Goal: Task Accomplishment & Management: Use online tool/utility

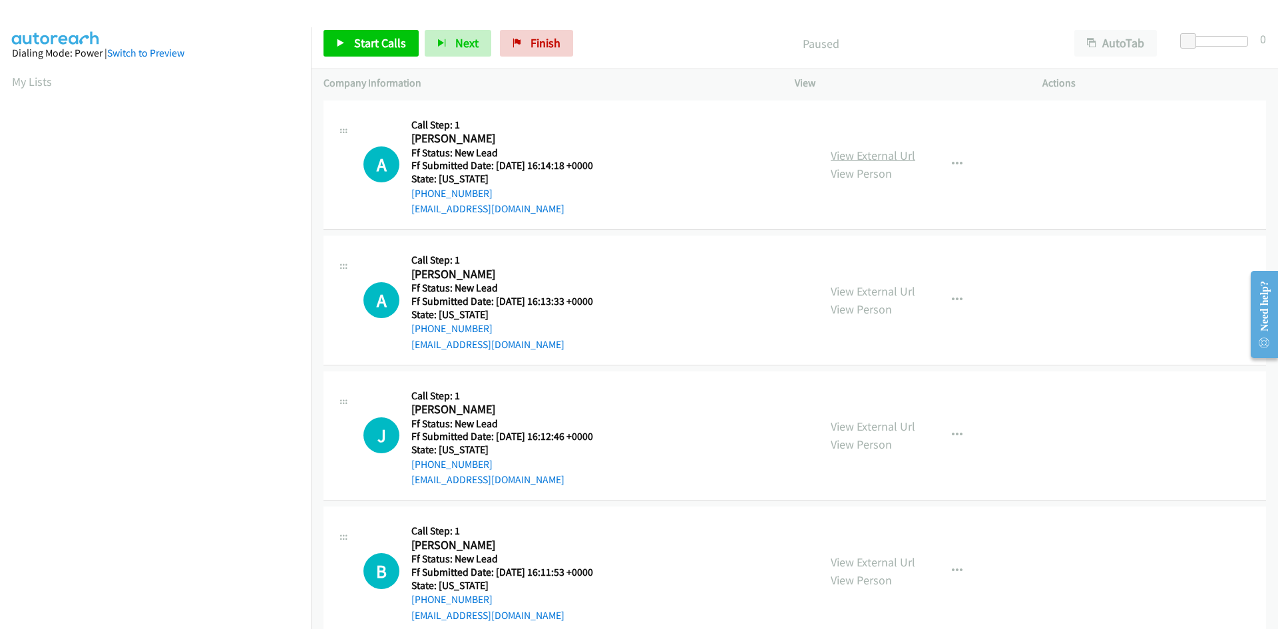
click at [846, 154] on link "View External Url" at bounding box center [873, 155] width 85 height 15
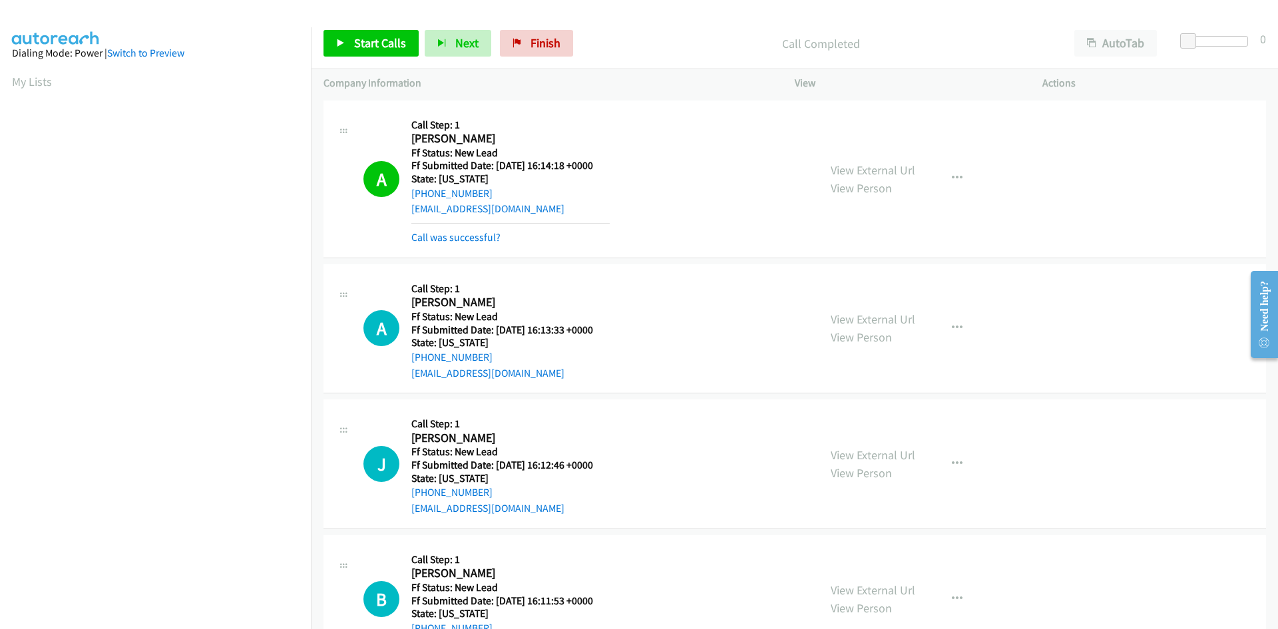
scroll to position [118, 0]
click at [487, 238] on link "Call was successful?" at bounding box center [455, 237] width 89 height 13
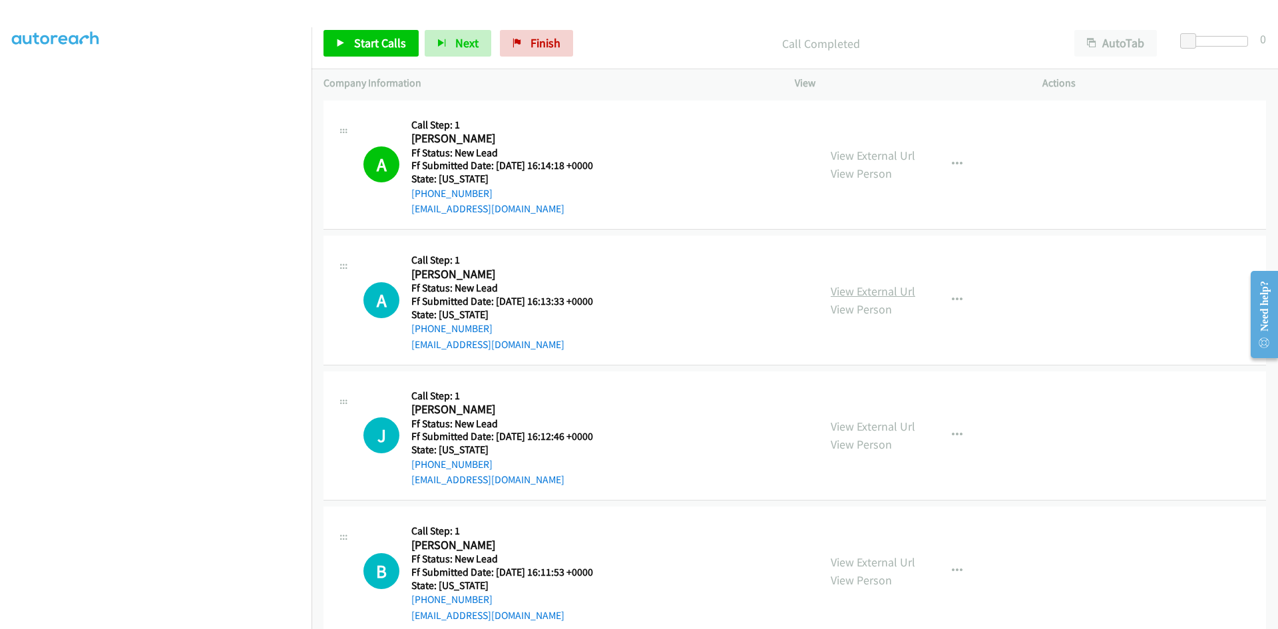
click at [866, 294] on link "View External Url" at bounding box center [873, 291] width 85 height 15
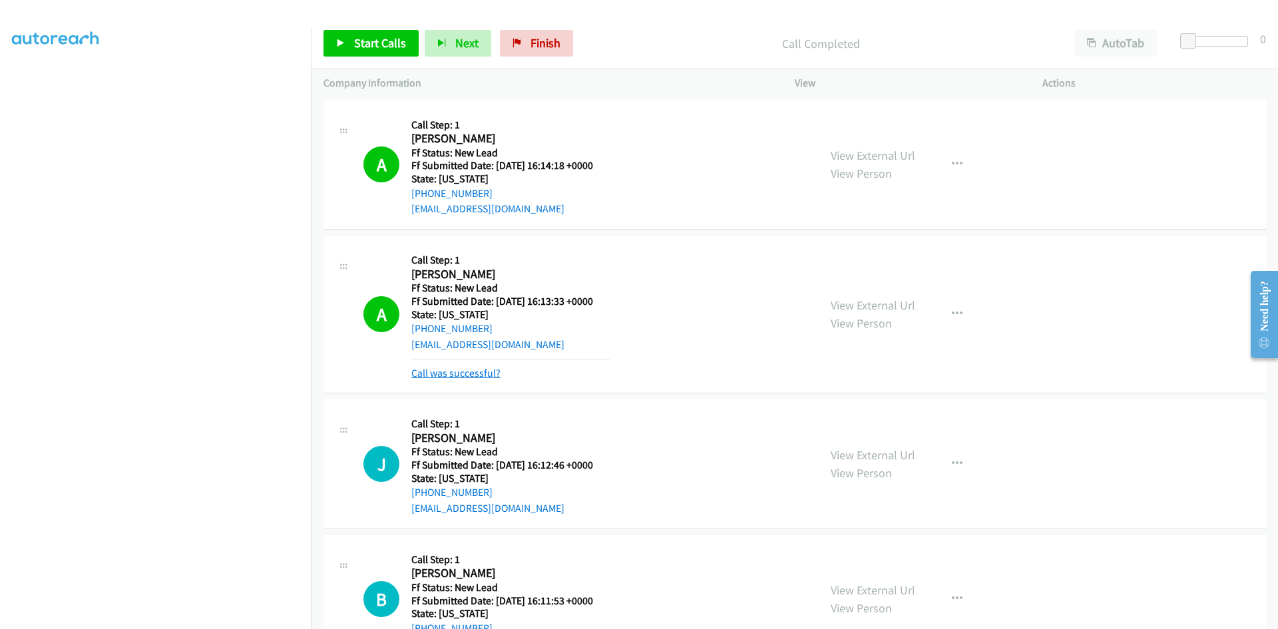
click at [491, 373] on link "Call was successful?" at bounding box center [455, 373] width 89 height 13
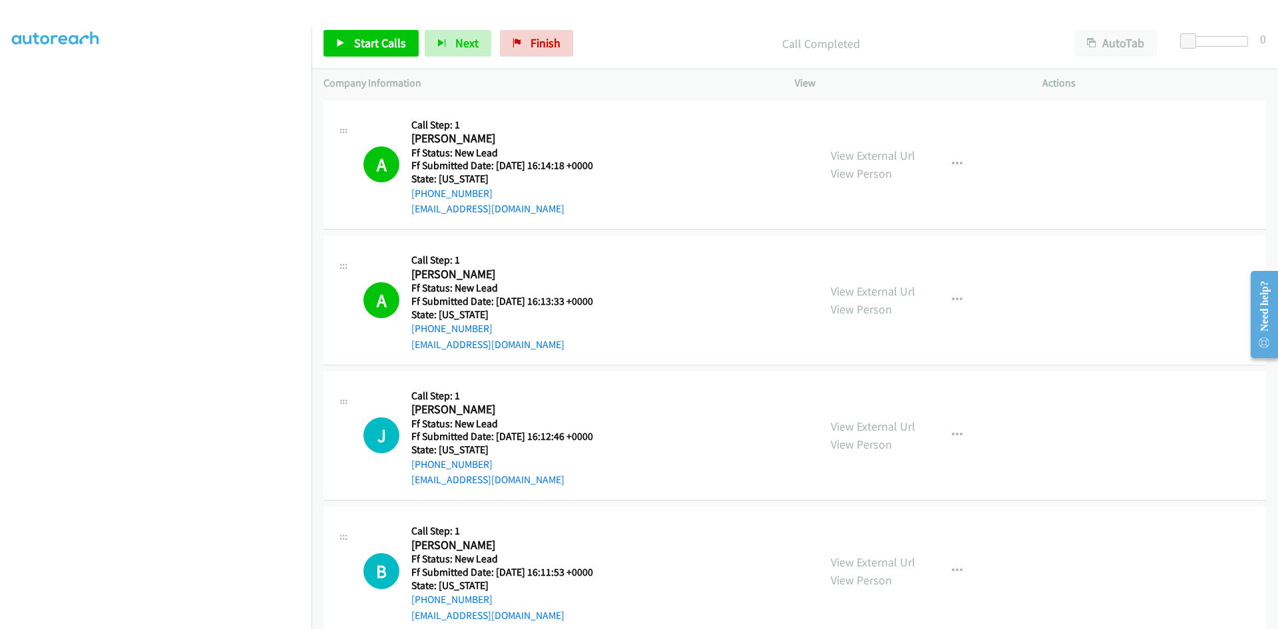
click at [889, 454] on div "View External Url View Person View External Url Email Schedule/Manage Callback …" at bounding box center [949, 435] width 260 height 105
click at [895, 423] on link "View External Url" at bounding box center [873, 426] width 85 height 15
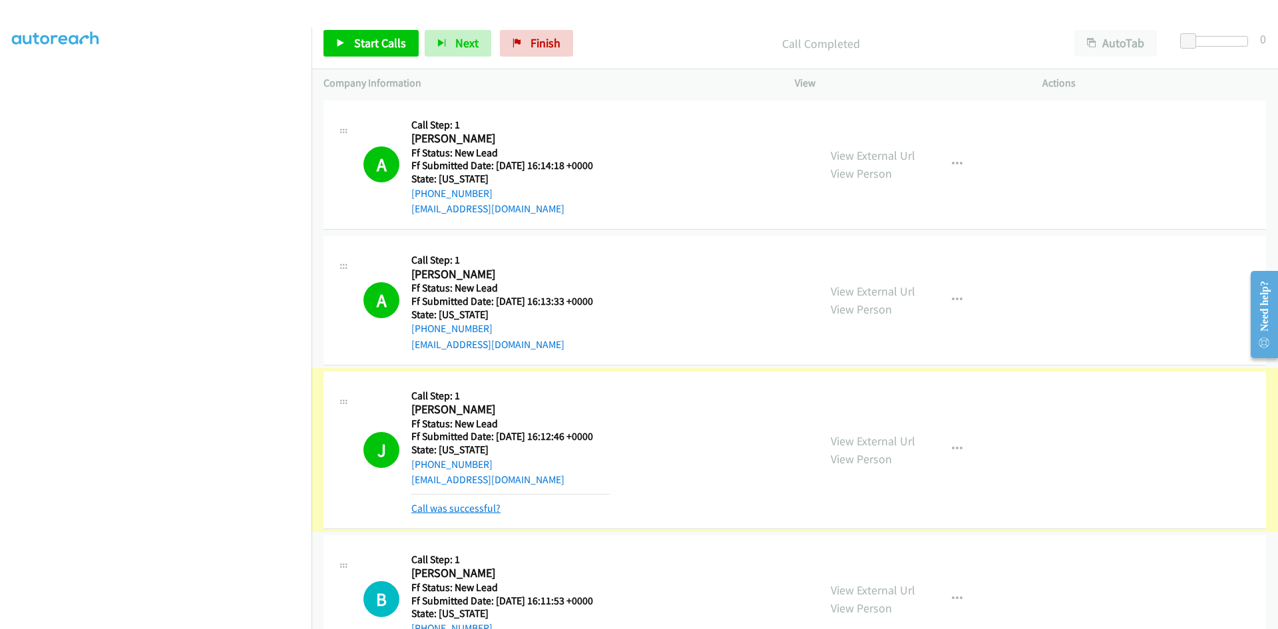
click at [459, 508] on link "Call was successful?" at bounding box center [455, 508] width 89 height 13
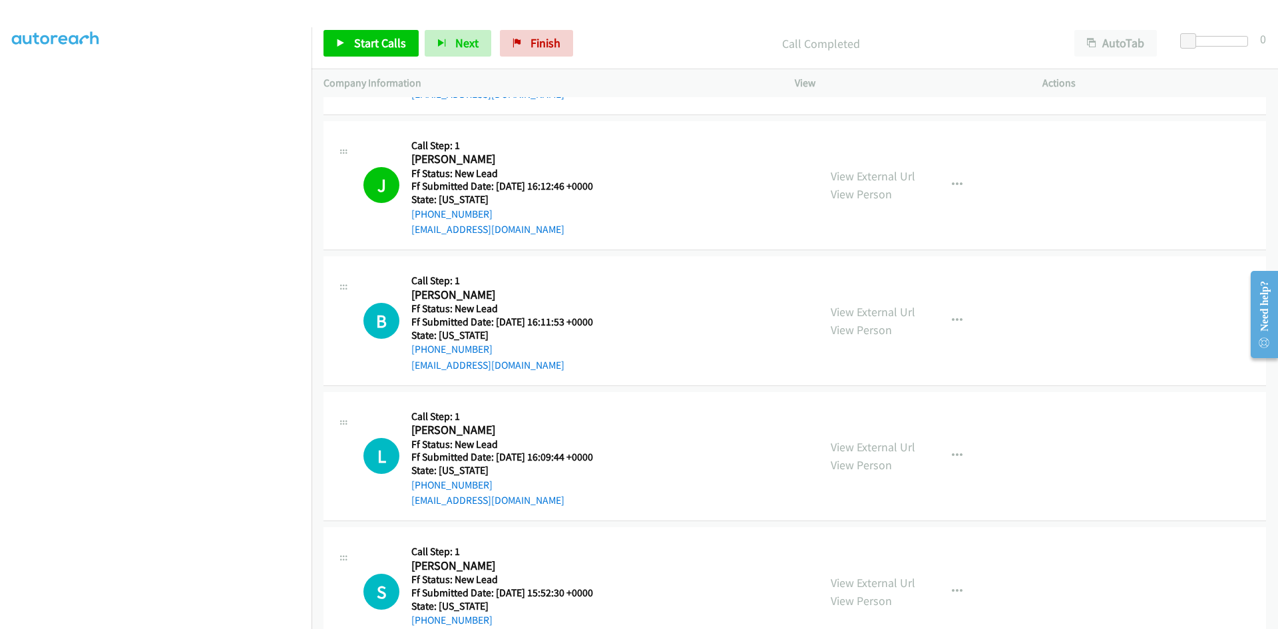
scroll to position [333, 0]
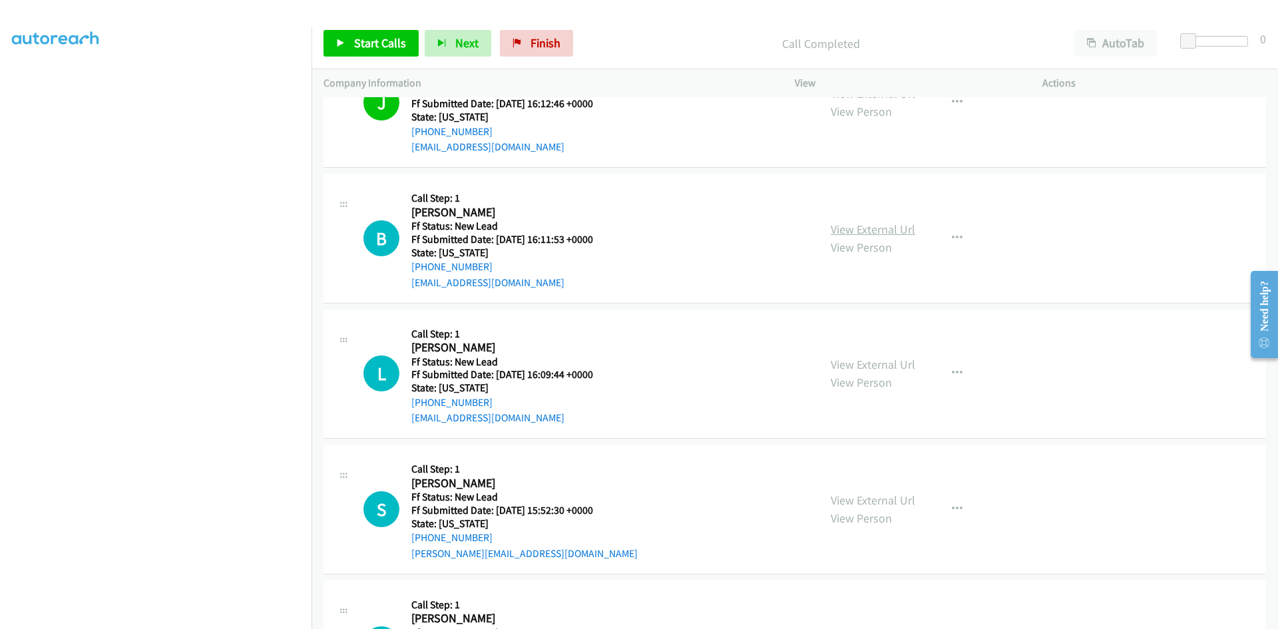
click at [871, 224] on link "View External Url" at bounding box center [873, 229] width 85 height 15
click at [954, 104] on icon "button" at bounding box center [957, 102] width 11 height 11
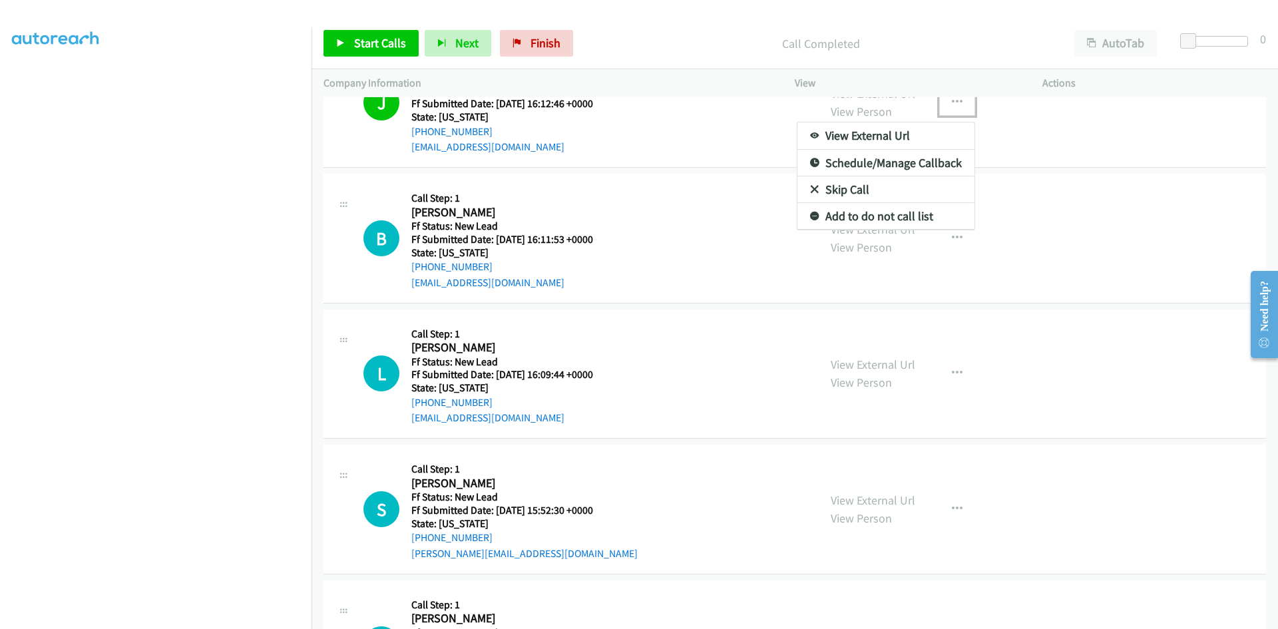
click at [883, 217] on link "Add to do not call list" at bounding box center [886, 216] width 177 height 27
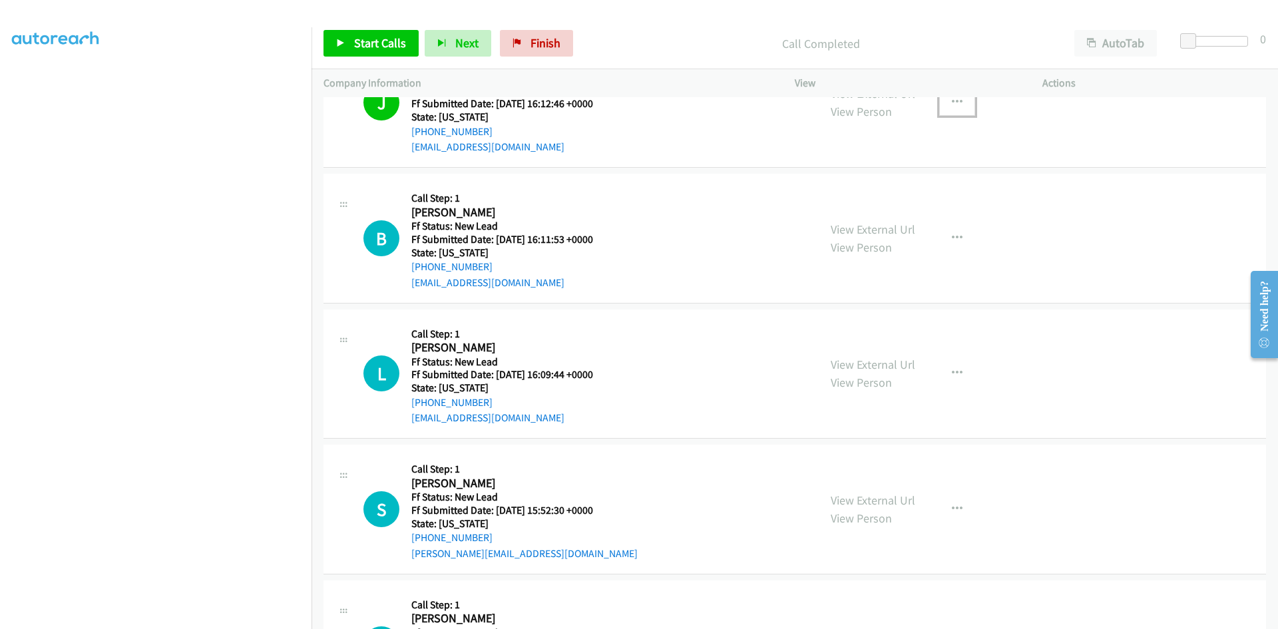
click at [947, 103] on button "button" at bounding box center [957, 102] width 36 height 27
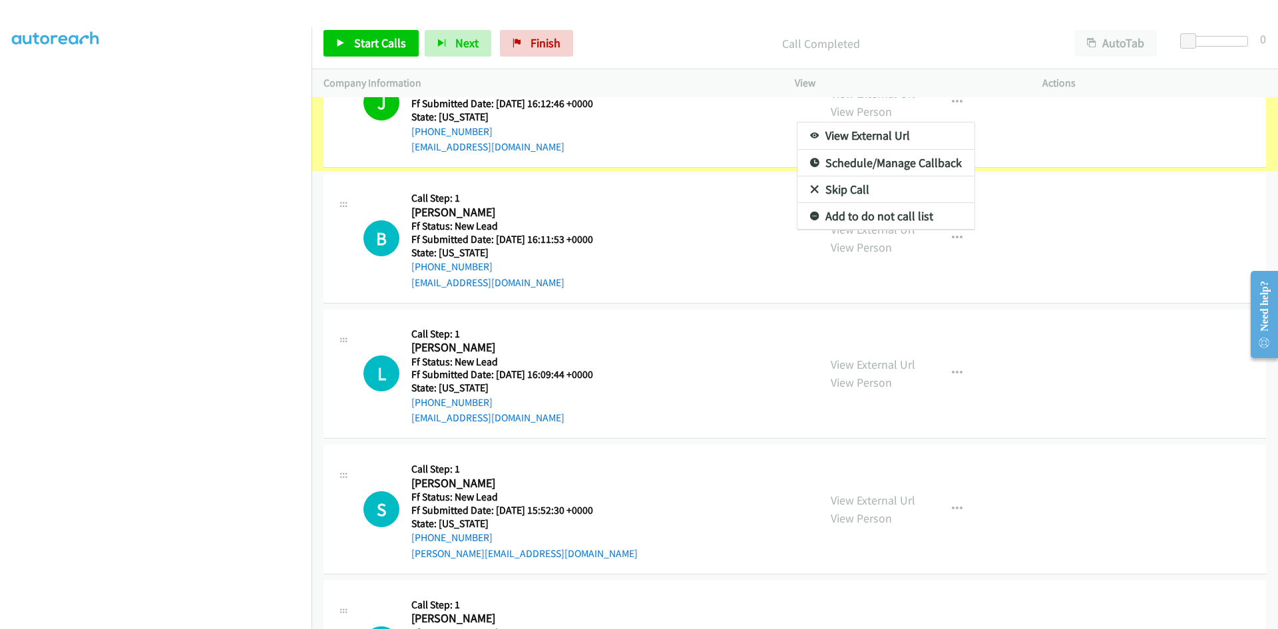
scroll to position [221, 0]
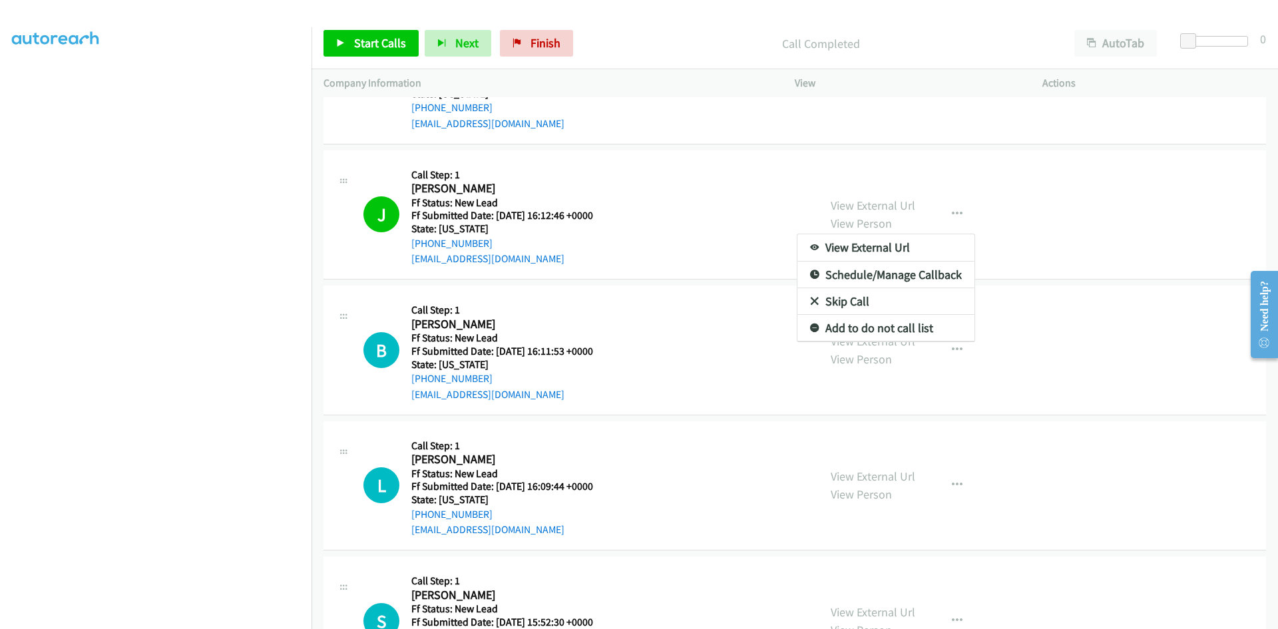
click at [838, 325] on link "Add to do not call list" at bounding box center [886, 328] width 177 height 27
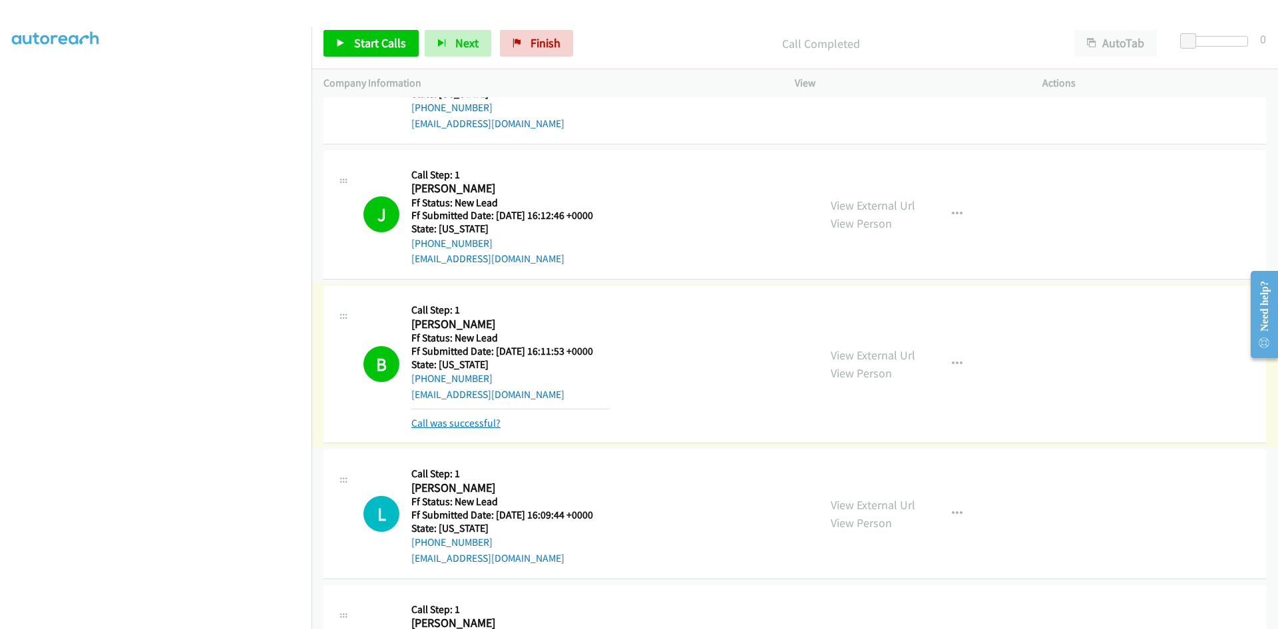
click at [483, 424] on link "Call was successful?" at bounding box center [455, 423] width 89 height 13
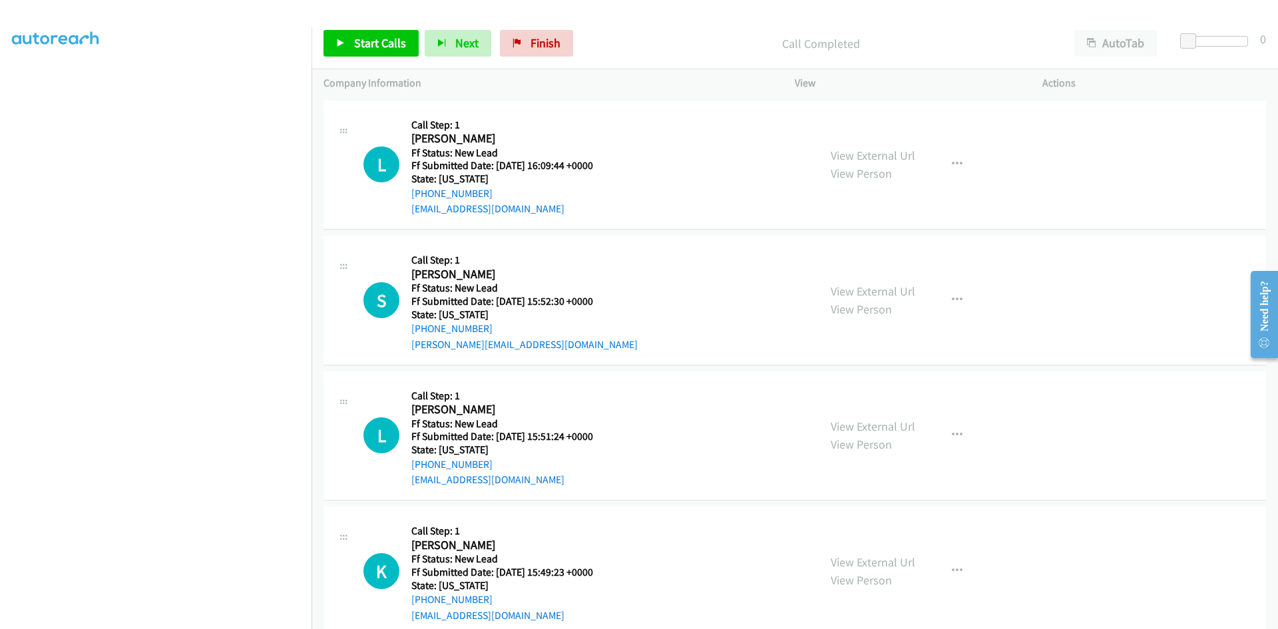
scroll to position [554, 0]
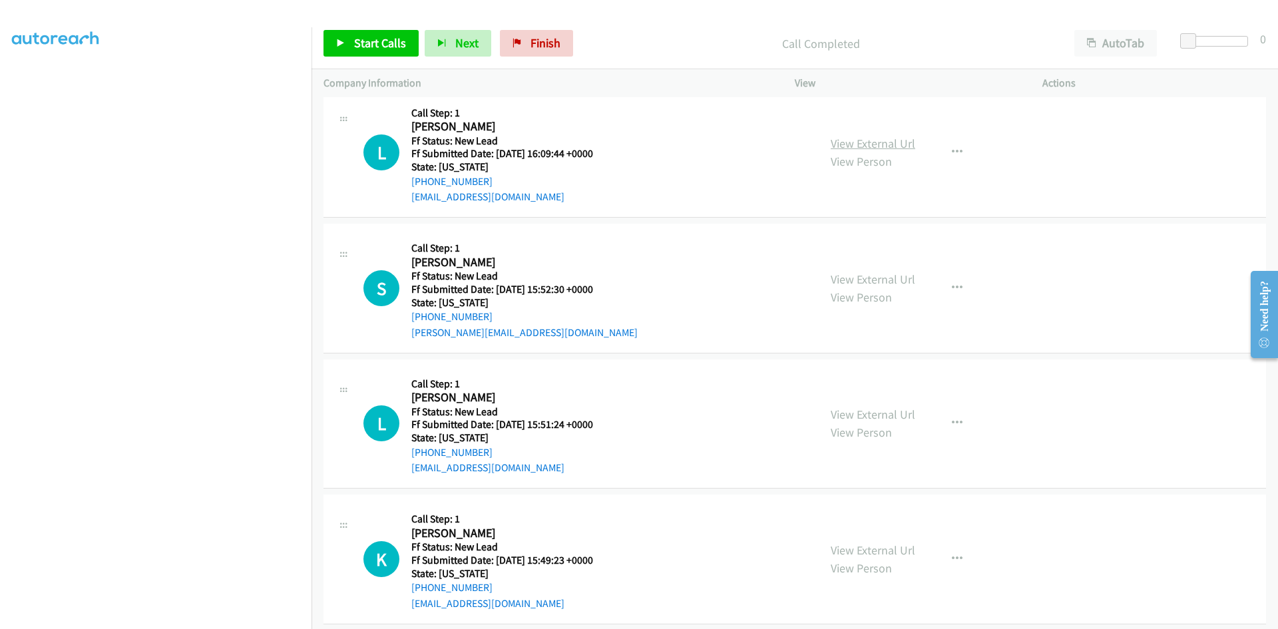
click at [871, 146] on link "View External Url" at bounding box center [873, 143] width 85 height 15
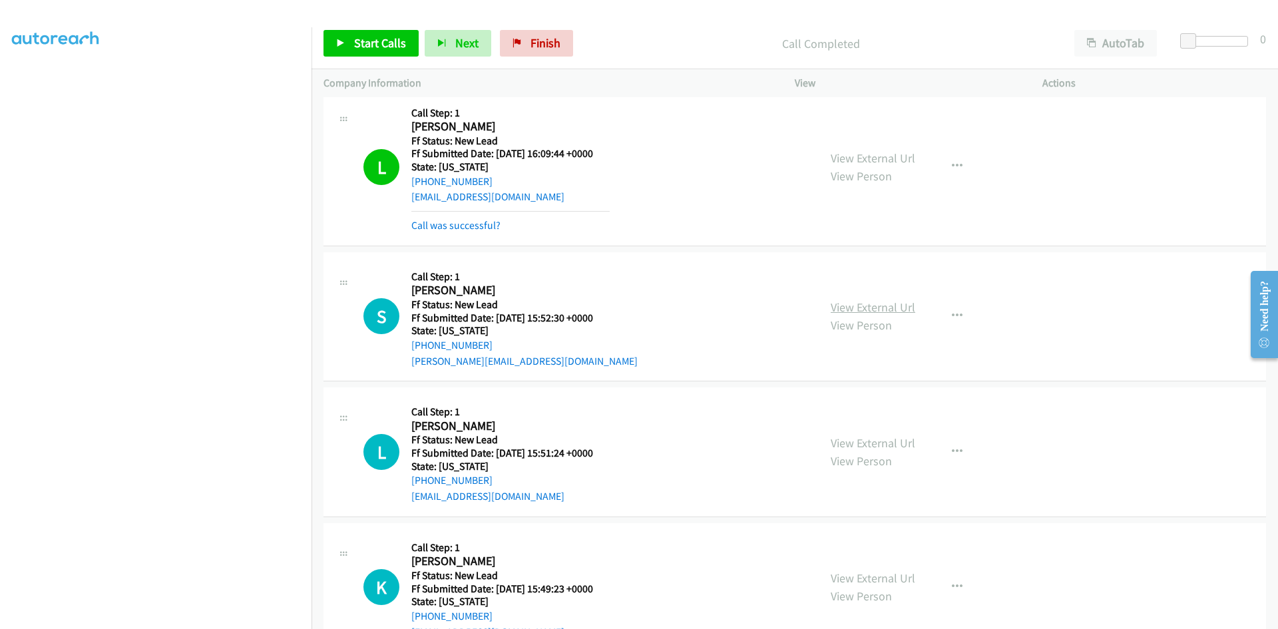
click at [835, 308] on link "View External Url" at bounding box center [873, 307] width 85 height 15
click at [417, 227] on link "Call was successful?" at bounding box center [455, 225] width 89 height 13
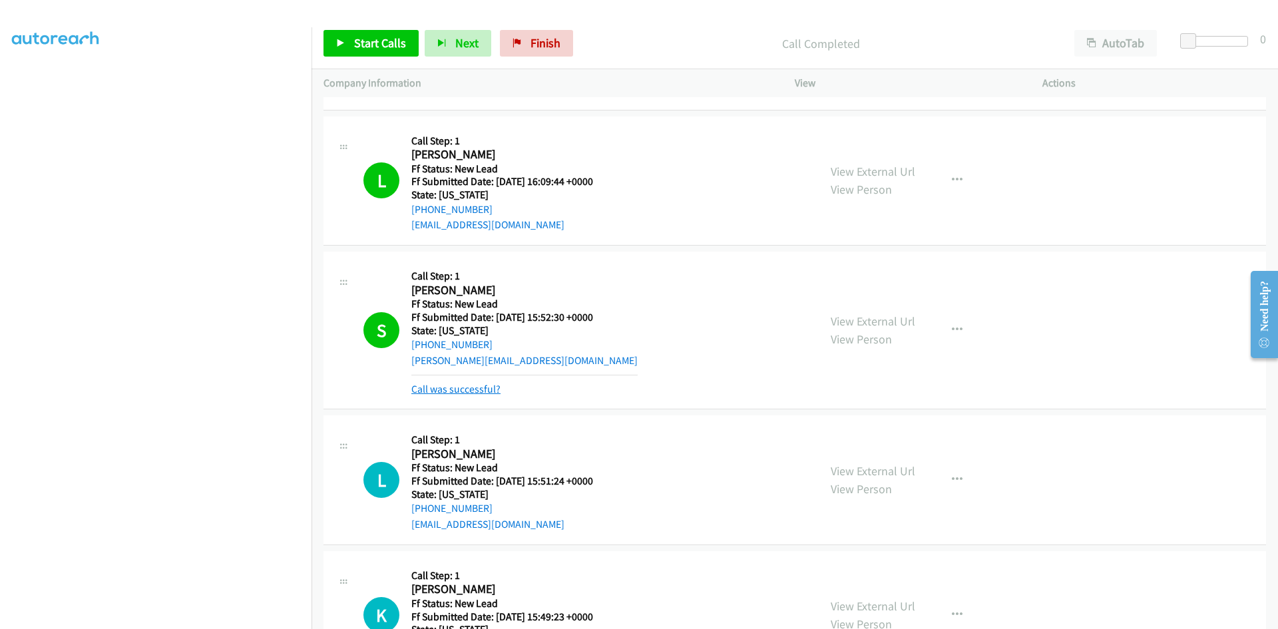
click at [443, 391] on link "Call was successful?" at bounding box center [455, 389] width 89 height 13
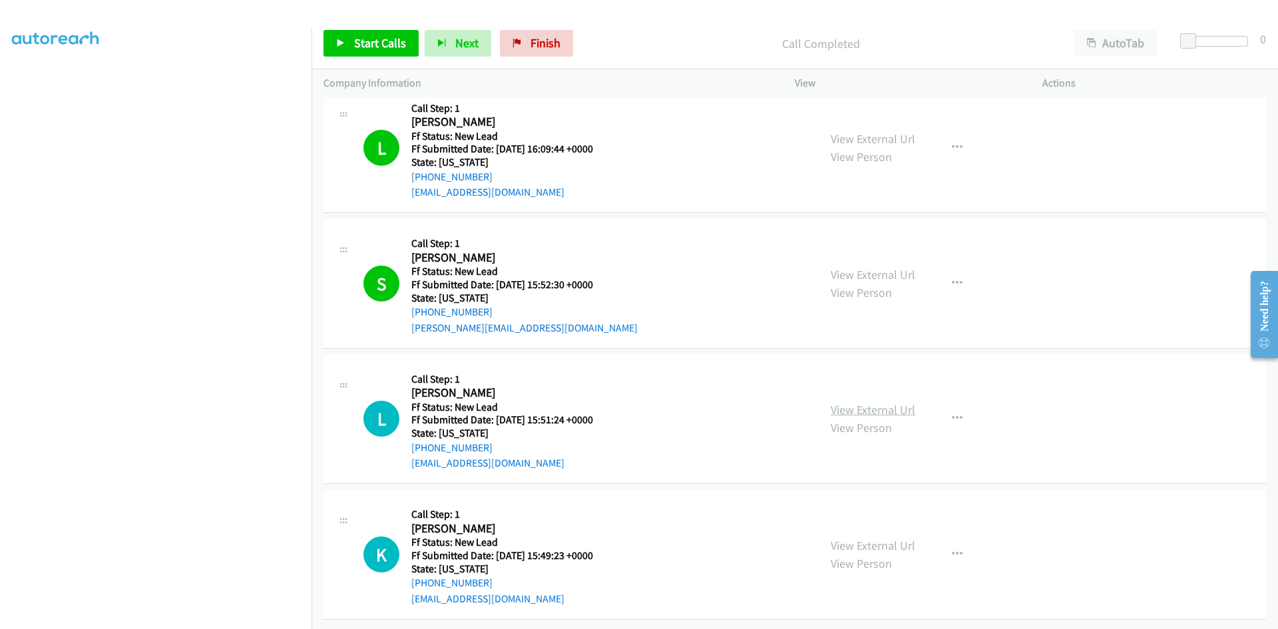
scroll to position [569, 0]
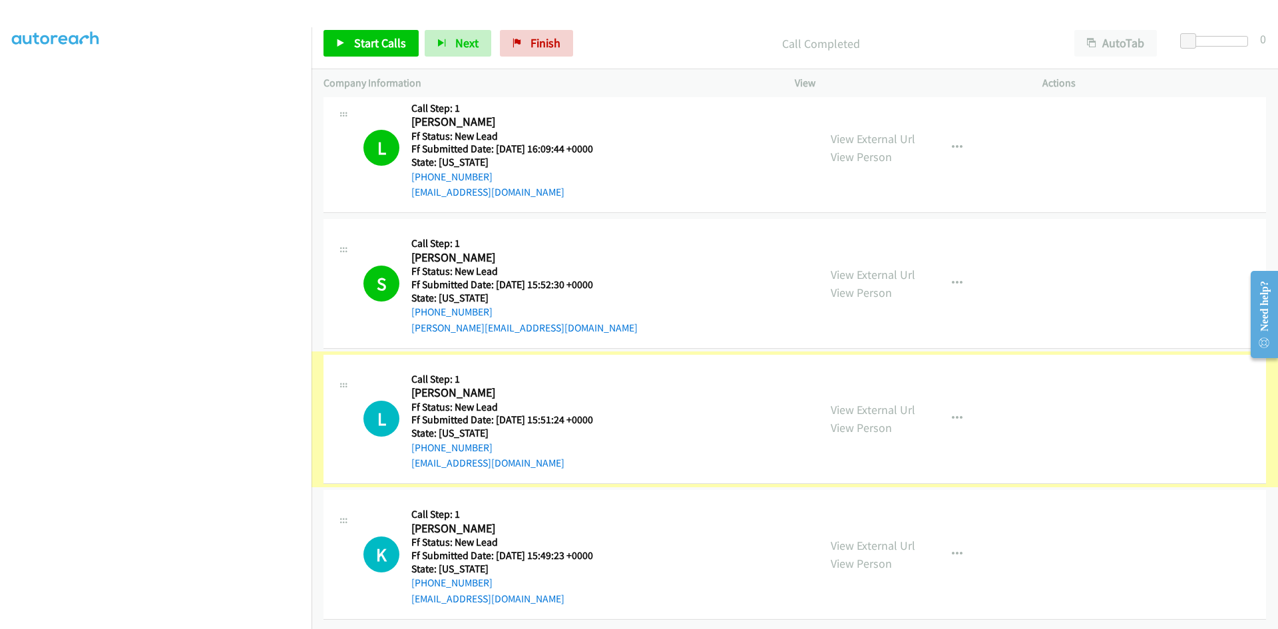
click at [887, 402] on link "View External Url" at bounding box center [873, 409] width 85 height 15
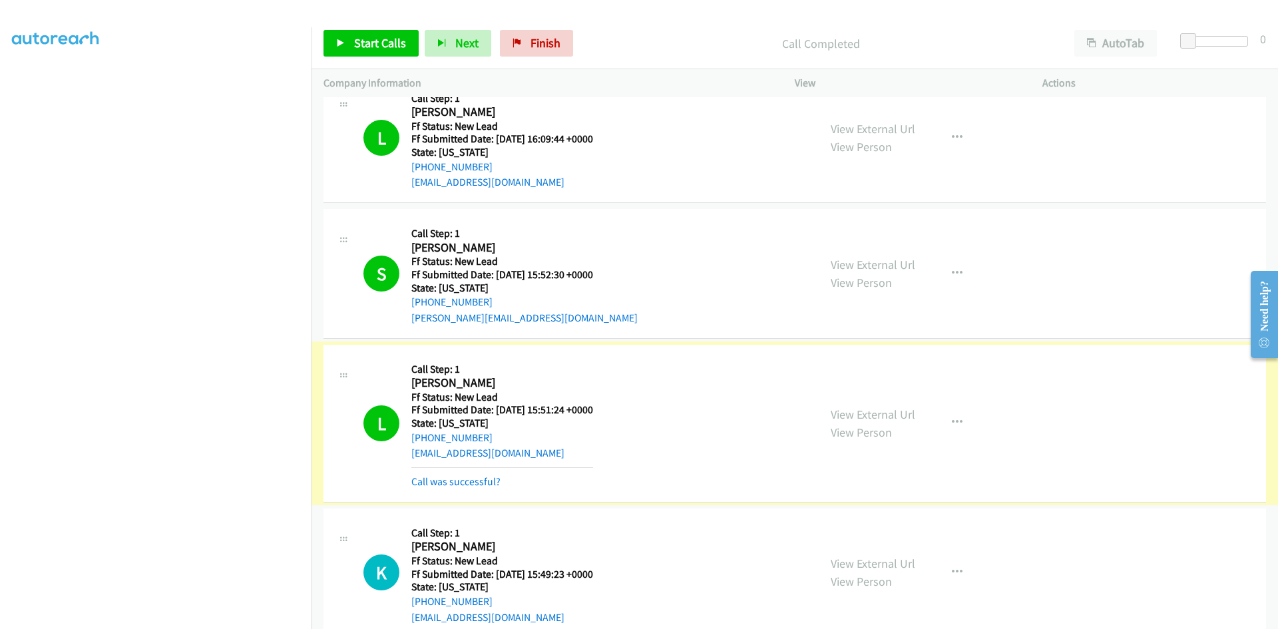
click at [465, 483] on link "Call was successful?" at bounding box center [455, 481] width 89 height 13
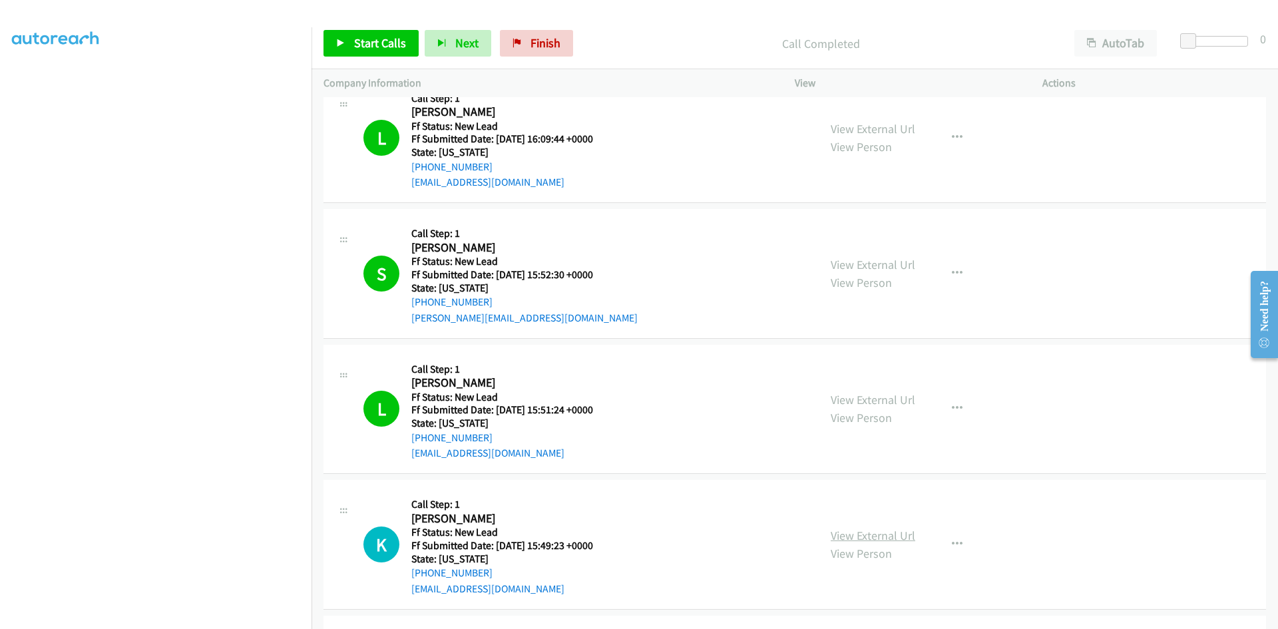
click at [882, 538] on link "View External Url" at bounding box center [873, 535] width 85 height 15
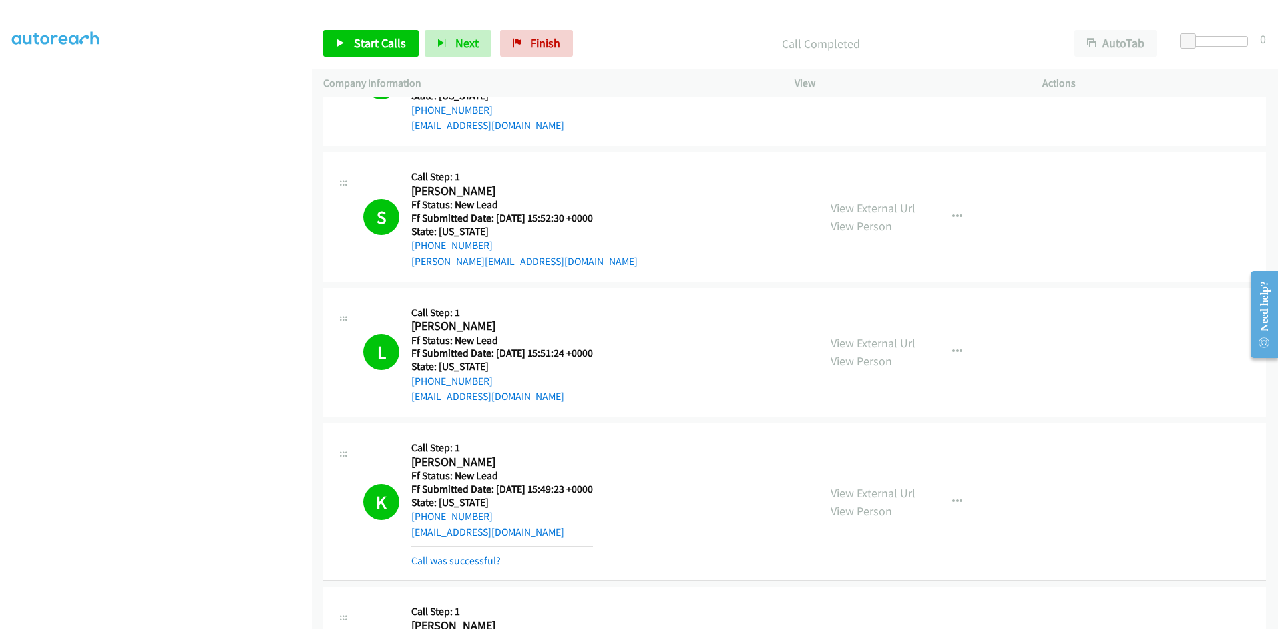
scroll to position [768, 0]
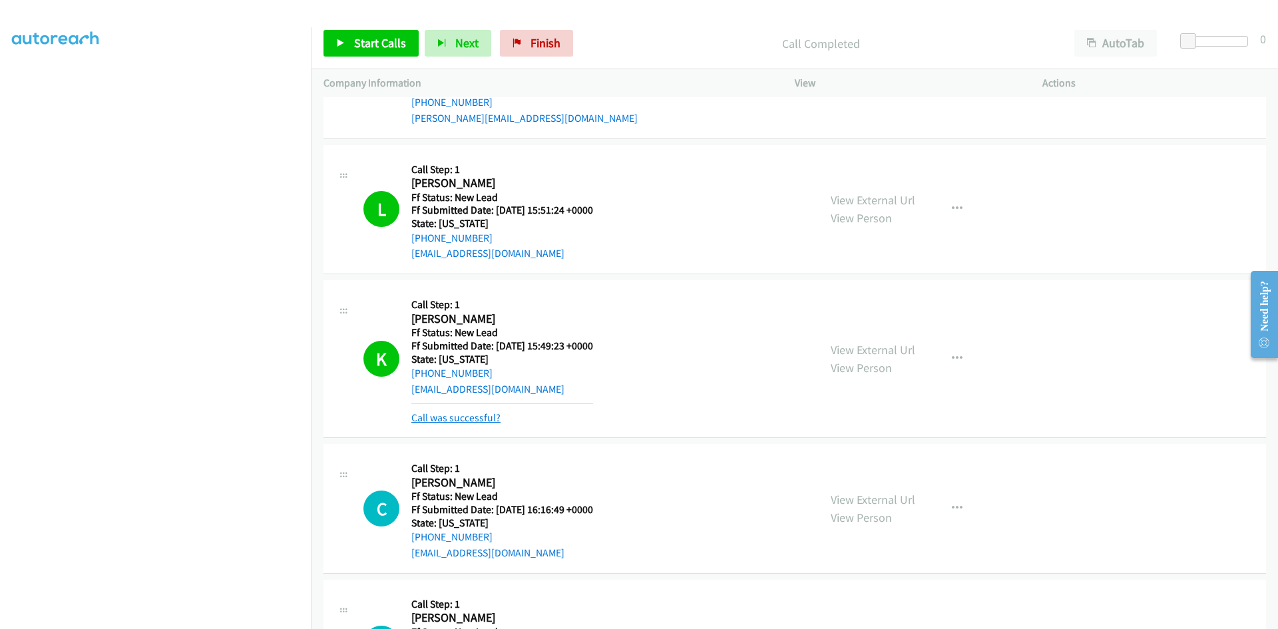
click at [477, 417] on link "Call was successful?" at bounding box center [455, 417] width 89 height 13
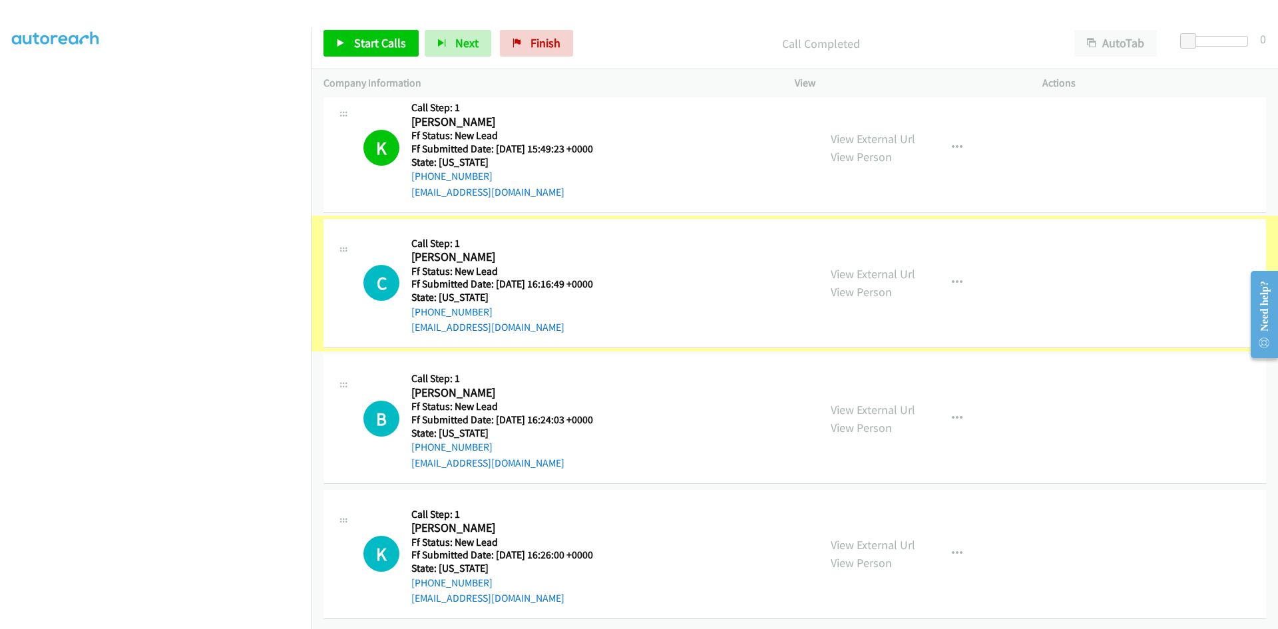
scroll to position [975, 0]
click at [889, 266] on link "View External Url" at bounding box center [873, 273] width 85 height 15
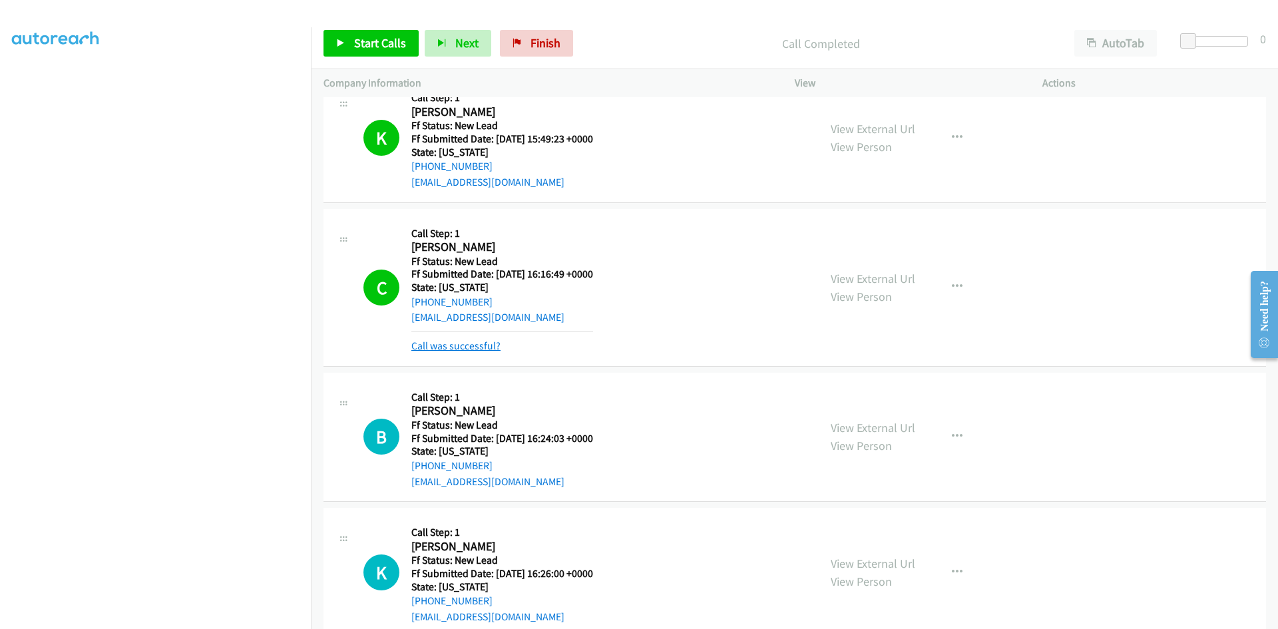
click at [435, 351] on link "Call was successful?" at bounding box center [455, 346] width 89 height 13
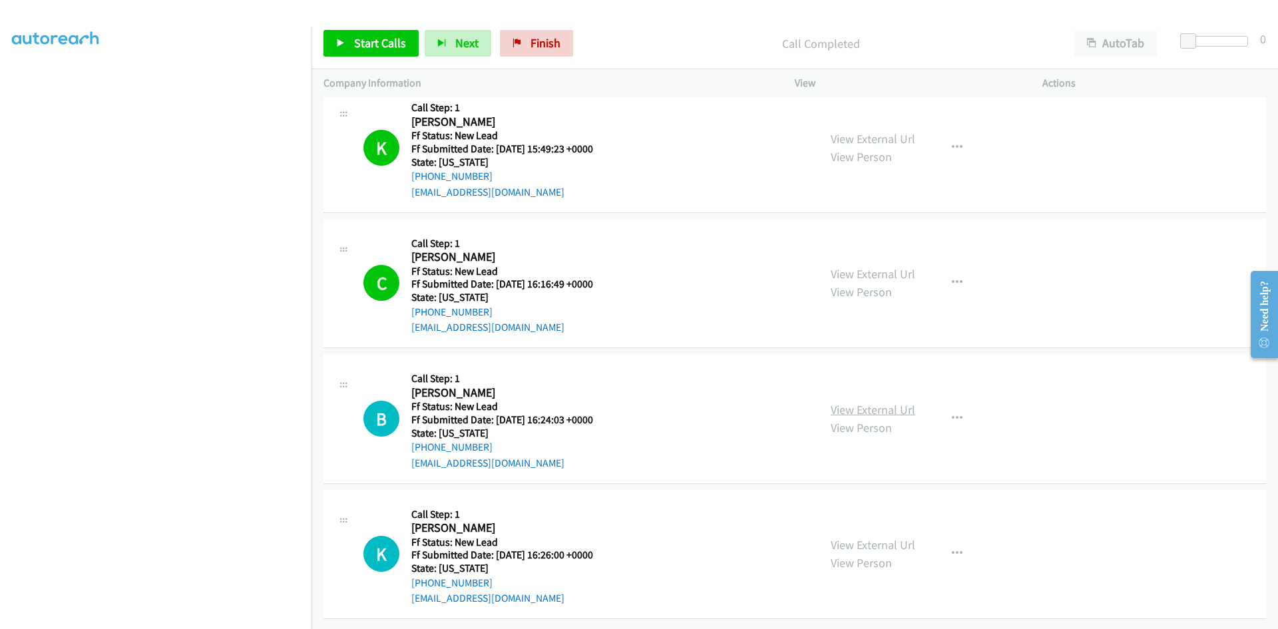
click at [867, 402] on link "View External Url" at bounding box center [873, 409] width 85 height 15
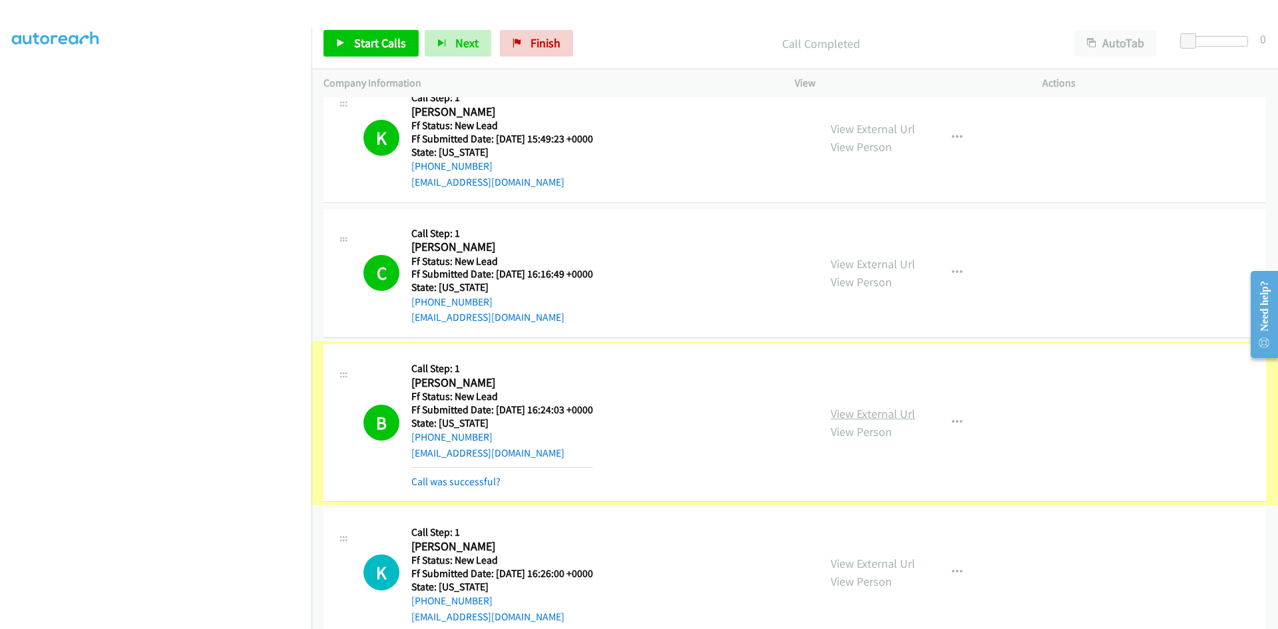
click at [873, 411] on link "View External Url" at bounding box center [873, 413] width 85 height 15
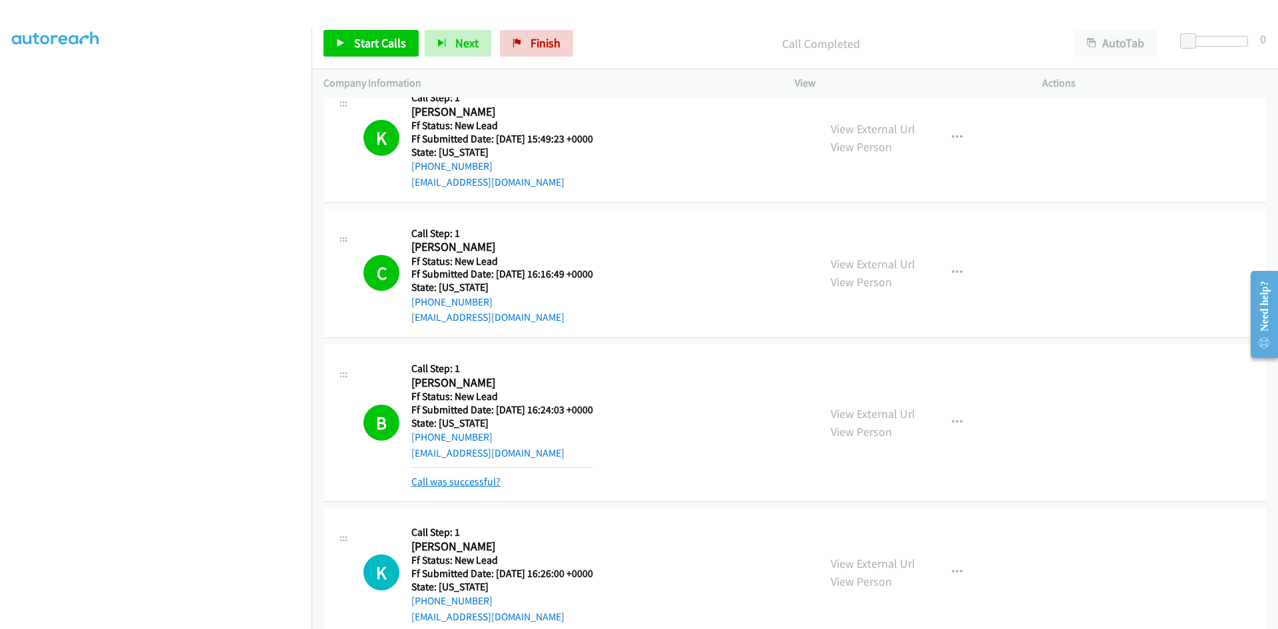
click at [490, 483] on link "Call was successful?" at bounding box center [455, 481] width 89 height 13
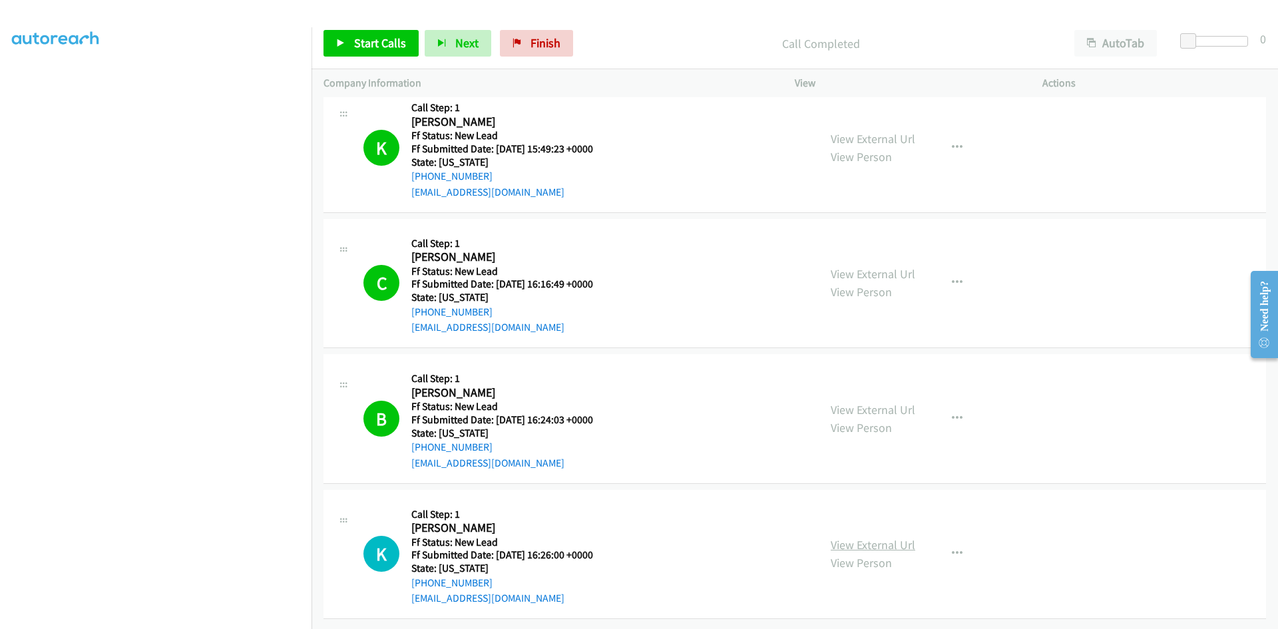
click at [898, 537] on link "View External Url" at bounding box center [873, 544] width 85 height 15
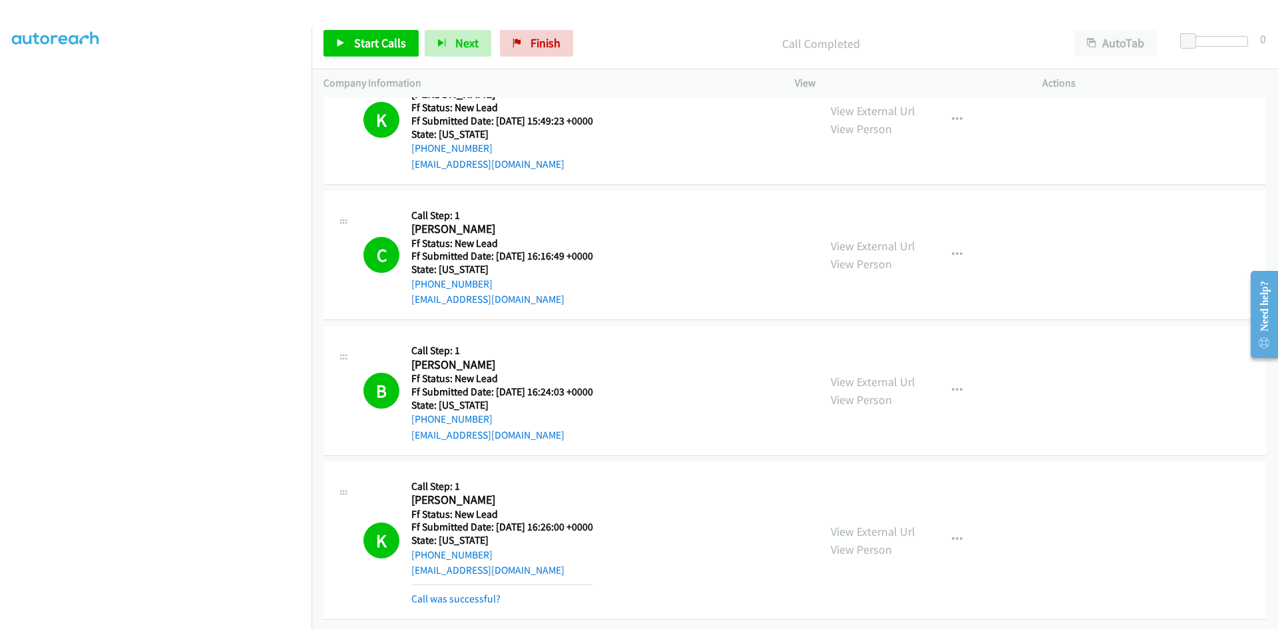
scroll to position [1046, 0]
click at [451, 593] on link "Call was successful?" at bounding box center [455, 599] width 89 height 13
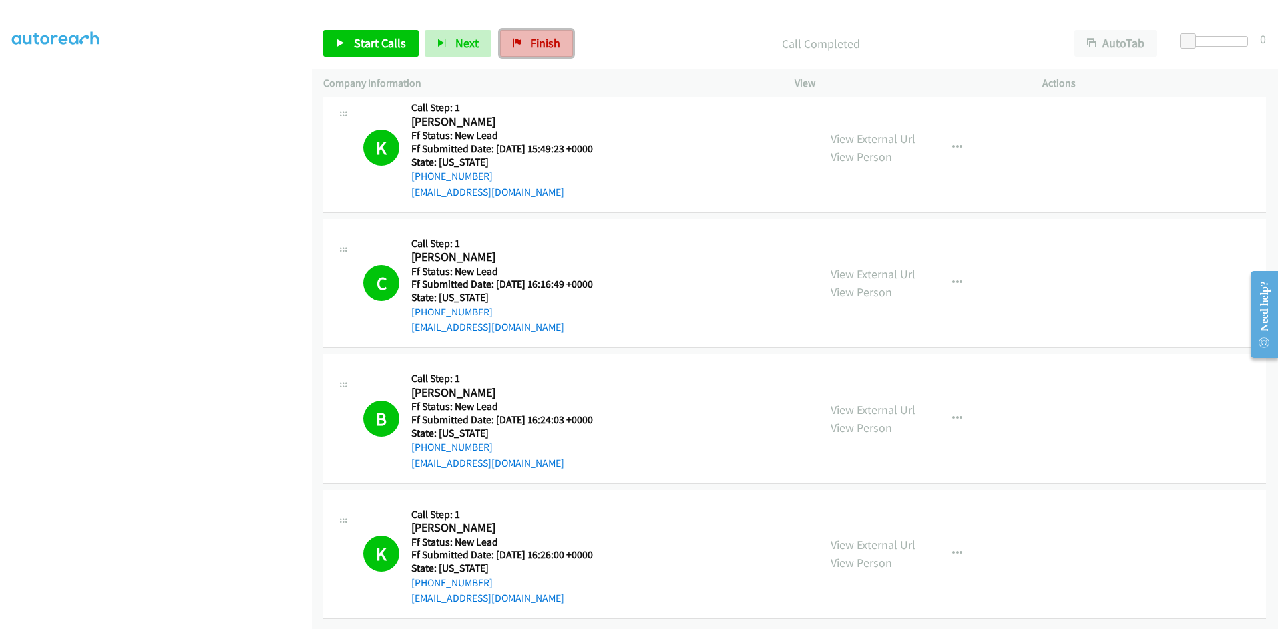
click at [531, 45] on span "Finish" at bounding box center [546, 42] width 30 height 15
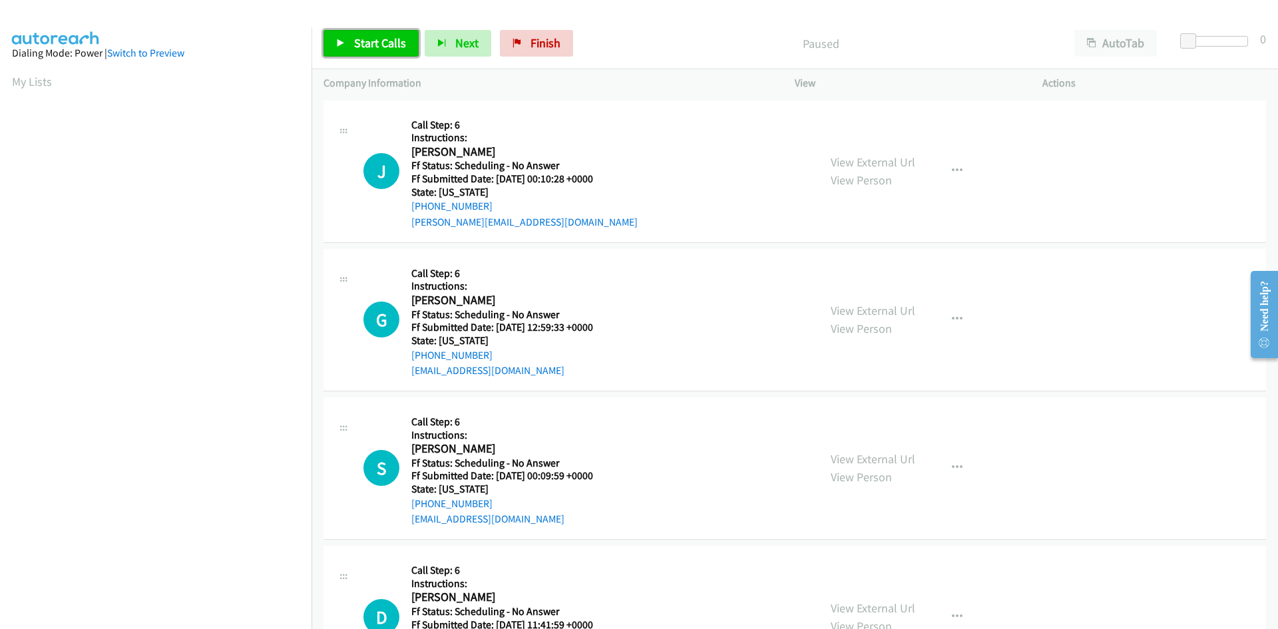
click at [370, 47] on span "Start Calls" at bounding box center [380, 42] width 52 height 15
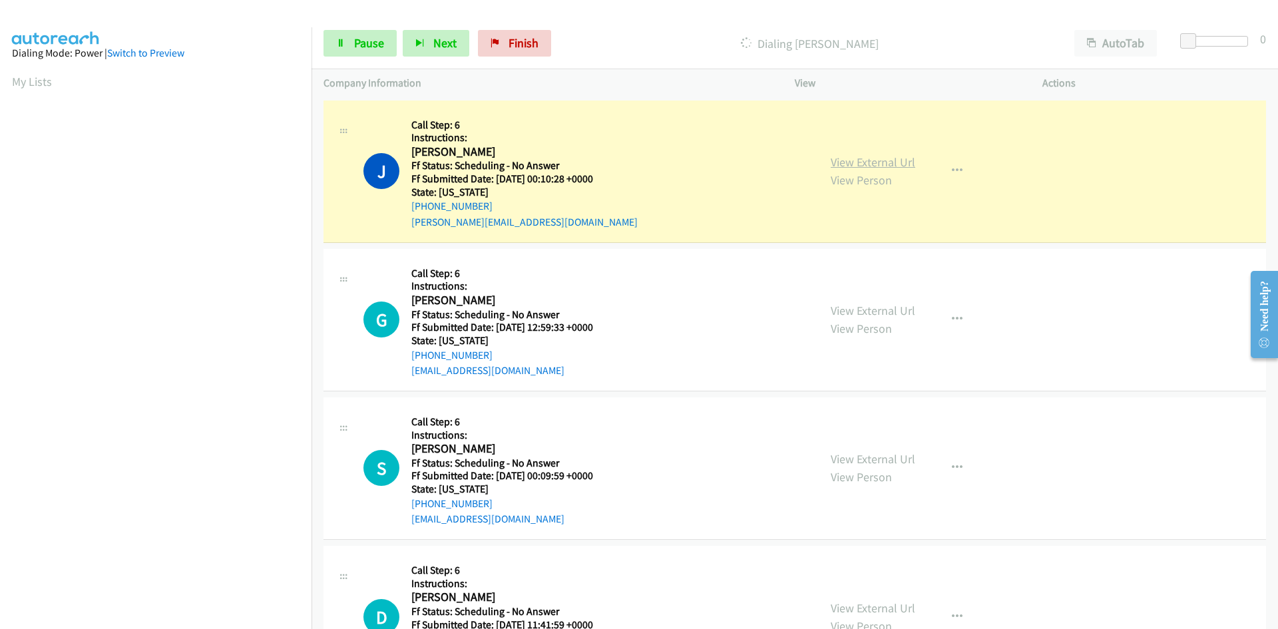
click at [891, 167] on link "View External Url" at bounding box center [873, 161] width 85 height 15
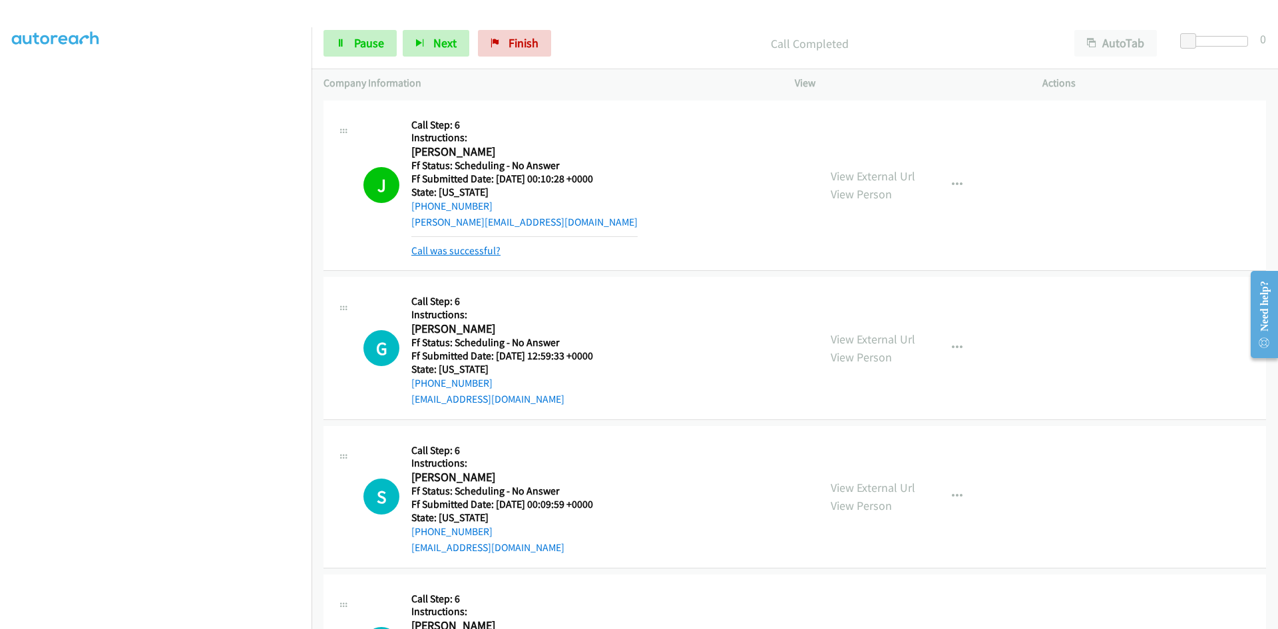
click at [435, 251] on link "Call was successful?" at bounding box center [455, 250] width 89 height 13
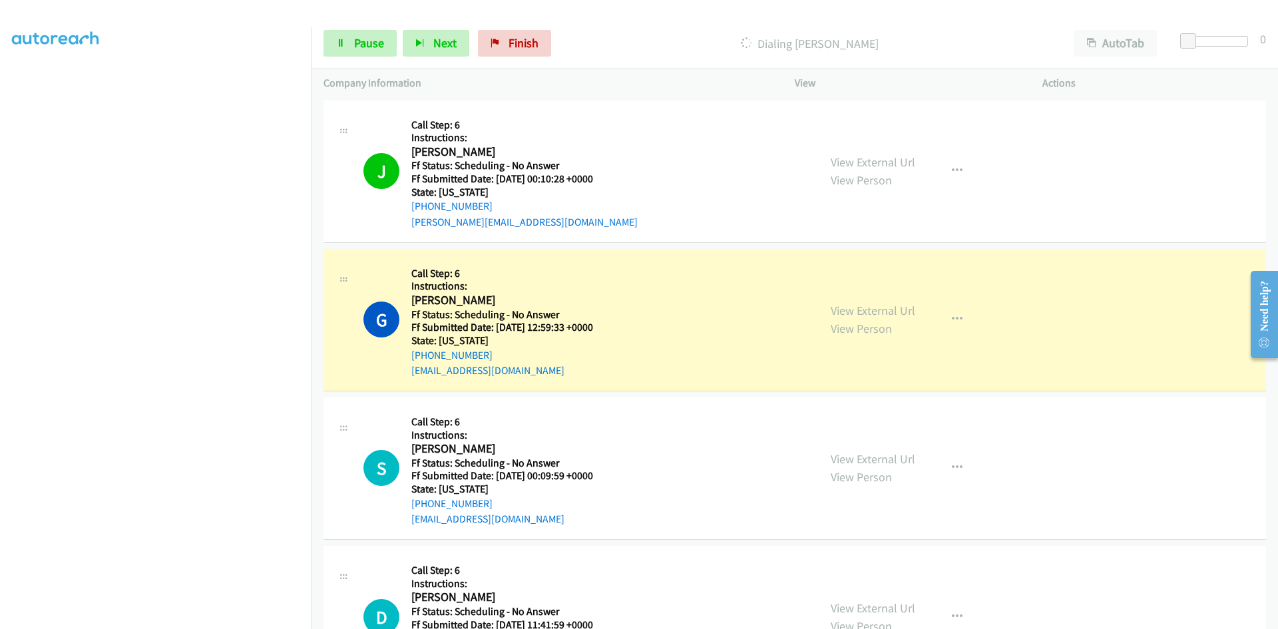
click at [843, 319] on div "View External Url View Person" at bounding box center [873, 320] width 85 height 36
click at [840, 311] on link "View External Url" at bounding box center [873, 310] width 85 height 15
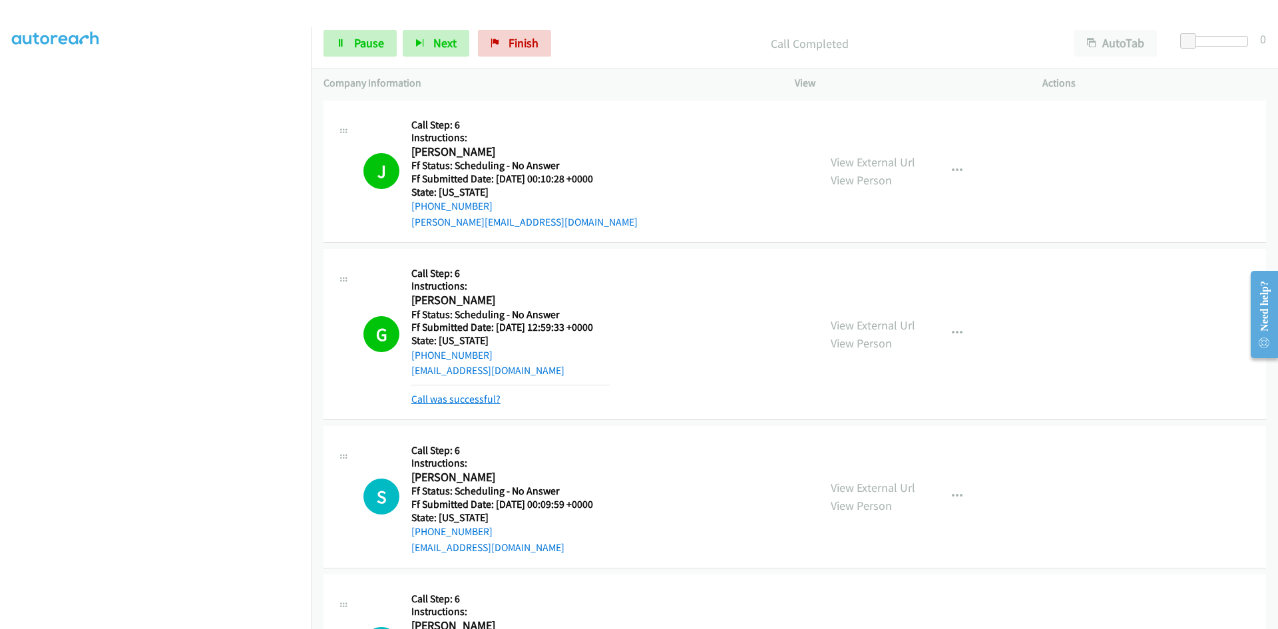
click at [413, 402] on link "Call was successful?" at bounding box center [455, 399] width 89 height 13
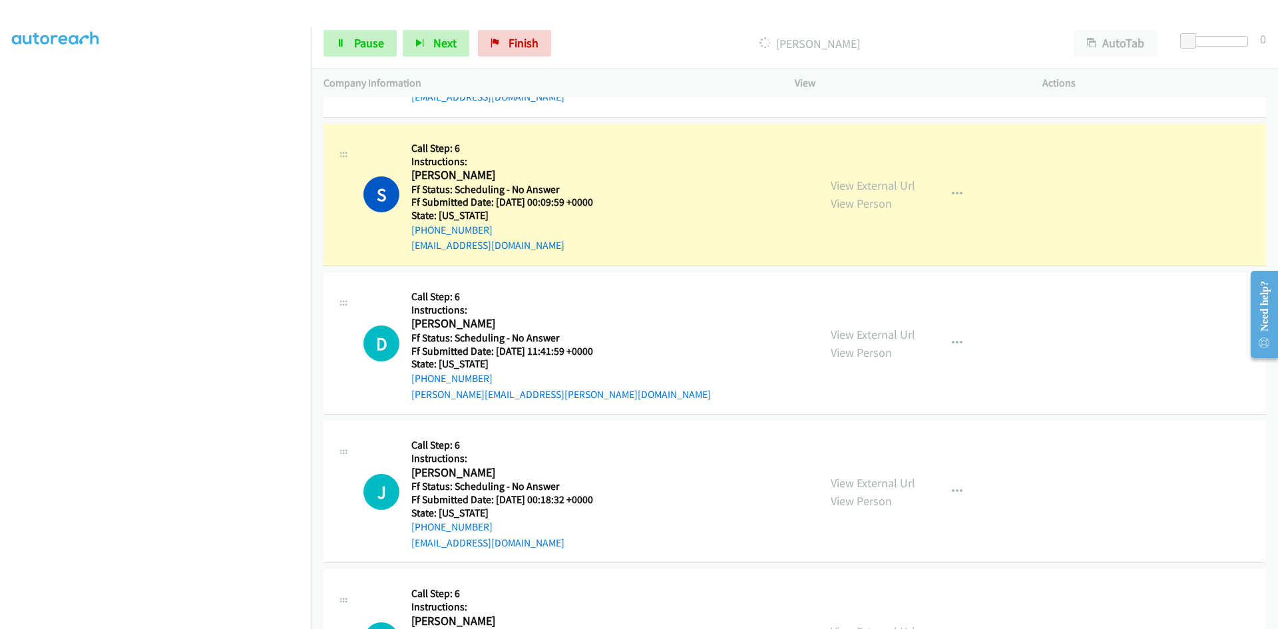
scroll to position [333, 0]
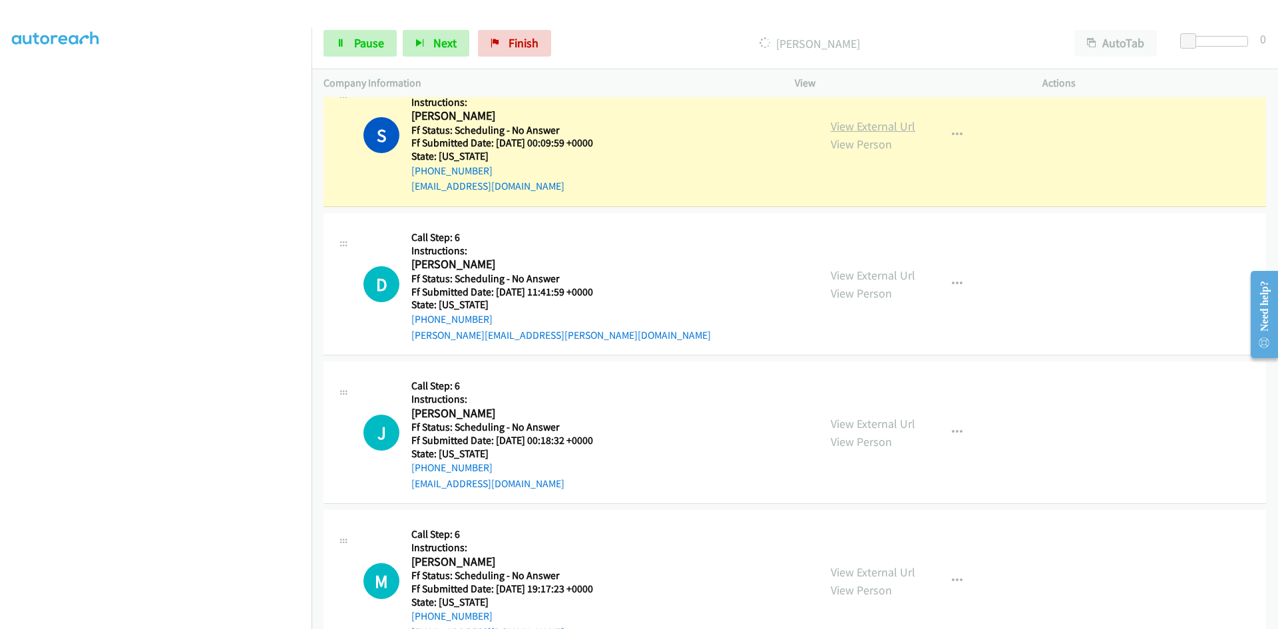
click at [886, 128] on link "View External Url" at bounding box center [873, 126] width 85 height 15
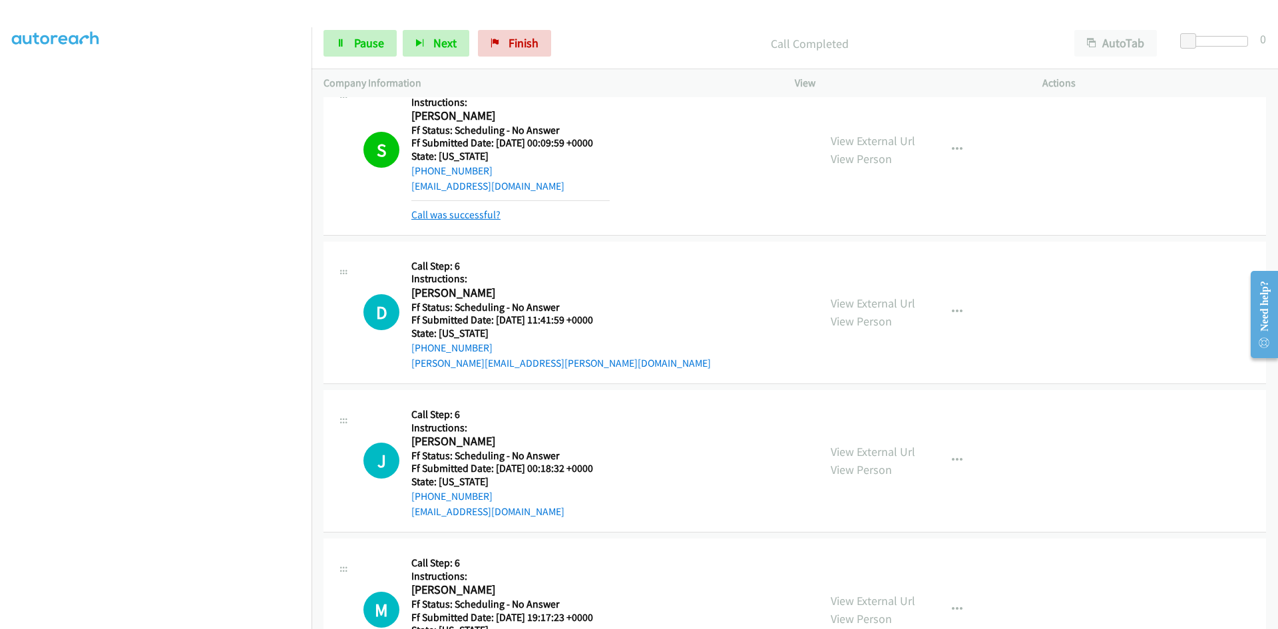
click at [455, 216] on link "Call was successful?" at bounding box center [455, 214] width 89 height 13
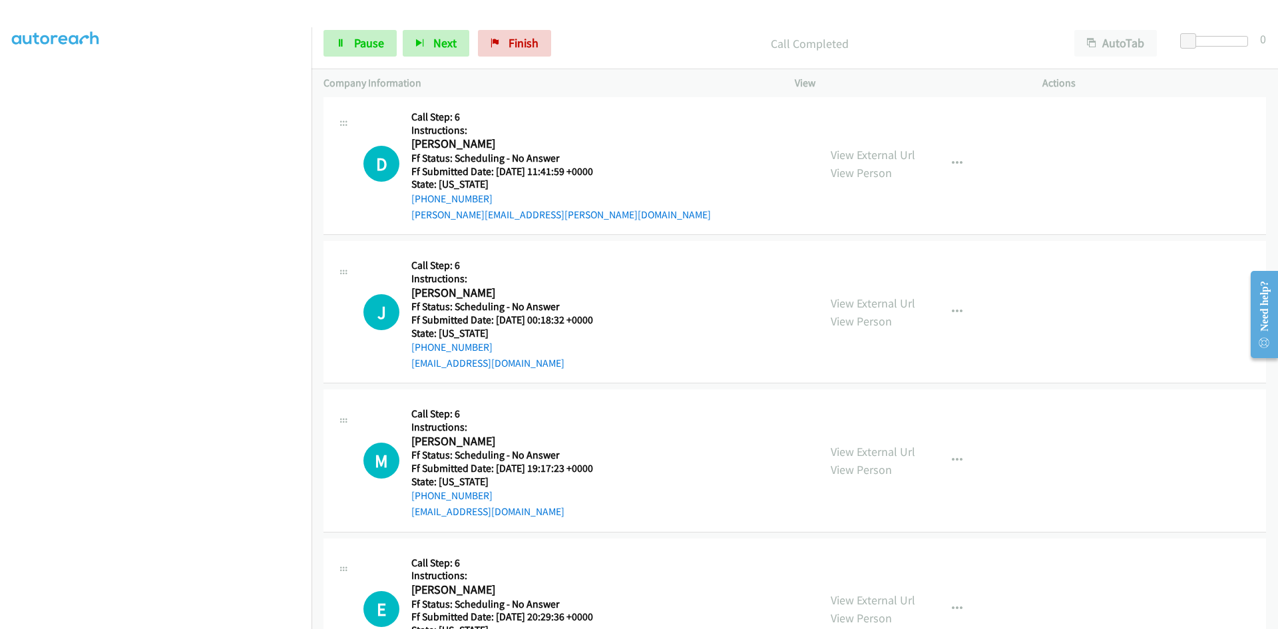
scroll to position [466, 0]
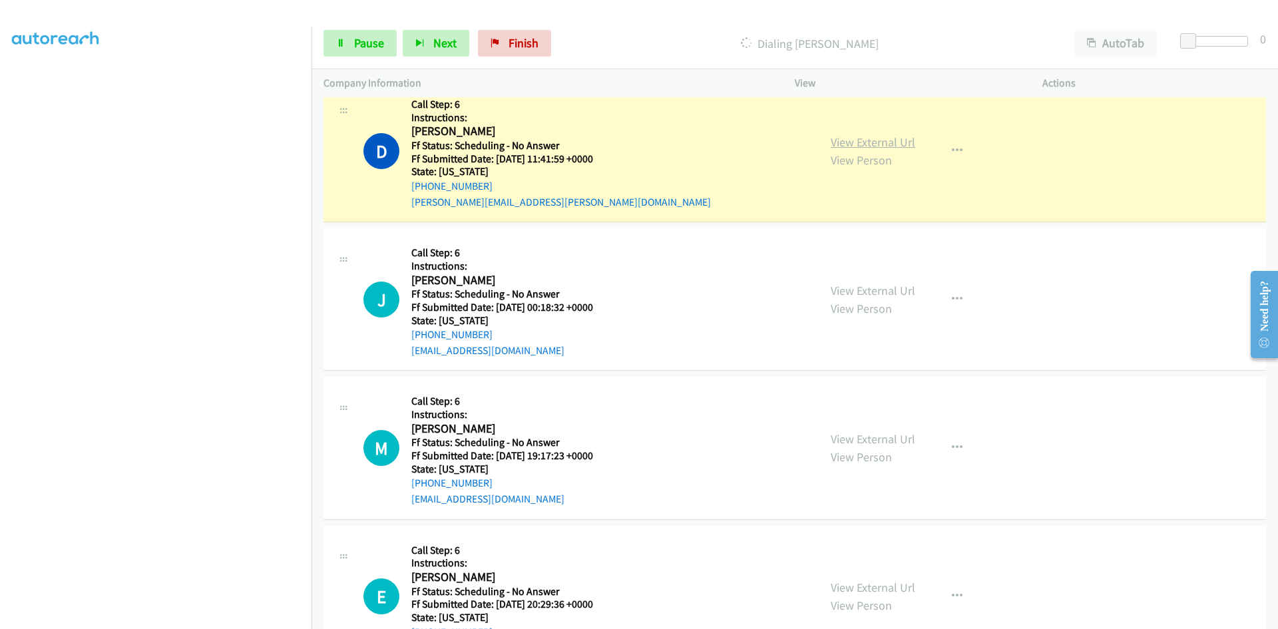
click at [883, 142] on link "View External Url" at bounding box center [873, 141] width 85 height 15
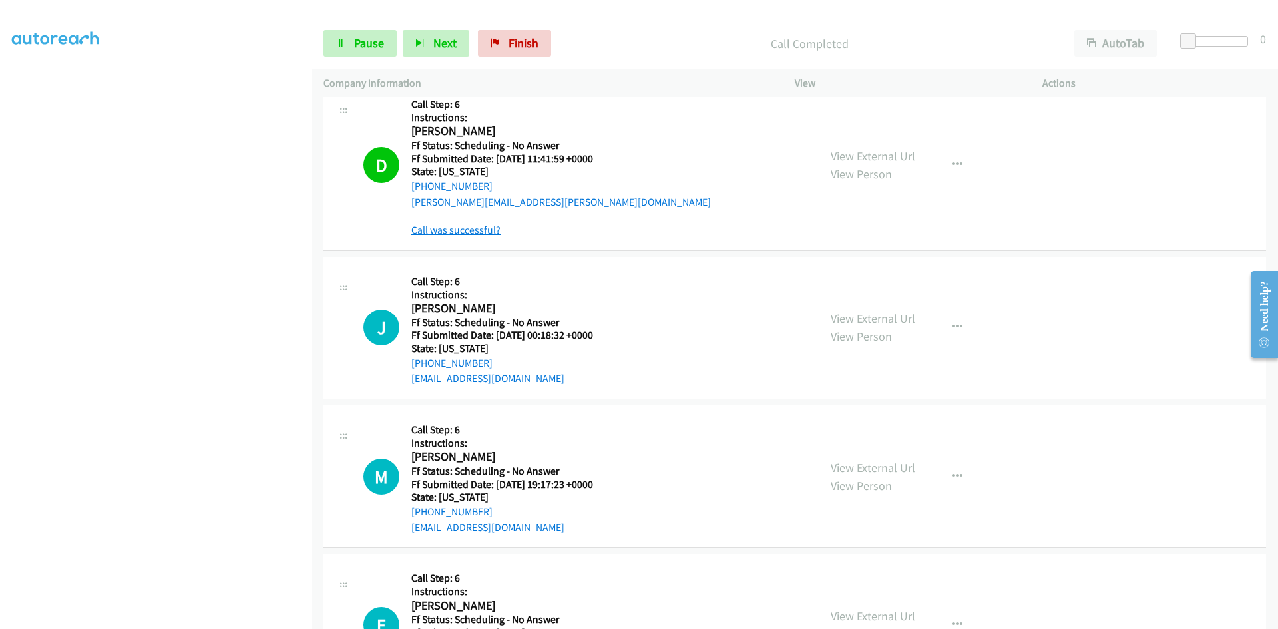
click at [495, 232] on link "Call was successful?" at bounding box center [455, 230] width 89 height 13
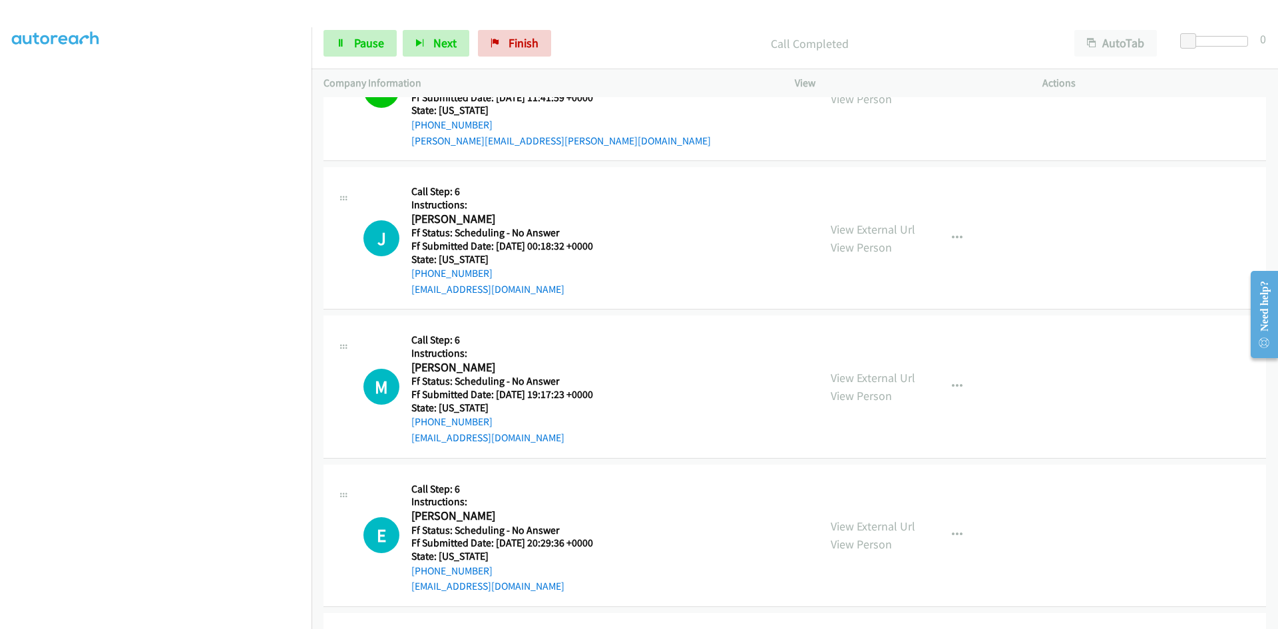
scroll to position [599, 0]
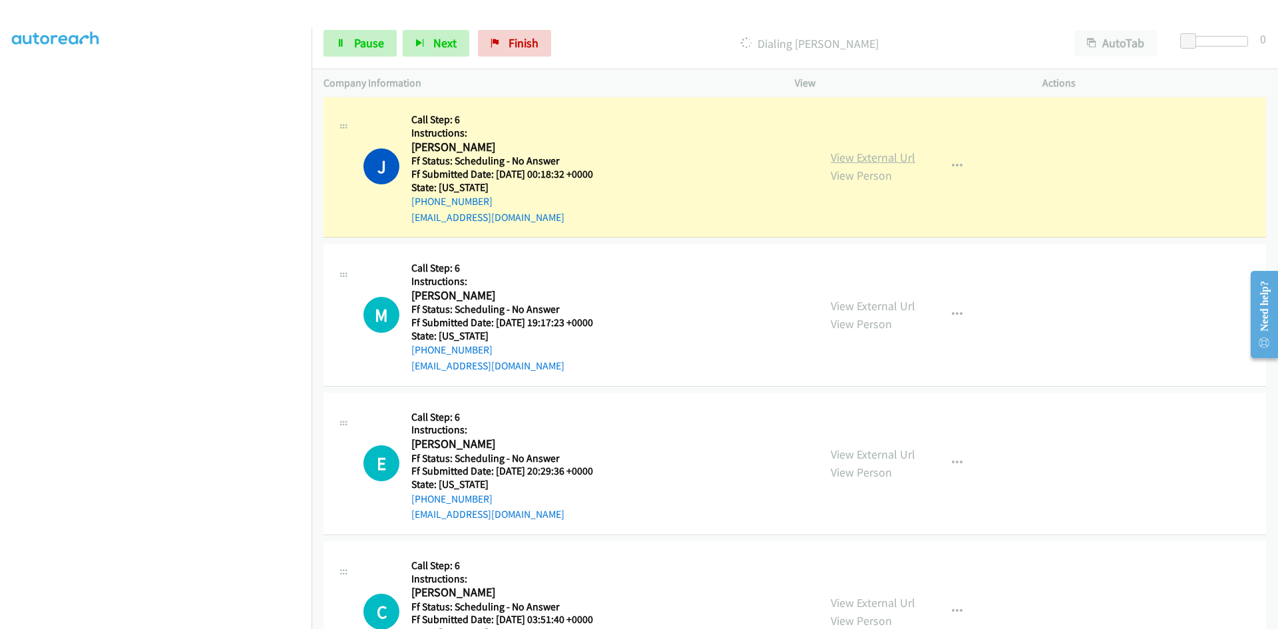
click at [868, 154] on link "View External Url" at bounding box center [873, 157] width 85 height 15
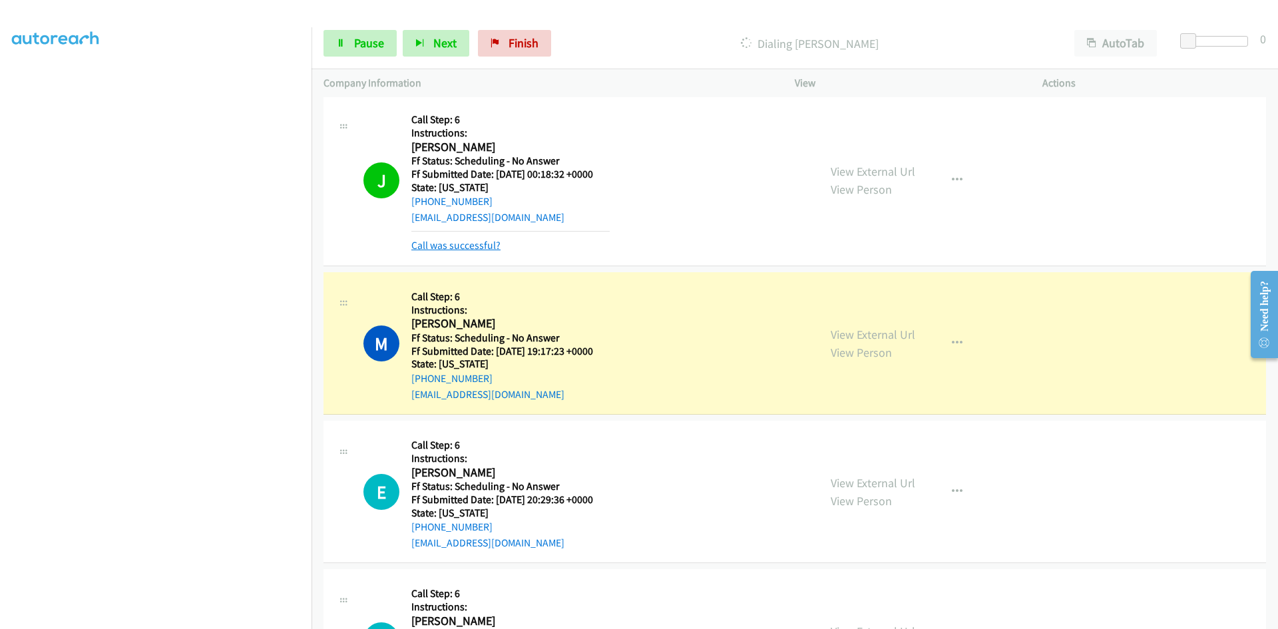
click at [473, 248] on link "Call was successful?" at bounding box center [455, 245] width 89 height 13
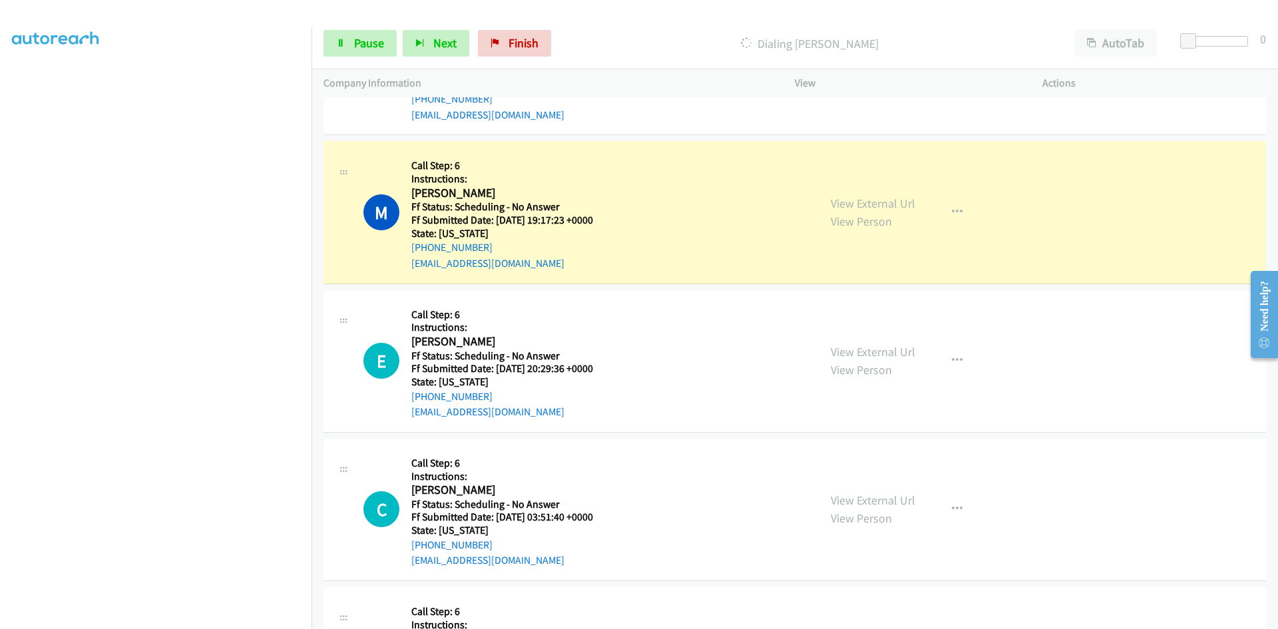
scroll to position [732, 0]
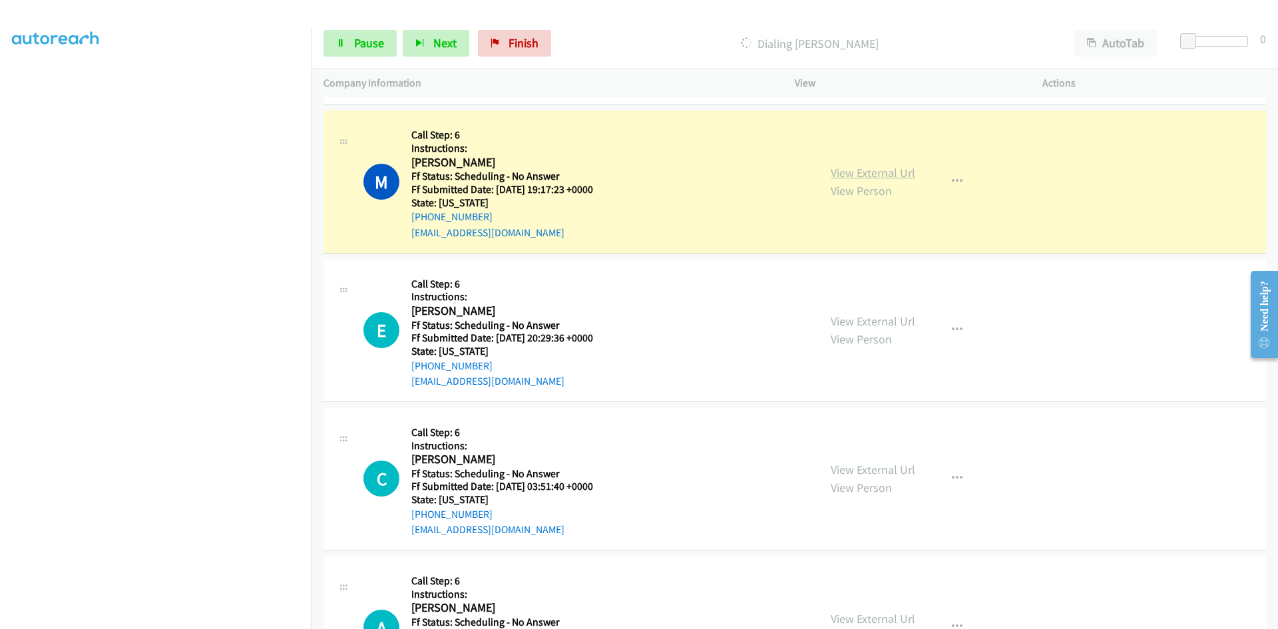
click at [885, 172] on link "View External Url" at bounding box center [873, 172] width 85 height 15
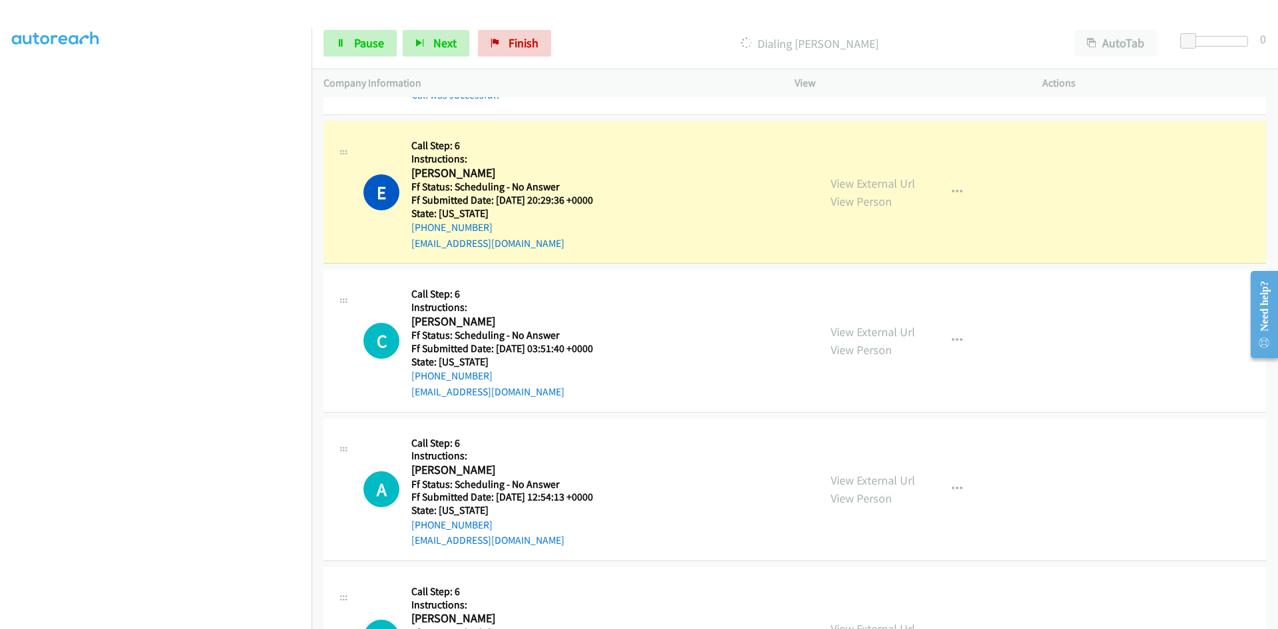
scroll to position [932, 0]
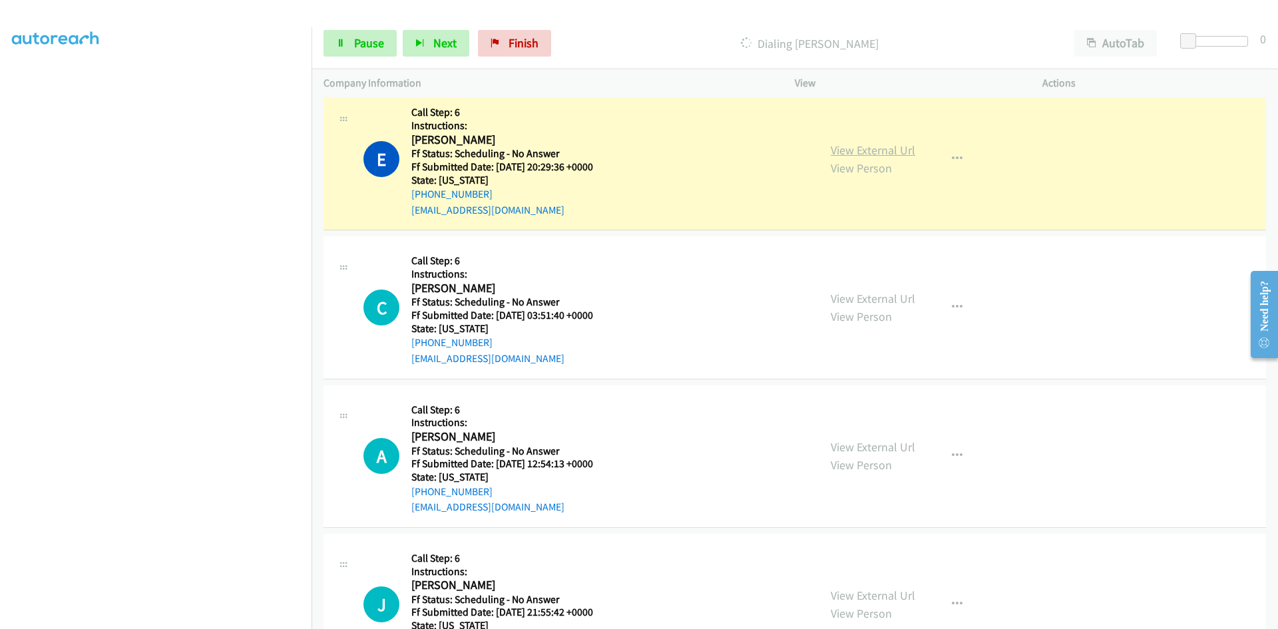
click at [838, 153] on link "View External Url" at bounding box center [873, 149] width 85 height 15
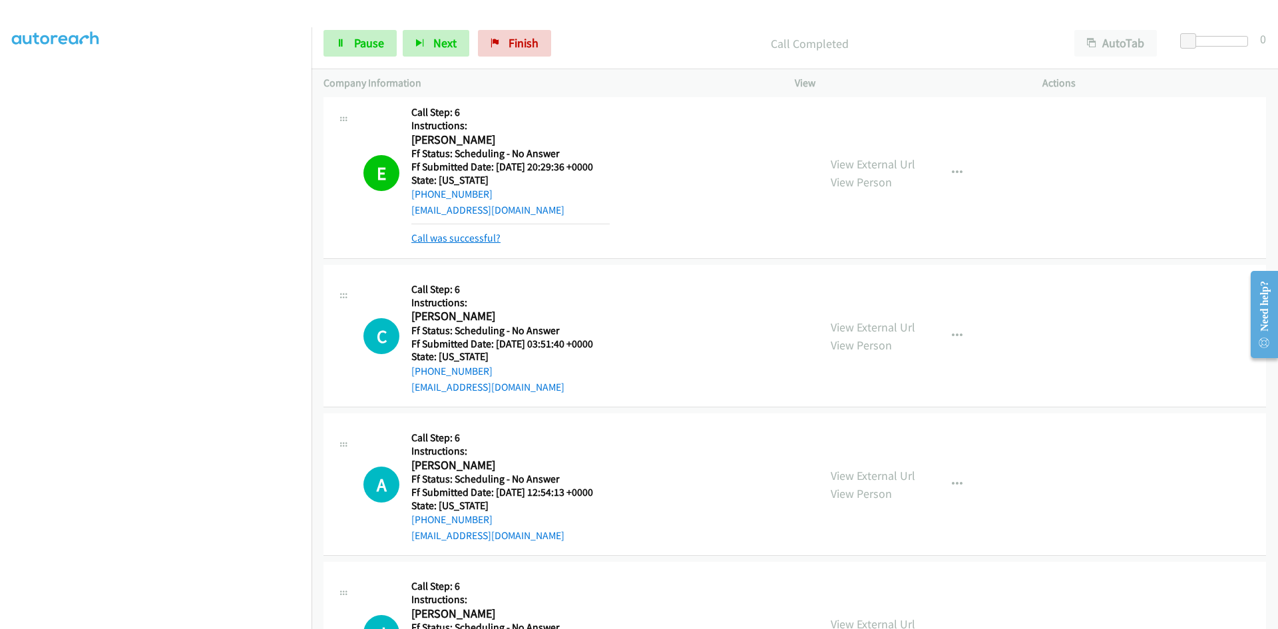
click at [476, 242] on link "Call was successful?" at bounding box center [455, 238] width 89 height 13
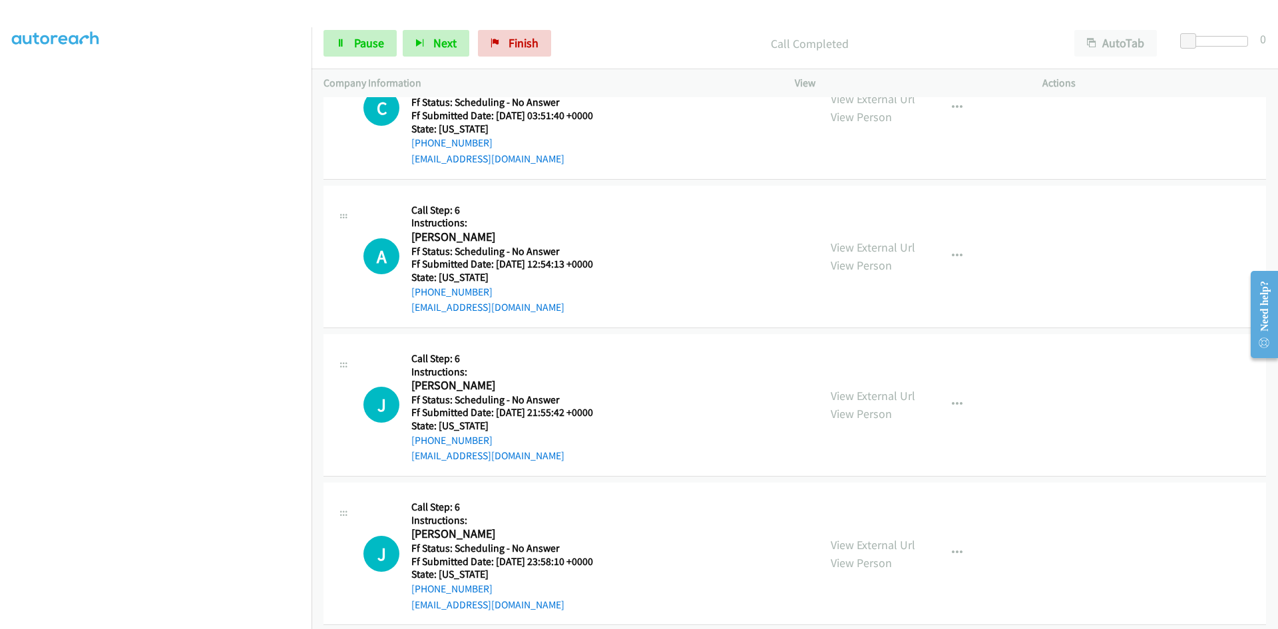
scroll to position [1065, 0]
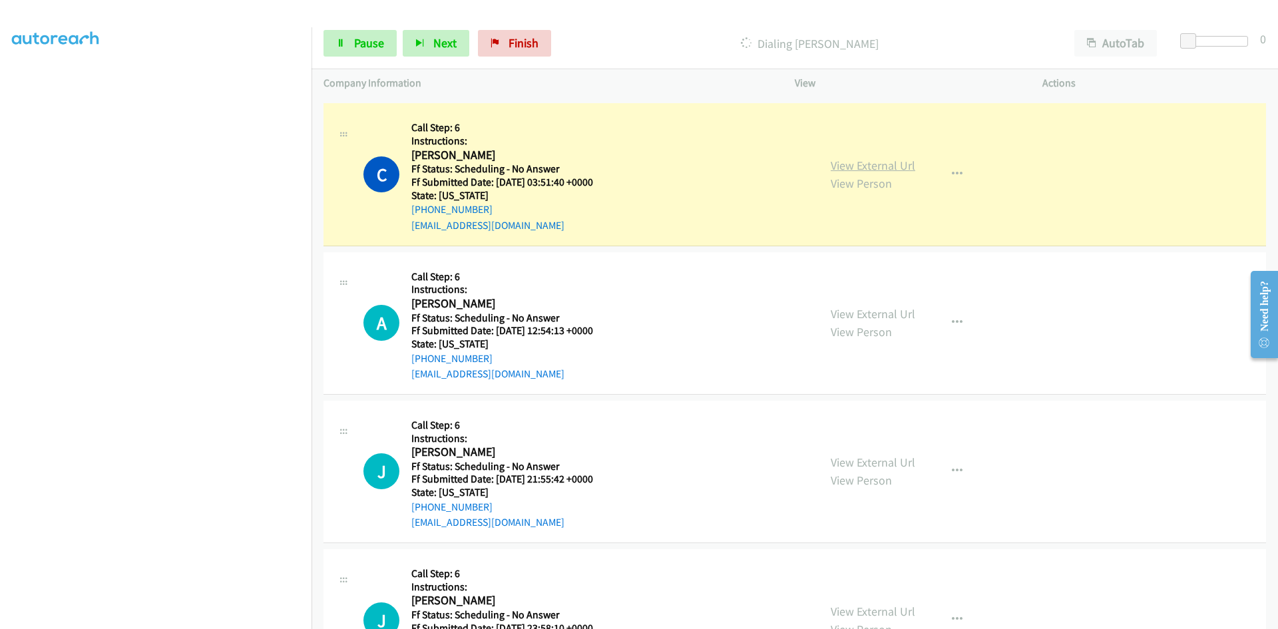
click at [831, 168] on link "View External Url" at bounding box center [873, 165] width 85 height 15
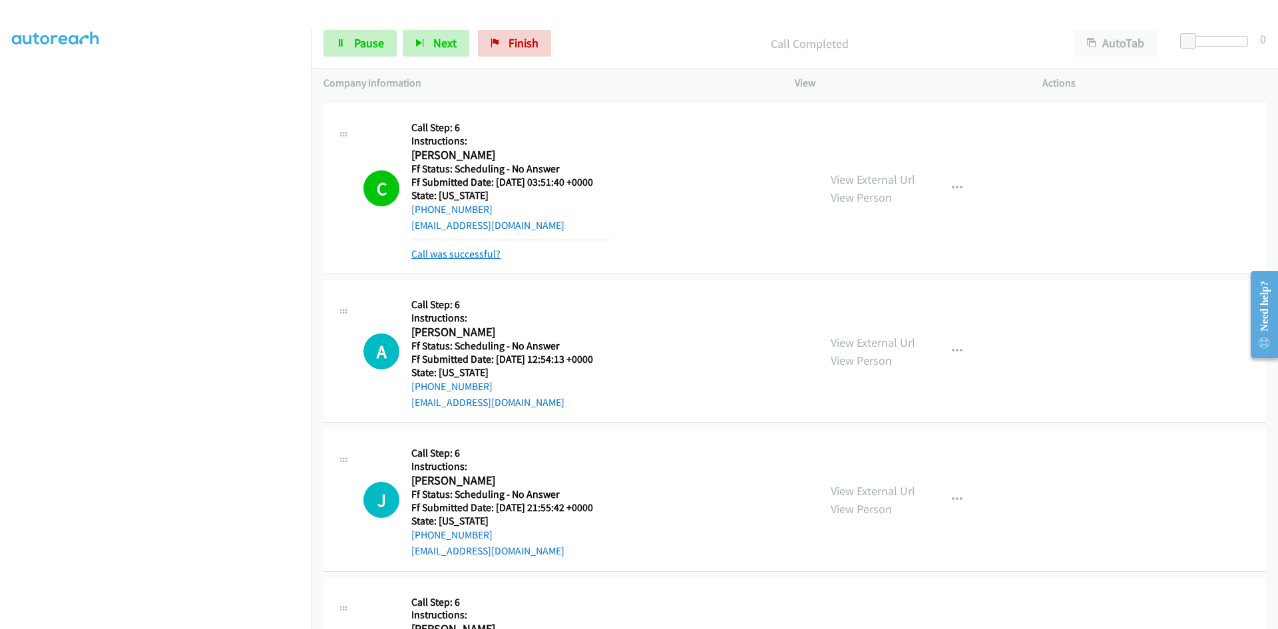
click at [465, 254] on link "Call was successful?" at bounding box center [455, 254] width 89 height 13
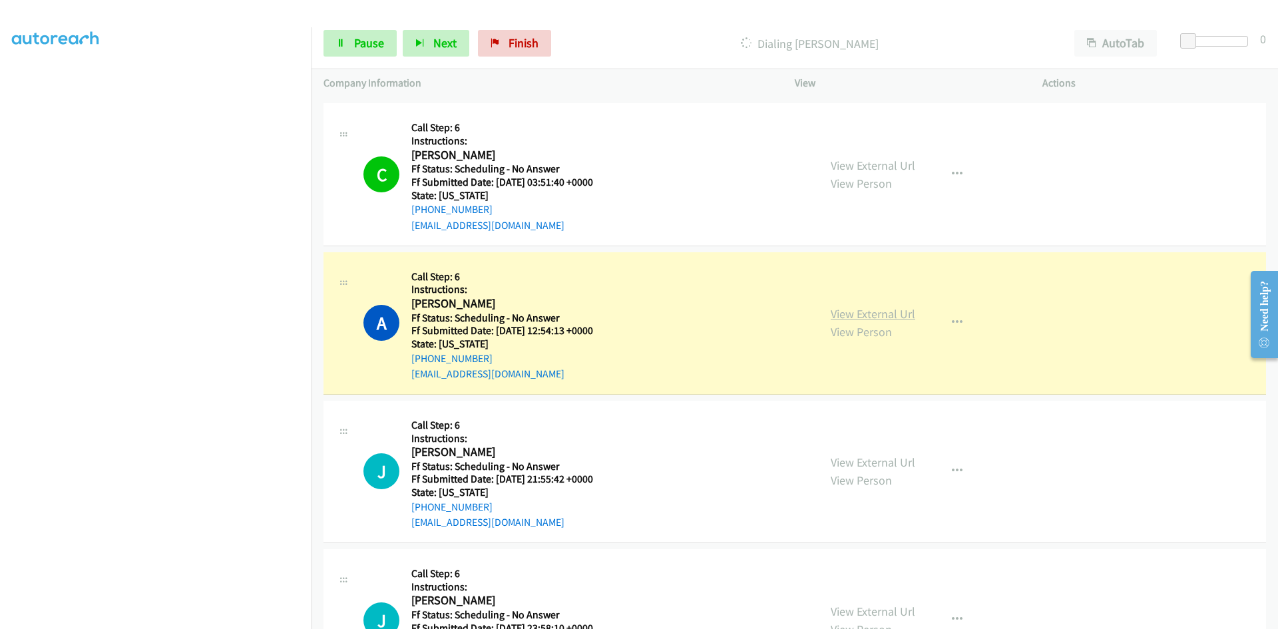
click at [859, 308] on link "View External Url" at bounding box center [873, 313] width 85 height 15
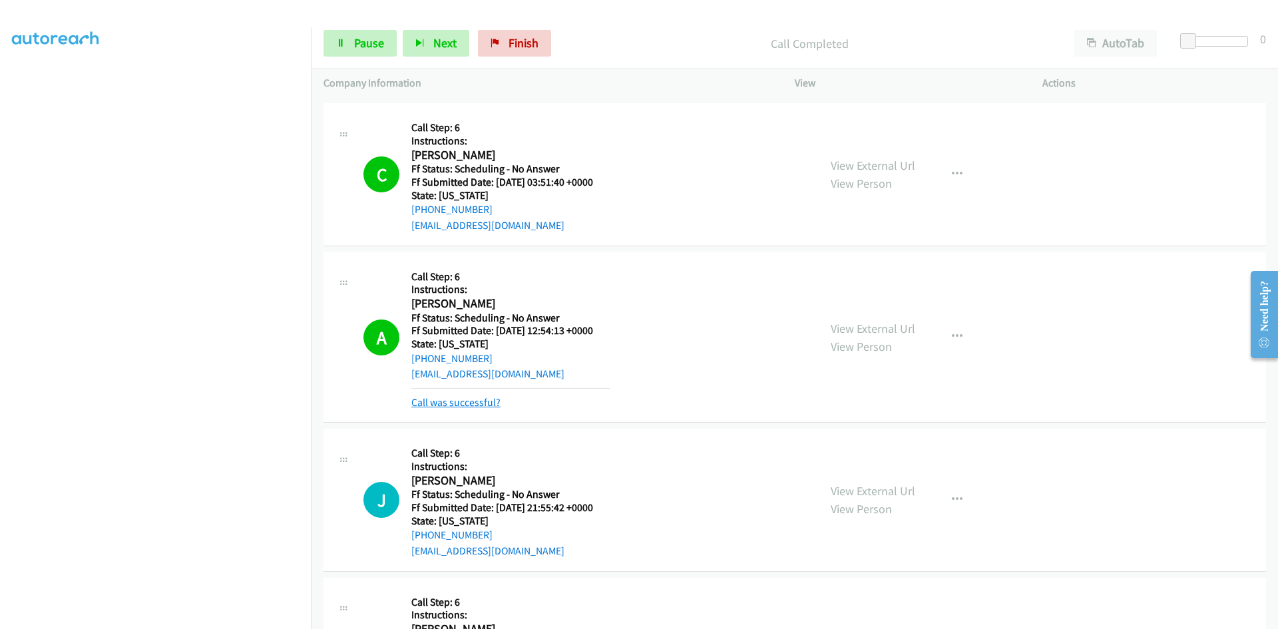
click at [459, 403] on link "Call was successful?" at bounding box center [455, 402] width 89 height 13
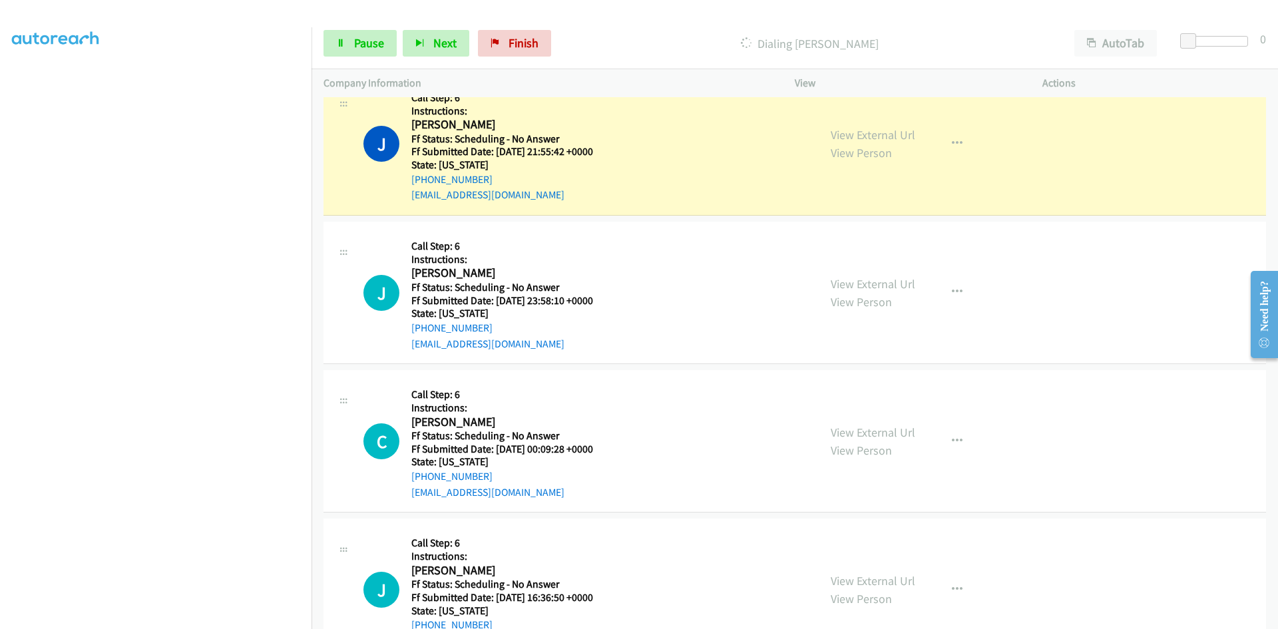
scroll to position [1398, 0]
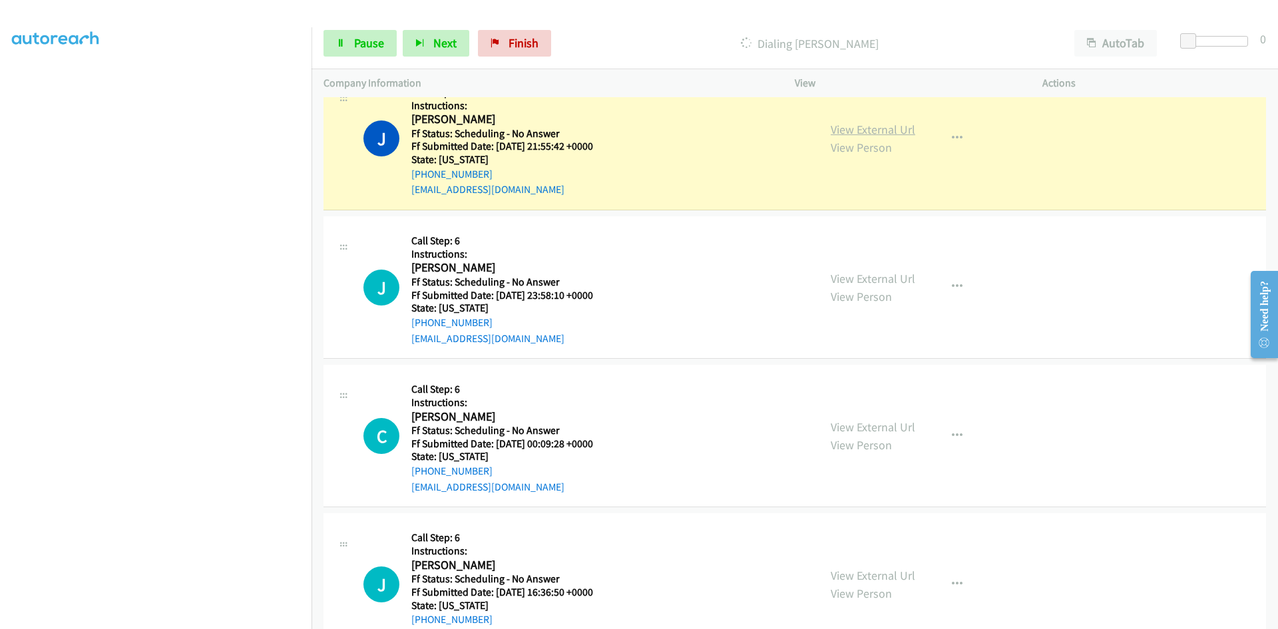
click at [871, 122] on link "View External Url" at bounding box center [873, 129] width 85 height 15
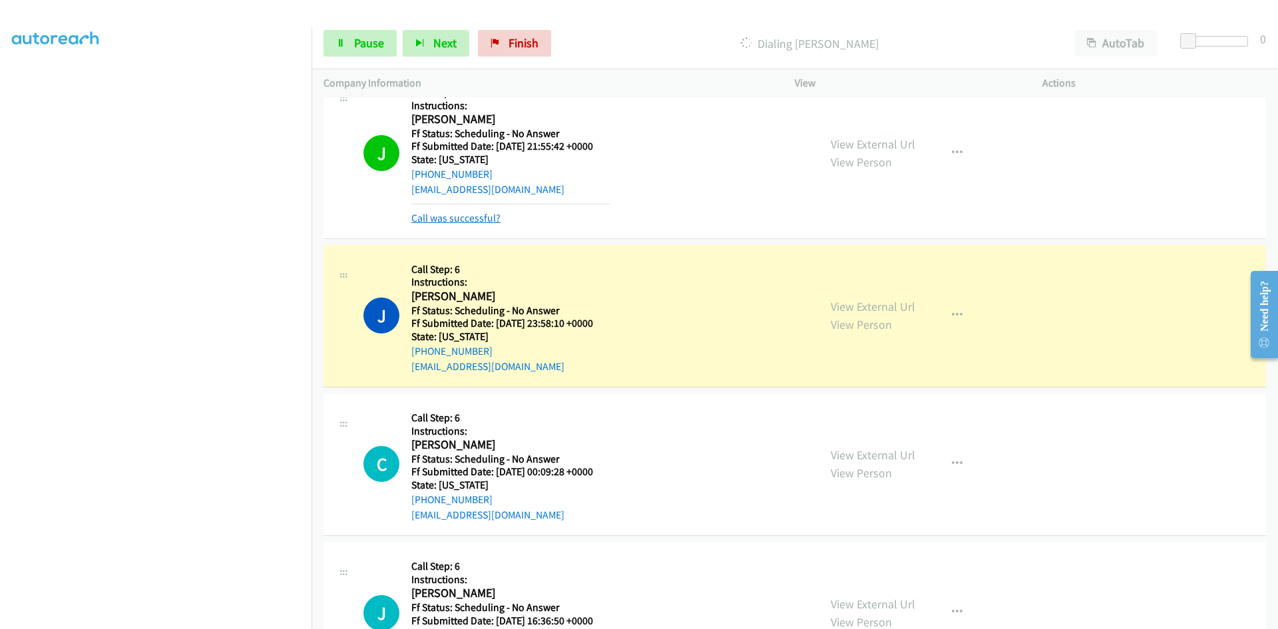
click at [464, 222] on link "Call was successful?" at bounding box center [455, 218] width 89 height 13
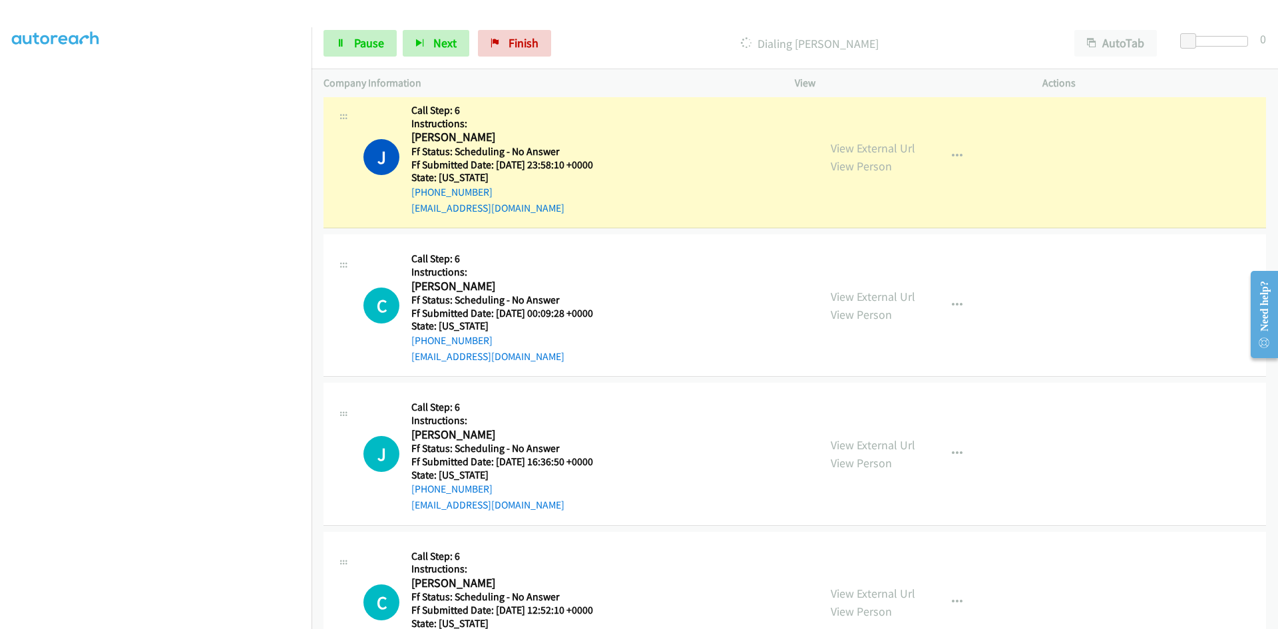
scroll to position [1531, 0]
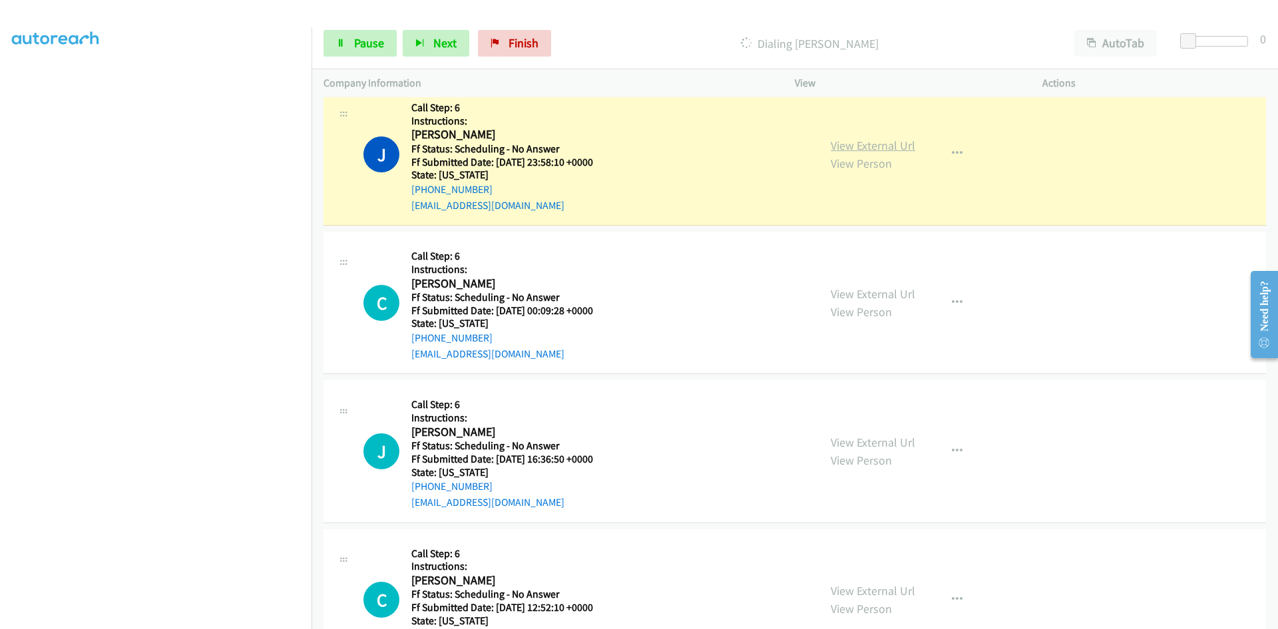
click at [907, 150] on link "View External Url" at bounding box center [873, 145] width 85 height 15
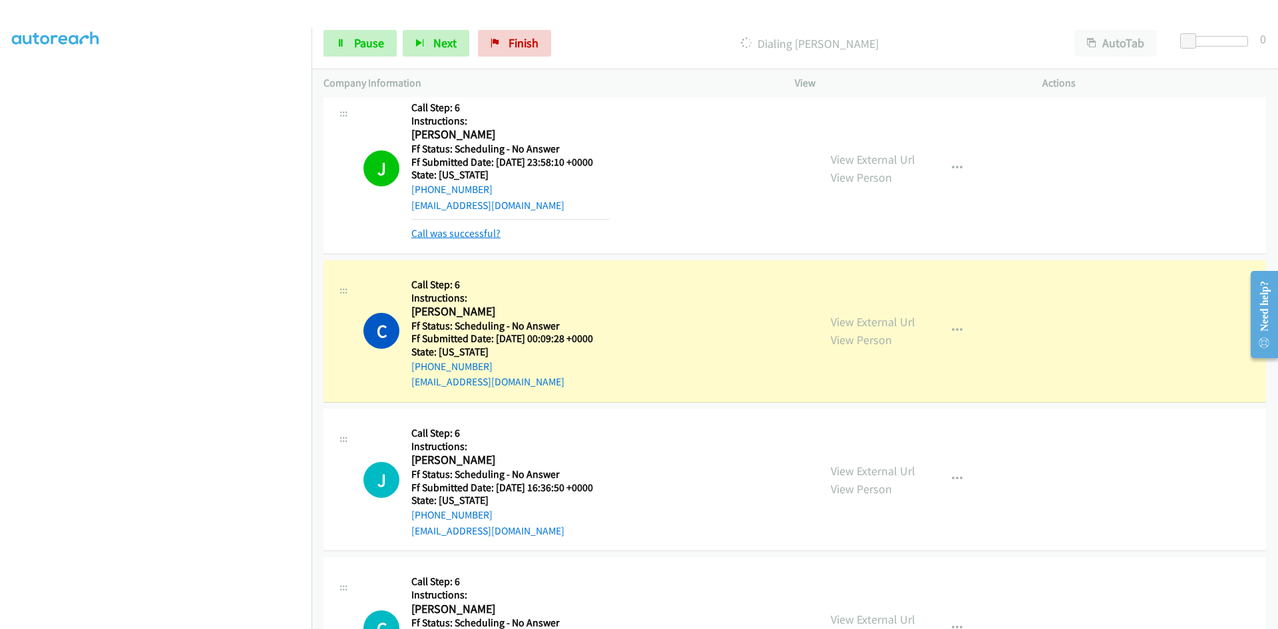
click at [473, 234] on link "Call was successful?" at bounding box center [455, 233] width 89 height 13
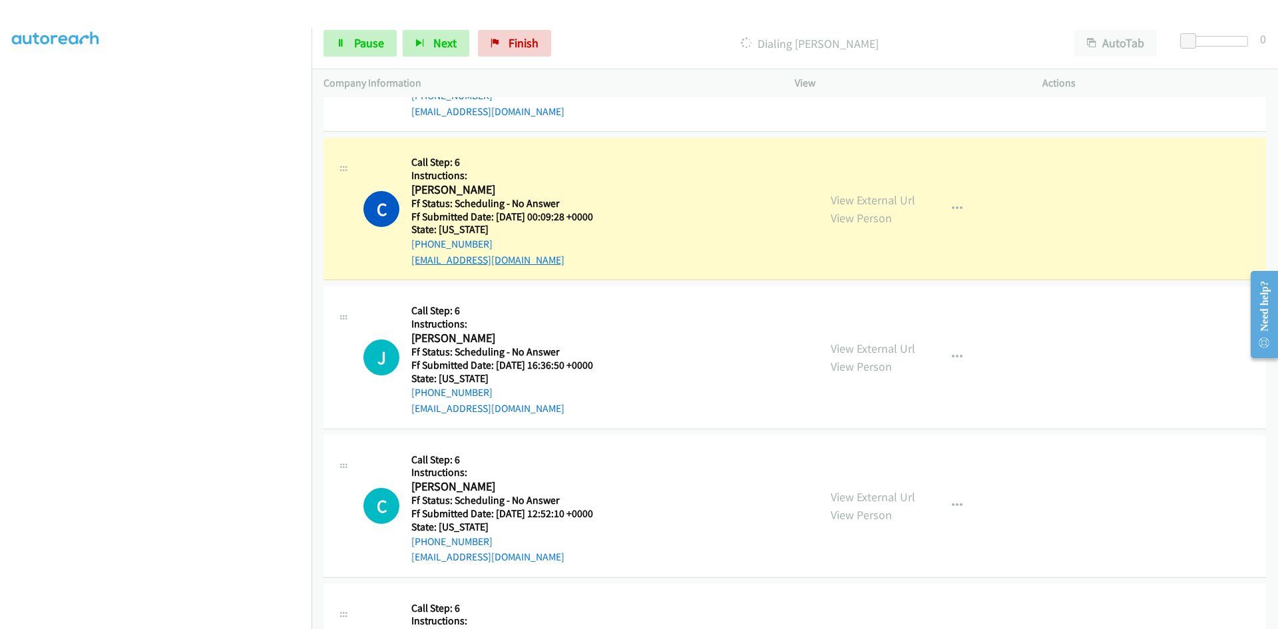
scroll to position [1664, 0]
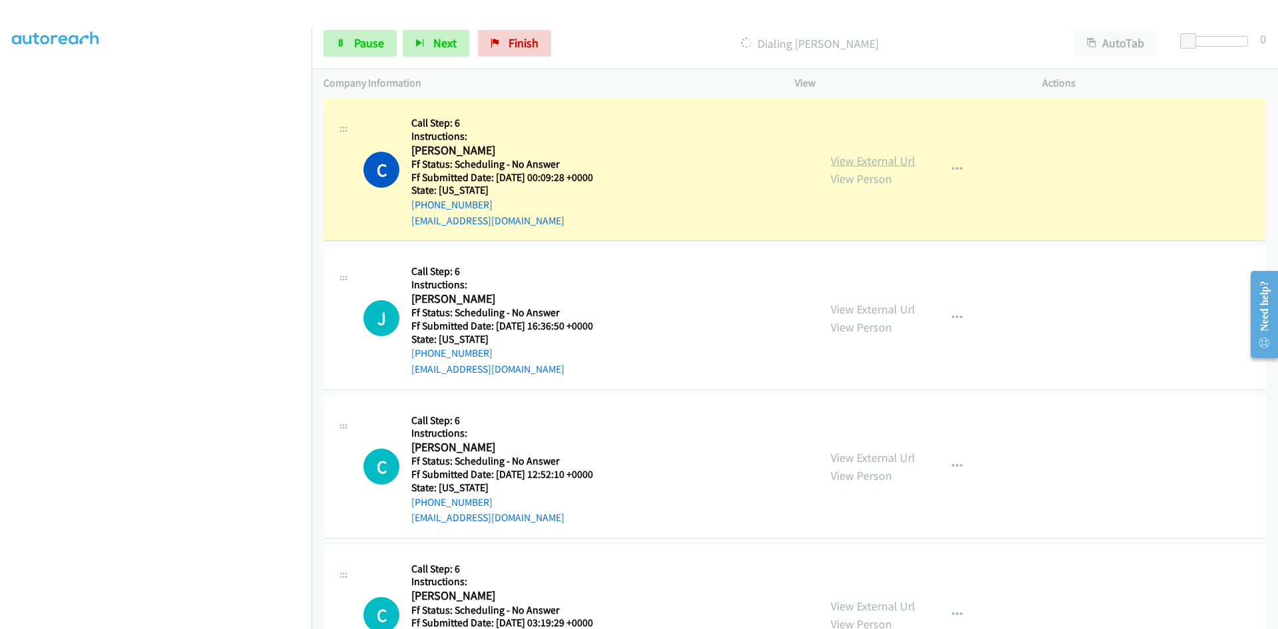
click at [881, 162] on link "View External Url" at bounding box center [873, 160] width 85 height 15
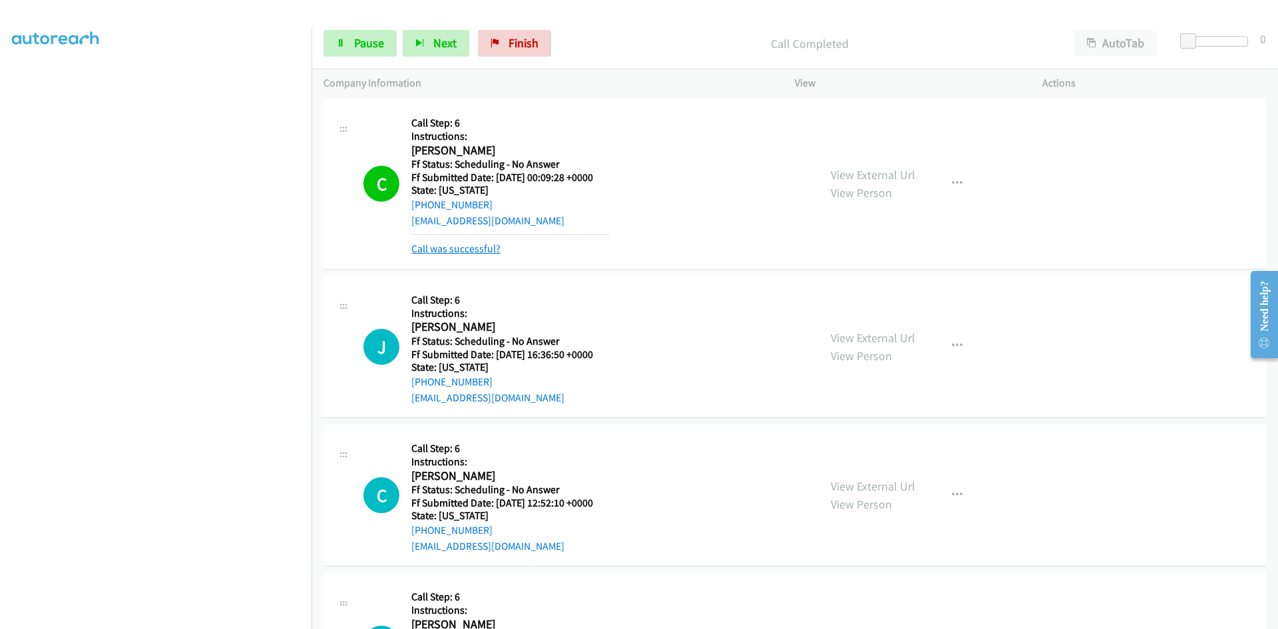
click at [466, 253] on link "Call was successful?" at bounding box center [455, 248] width 89 height 13
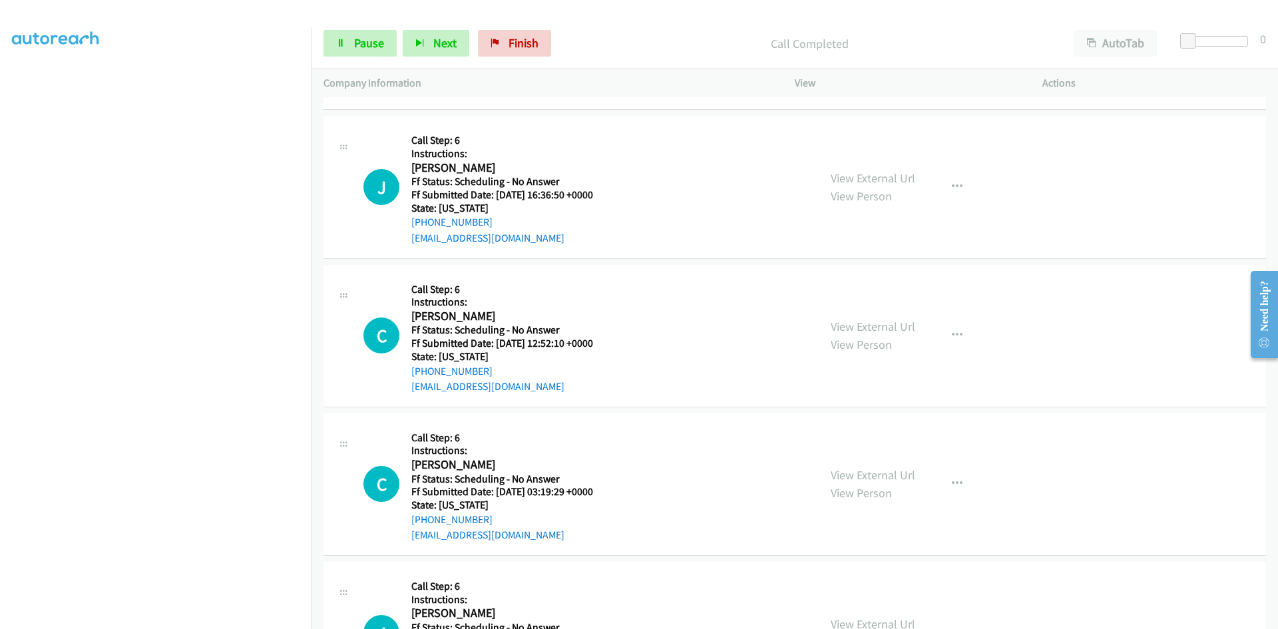
scroll to position [1797, 0]
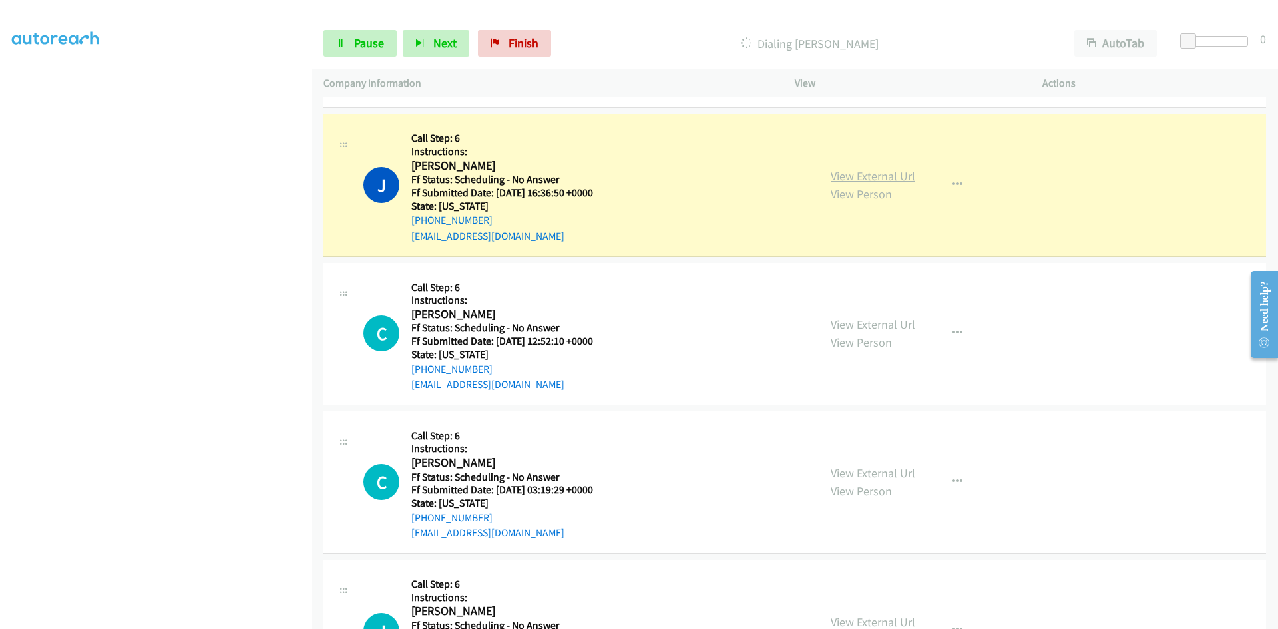
click at [857, 172] on link "View External Url" at bounding box center [873, 175] width 85 height 15
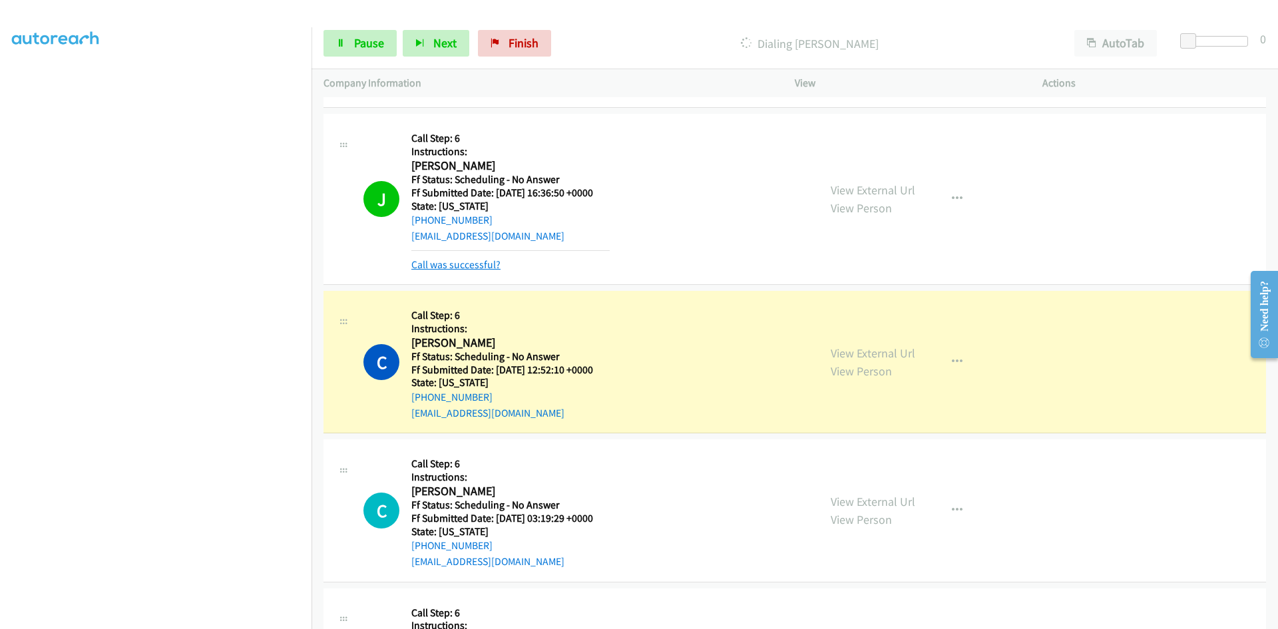
click at [483, 260] on link "Call was successful?" at bounding box center [455, 264] width 89 height 13
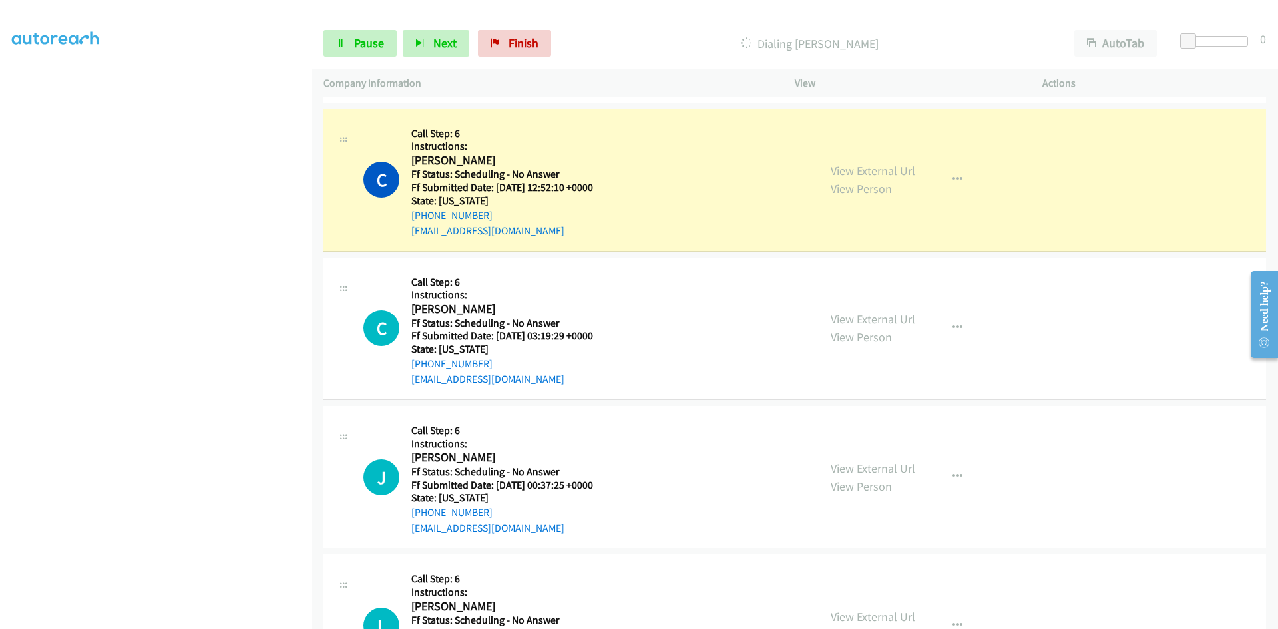
scroll to position [1997, 0]
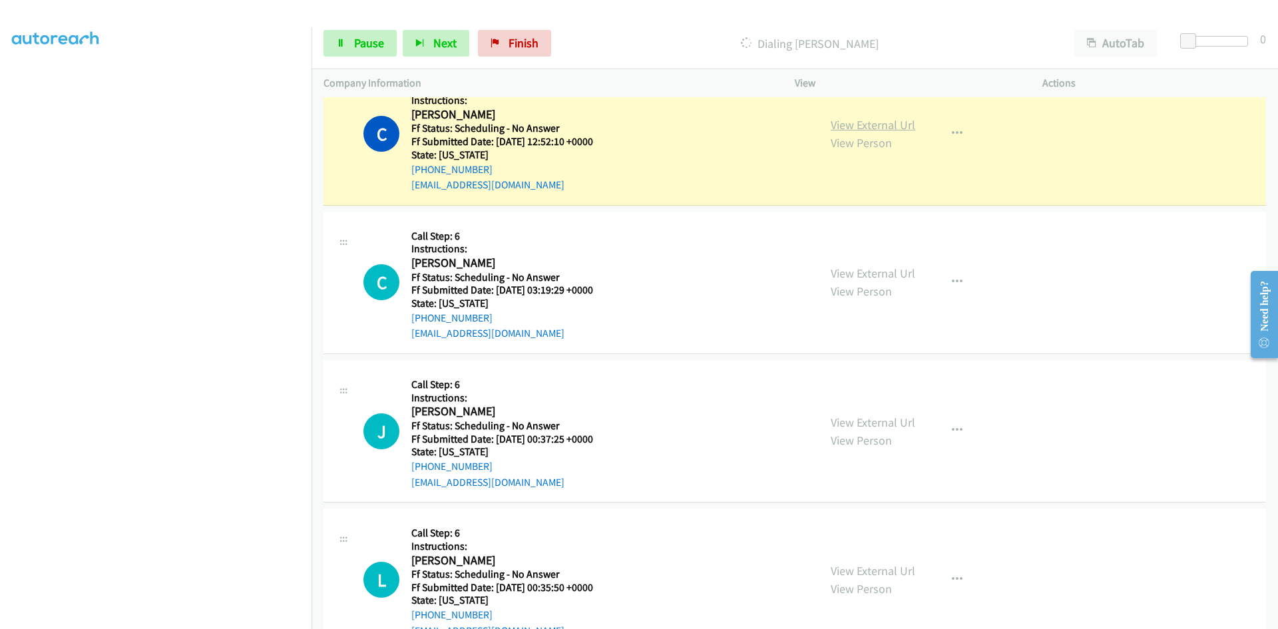
click at [871, 124] on link "View External Url" at bounding box center [873, 124] width 85 height 15
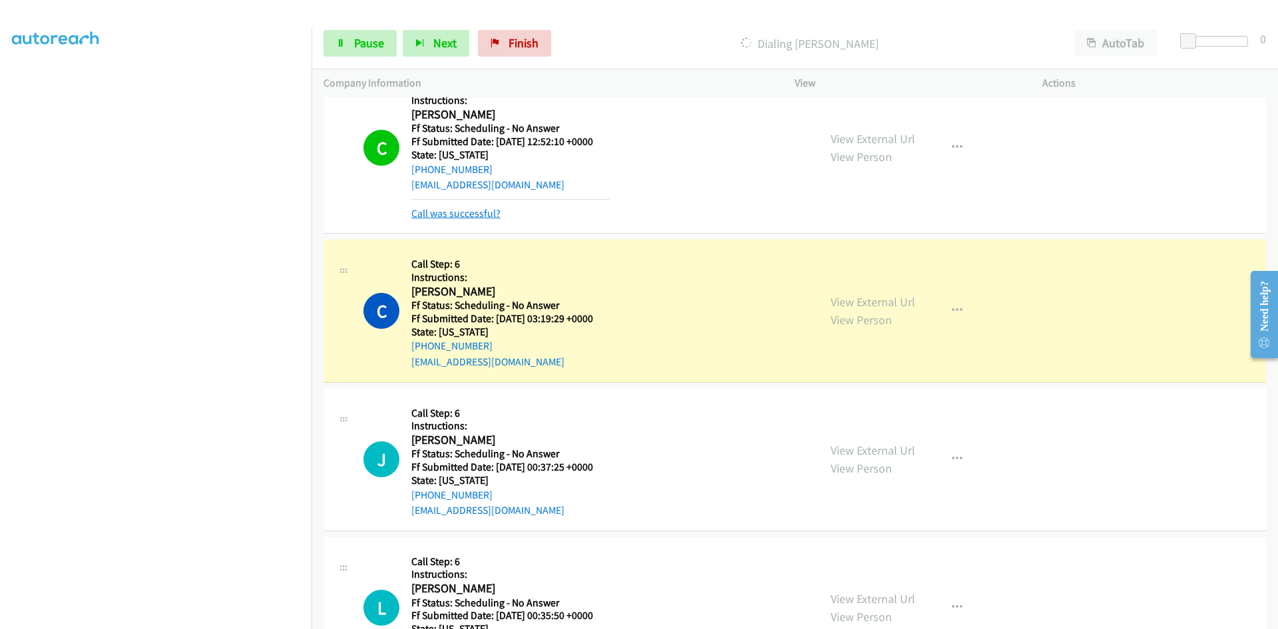
click at [493, 209] on link "Call was successful?" at bounding box center [455, 213] width 89 height 13
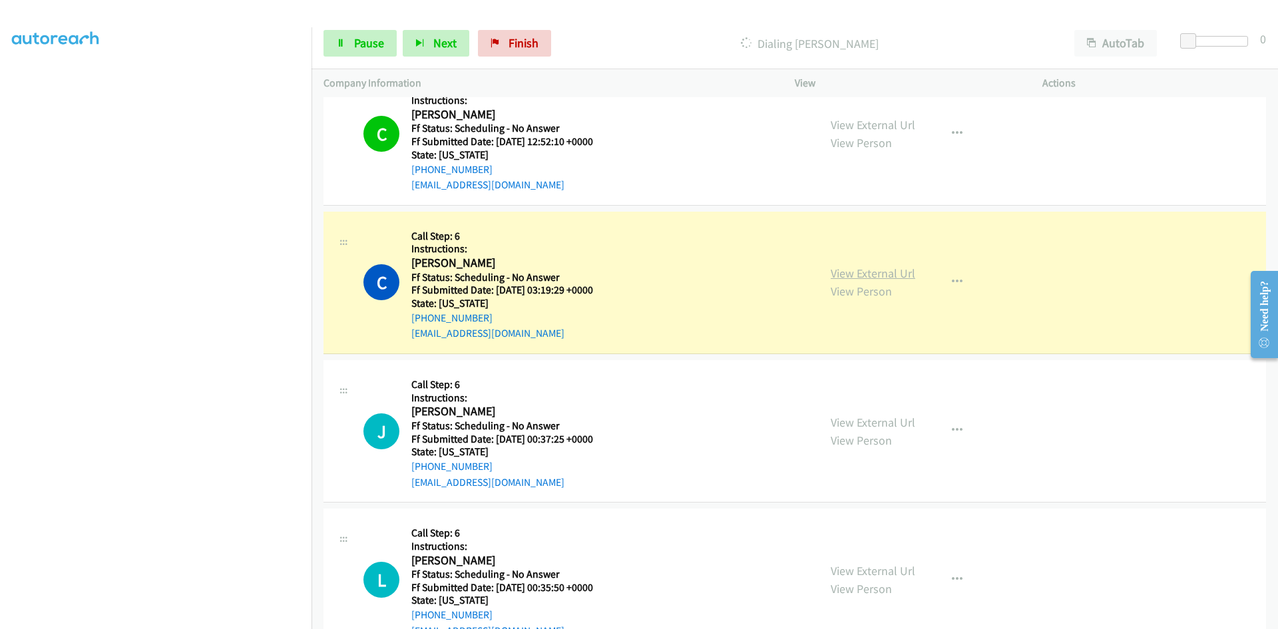
click at [843, 277] on link "View External Url" at bounding box center [873, 273] width 85 height 15
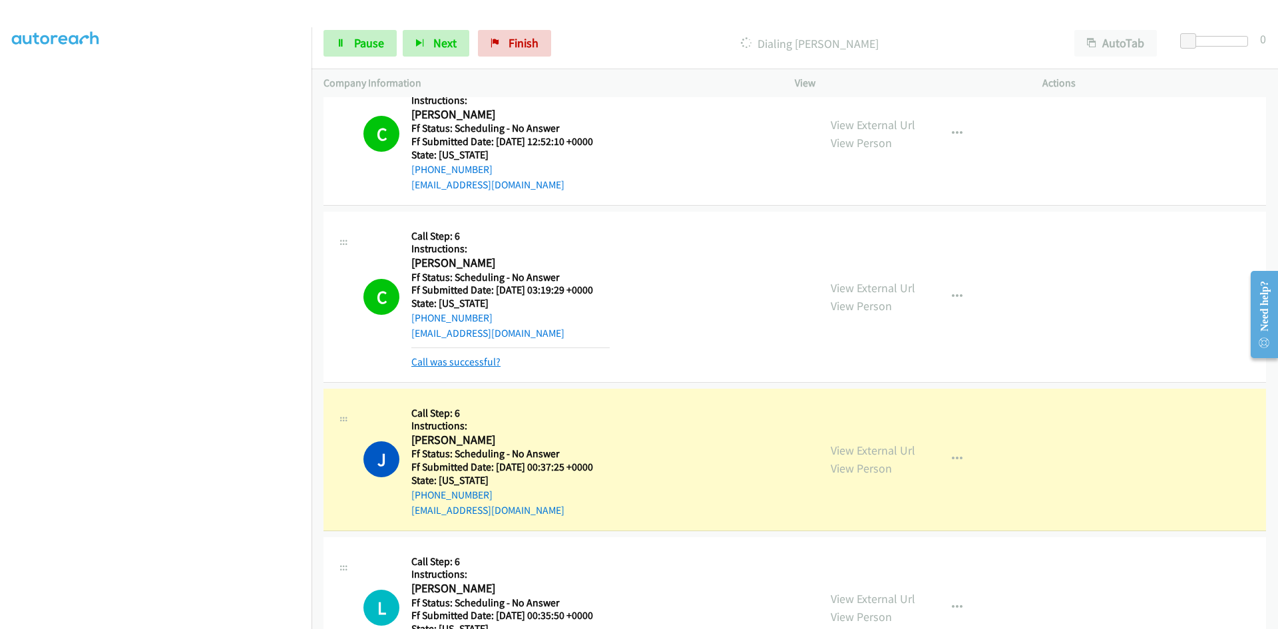
click at [456, 360] on link "Call was successful?" at bounding box center [455, 362] width 89 height 13
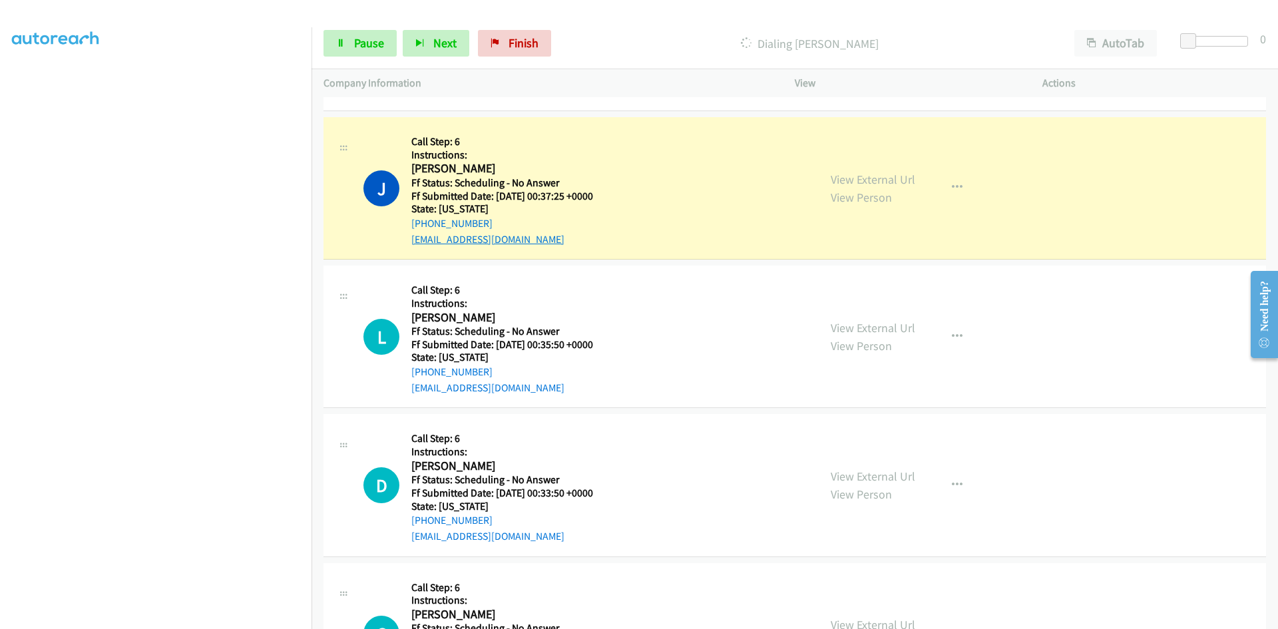
scroll to position [2263, 0]
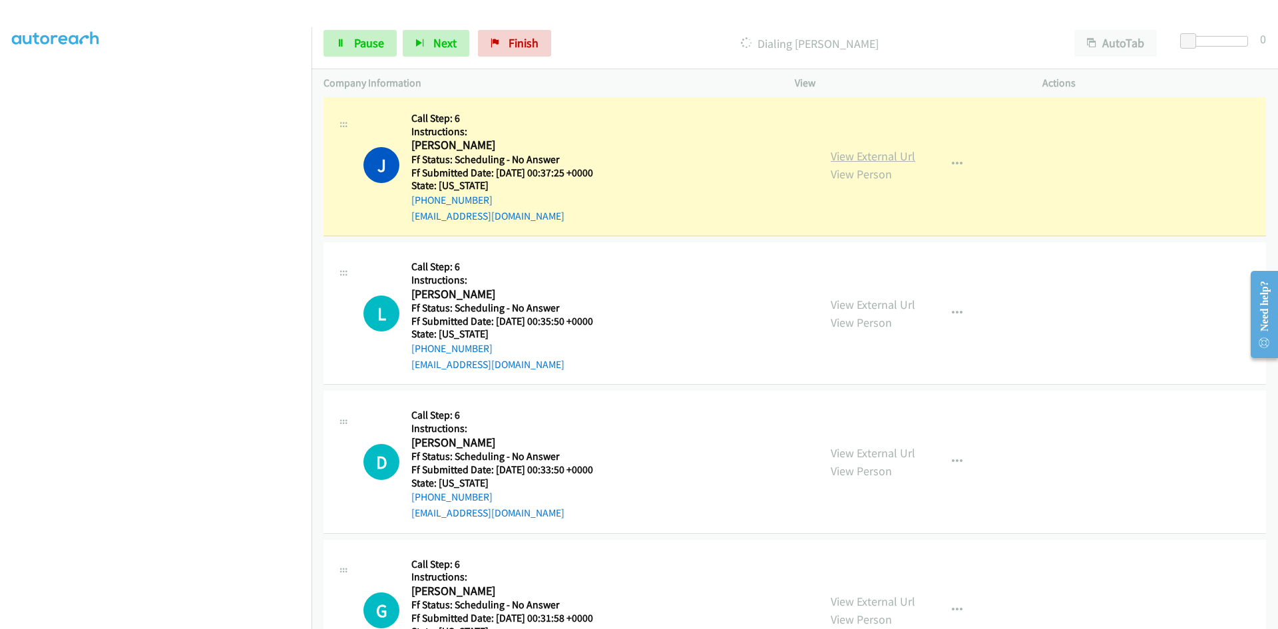
click at [879, 154] on link "View External Url" at bounding box center [873, 155] width 85 height 15
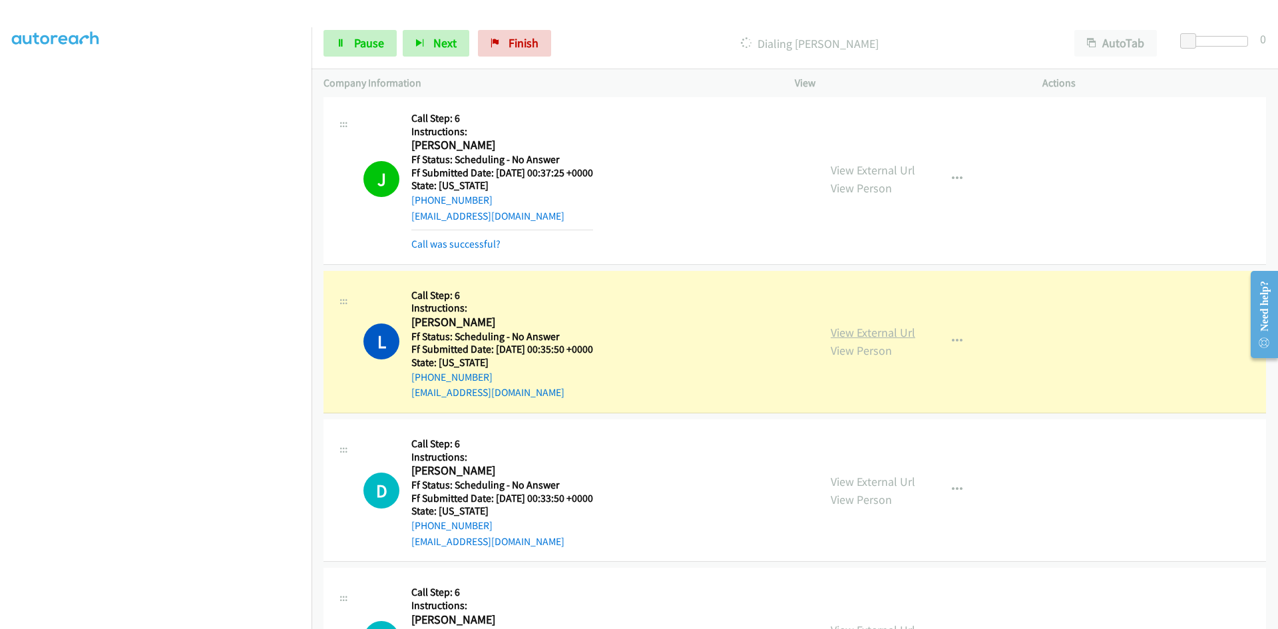
click at [869, 331] on link "View External Url" at bounding box center [873, 332] width 85 height 15
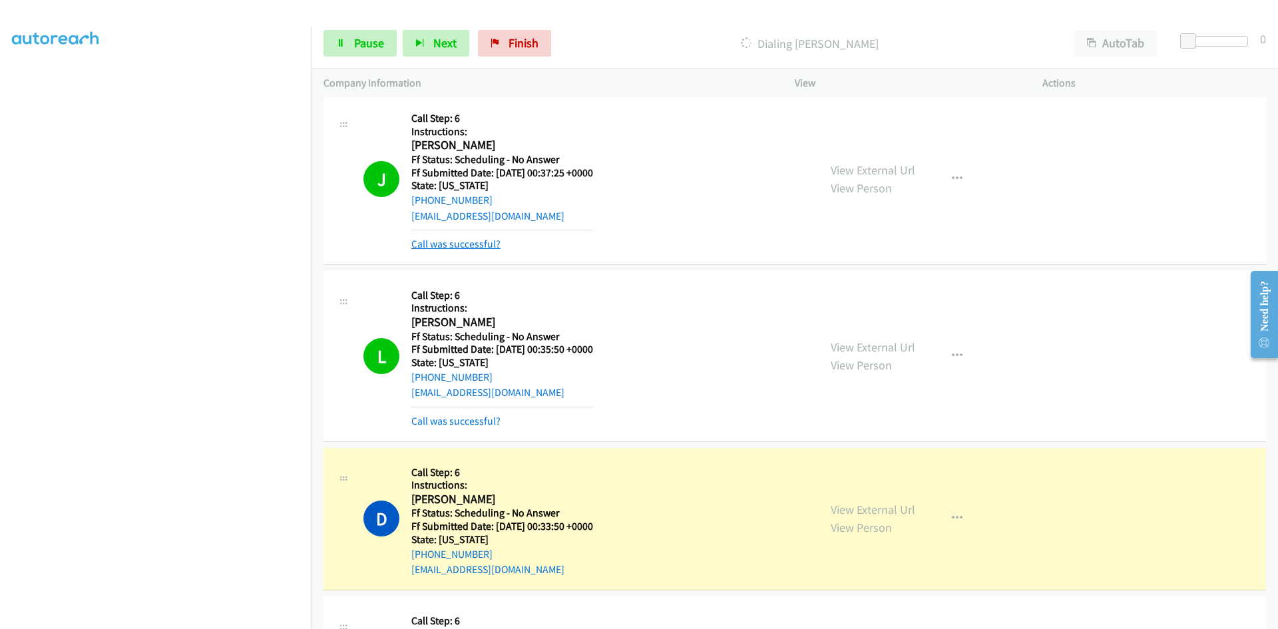
click at [471, 244] on link "Call was successful?" at bounding box center [455, 244] width 89 height 13
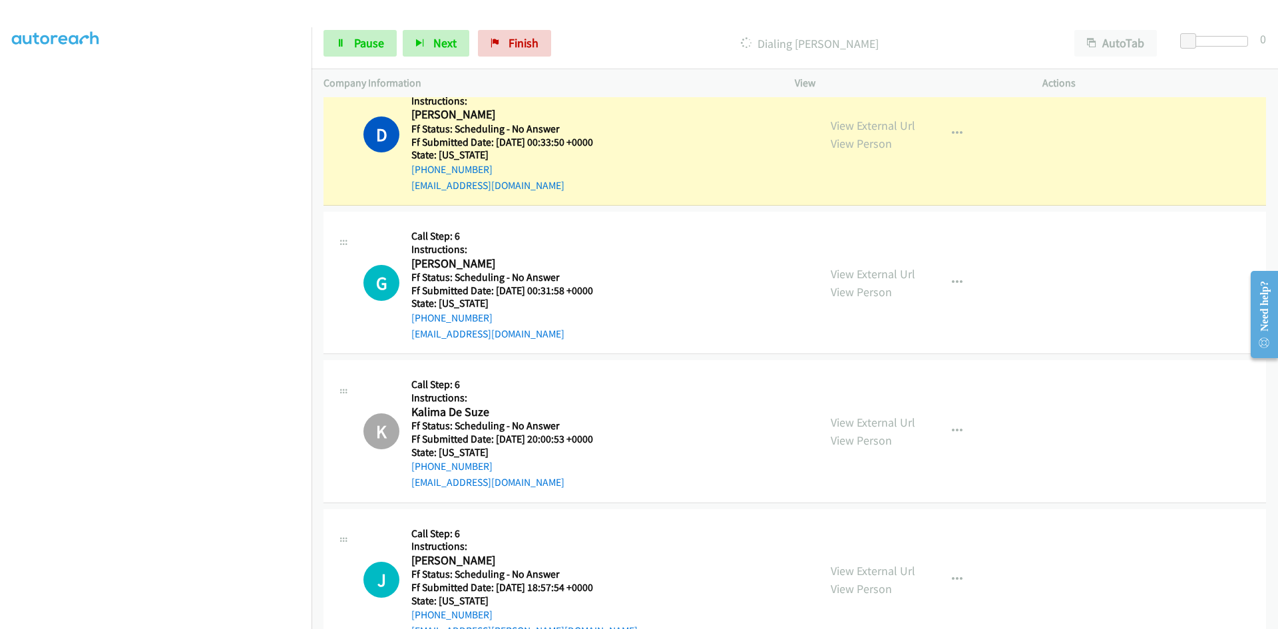
scroll to position [2596, 0]
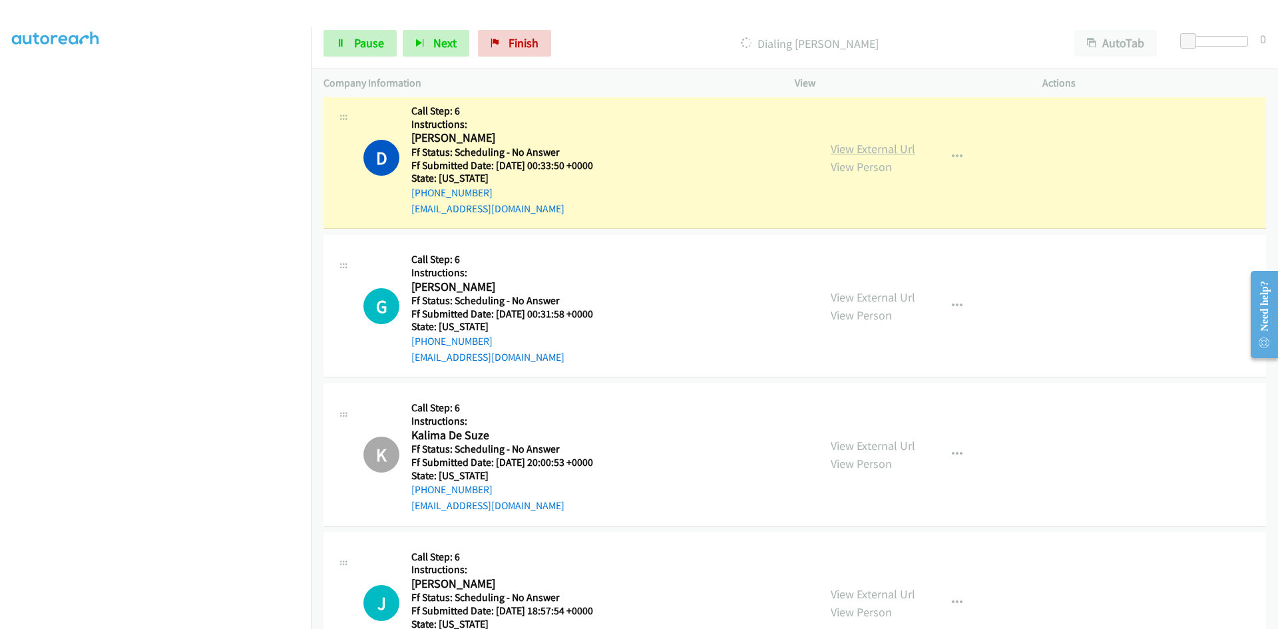
click at [860, 149] on link "View External Url" at bounding box center [873, 148] width 85 height 15
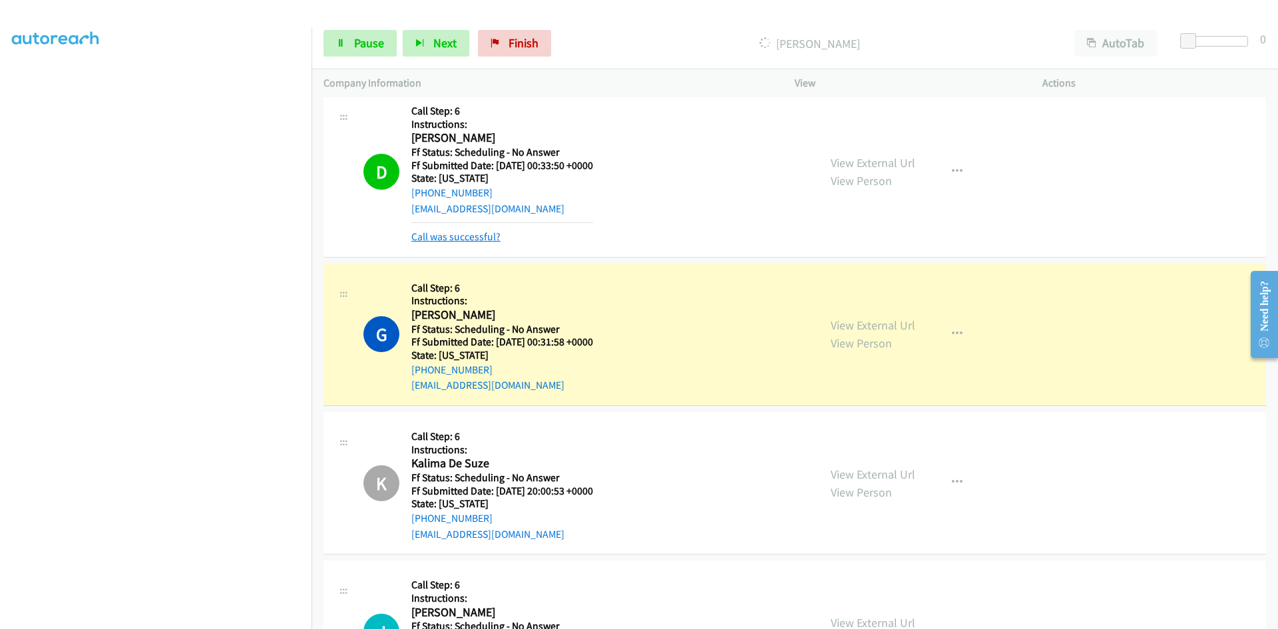
click at [425, 238] on link "Call was successful?" at bounding box center [455, 236] width 89 height 13
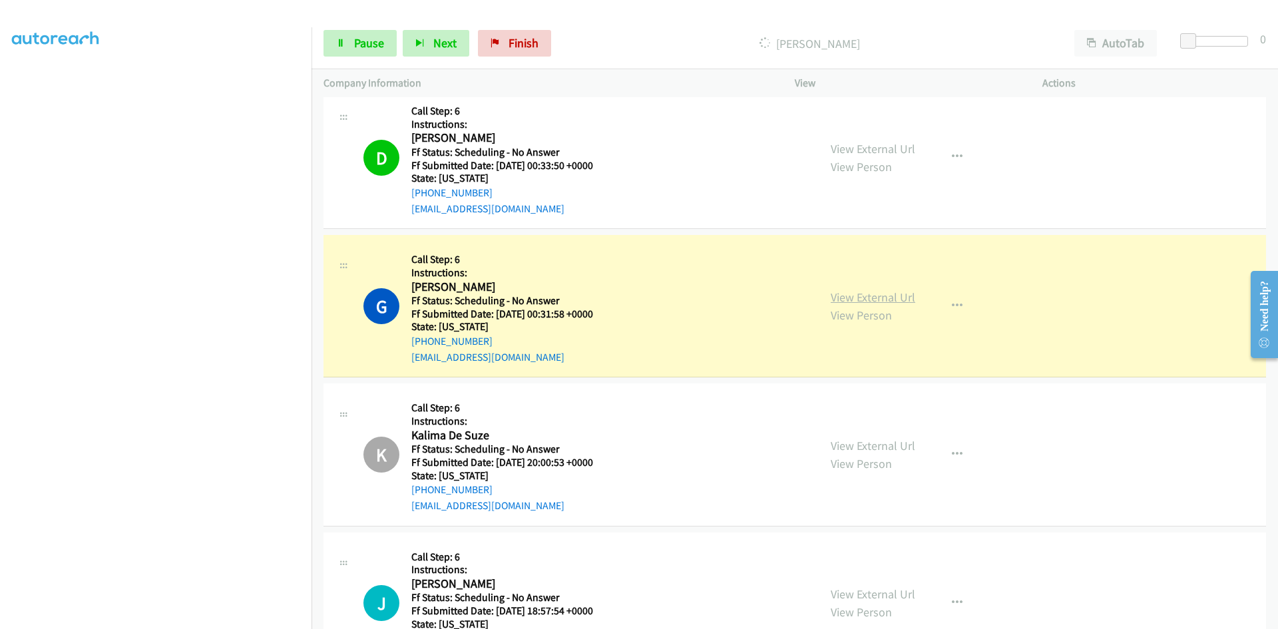
click at [899, 300] on link "View External Url" at bounding box center [873, 297] width 85 height 15
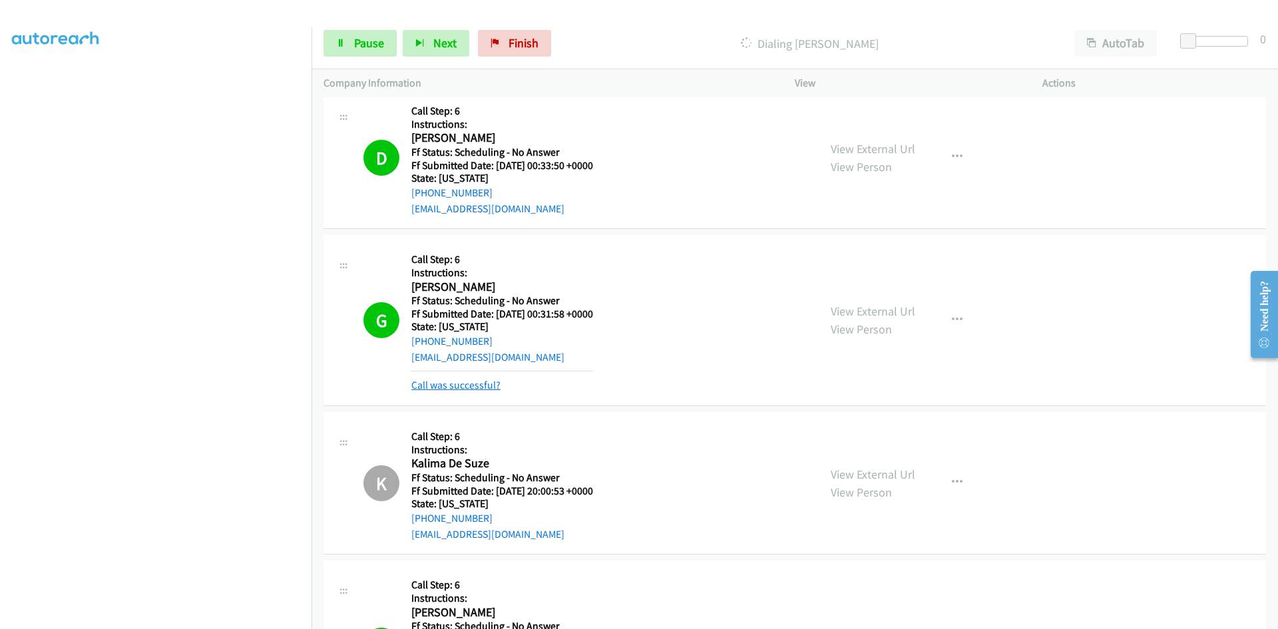
click at [471, 387] on link "Call was successful?" at bounding box center [455, 385] width 89 height 13
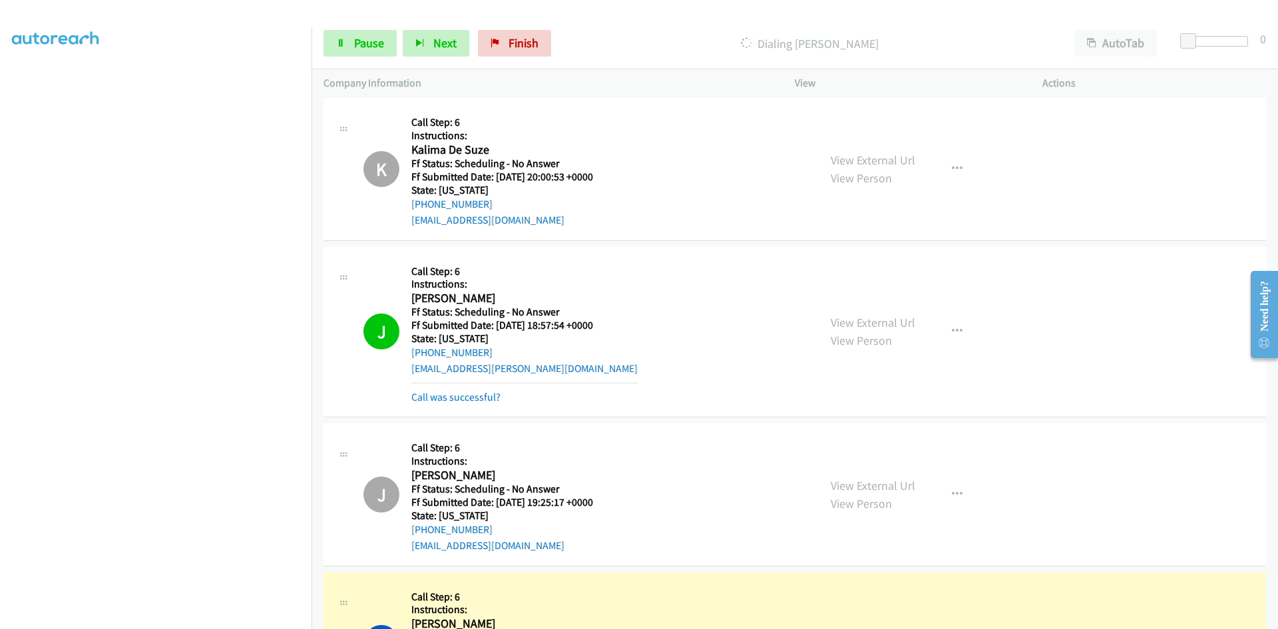
scroll to position [2929, 0]
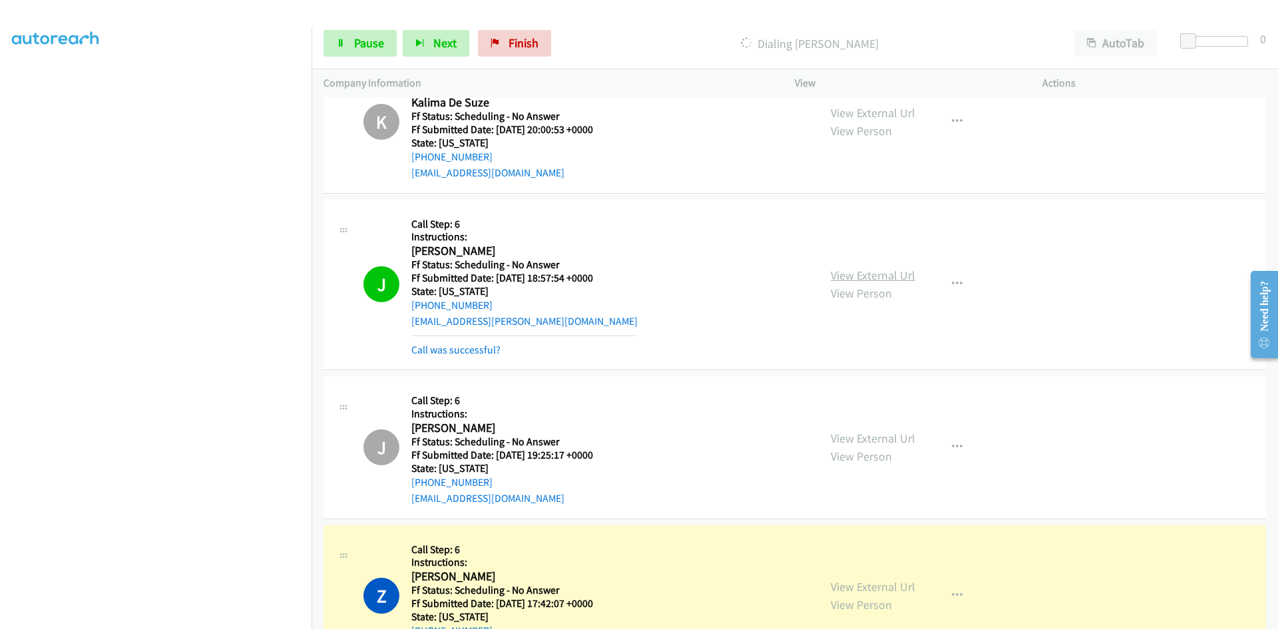
click at [899, 276] on link "View External Url" at bounding box center [873, 275] width 85 height 15
click at [851, 587] on link "View External Url" at bounding box center [873, 586] width 85 height 15
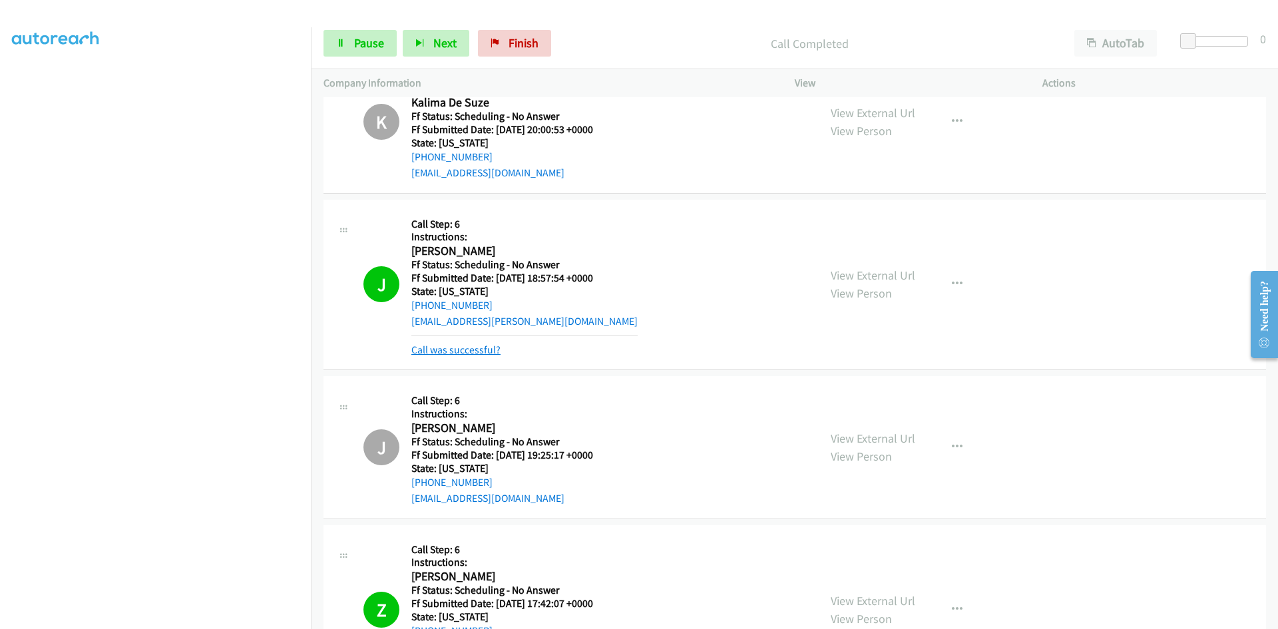
click at [453, 352] on link "Call was successful?" at bounding box center [455, 350] width 89 height 13
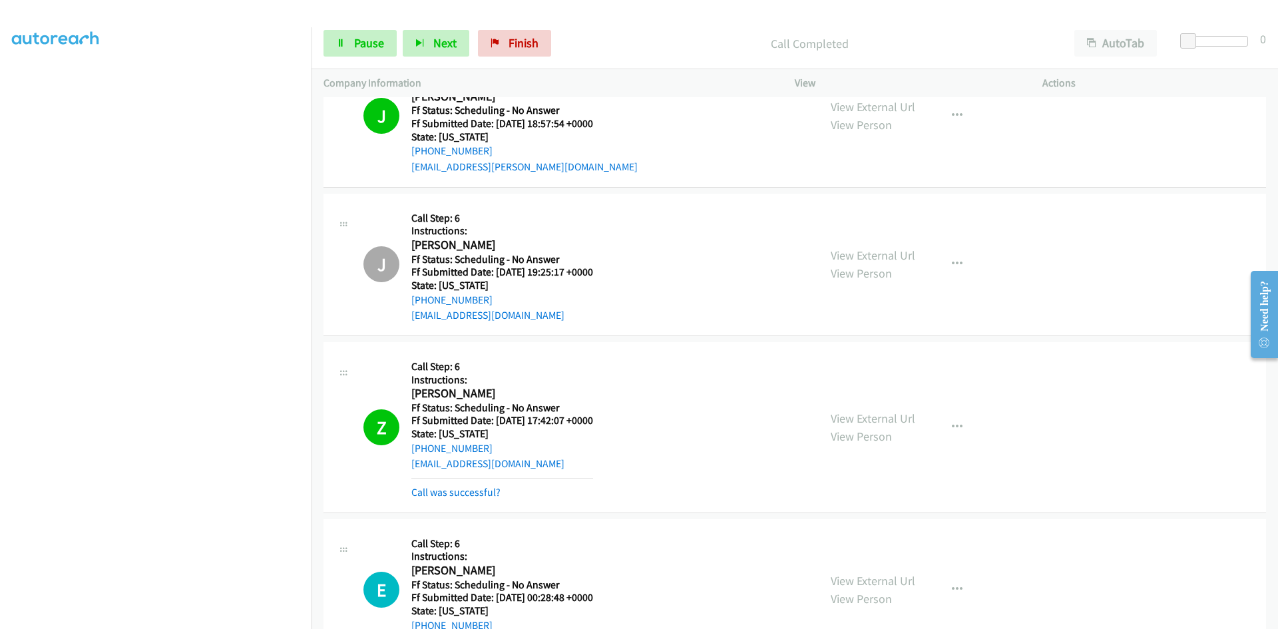
scroll to position [3129, 0]
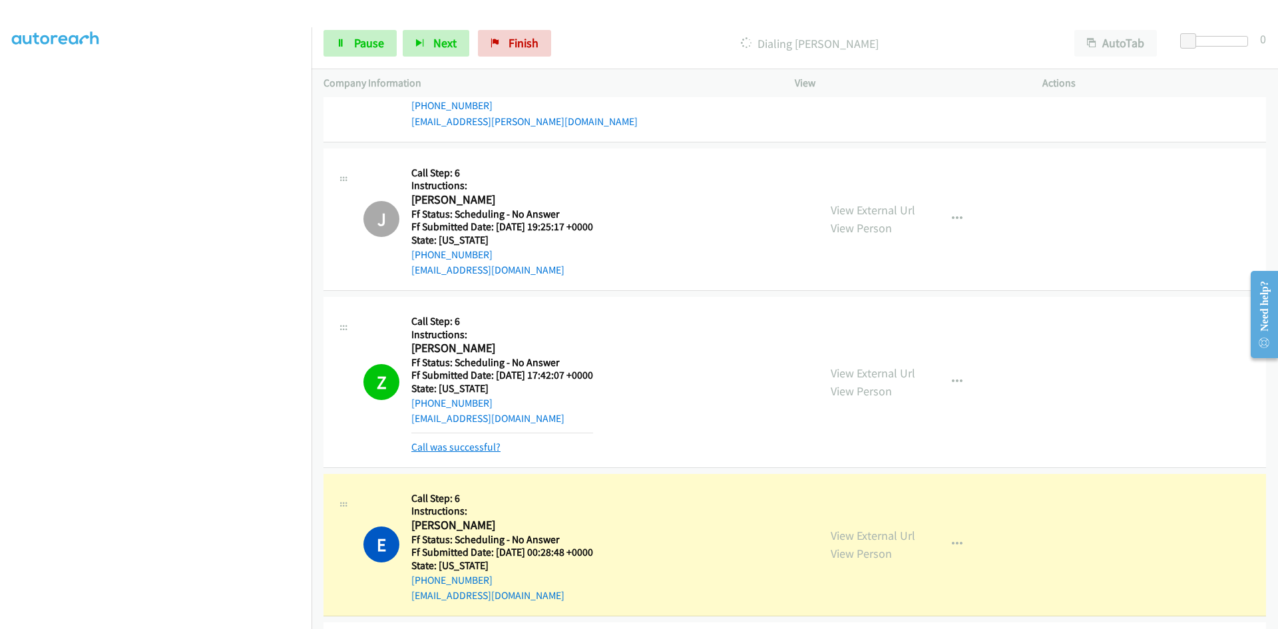
click at [448, 448] on link "Call was successful?" at bounding box center [455, 447] width 89 height 13
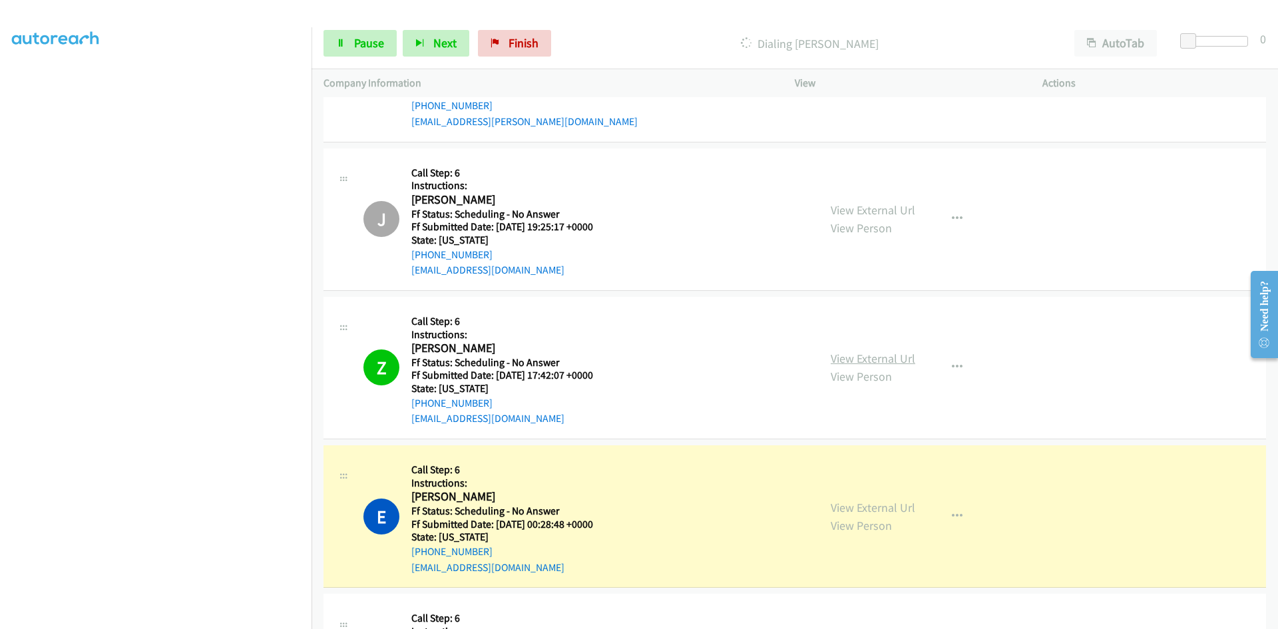
click at [841, 359] on link "View External Url" at bounding box center [873, 358] width 85 height 15
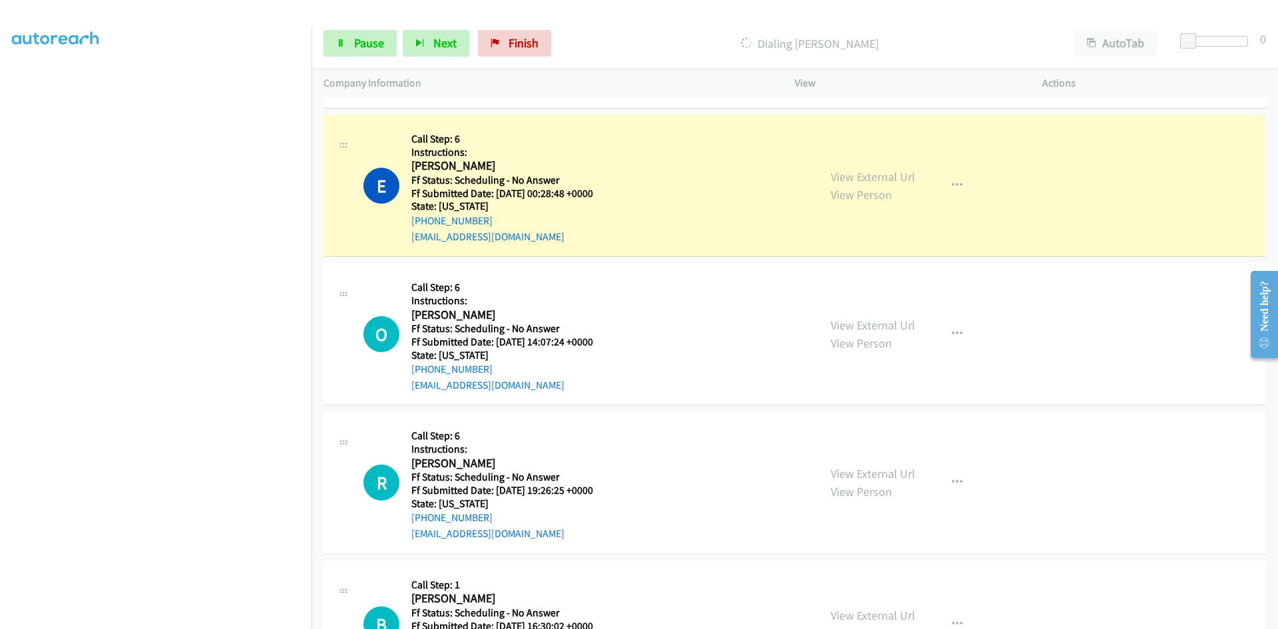
scroll to position [3462, 0]
click at [885, 174] on link "View External Url" at bounding box center [873, 174] width 85 height 15
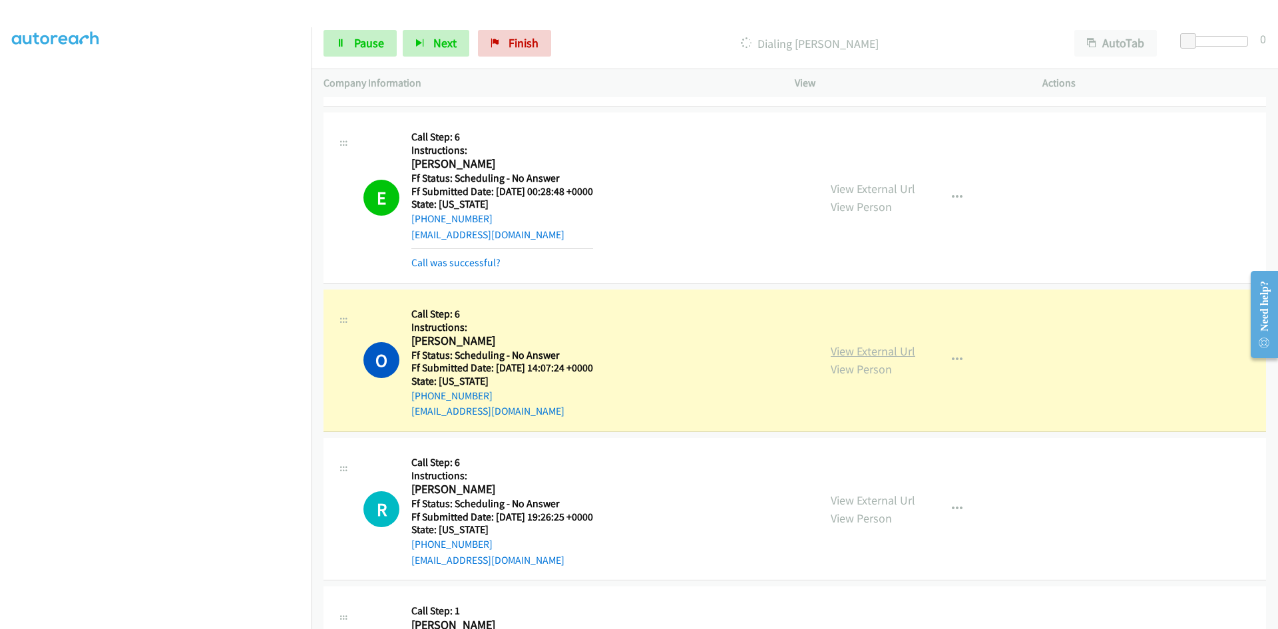
click at [862, 350] on link "View External Url" at bounding box center [873, 351] width 85 height 15
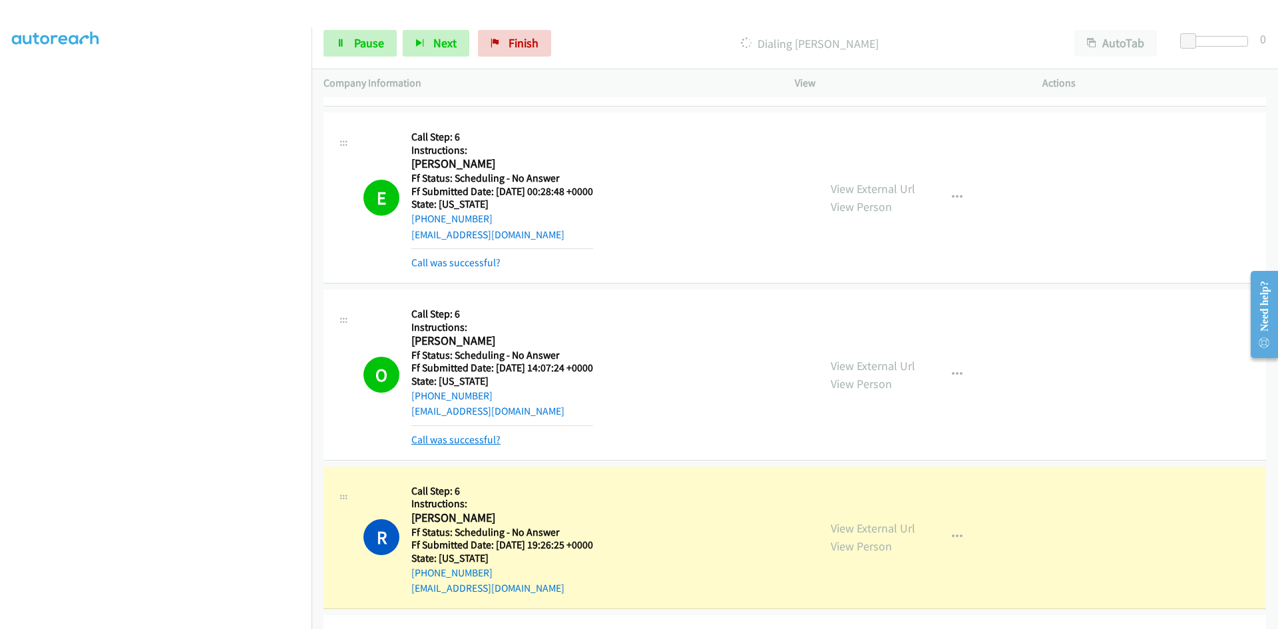
click at [473, 437] on link "Call was successful?" at bounding box center [455, 439] width 89 height 13
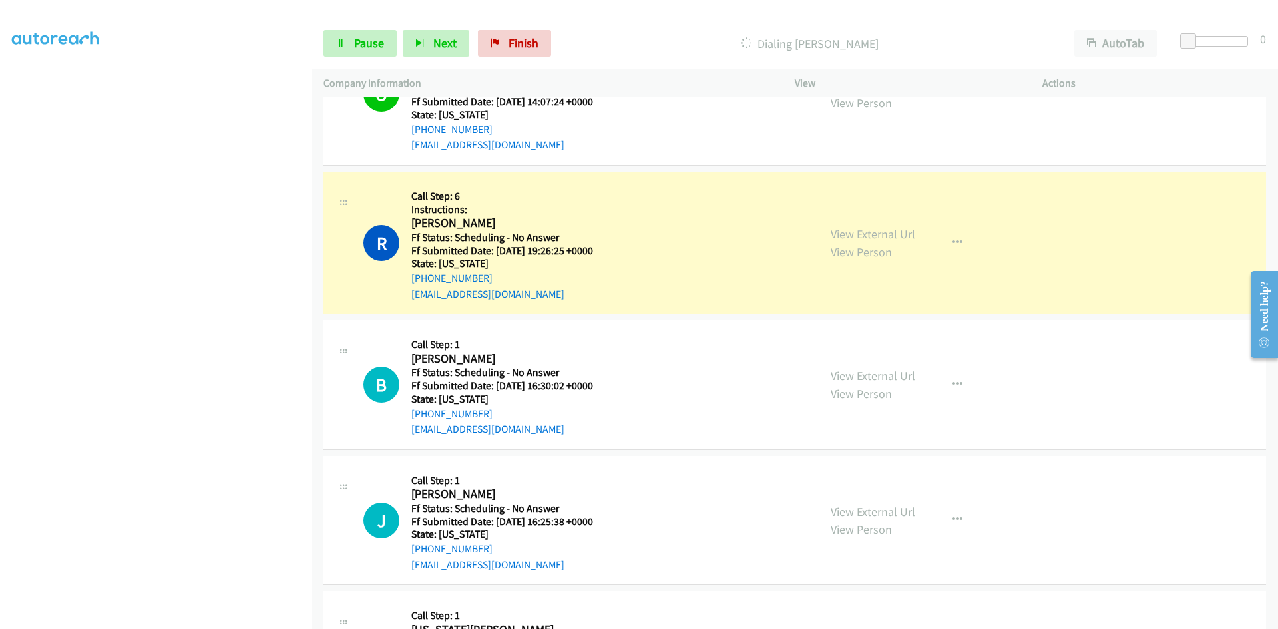
scroll to position [3795, 0]
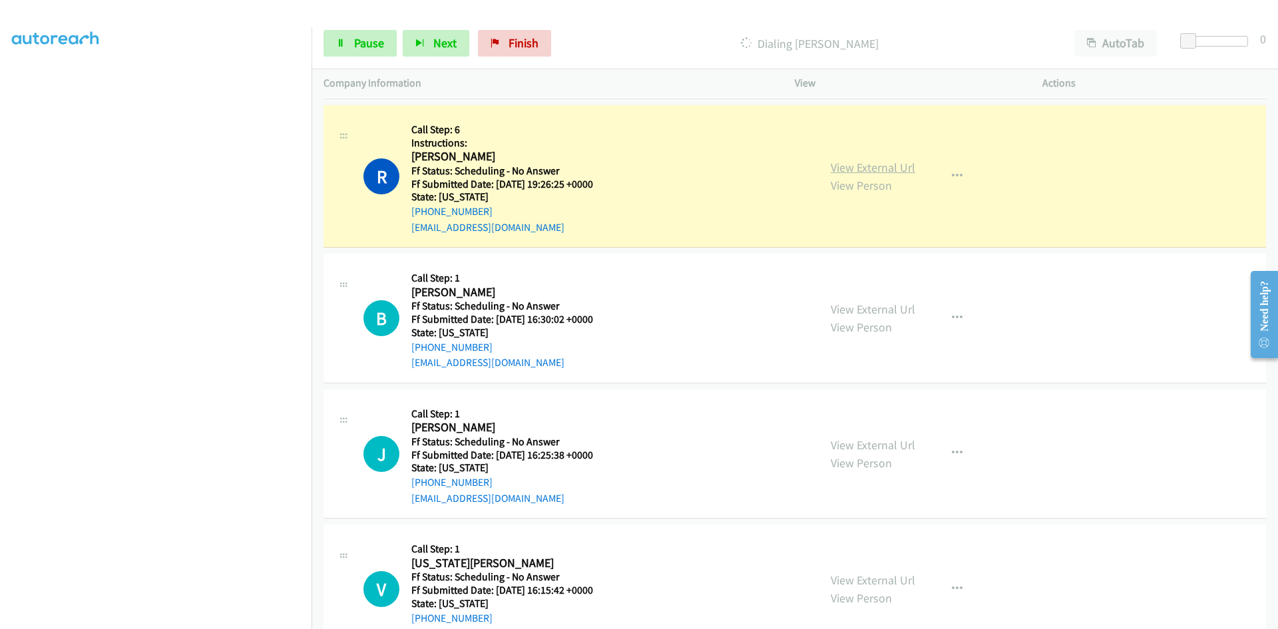
click at [883, 170] on link "View External Url" at bounding box center [873, 167] width 85 height 15
click at [839, 170] on link "View External Url" at bounding box center [873, 167] width 85 height 15
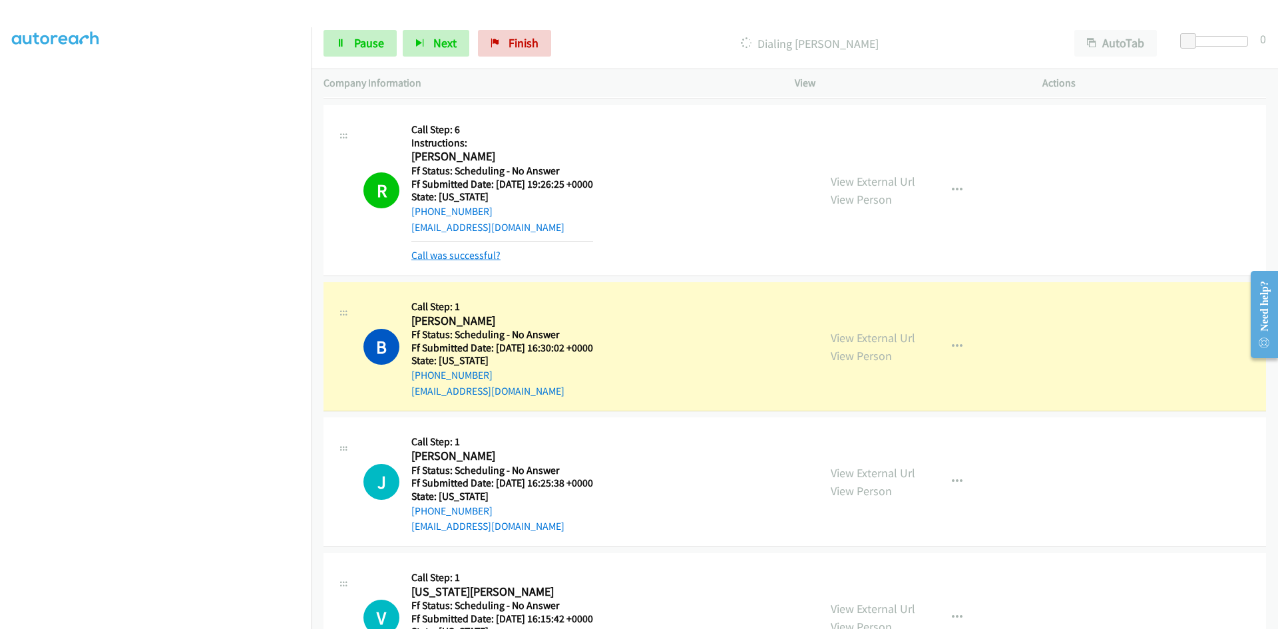
click at [491, 254] on link "Call was successful?" at bounding box center [455, 255] width 89 height 13
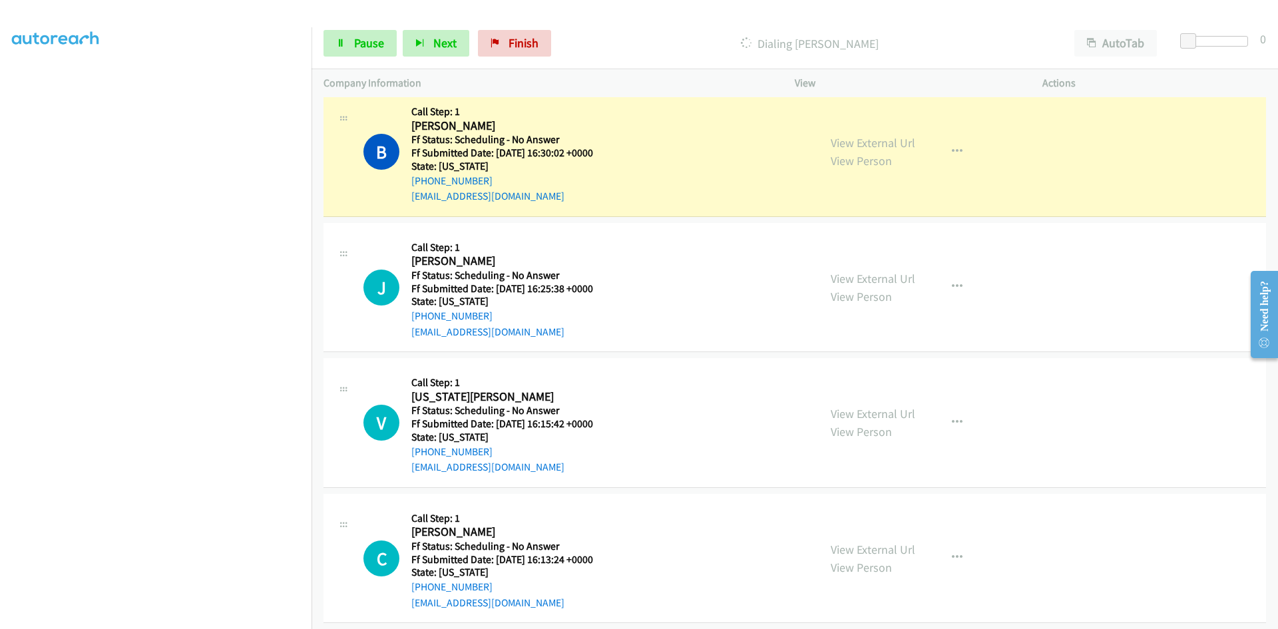
scroll to position [3994, 0]
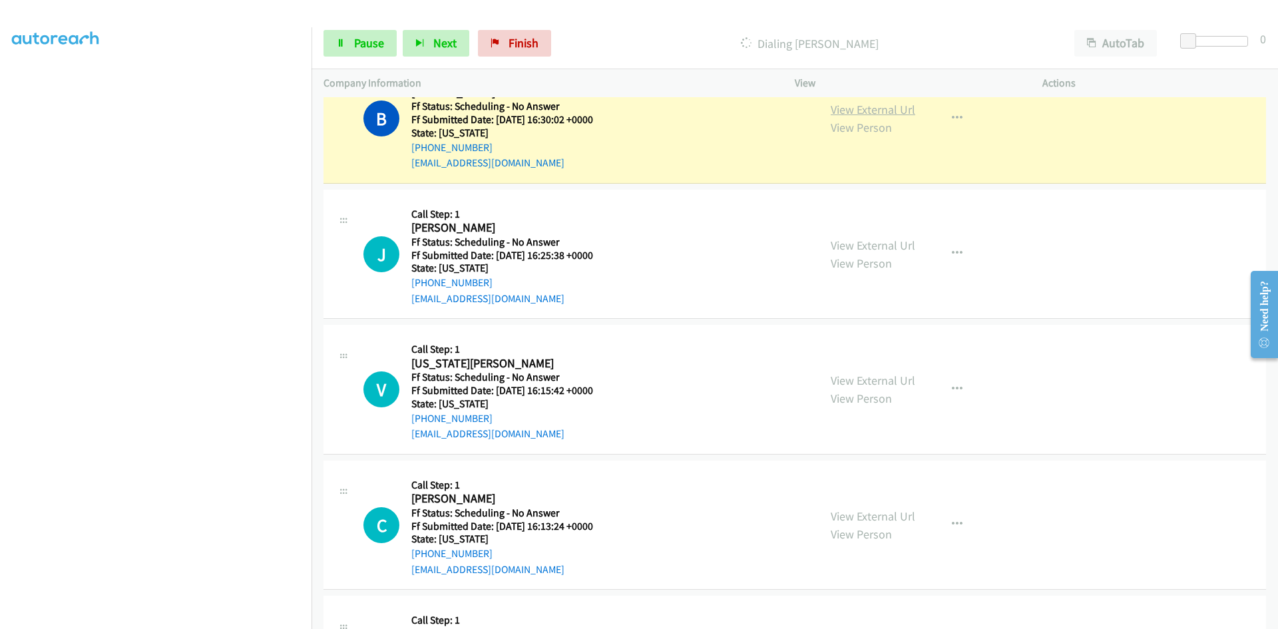
click at [878, 109] on link "View External Url" at bounding box center [873, 109] width 85 height 15
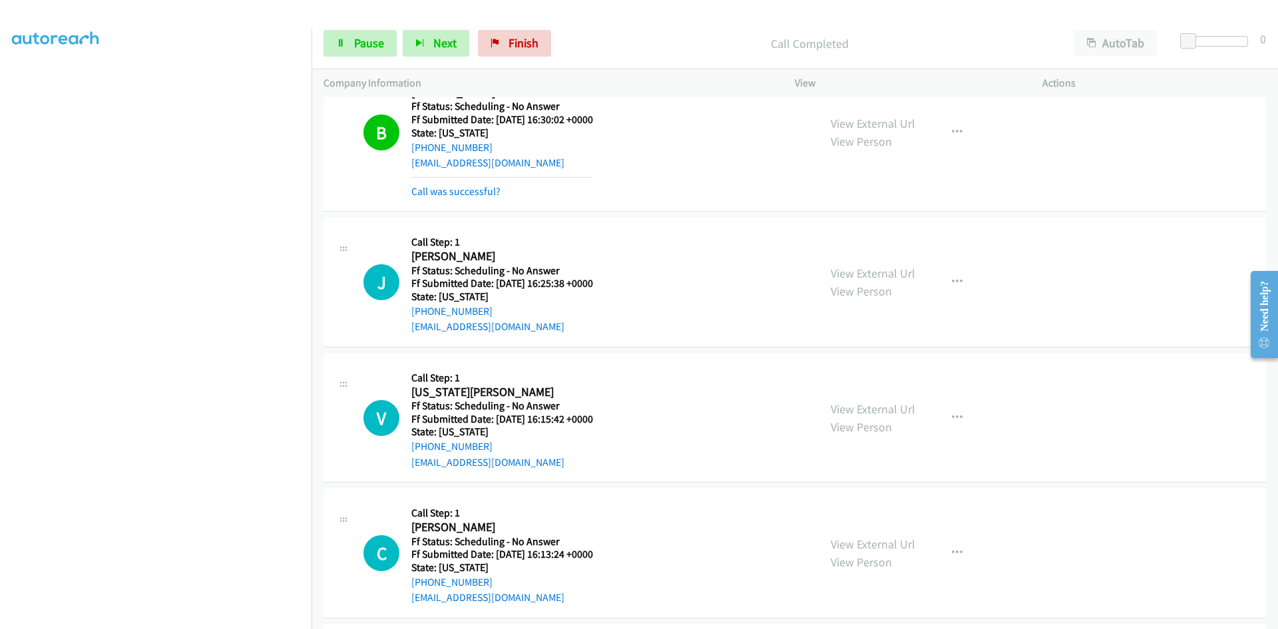
click at [408, 194] on div "B Callback Scheduled Call Step: 1 Beth Hanna America/New_York Ff Status: Schedu…" at bounding box center [584, 132] width 443 height 133
click at [421, 195] on link "Call was successful?" at bounding box center [455, 191] width 89 height 13
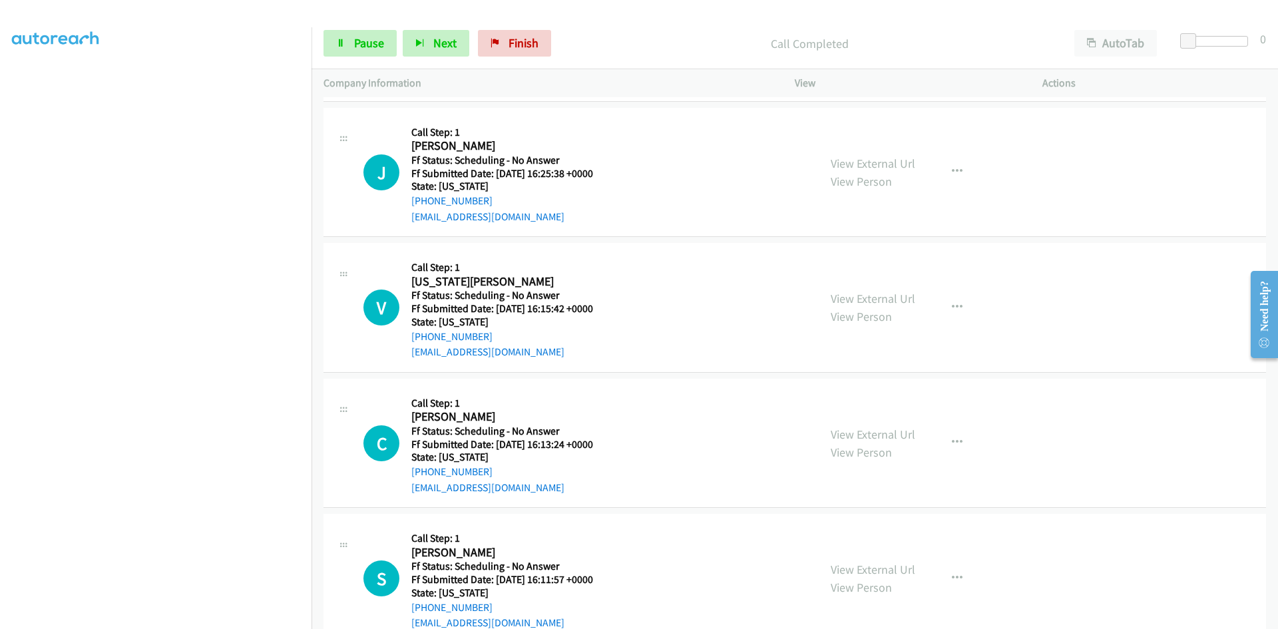
scroll to position [4061, 0]
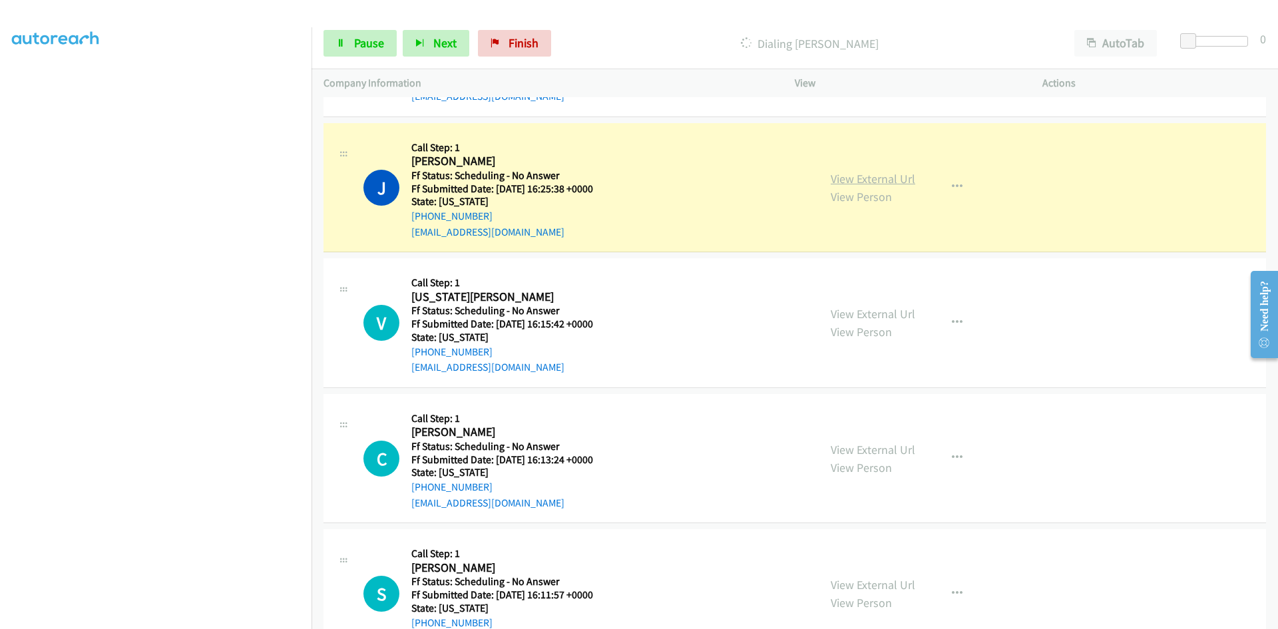
click at [857, 174] on link "View External Url" at bounding box center [873, 178] width 85 height 15
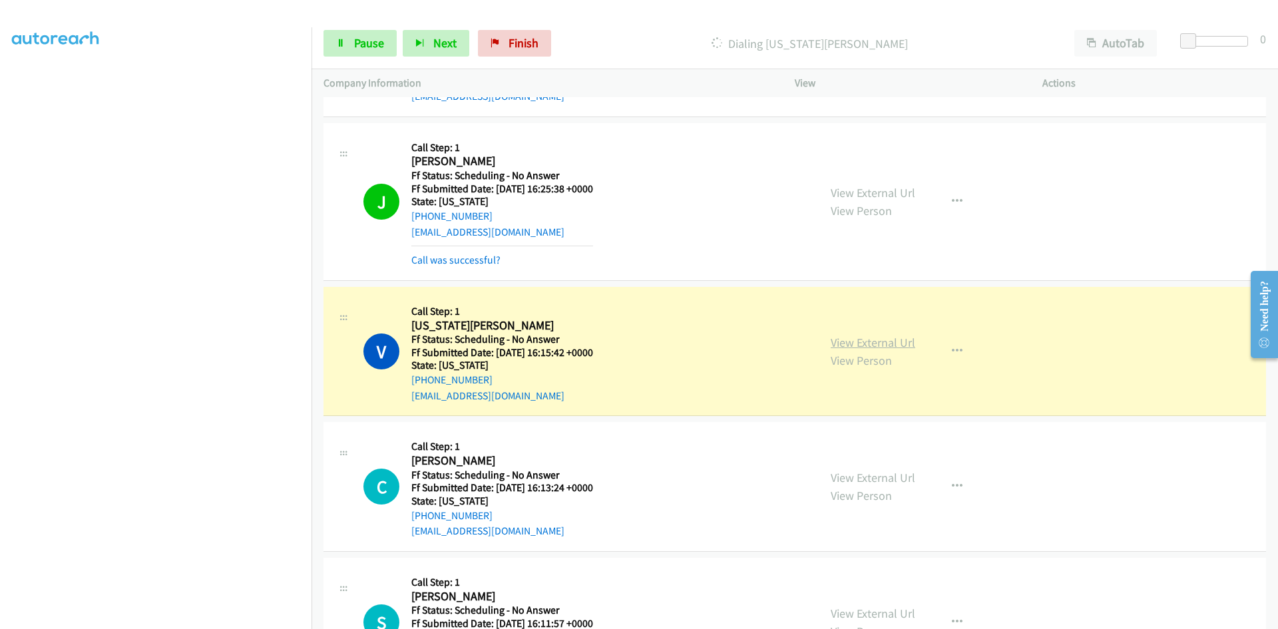
click at [837, 346] on link "View External Url" at bounding box center [873, 342] width 85 height 15
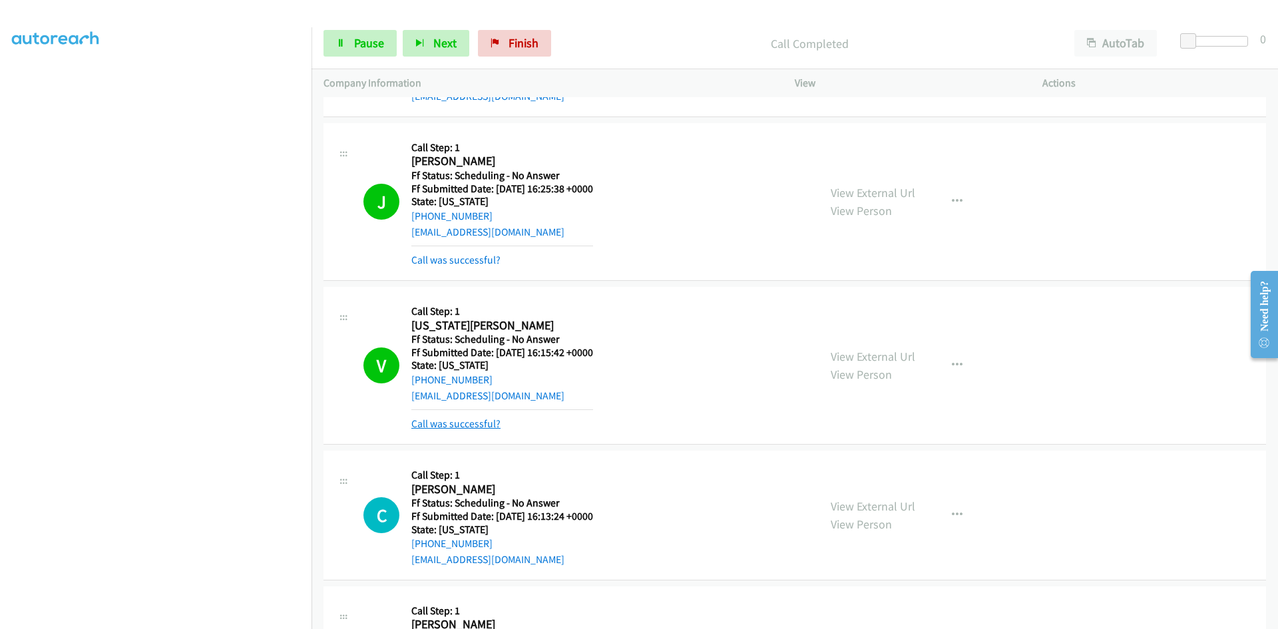
click at [445, 425] on link "Call was successful?" at bounding box center [455, 423] width 89 height 13
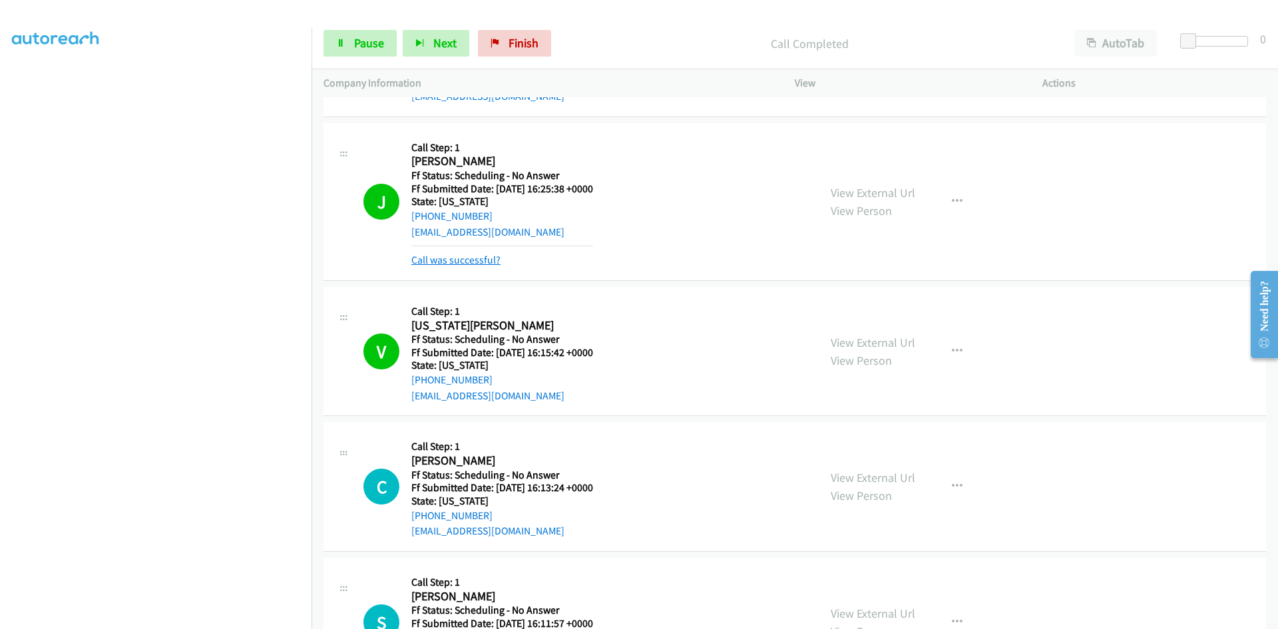
click at [472, 260] on link "Call was successful?" at bounding box center [455, 260] width 89 height 13
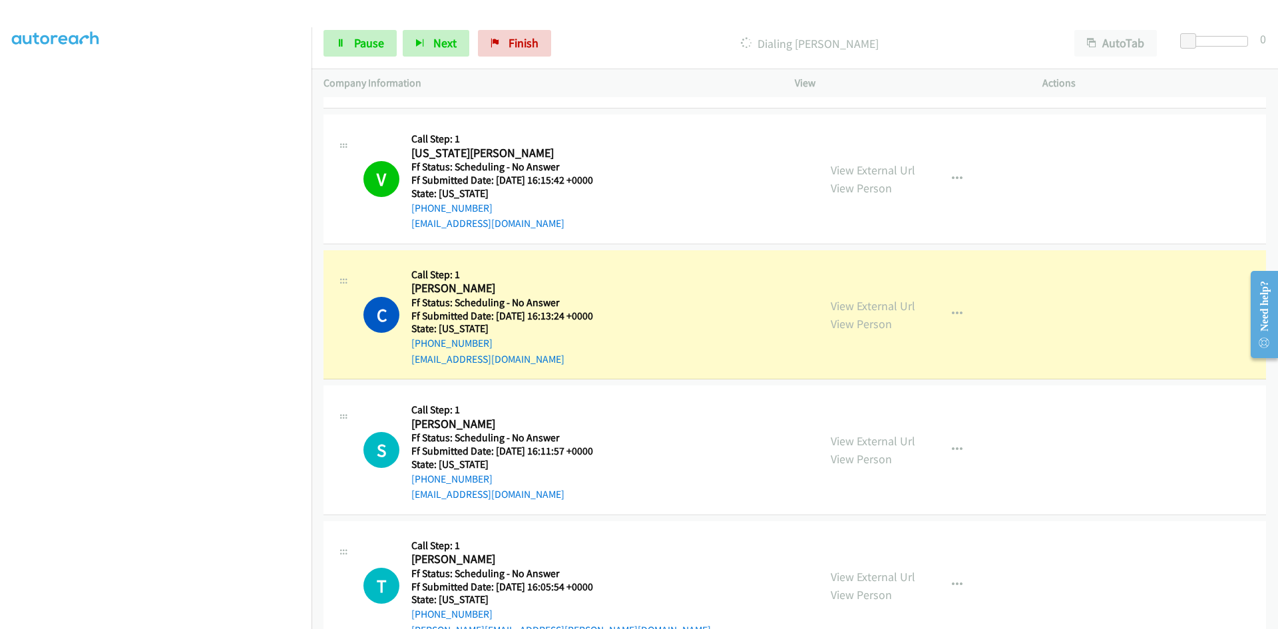
scroll to position [4261, 0]
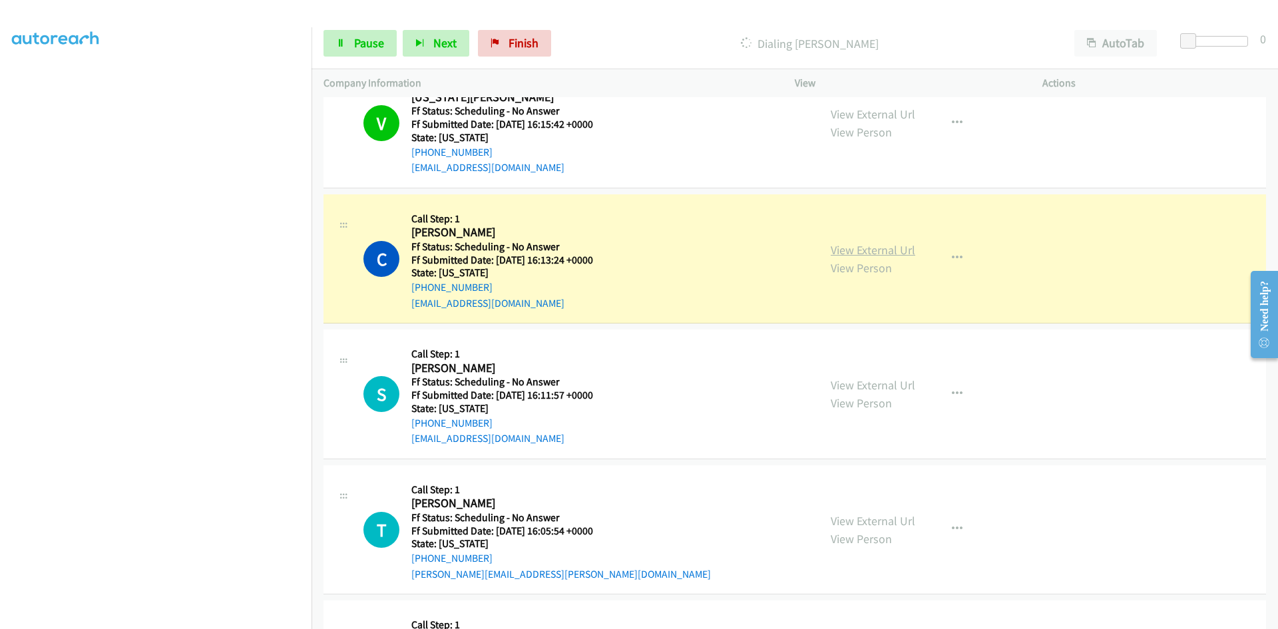
click at [858, 252] on link "View External Url" at bounding box center [873, 249] width 85 height 15
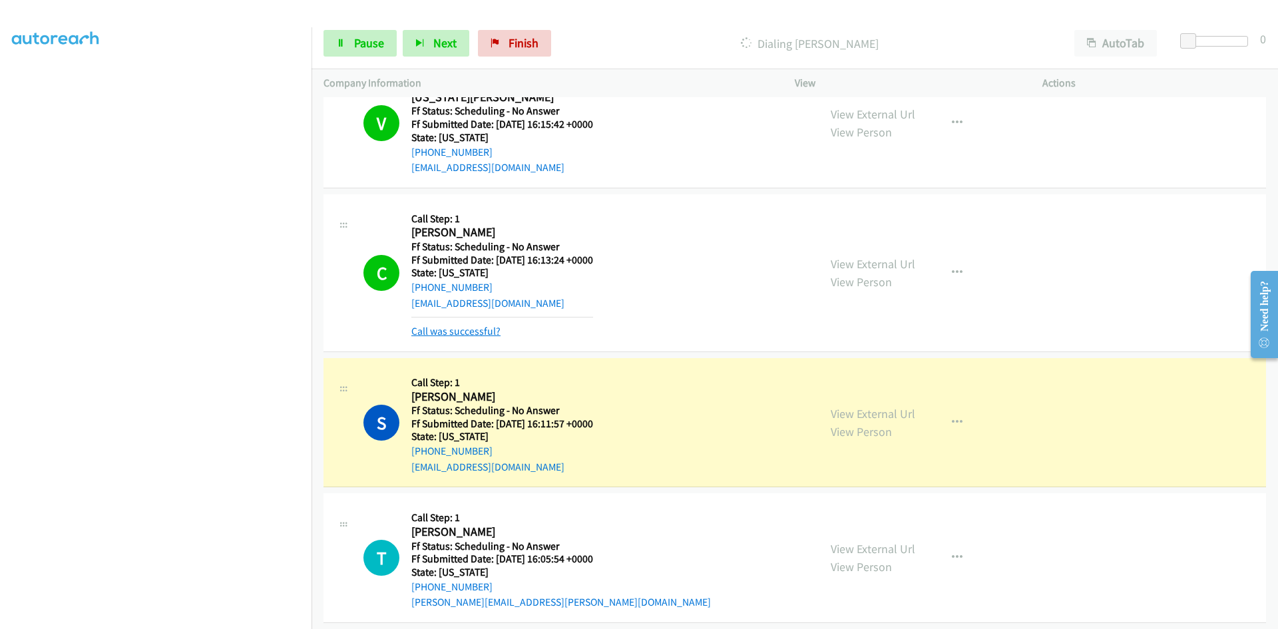
click at [455, 329] on link "Call was successful?" at bounding box center [455, 331] width 89 height 13
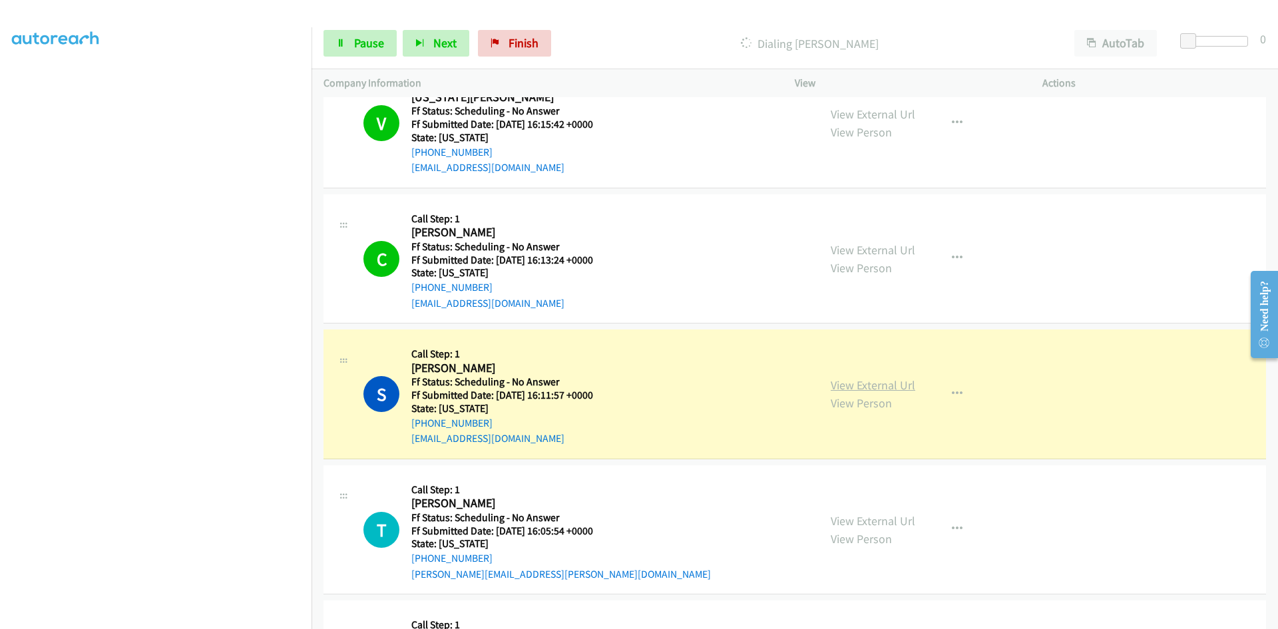
click at [873, 386] on link "View External Url" at bounding box center [873, 384] width 85 height 15
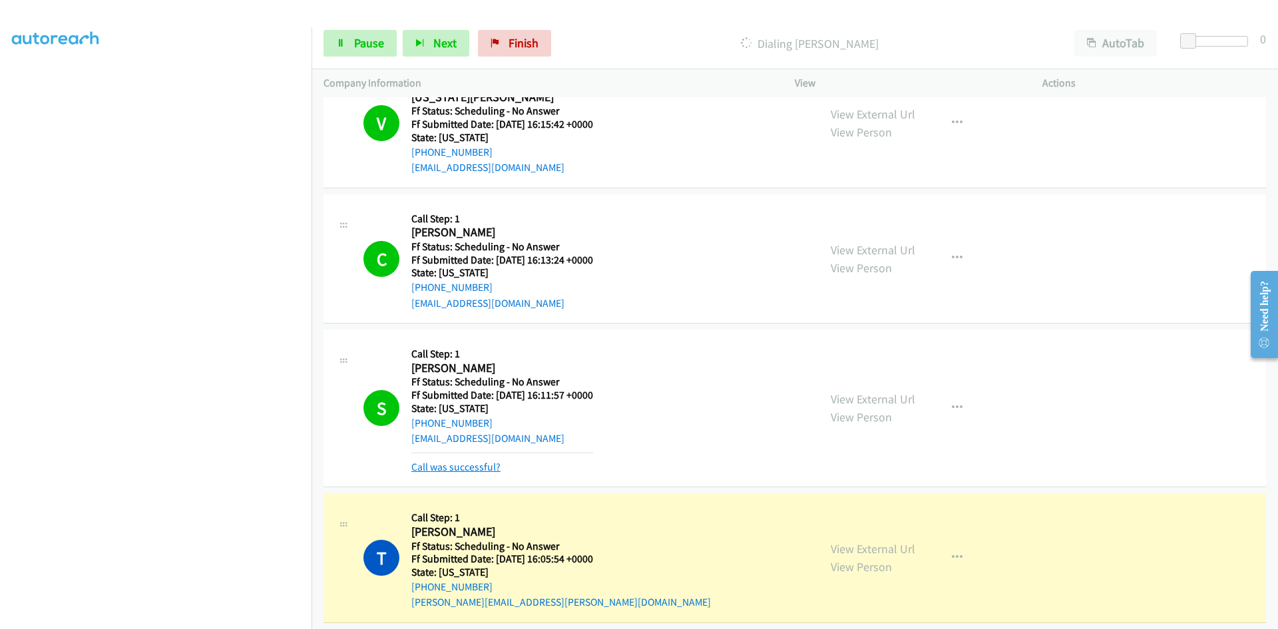
click at [485, 466] on link "Call was successful?" at bounding box center [455, 467] width 89 height 13
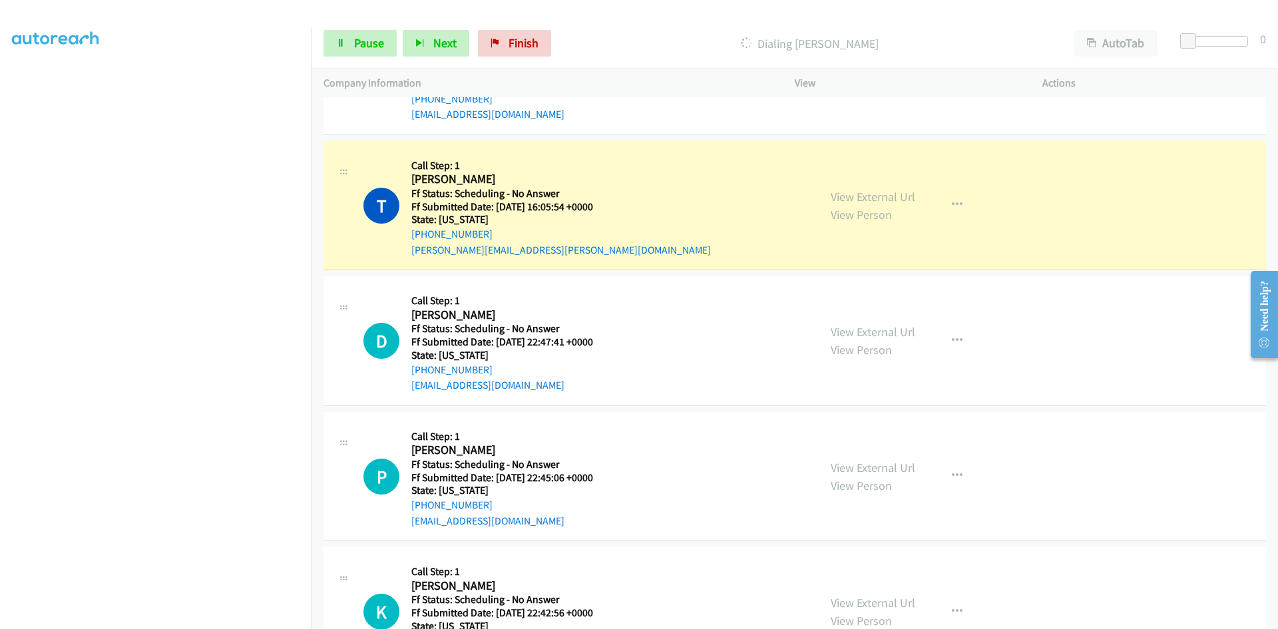
scroll to position [4594, 0]
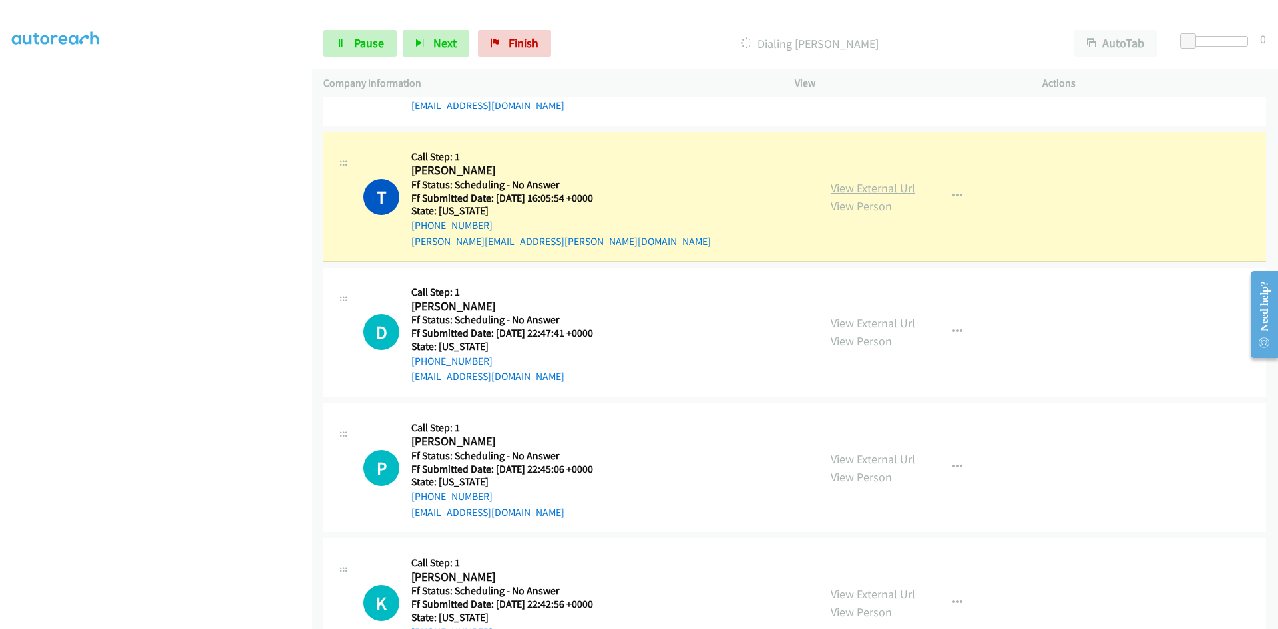
click at [899, 184] on link "View External Url" at bounding box center [873, 187] width 85 height 15
click at [363, 37] on span "Pause" at bounding box center [369, 42] width 30 height 15
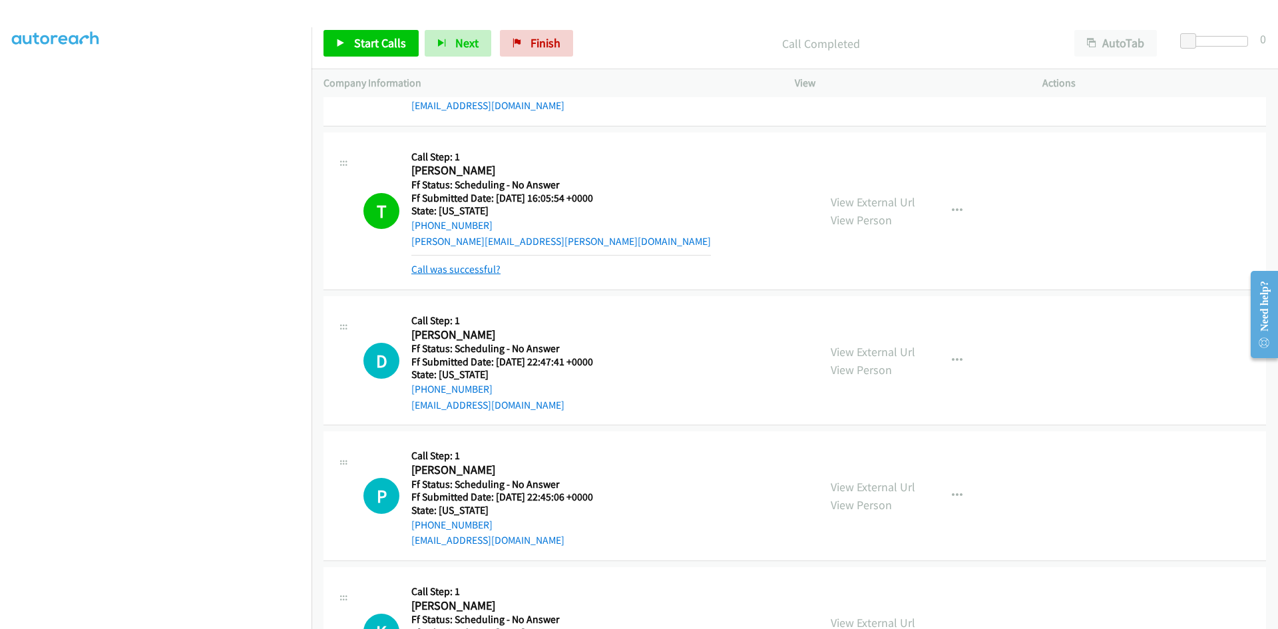
click at [453, 263] on link "Call was successful?" at bounding box center [455, 269] width 89 height 13
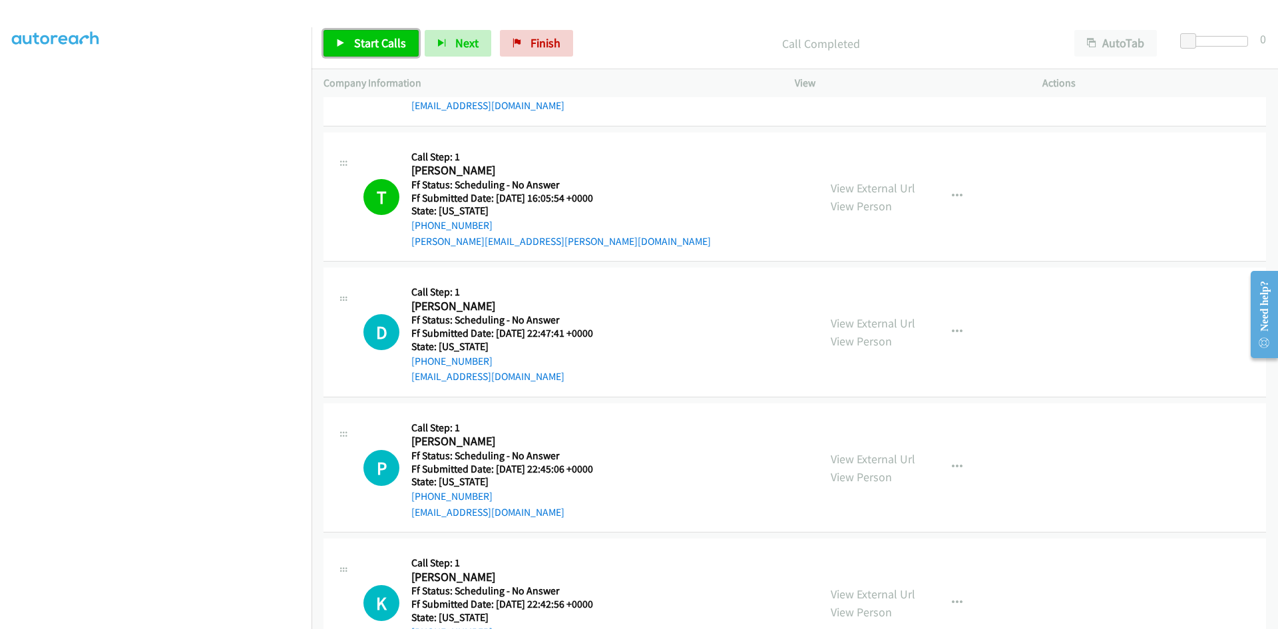
click at [361, 41] on span "Start Calls" at bounding box center [380, 42] width 52 height 15
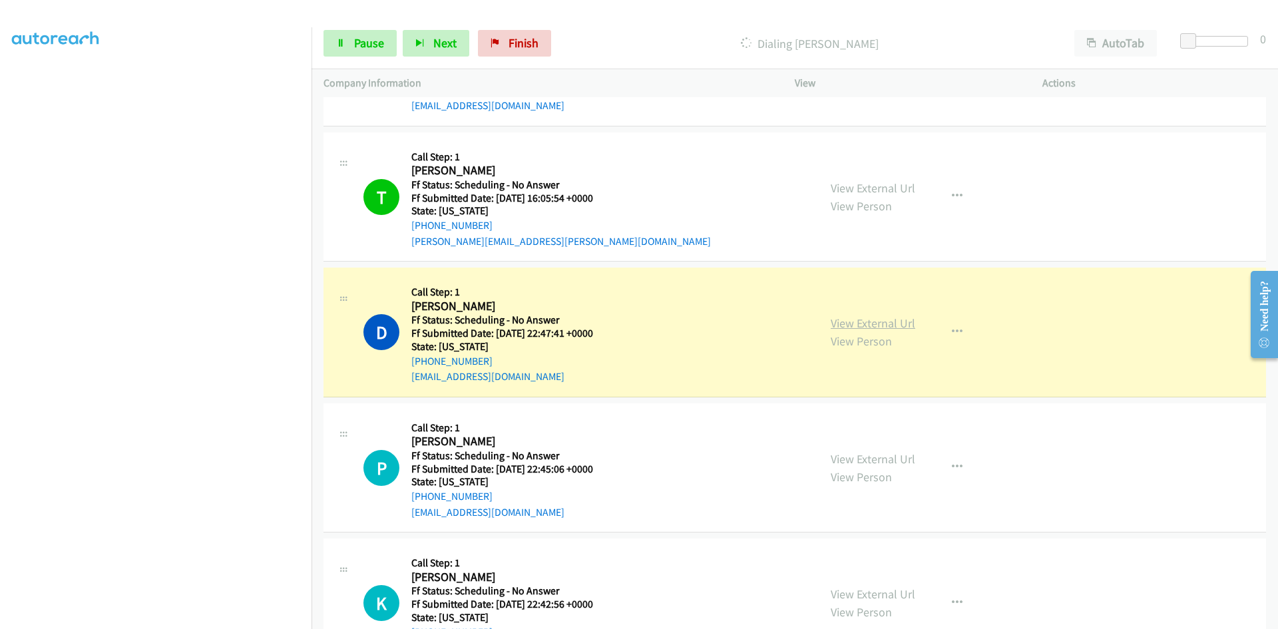
click at [896, 320] on link "View External Url" at bounding box center [873, 323] width 85 height 15
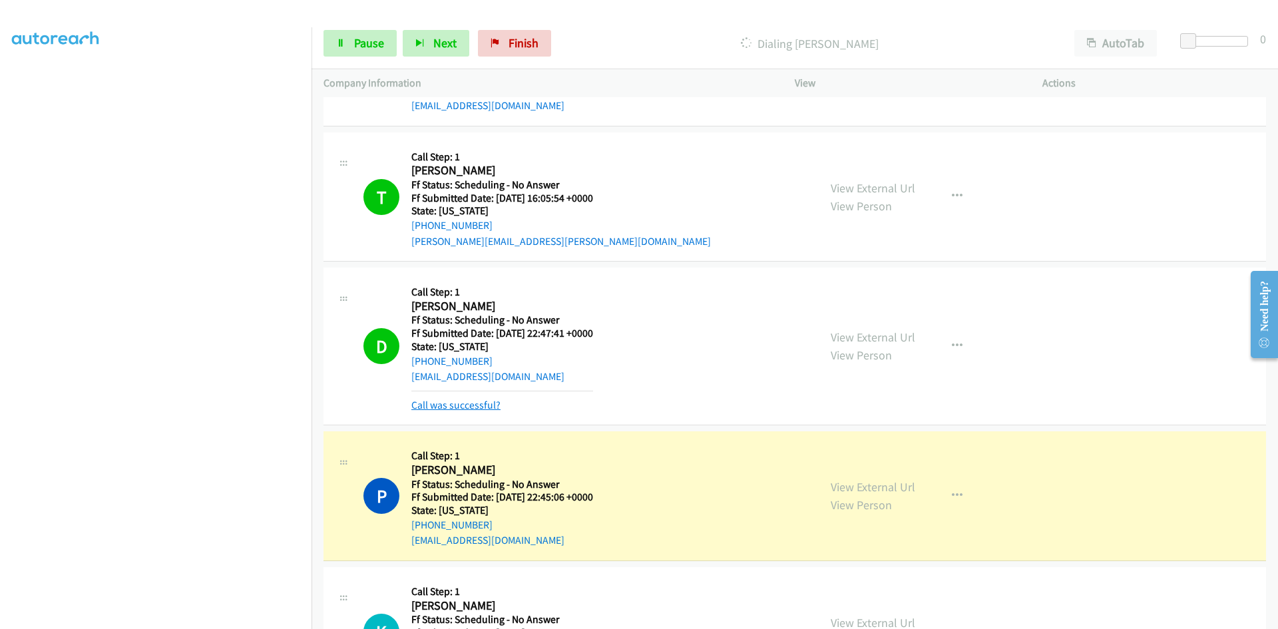
click at [447, 405] on link "Call was successful?" at bounding box center [455, 405] width 89 height 13
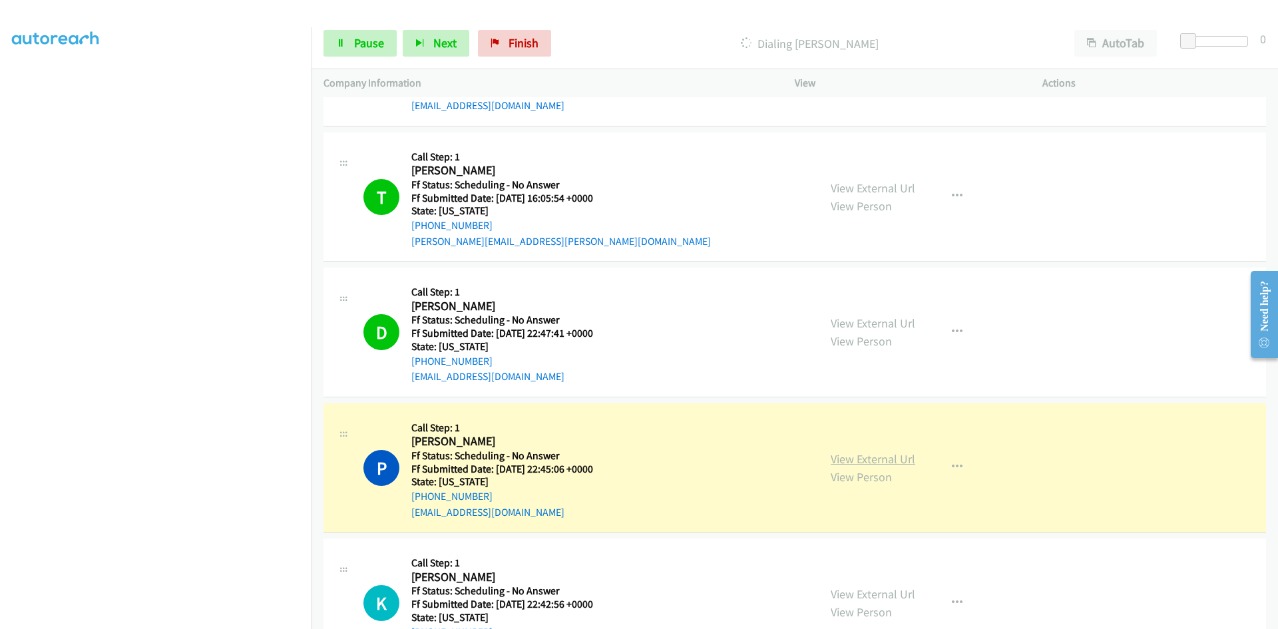
click at [851, 462] on link "View External Url" at bounding box center [873, 458] width 85 height 15
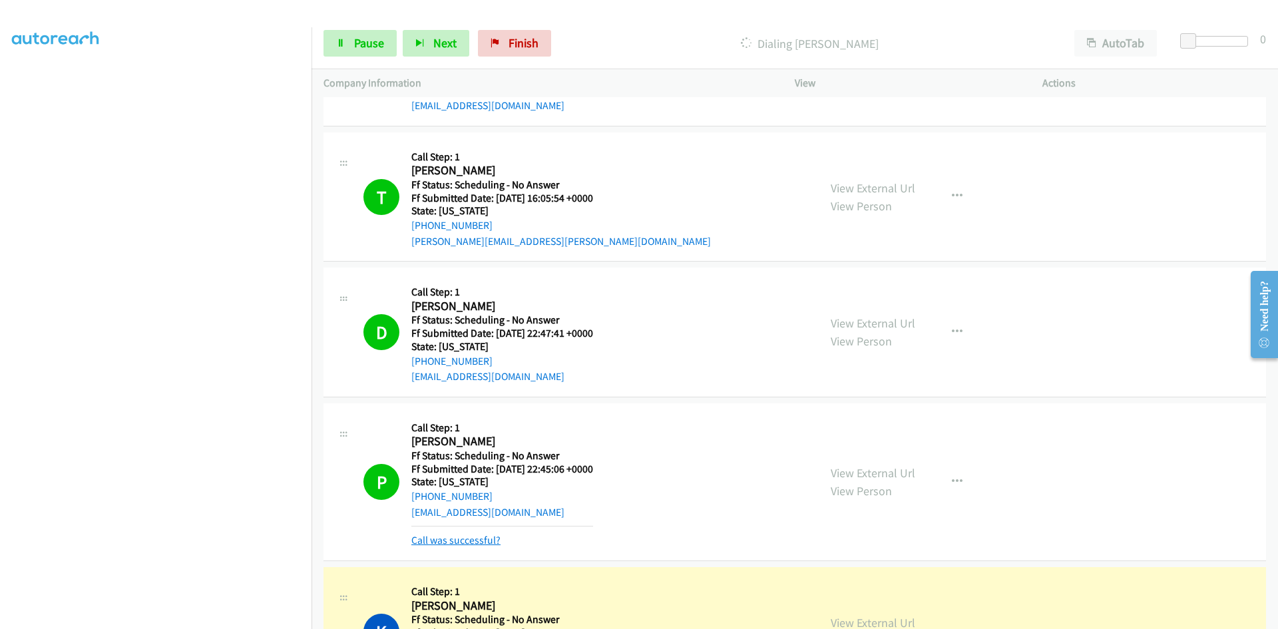
click at [462, 543] on link "Call was successful?" at bounding box center [455, 540] width 89 height 13
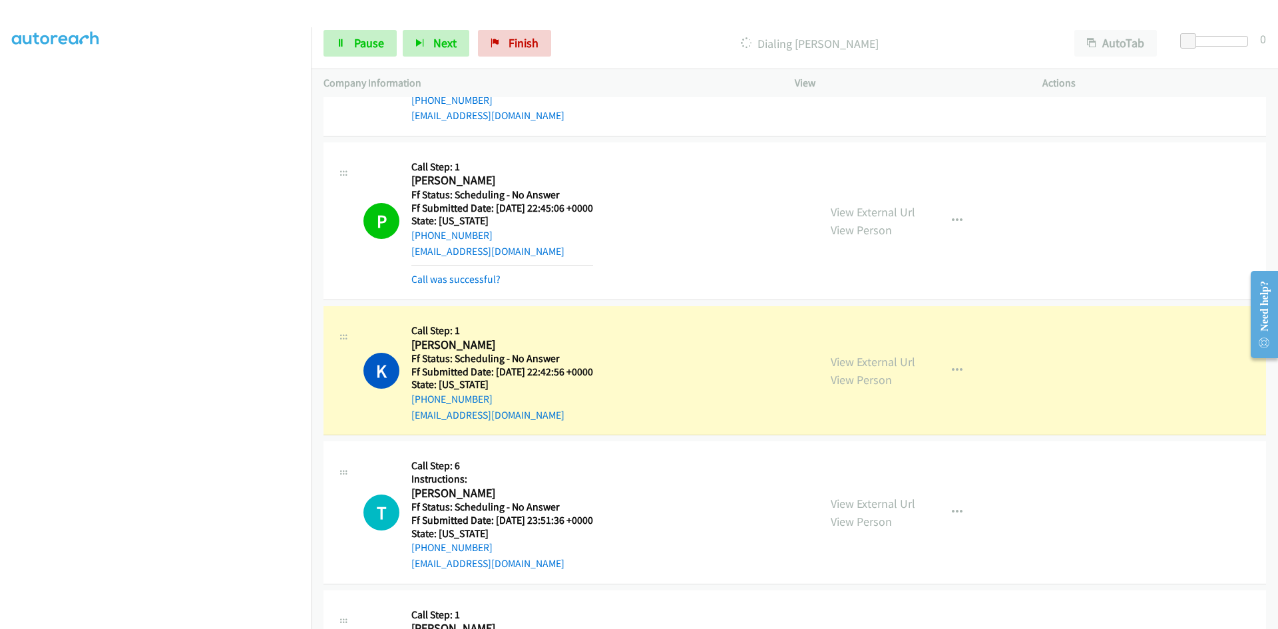
scroll to position [4860, 0]
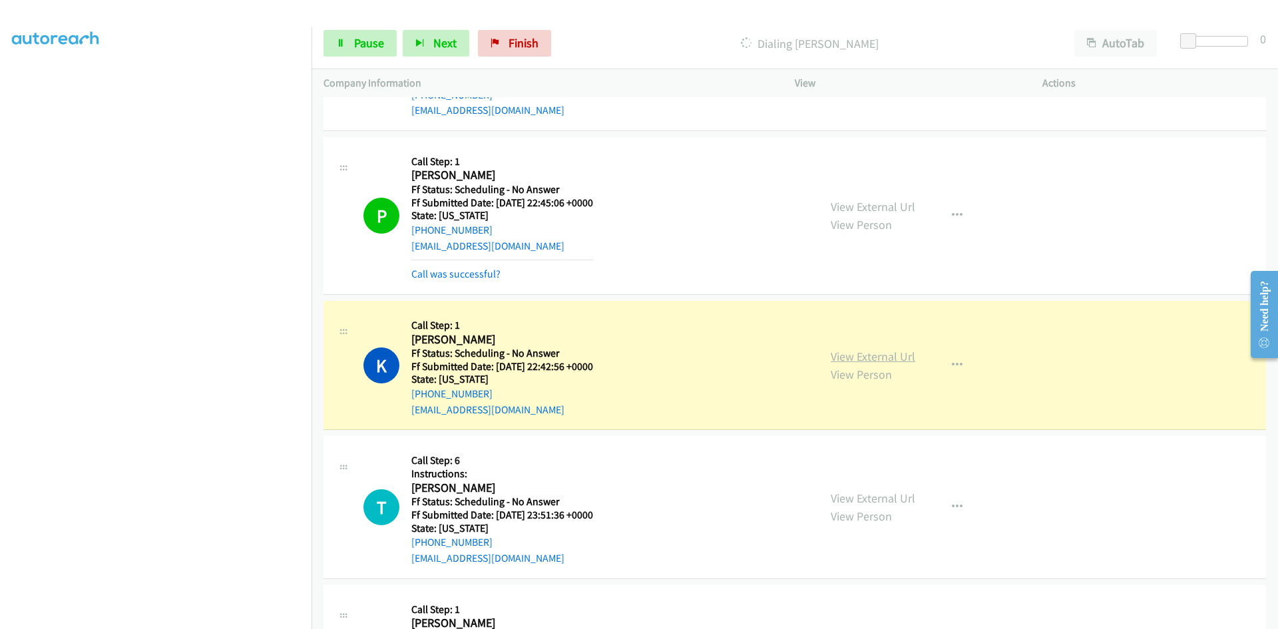
click at [872, 361] on link "View External Url" at bounding box center [873, 356] width 85 height 15
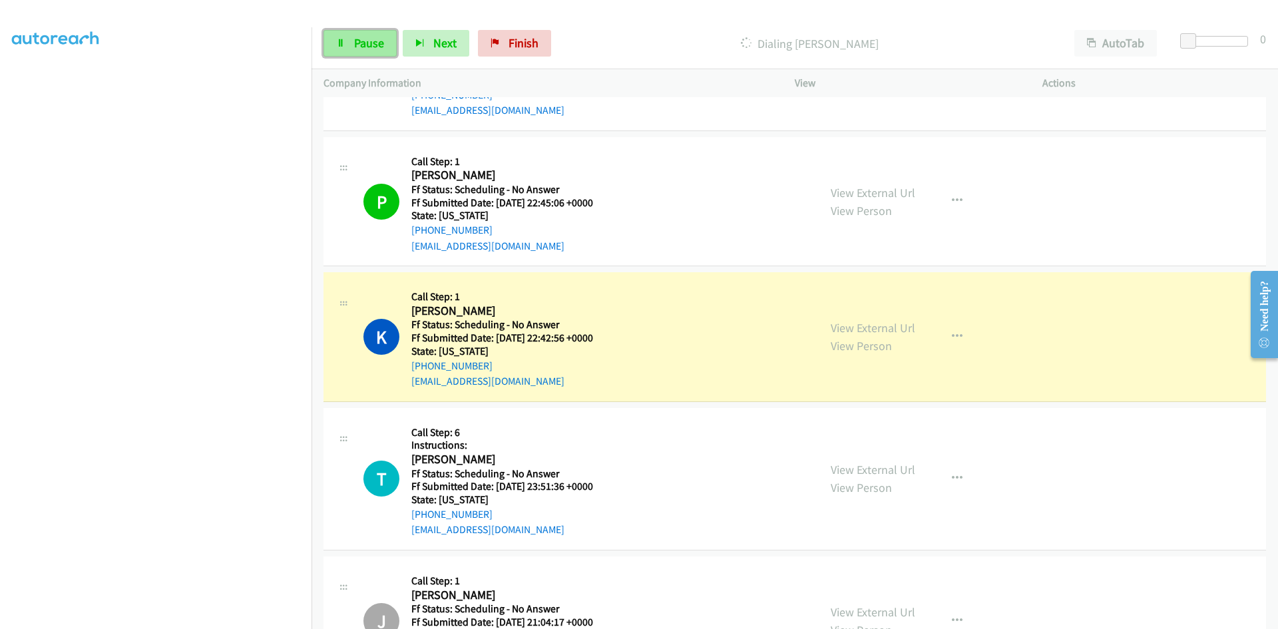
click at [369, 37] on span "Pause" at bounding box center [369, 42] width 30 height 15
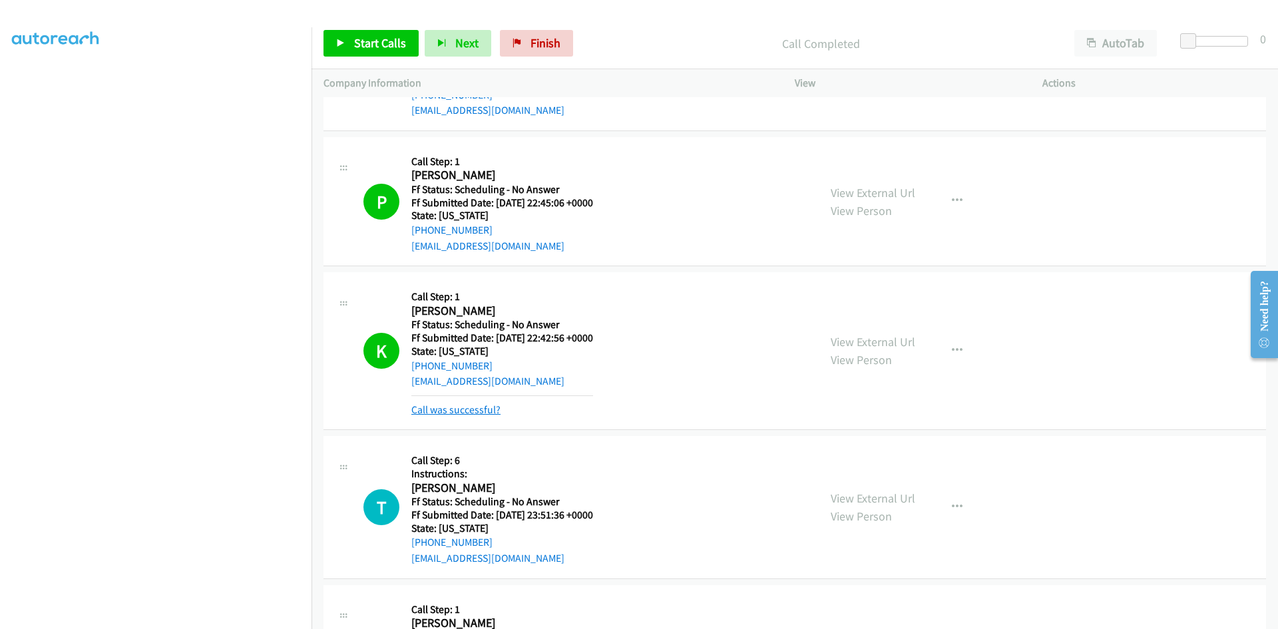
click at [461, 409] on link "Call was successful?" at bounding box center [455, 409] width 89 height 13
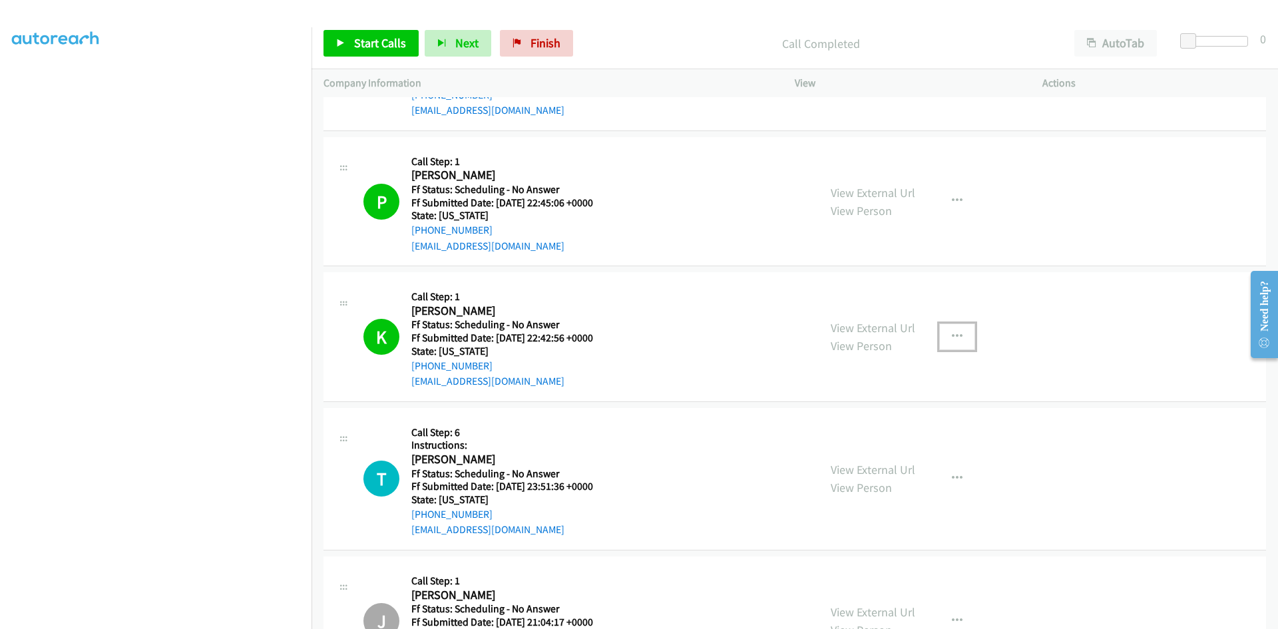
click at [952, 336] on icon "button" at bounding box center [957, 337] width 11 height 11
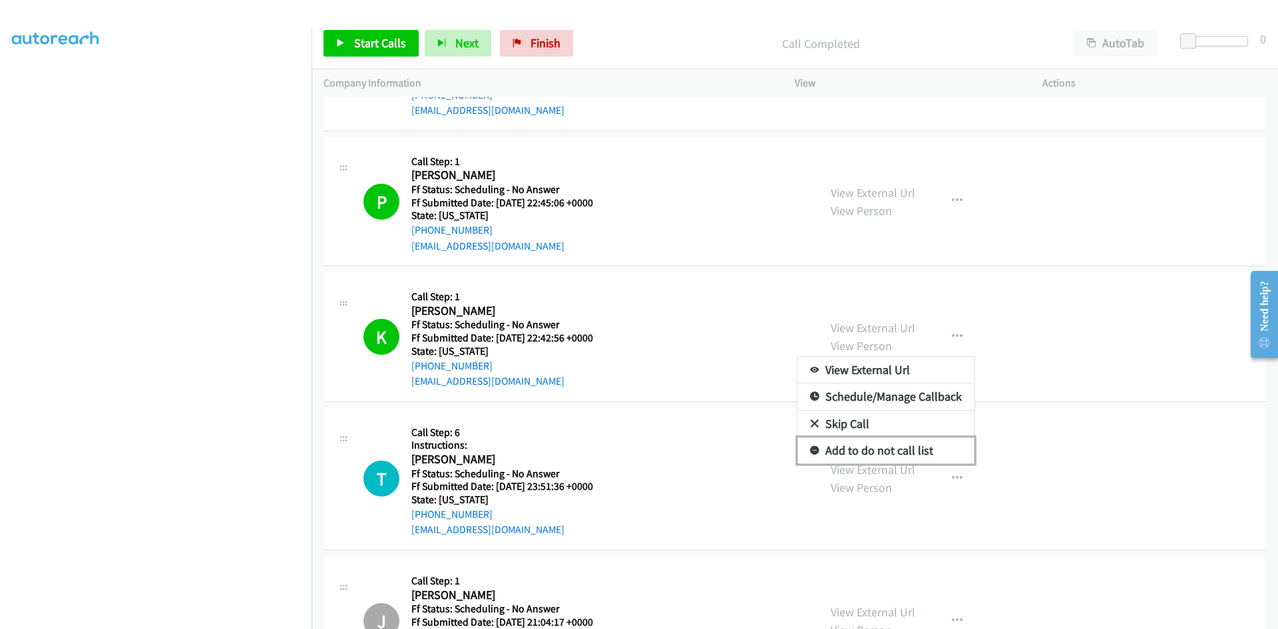
click at [916, 455] on link "Add to do not call list" at bounding box center [886, 450] width 177 height 27
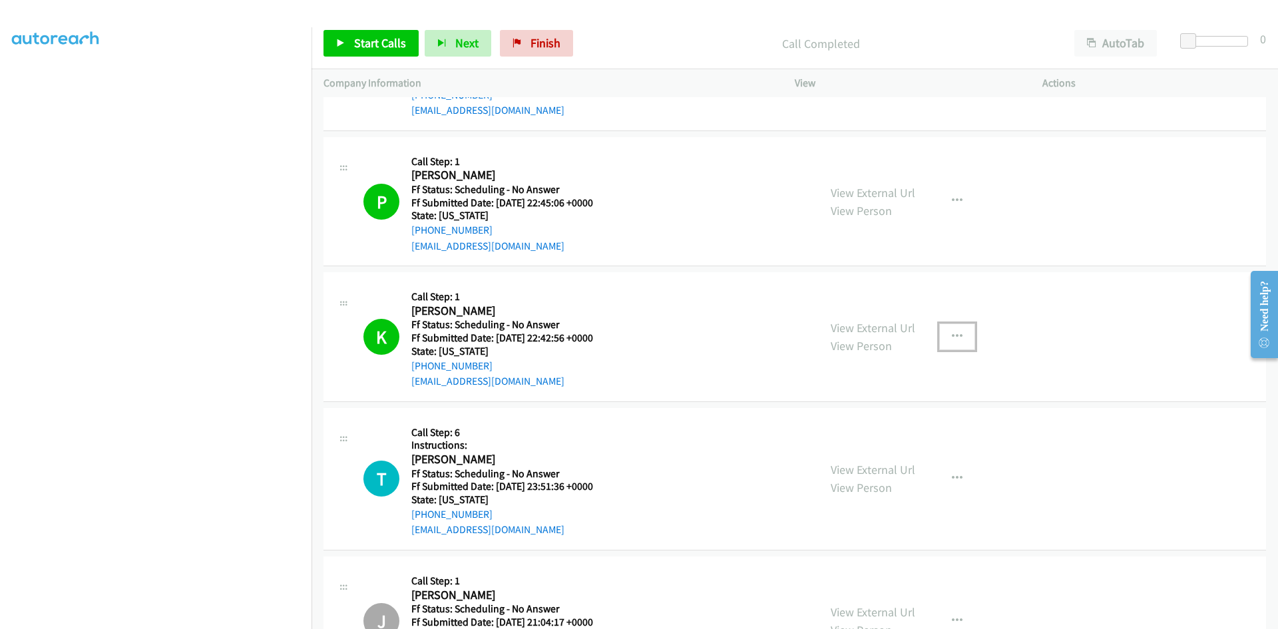
click at [953, 337] on icon "button" at bounding box center [957, 337] width 11 height 11
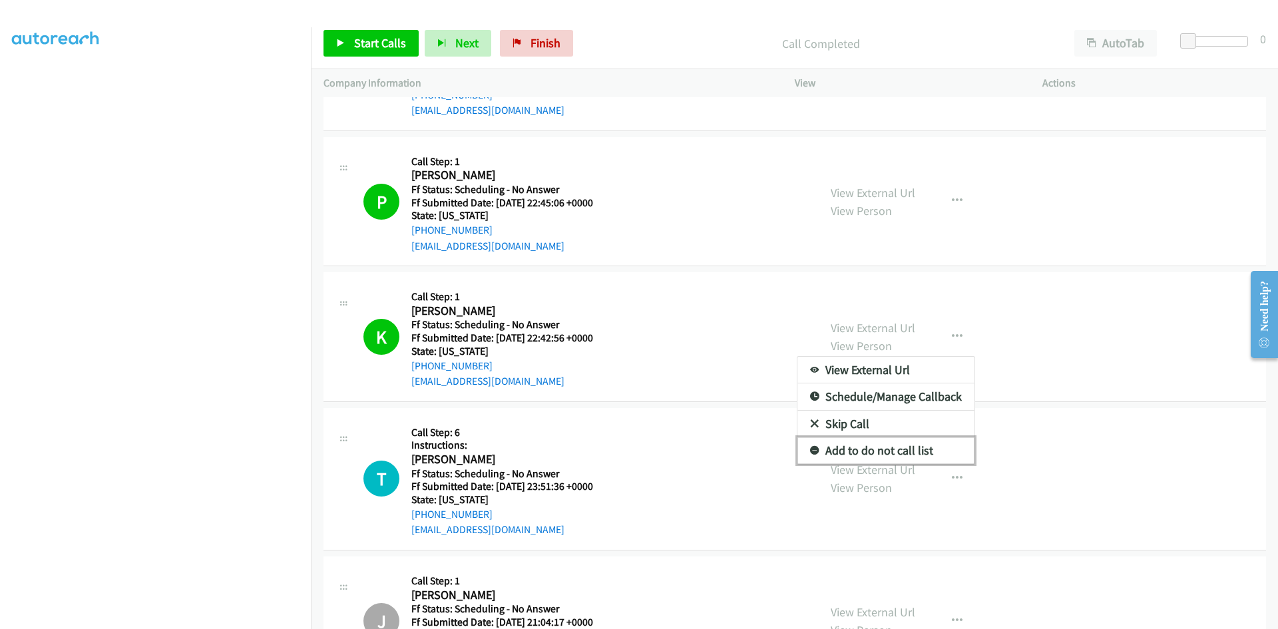
click at [844, 451] on link "Add to do not call list" at bounding box center [886, 450] width 177 height 27
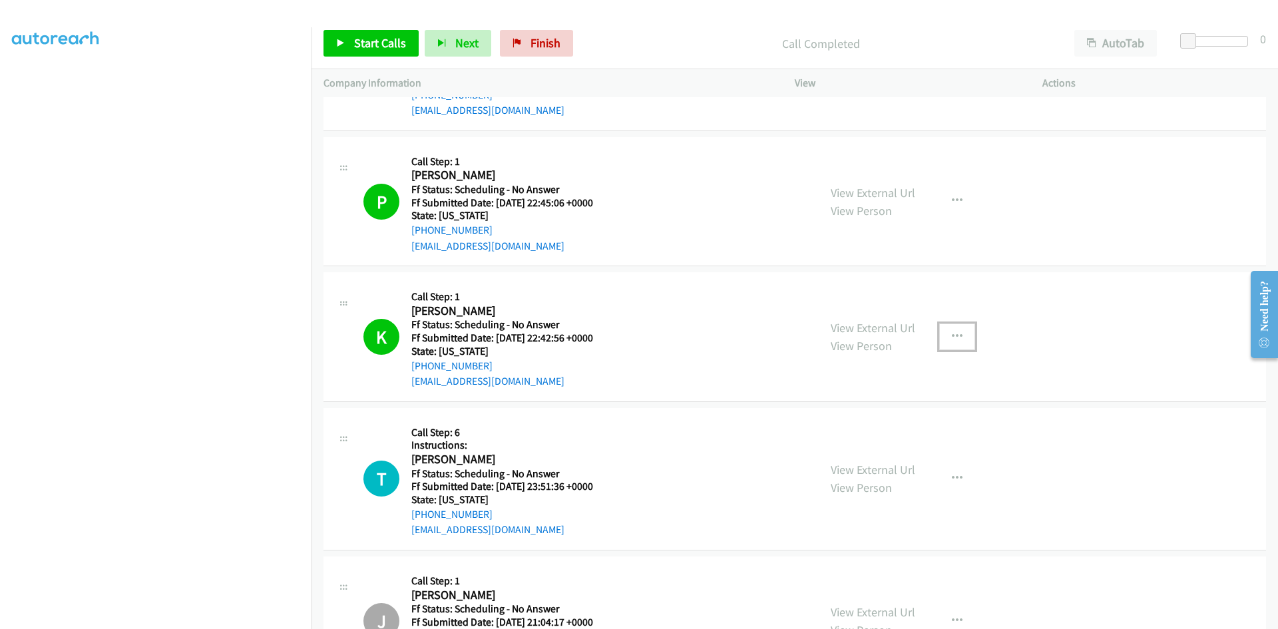
click at [952, 333] on icon "button" at bounding box center [957, 337] width 11 height 11
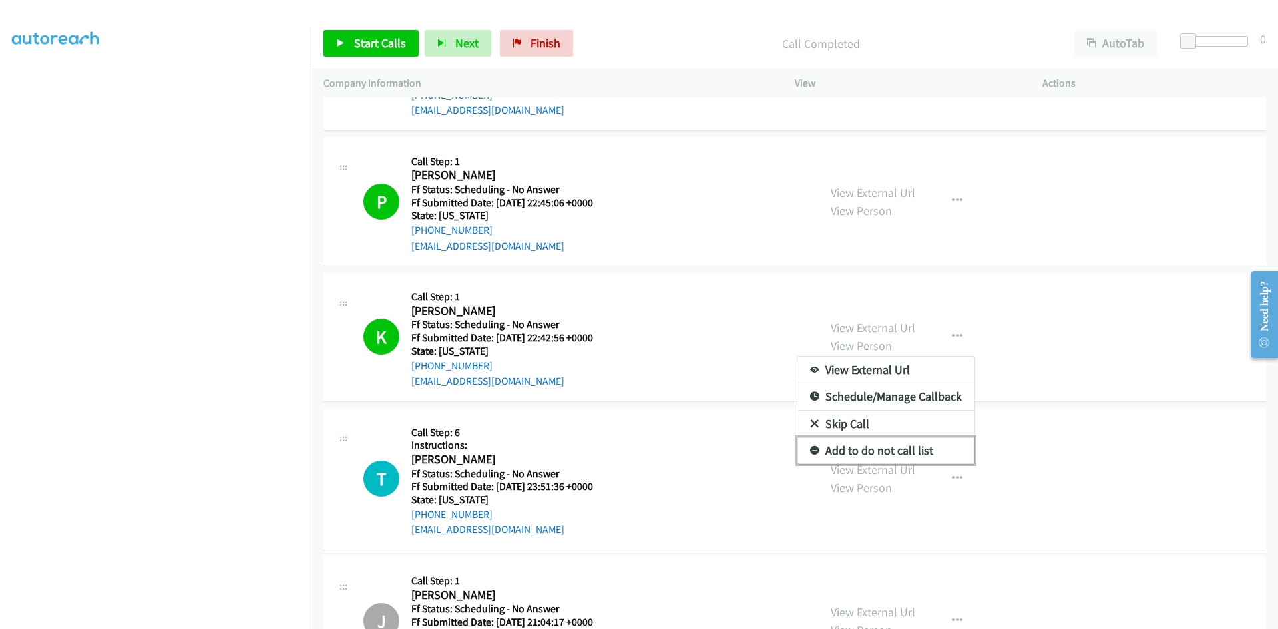
click at [827, 453] on link "Add to do not call list" at bounding box center [886, 450] width 177 height 27
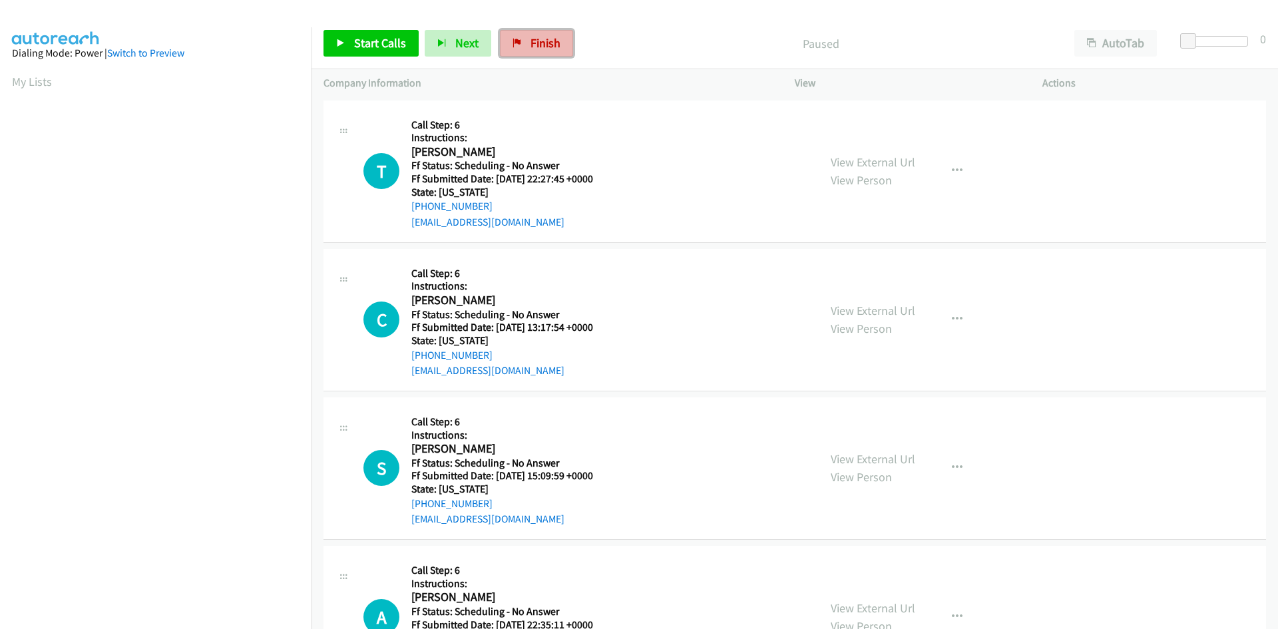
click at [537, 40] on span "Finish" at bounding box center [546, 42] width 30 height 15
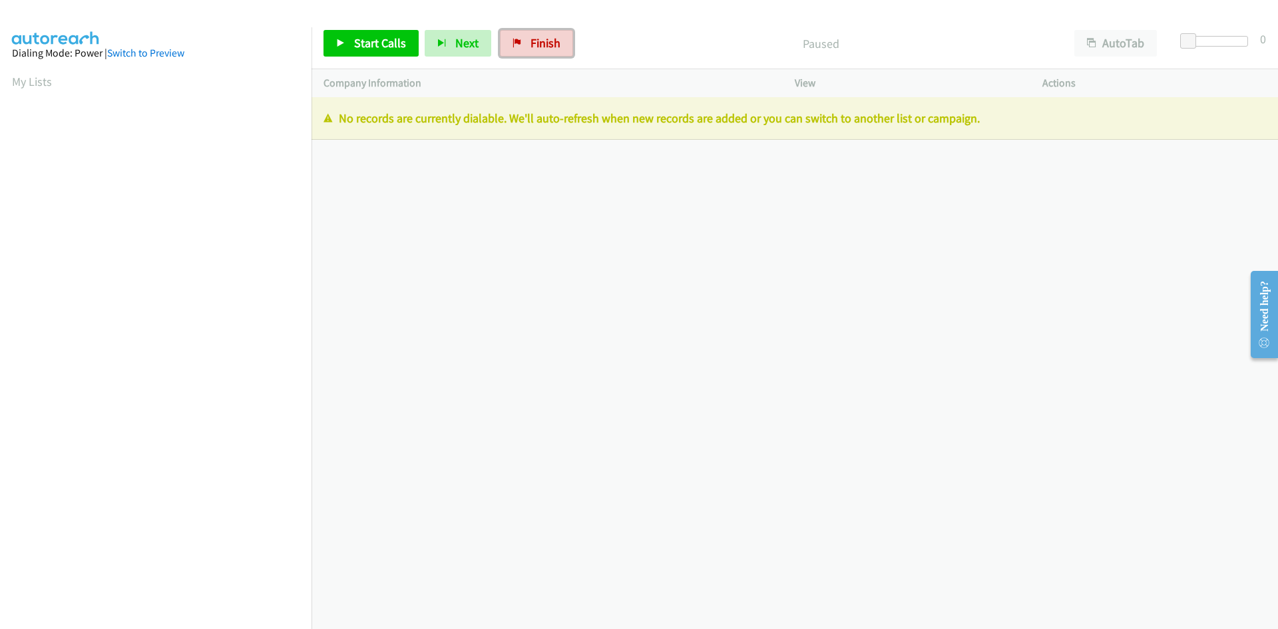
drag, startPoint x: 525, startPoint y: 49, endPoint x: 710, endPoint y: 74, distance: 186.0
click at [525, 49] on link "Finish" at bounding box center [536, 43] width 73 height 27
click at [543, 35] on span "Finish" at bounding box center [546, 42] width 30 height 15
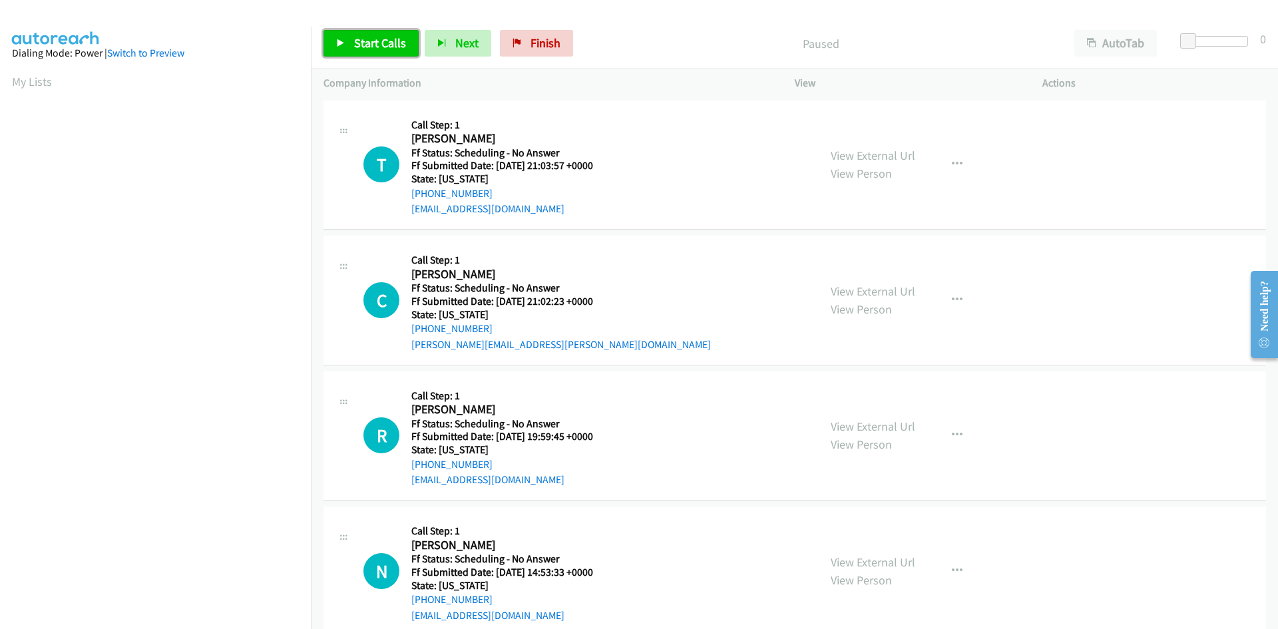
click at [354, 49] on span "Start Calls" at bounding box center [380, 42] width 52 height 15
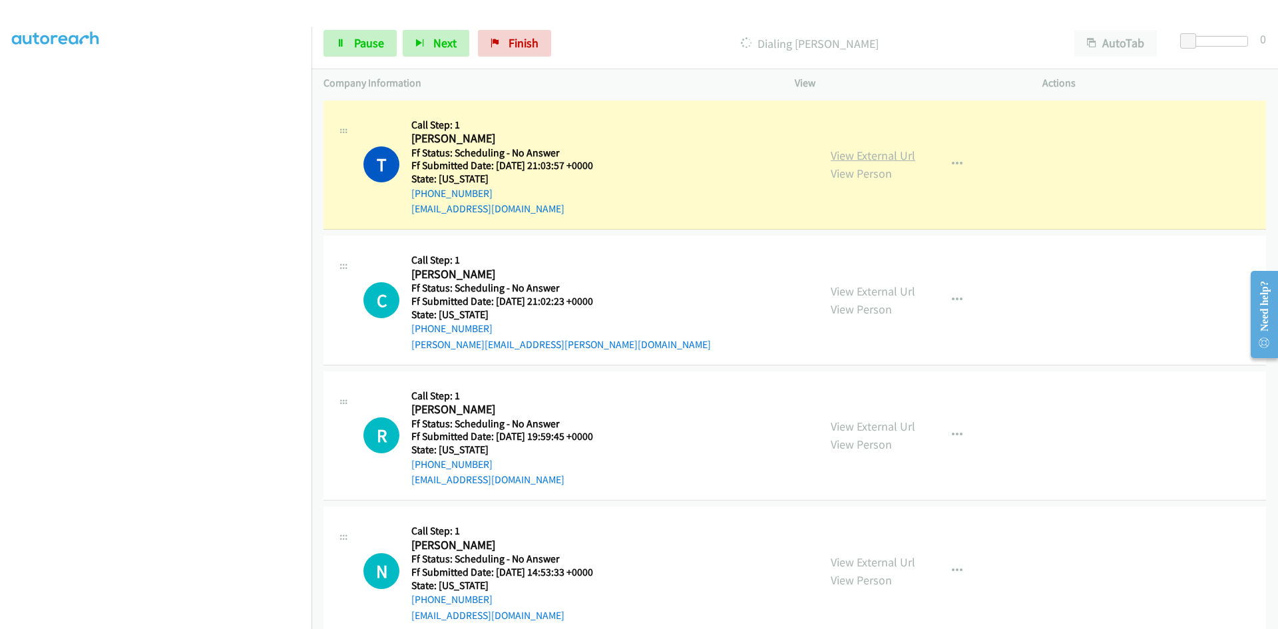
click at [895, 156] on link "View External Url" at bounding box center [873, 155] width 85 height 15
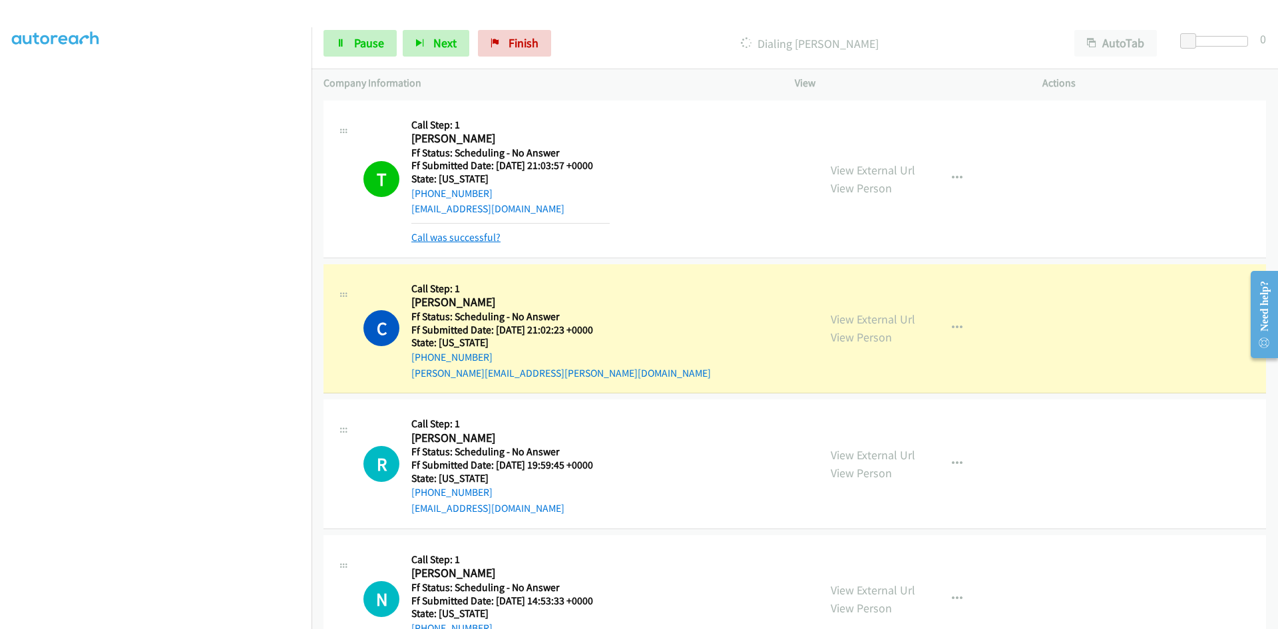
click at [463, 232] on link "Call was successful?" at bounding box center [455, 237] width 89 height 13
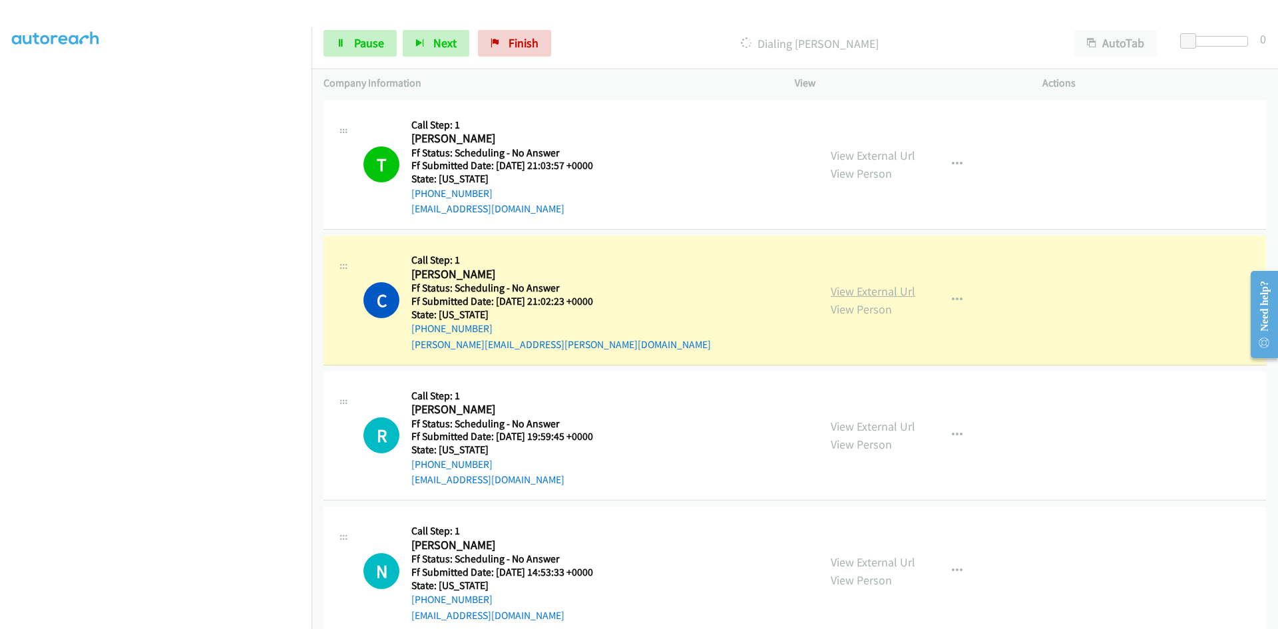
click at [866, 288] on link "View External Url" at bounding box center [873, 291] width 85 height 15
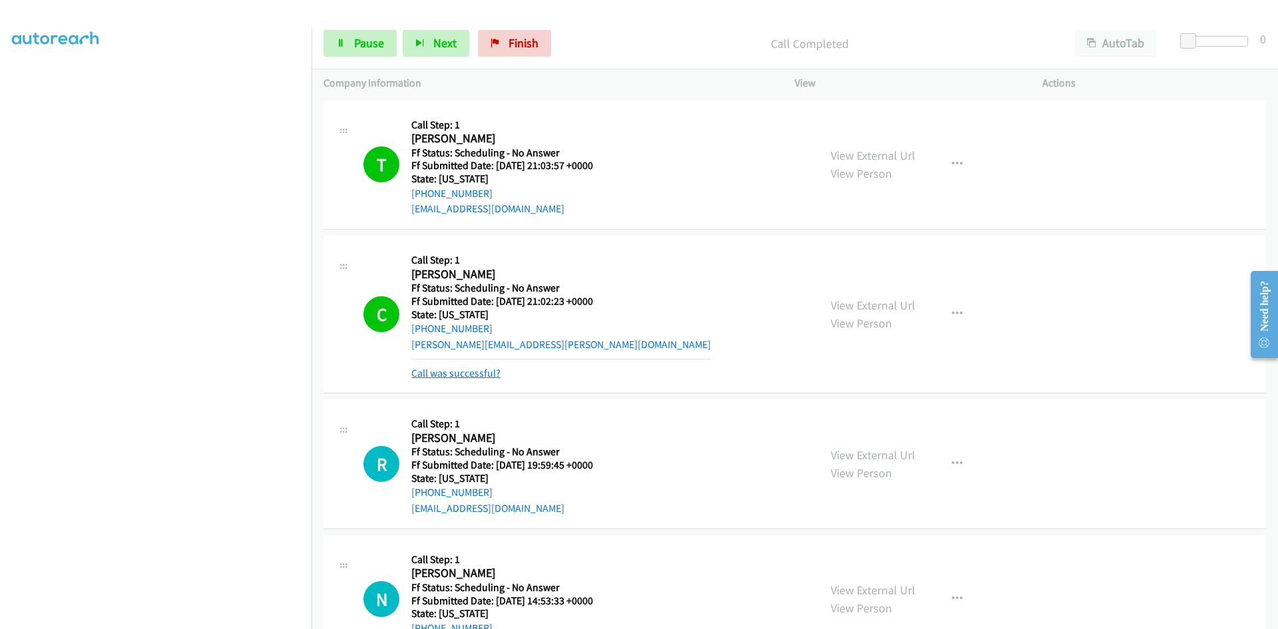
click at [434, 373] on link "Call was successful?" at bounding box center [455, 373] width 89 height 13
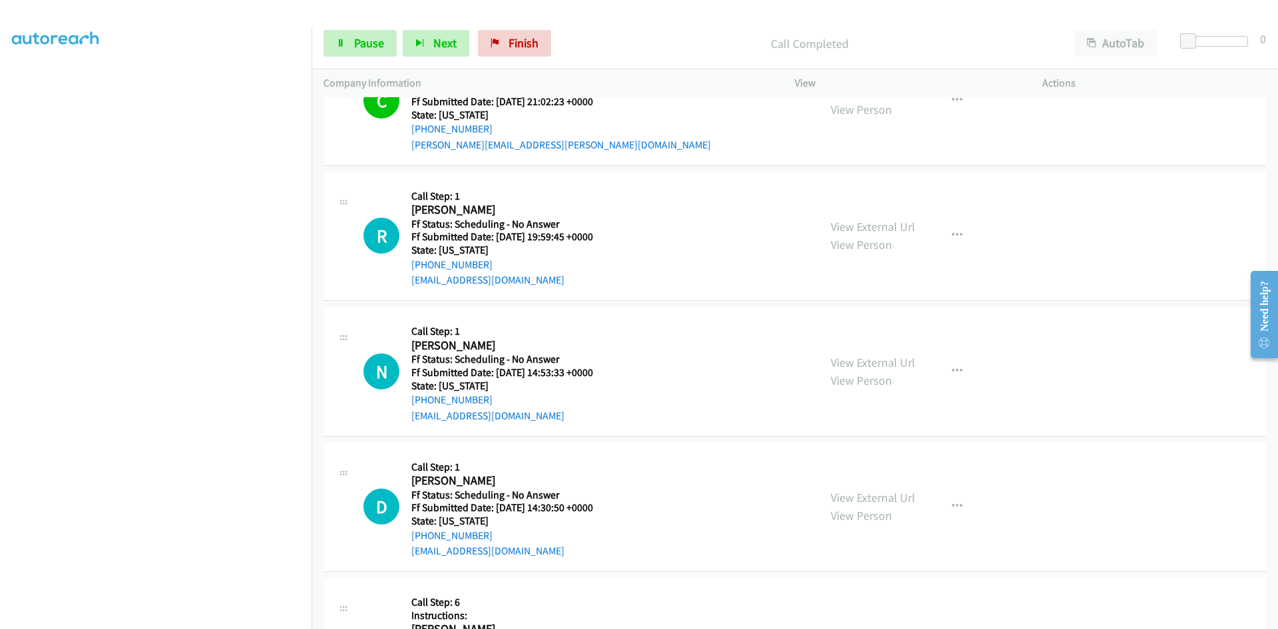
scroll to position [266, 0]
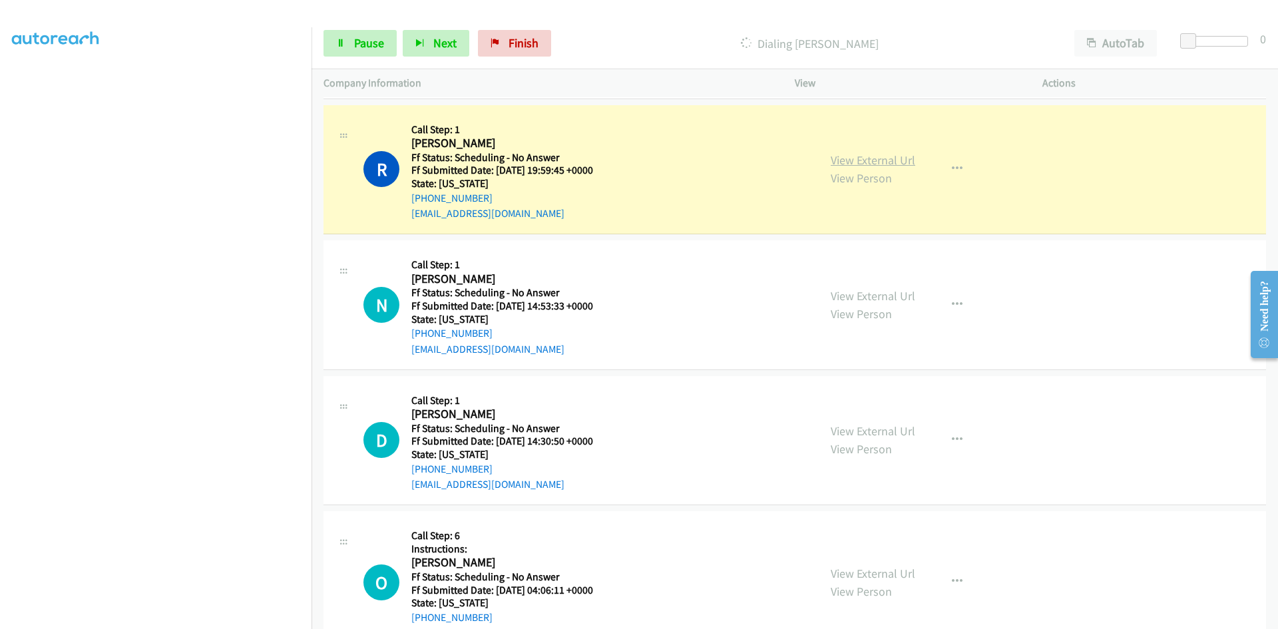
click at [835, 163] on link "View External Url" at bounding box center [873, 159] width 85 height 15
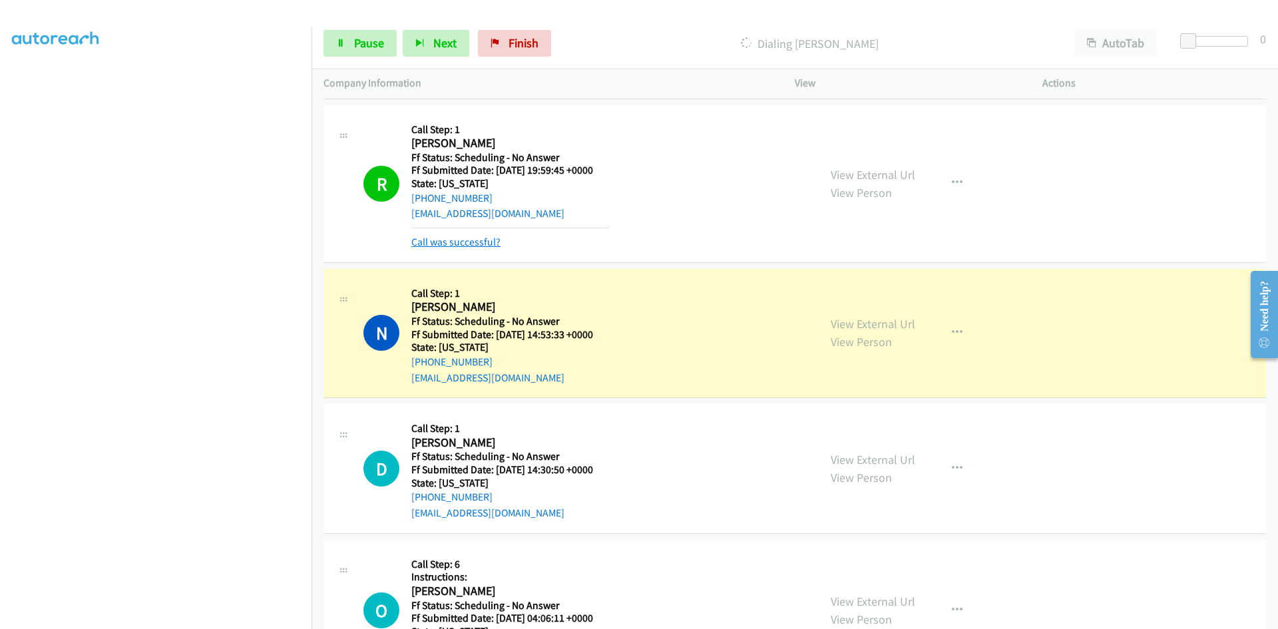
click at [458, 238] on link "Call was successful?" at bounding box center [455, 242] width 89 height 13
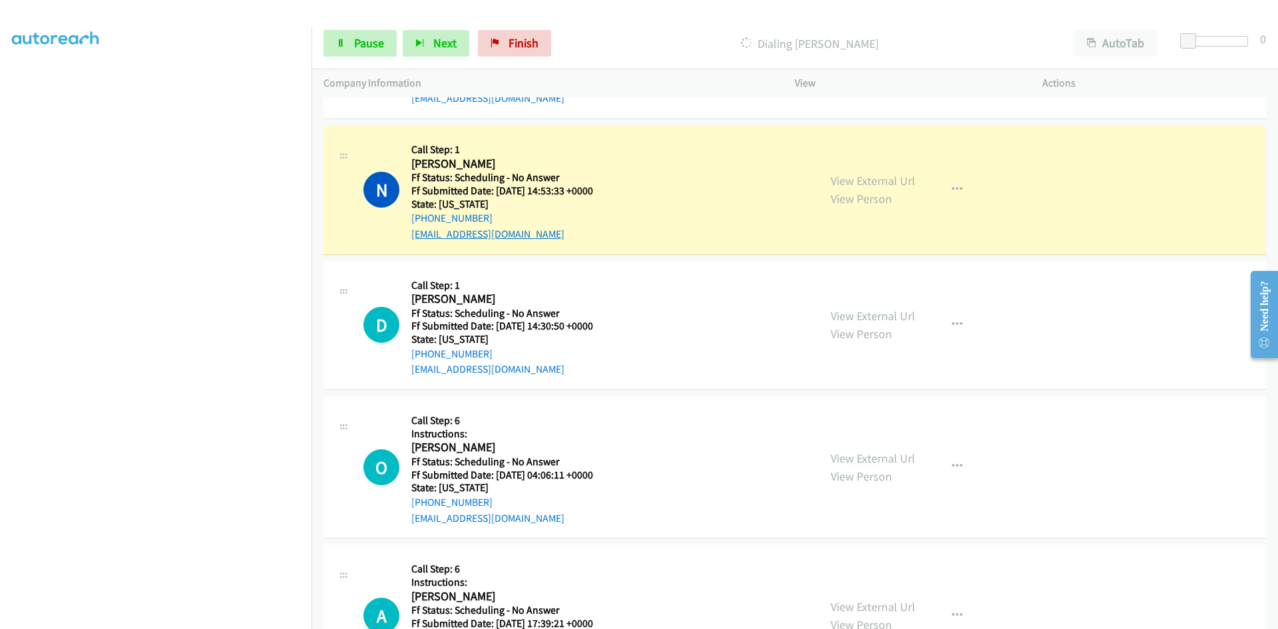
scroll to position [399, 0]
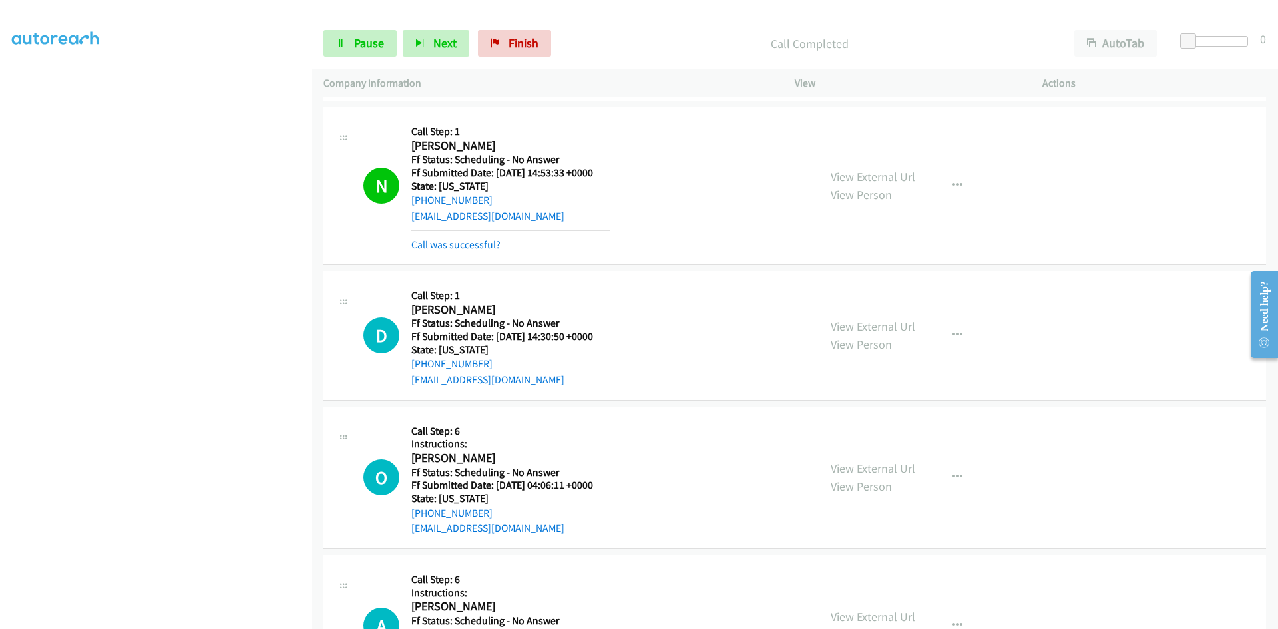
click at [901, 176] on link "View External Url" at bounding box center [873, 176] width 85 height 15
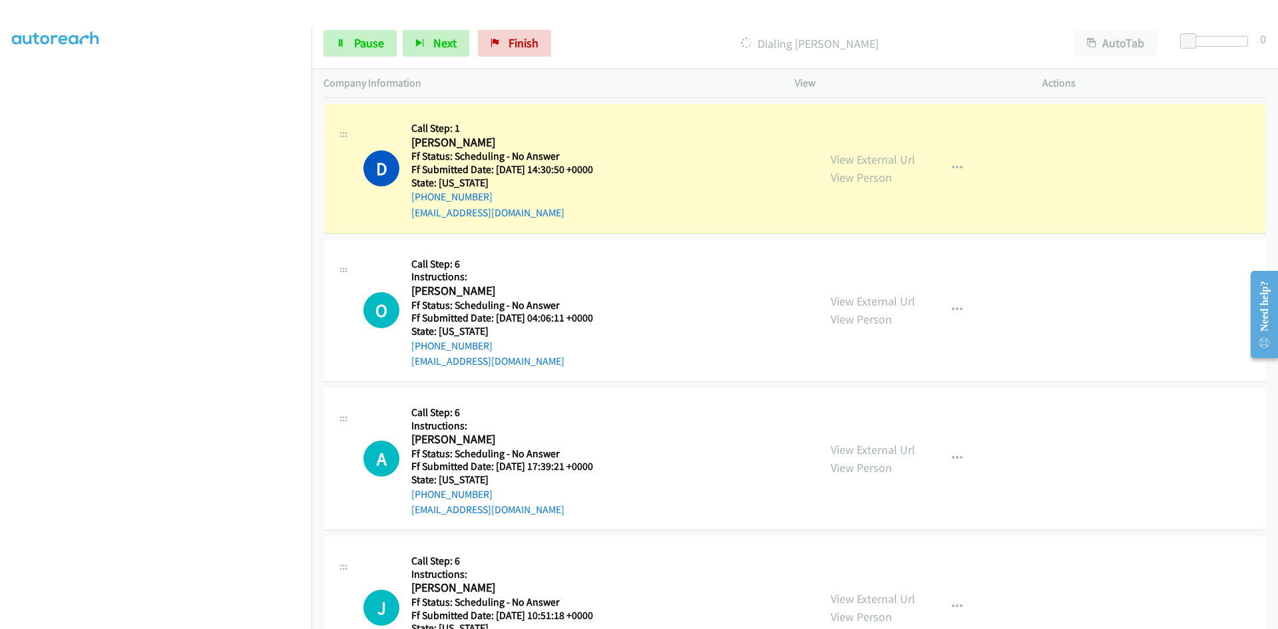
scroll to position [599, 0]
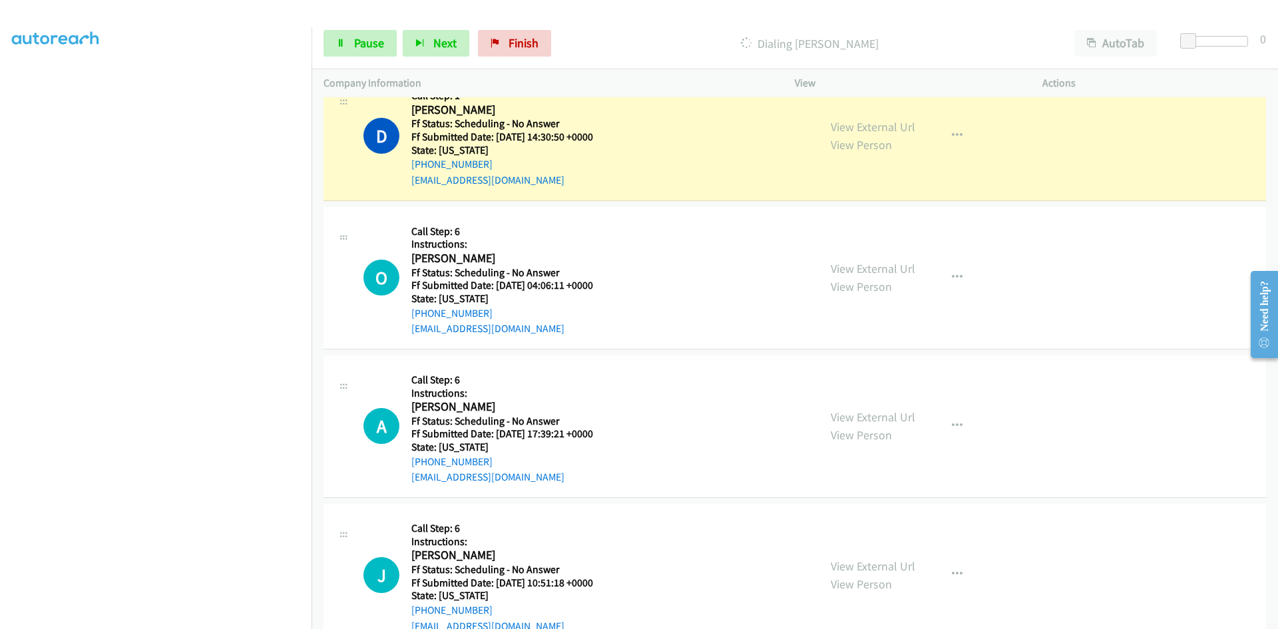
click at [355, 25] on div "Start Calls Pause Next Finish Dialing Daira Brayley AutoTab AutoTab 0" at bounding box center [795, 43] width 967 height 51
click at [354, 37] on span "Pause" at bounding box center [369, 42] width 30 height 15
click at [847, 126] on link "View External Url" at bounding box center [873, 126] width 85 height 15
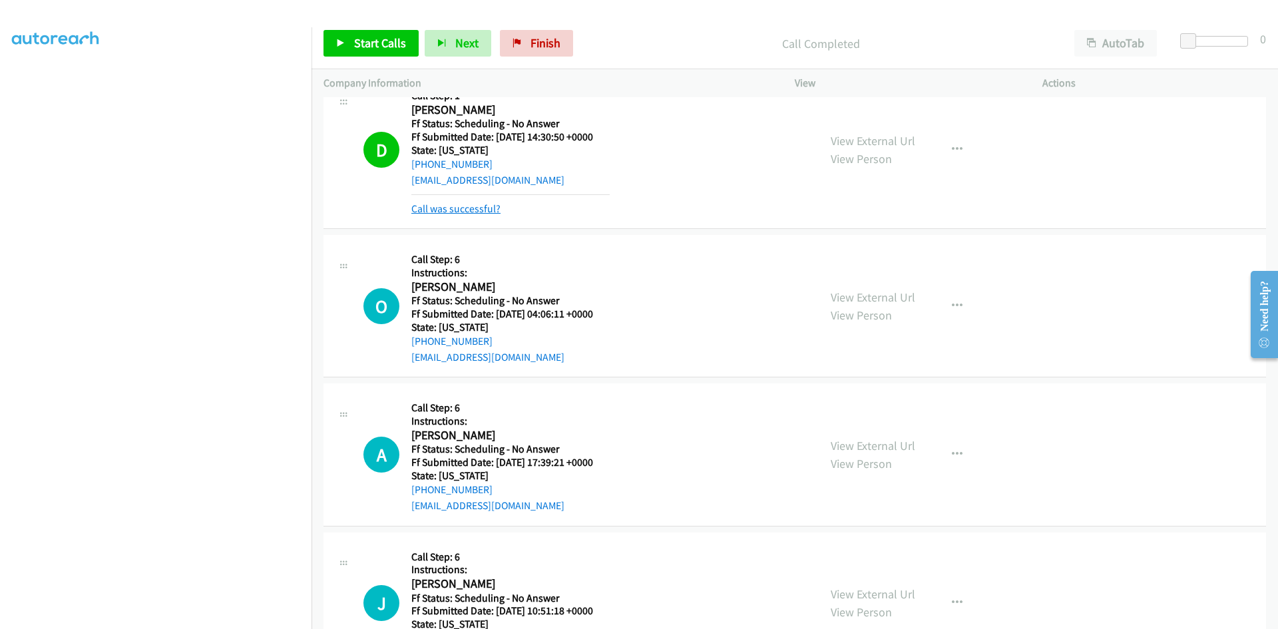
click at [439, 208] on link "Call was successful?" at bounding box center [455, 208] width 89 height 13
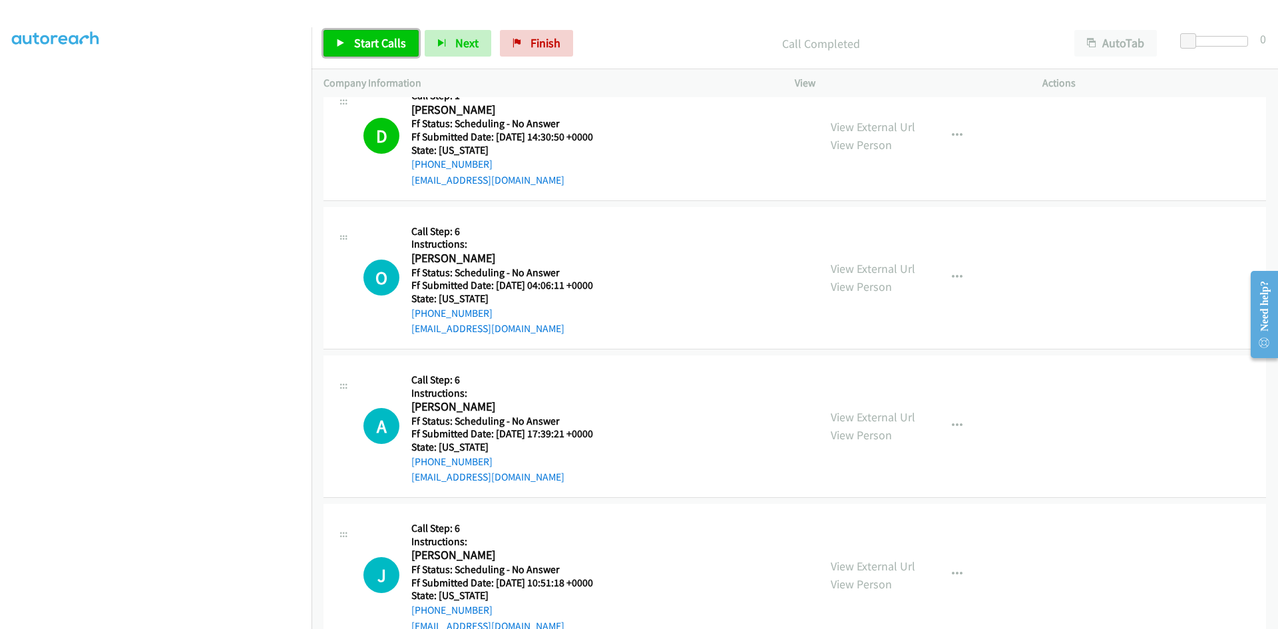
click at [387, 50] on span "Start Calls" at bounding box center [380, 42] width 52 height 15
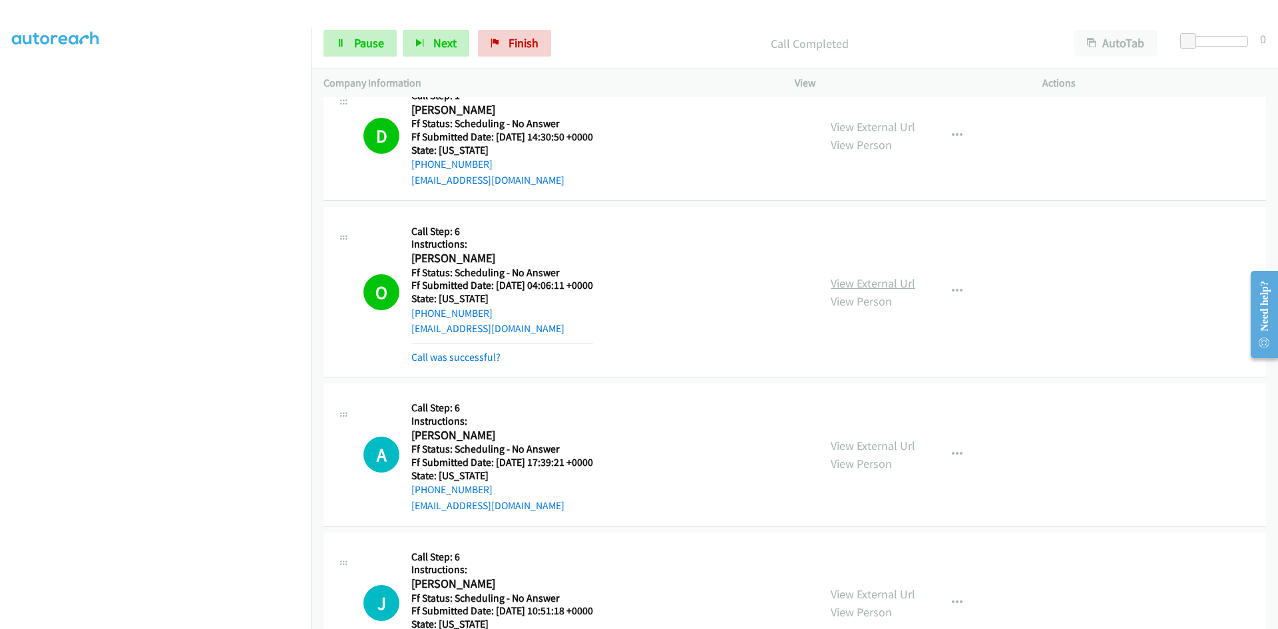
click at [903, 285] on link "View External Url" at bounding box center [873, 283] width 85 height 15
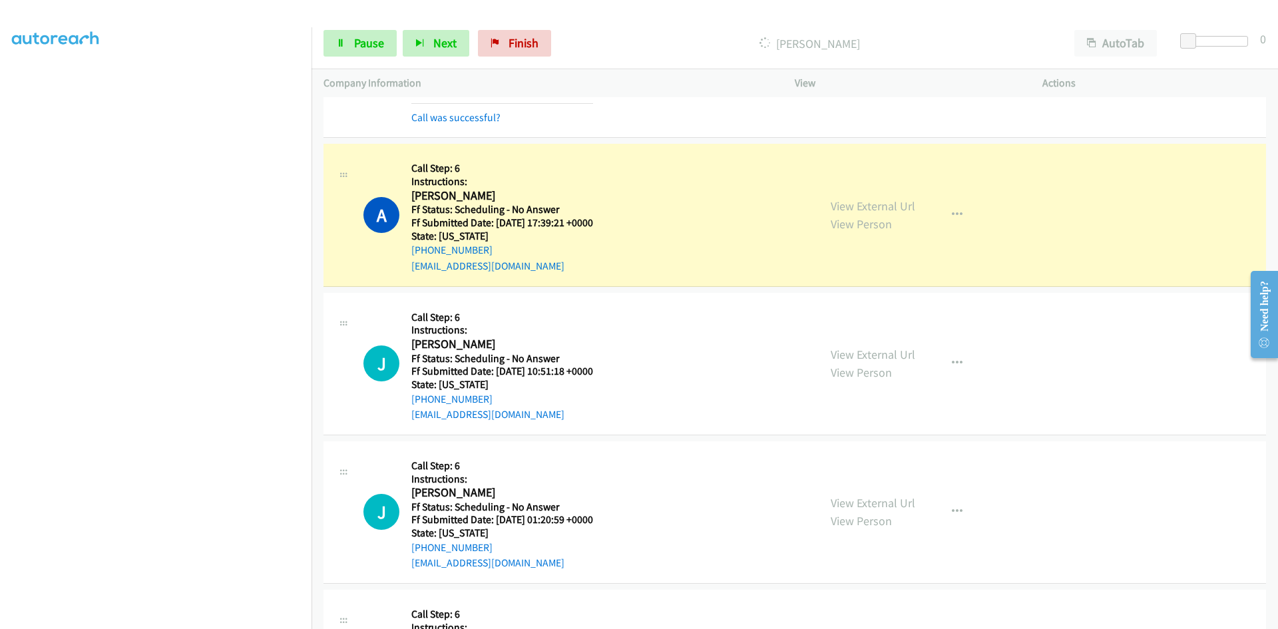
scroll to position [865, 0]
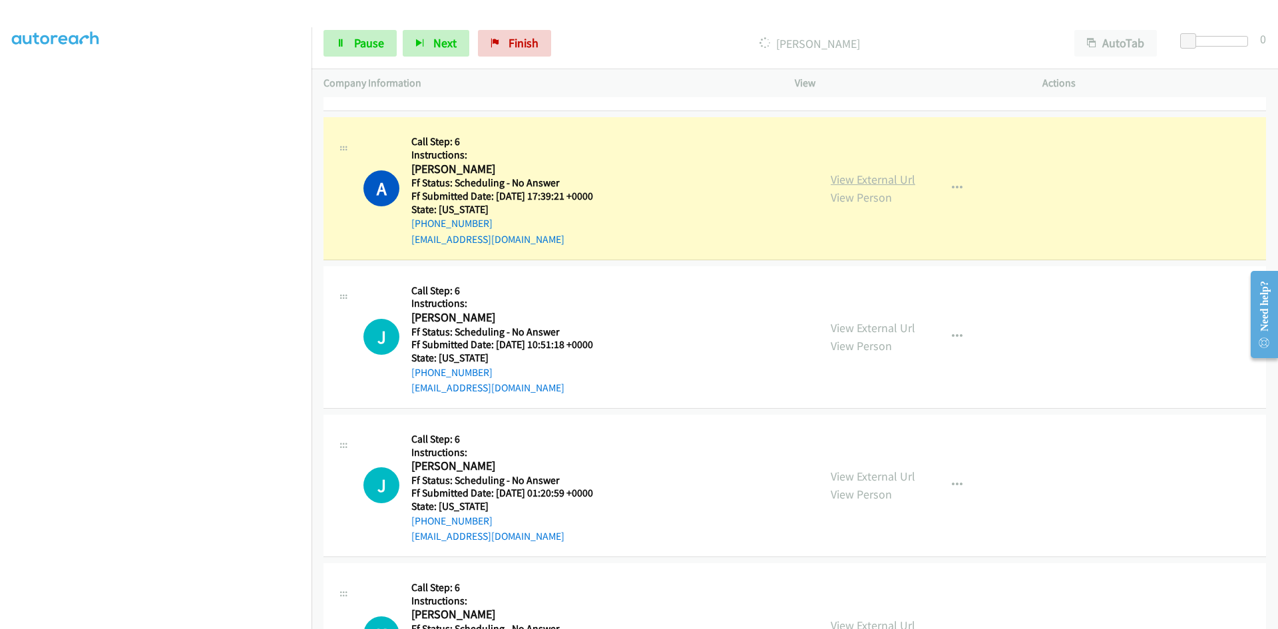
click at [855, 180] on link "View External Url" at bounding box center [873, 179] width 85 height 15
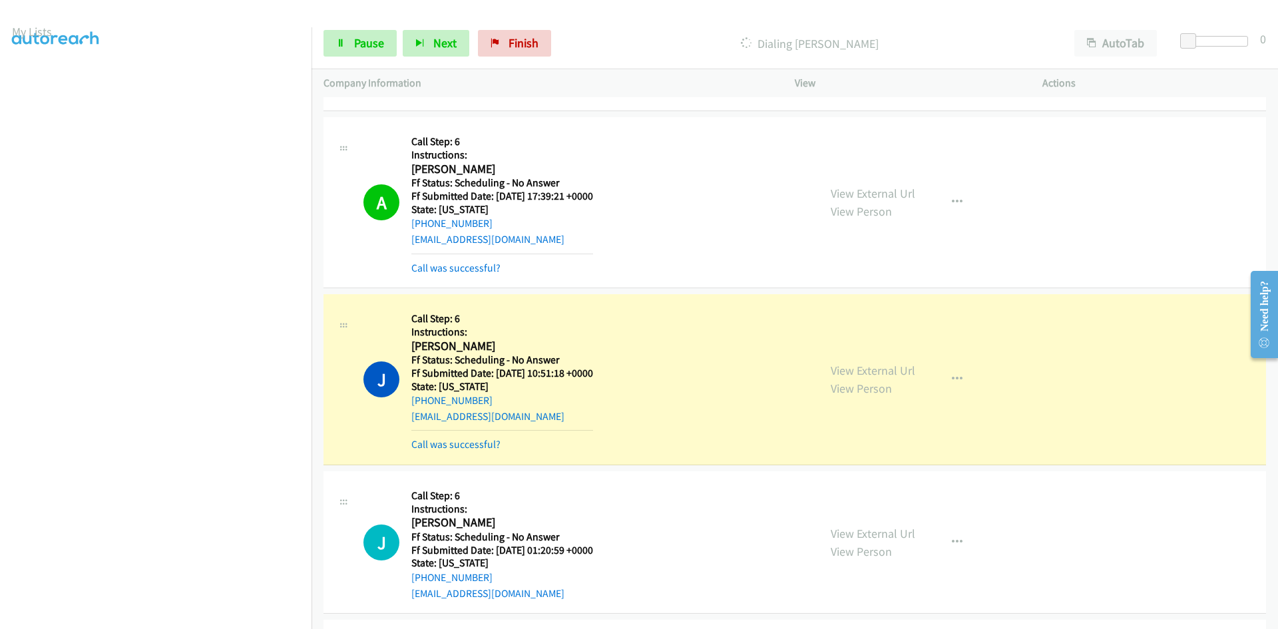
scroll to position [117, 0]
click at [840, 373] on link "View External Url" at bounding box center [873, 370] width 85 height 15
click at [346, 44] on link "Pause" at bounding box center [360, 43] width 73 height 27
click at [469, 447] on link "Call was successful?" at bounding box center [455, 444] width 89 height 13
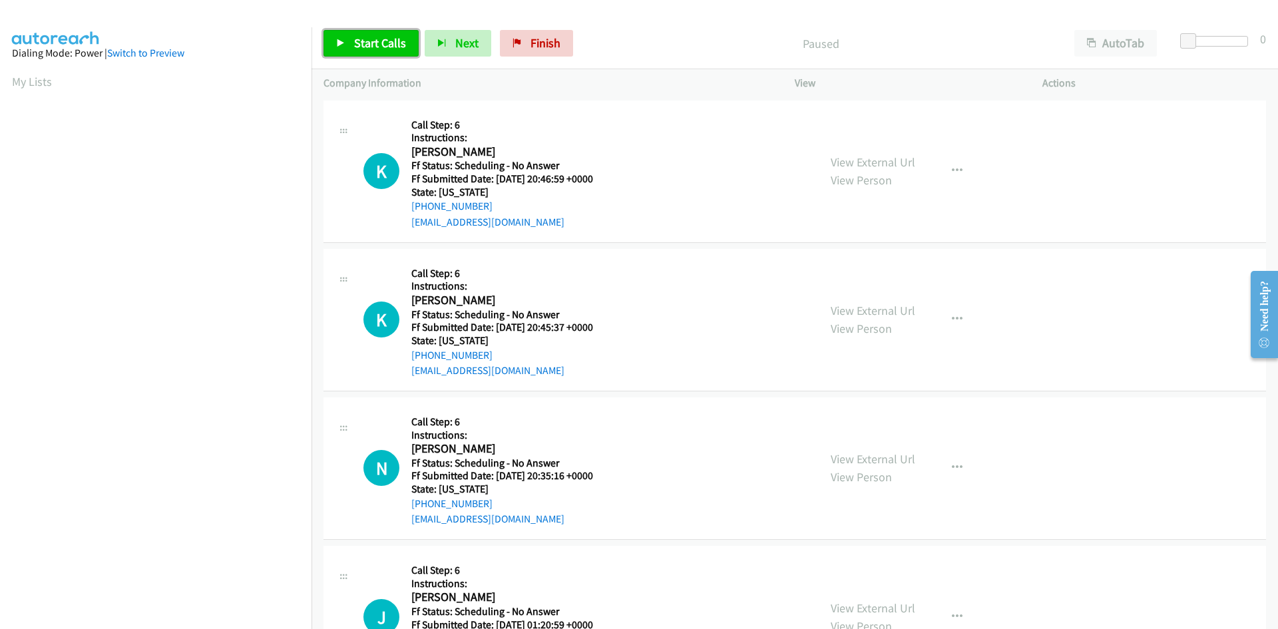
click at [348, 49] on link "Start Calls" at bounding box center [371, 43] width 95 height 27
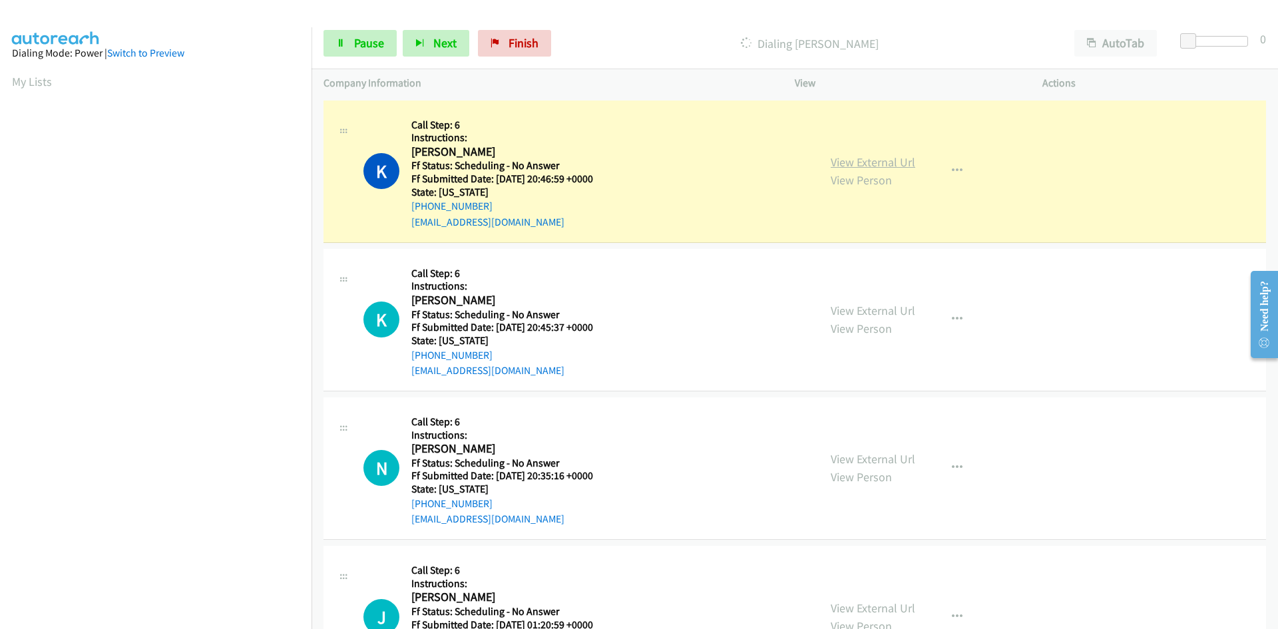
click at [899, 162] on link "View External Url" at bounding box center [873, 161] width 85 height 15
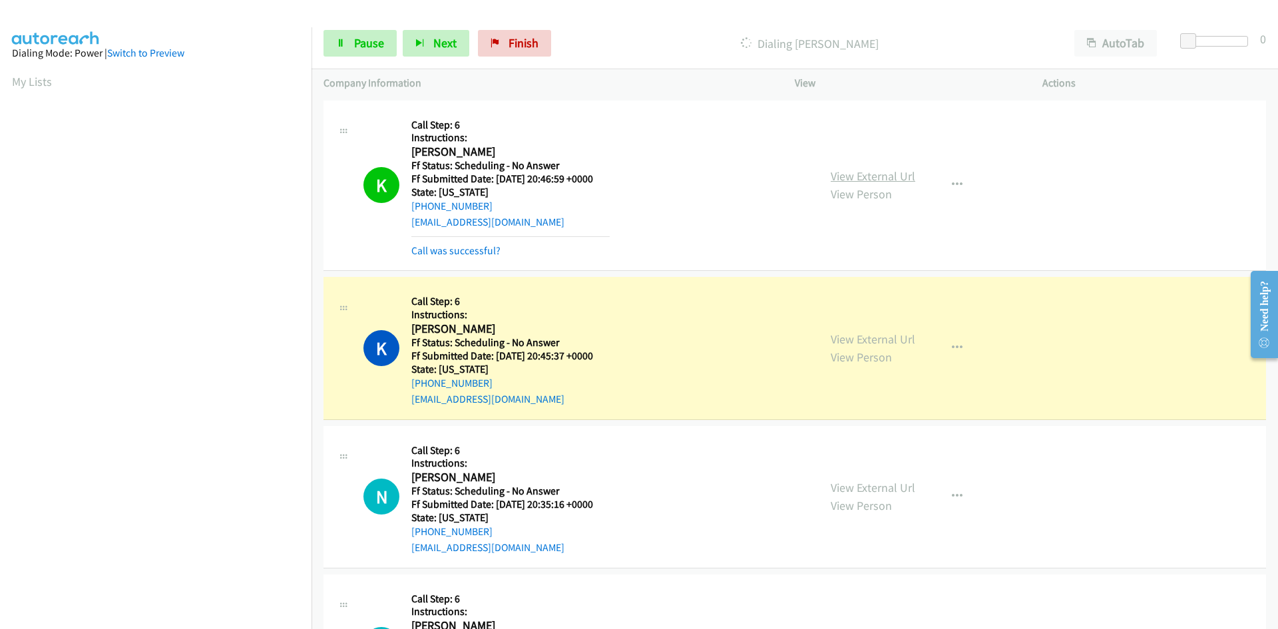
scroll to position [118, 0]
click at [457, 256] on link "Call was successful?" at bounding box center [455, 250] width 89 height 13
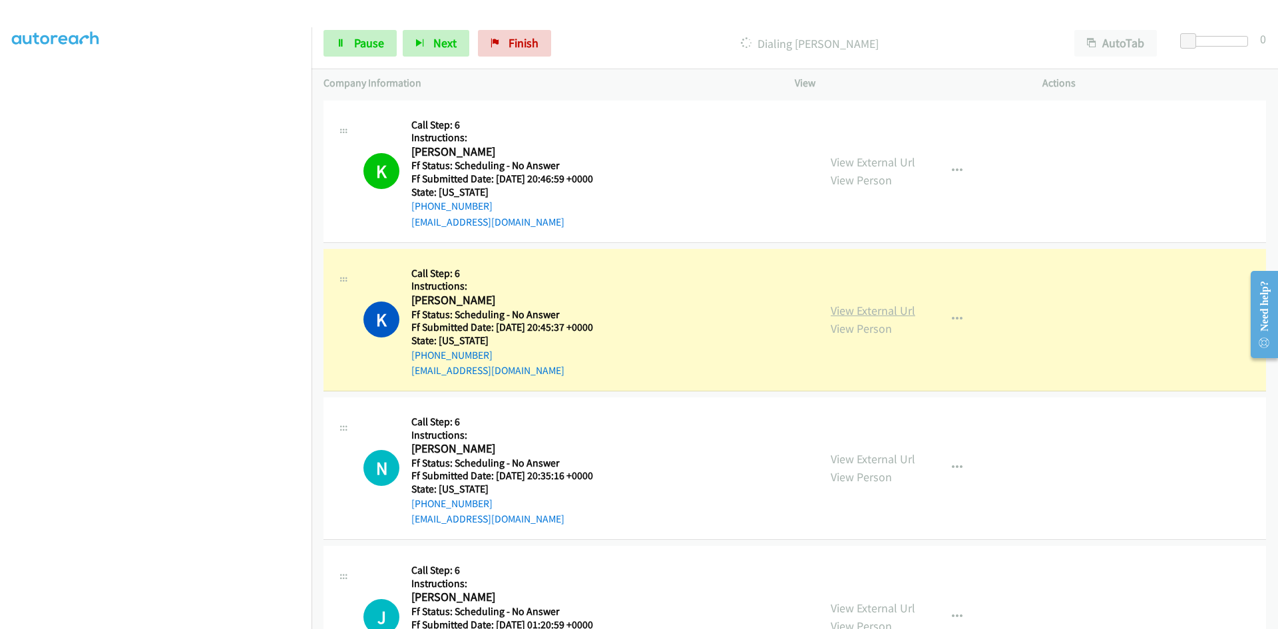
click at [881, 312] on link "View External Url" at bounding box center [873, 310] width 85 height 15
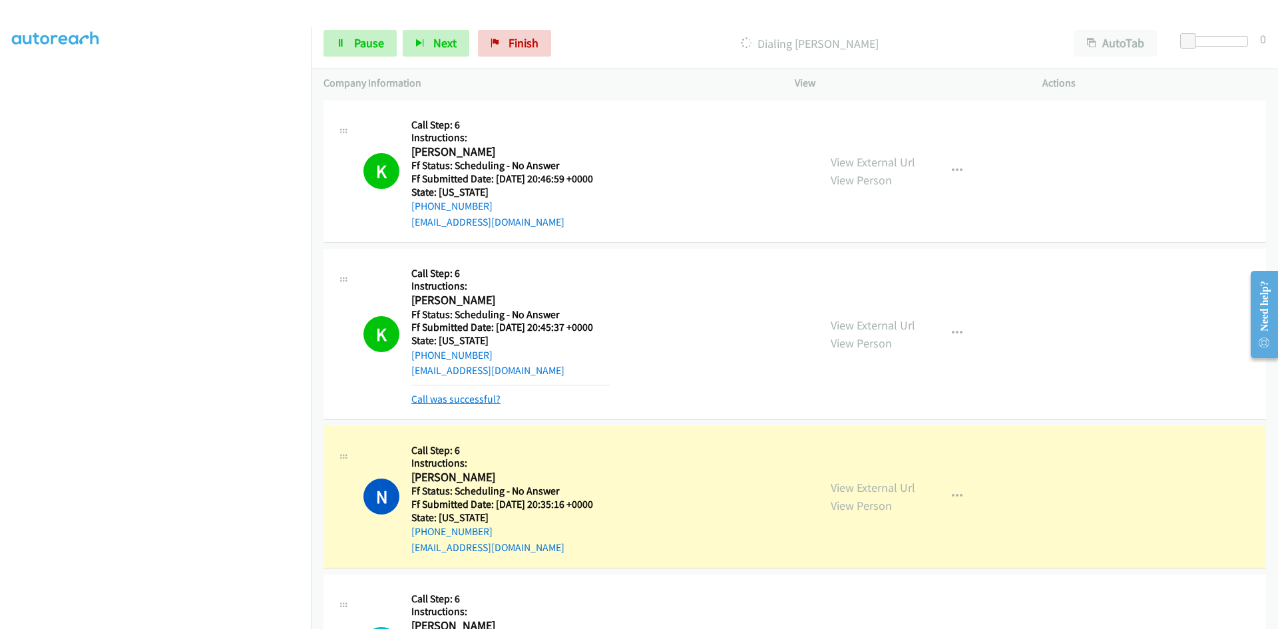
click at [481, 402] on link "Call was successful?" at bounding box center [455, 399] width 89 height 13
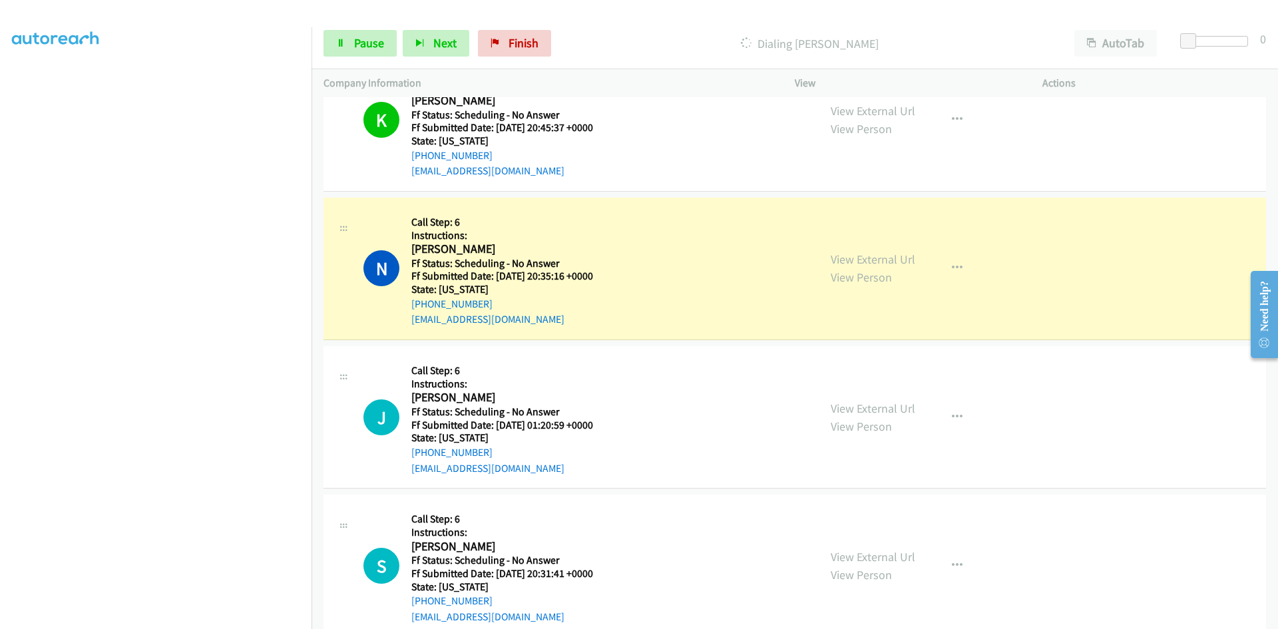
scroll to position [266, 0]
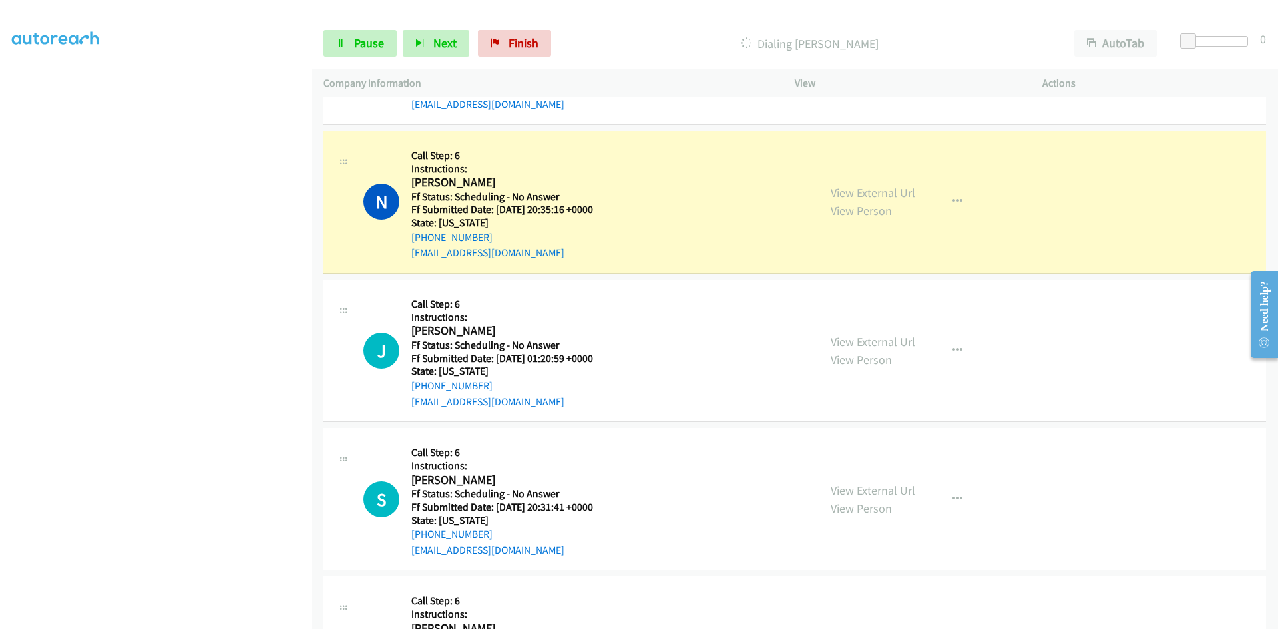
click at [879, 195] on link "View External Url" at bounding box center [873, 192] width 85 height 15
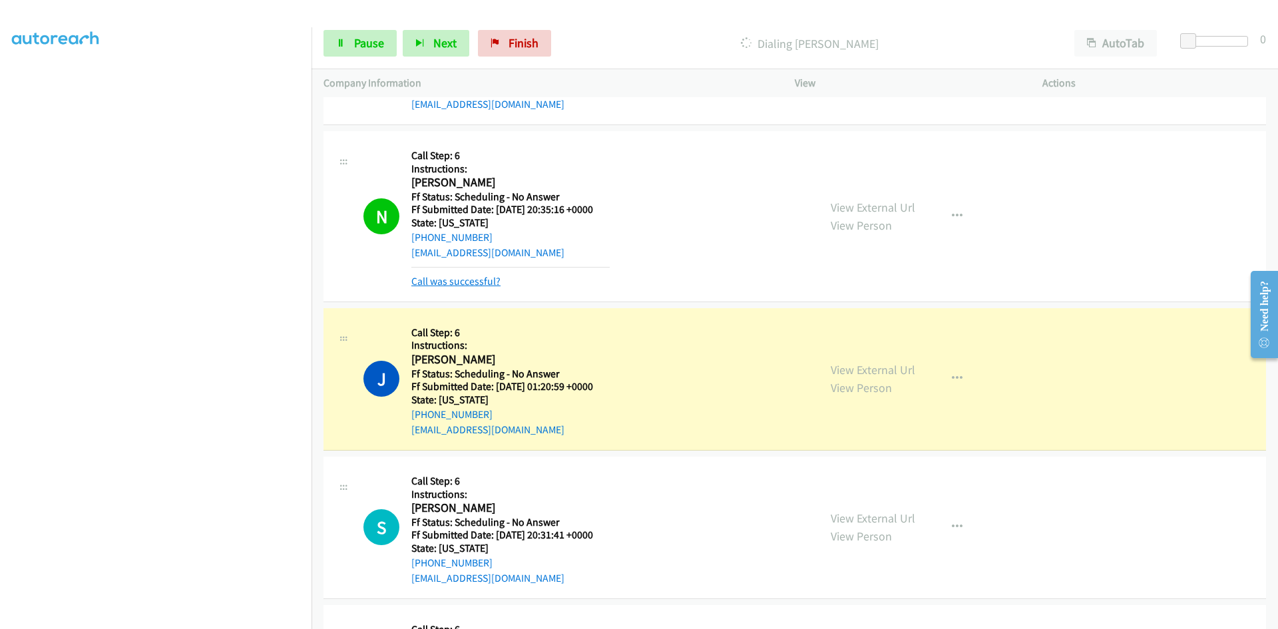
click at [463, 284] on link "Call was successful?" at bounding box center [455, 281] width 89 height 13
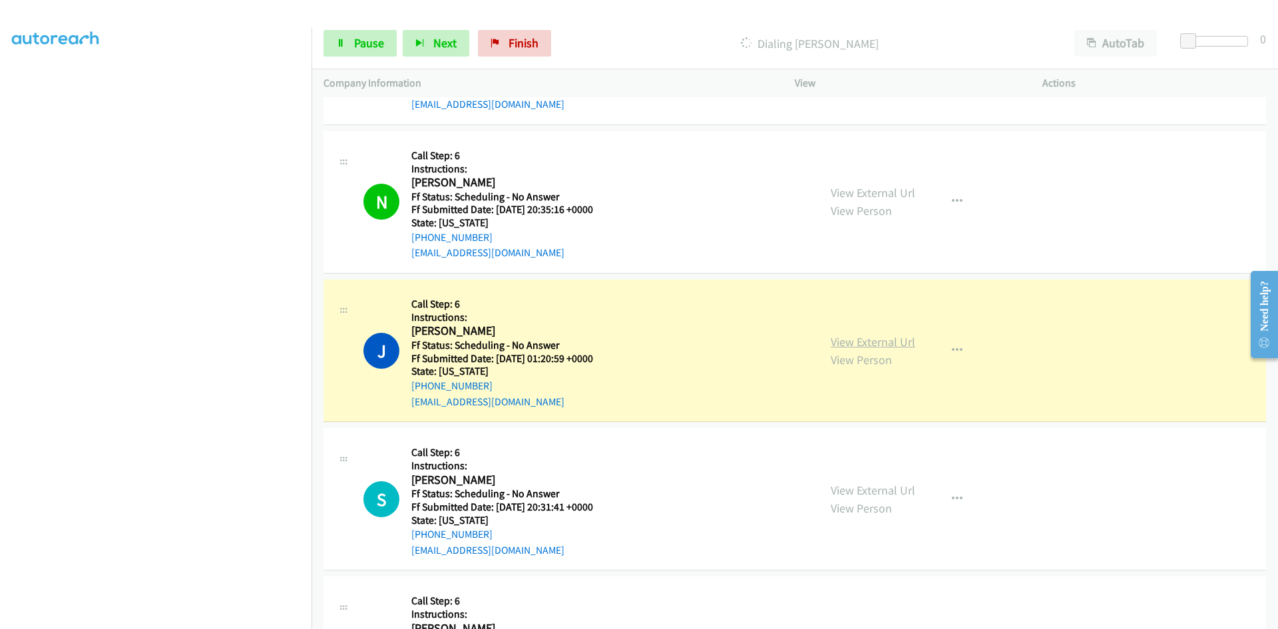
click at [852, 343] on link "View External Url" at bounding box center [873, 341] width 85 height 15
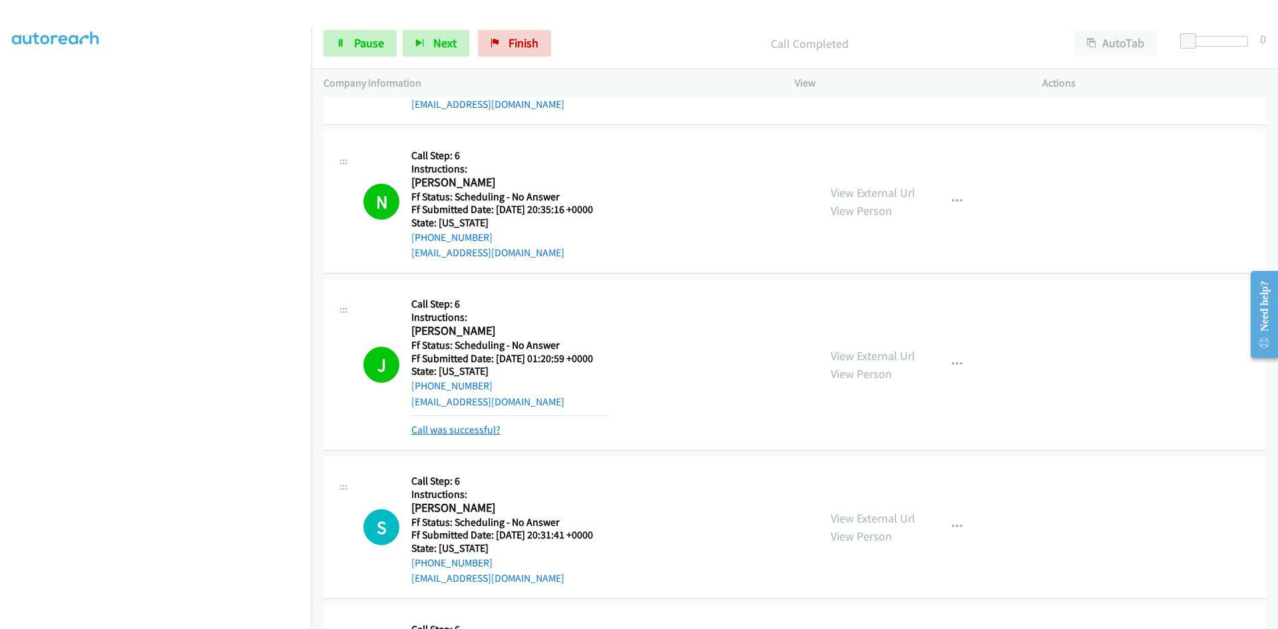
click at [475, 430] on link "Call was successful?" at bounding box center [455, 429] width 89 height 13
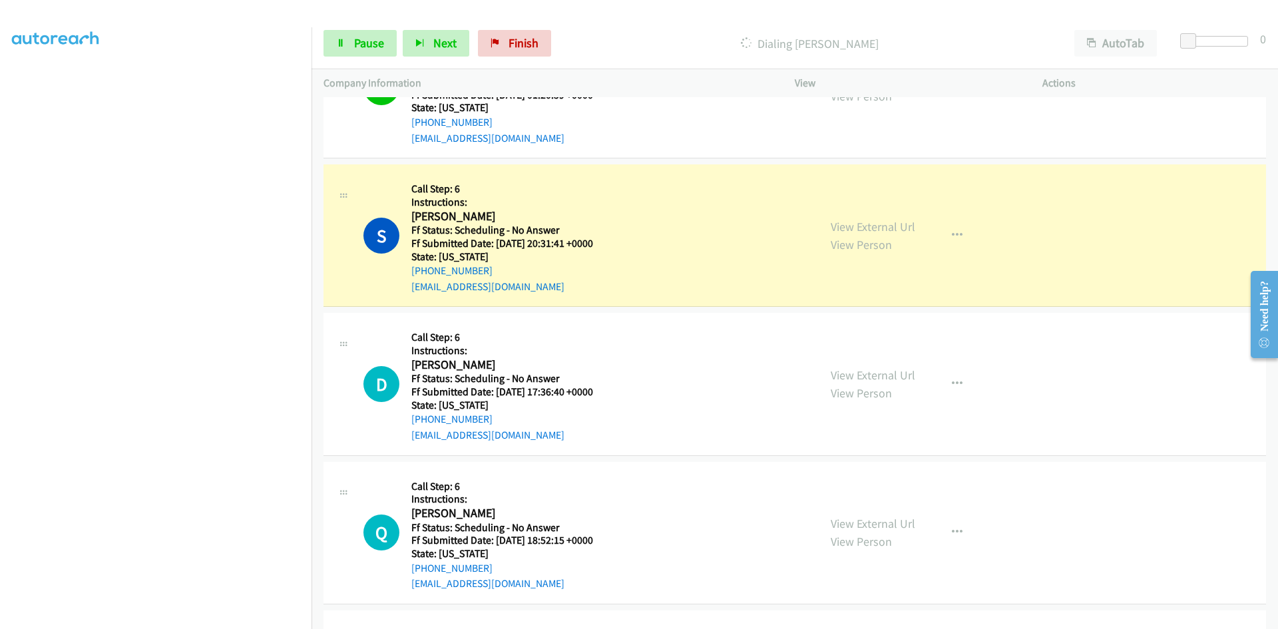
scroll to position [599, 0]
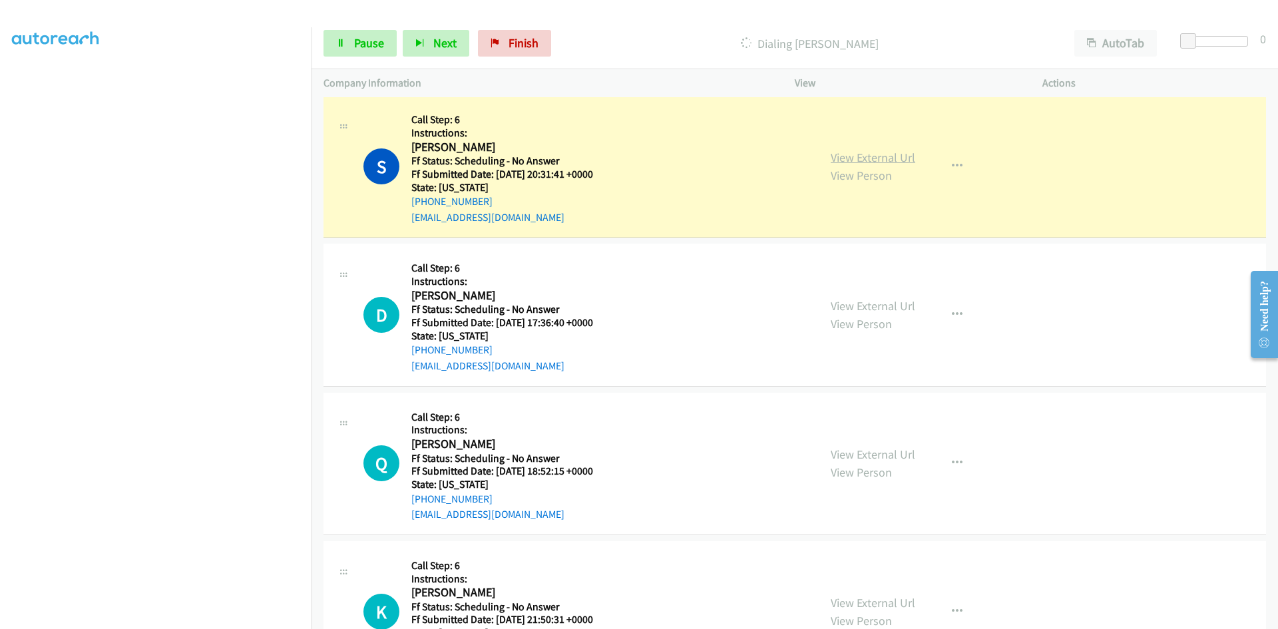
click at [863, 158] on link "View External Url" at bounding box center [873, 157] width 85 height 15
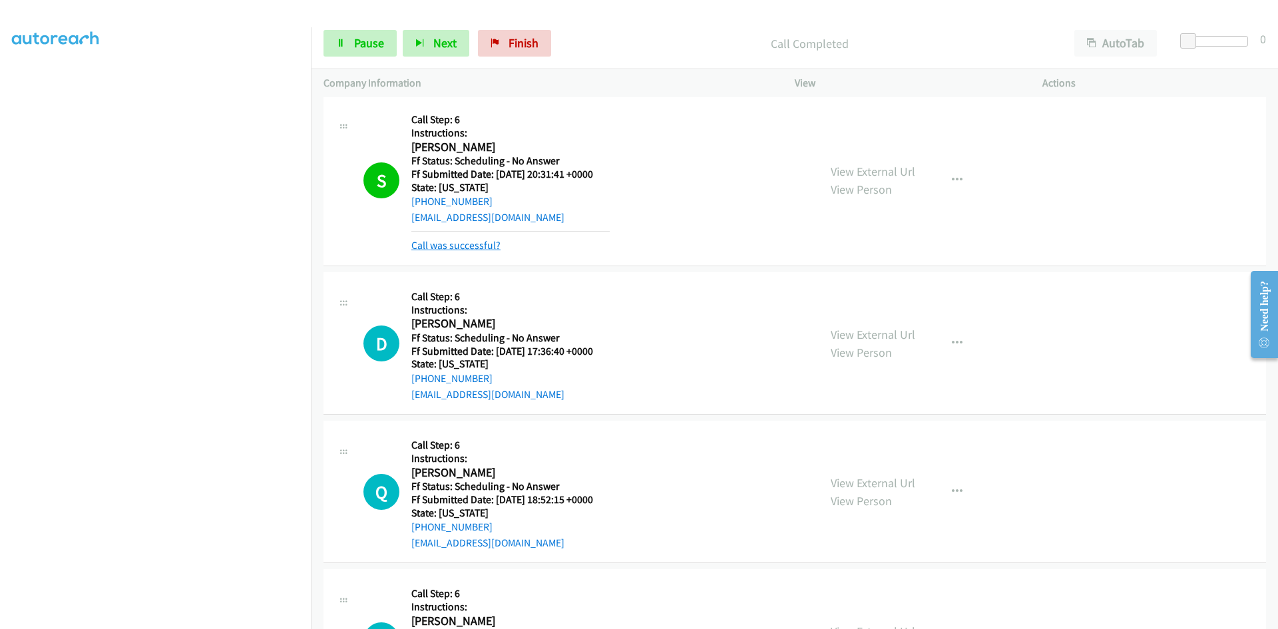
click at [447, 248] on link "Call was successful?" at bounding box center [455, 245] width 89 height 13
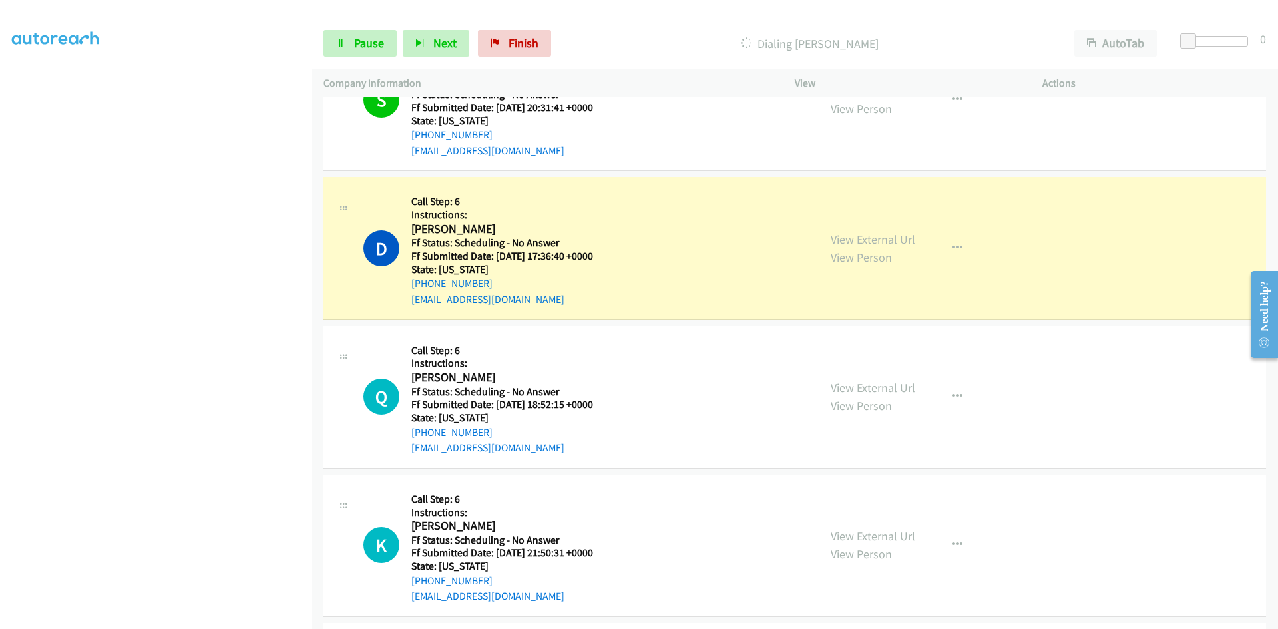
scroll to position [732, 0]
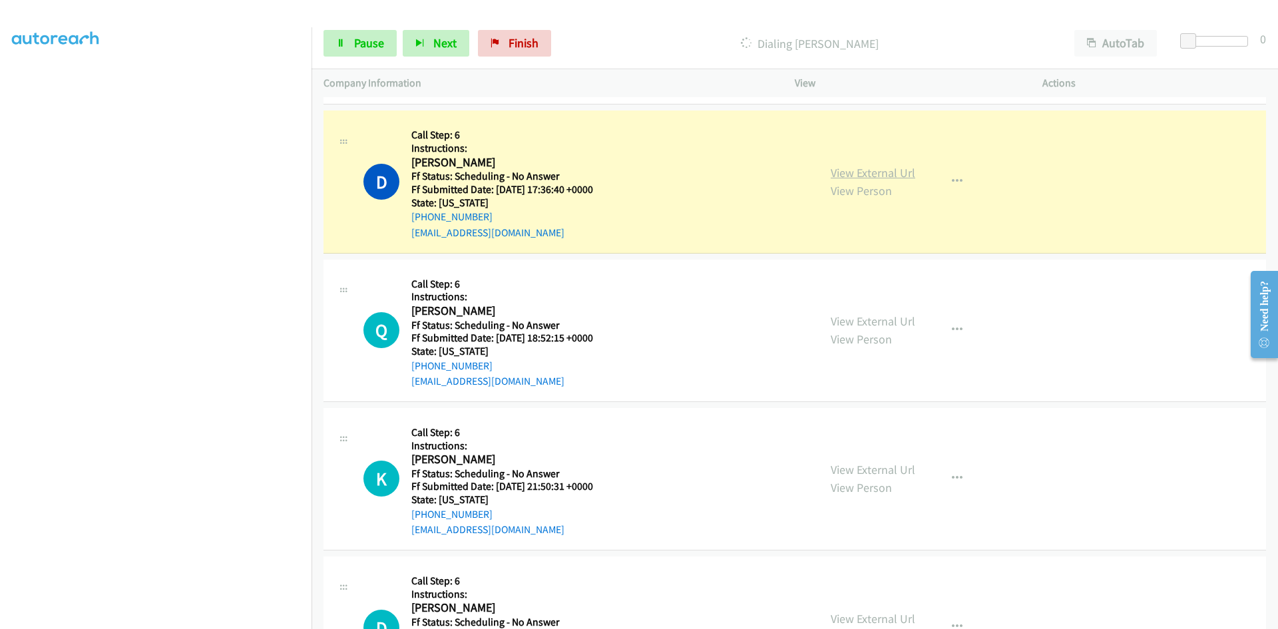
click at [848, 174] on link "View External Url" at bounding box center [873, 172] width 85 height 15
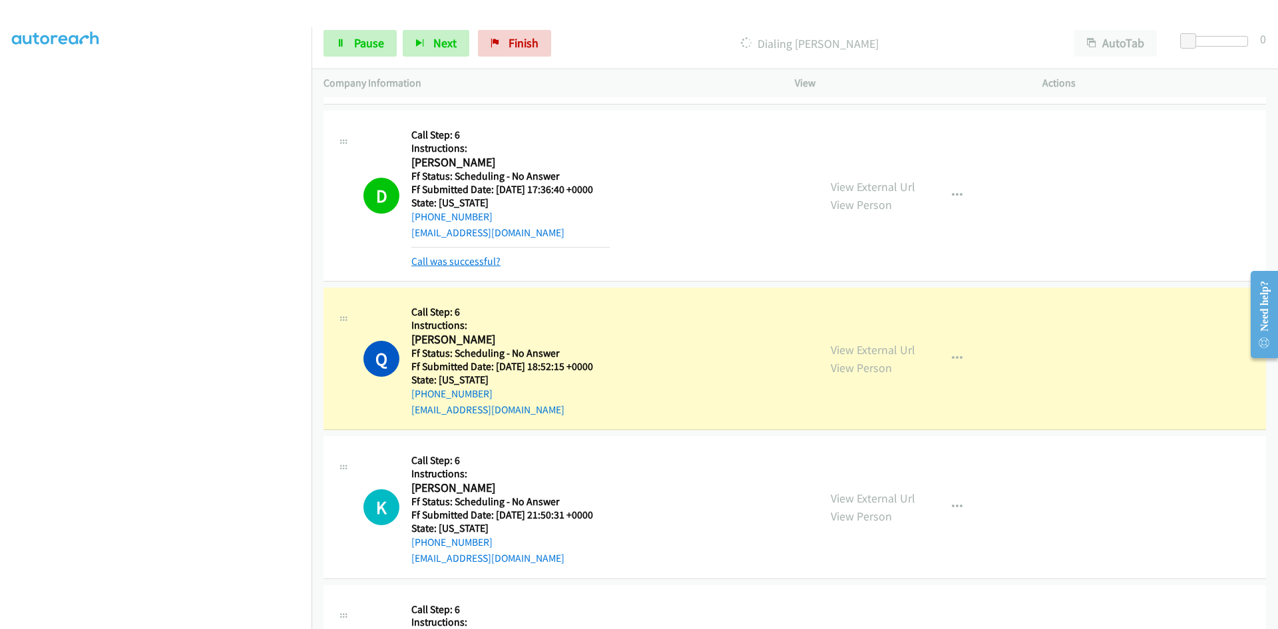
click at [457, 259] on link "Call was successful?" at bounding box center [455, 261] width 89 height 13
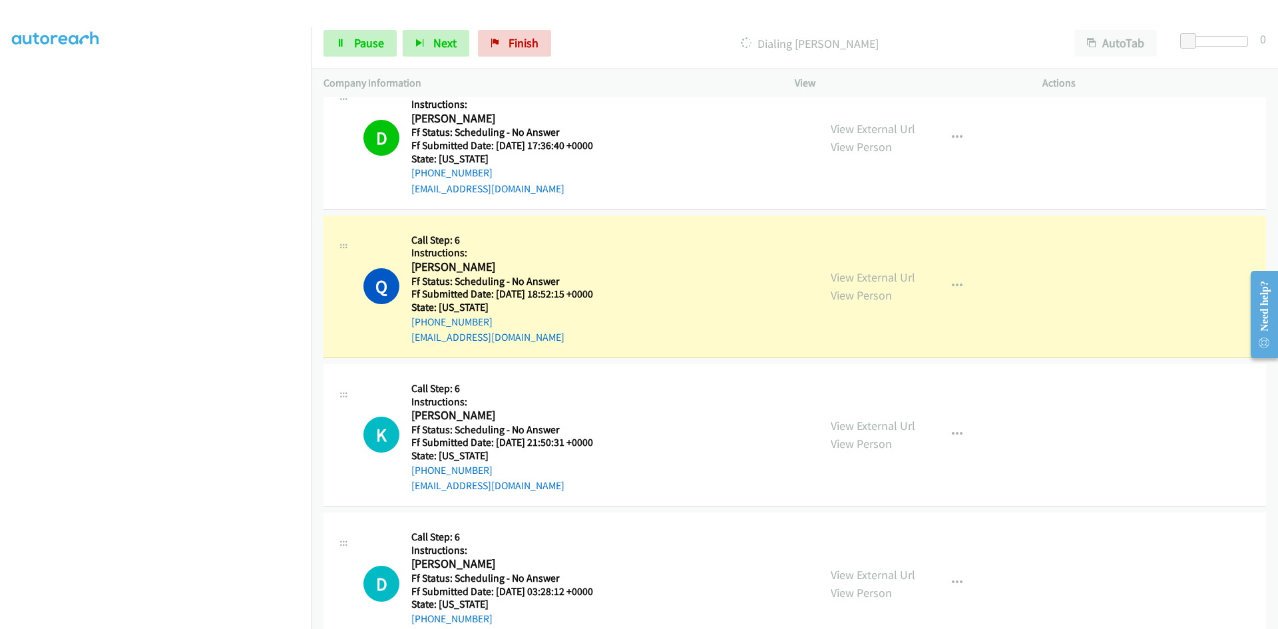
scroll to position [865, 0]
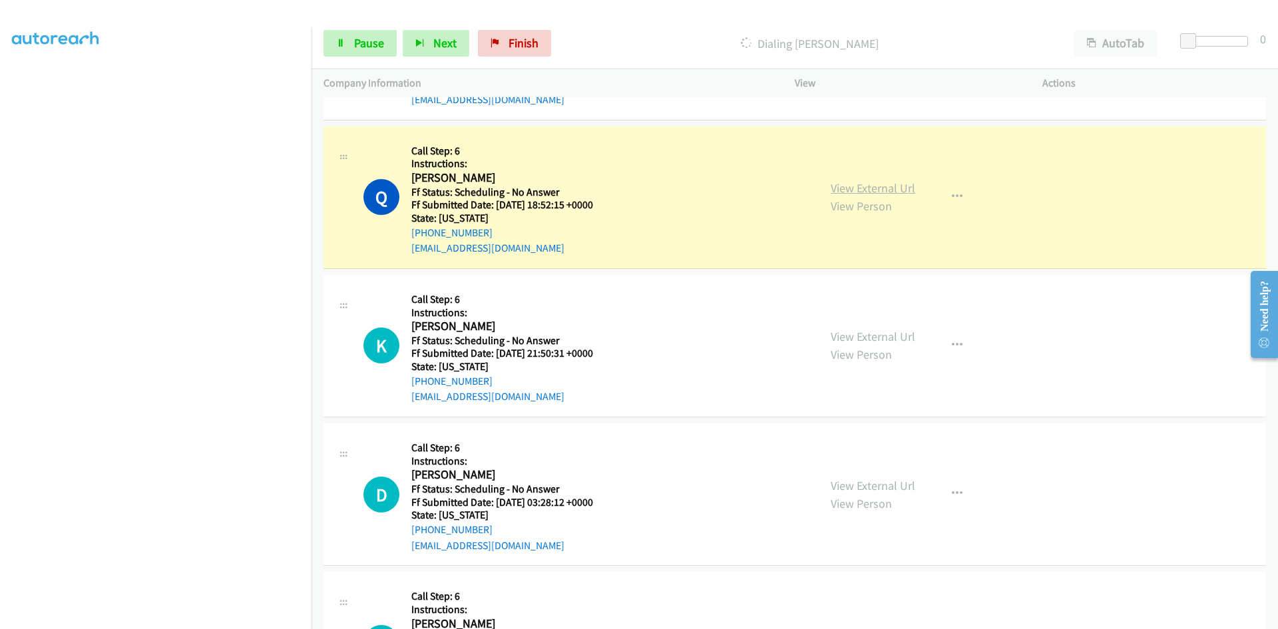
click at [901, 194] on link "View External Url" at bounding box center [873, 187] width 85 height 15
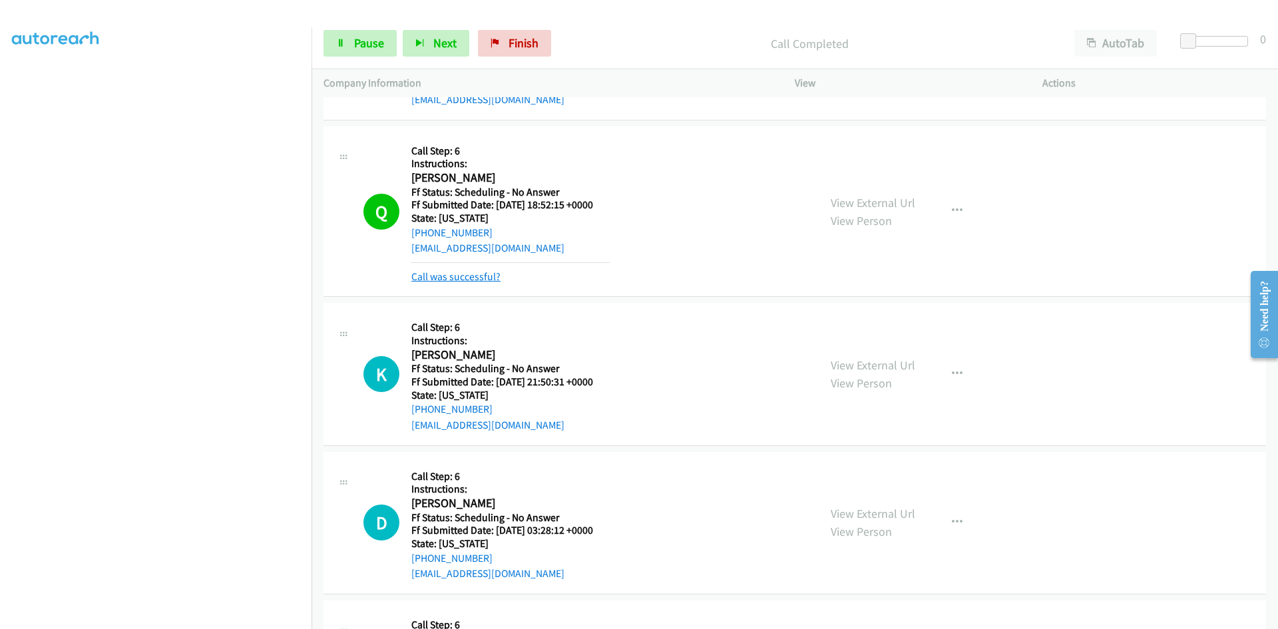
click at [462, 273] on link "Call was successful?" at bounding box center [455, 276] width 89 height 13
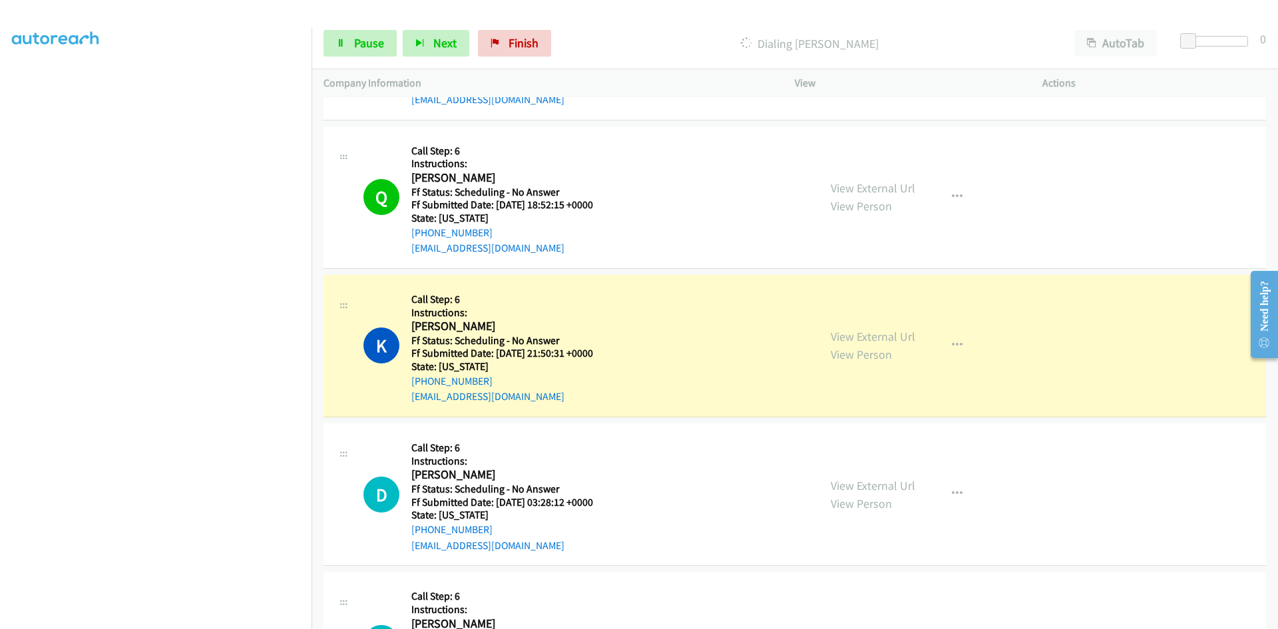
click at [896, 352] on div "View External Url View Person" at bounding box center [873, 346] width 85 height 36
click at [893, 339] on link "View External Url" at bounding box center [873, 336] width 85 height 15
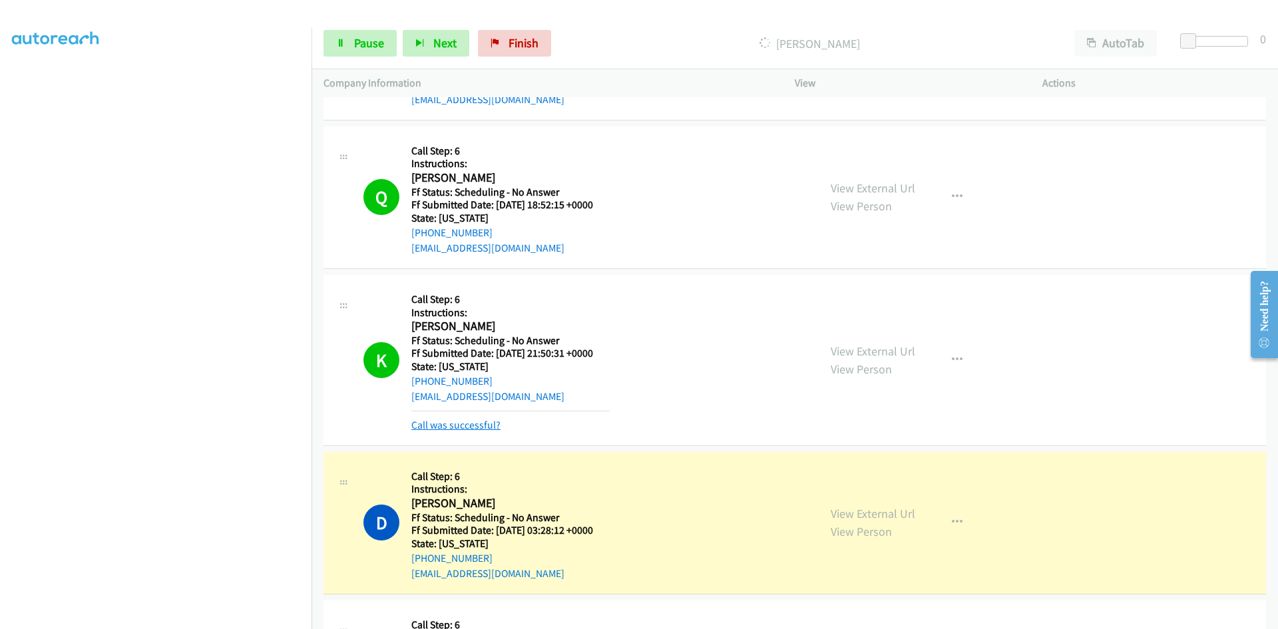
click at [483, 424] on link "Call was successful?" at bounding box center [455, 425] width 89 height 13
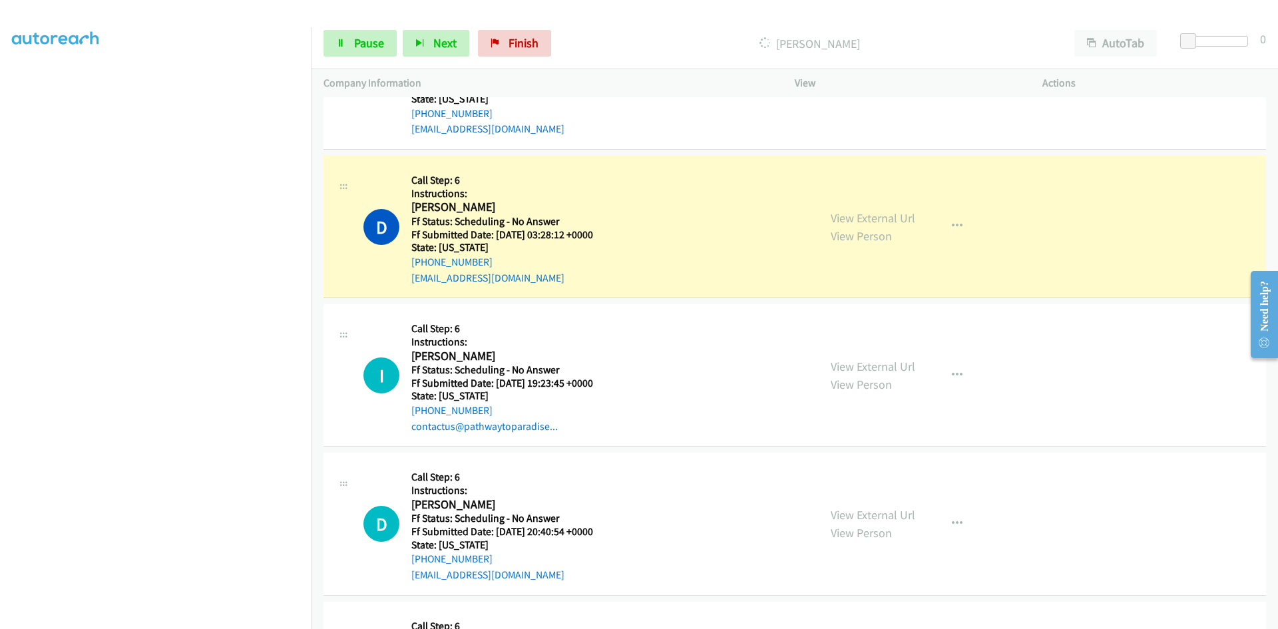
scroll to position [1132, 0]
click at [879, 222] on link "View External Url" at bounding box center [873, 219] width 85 height 15
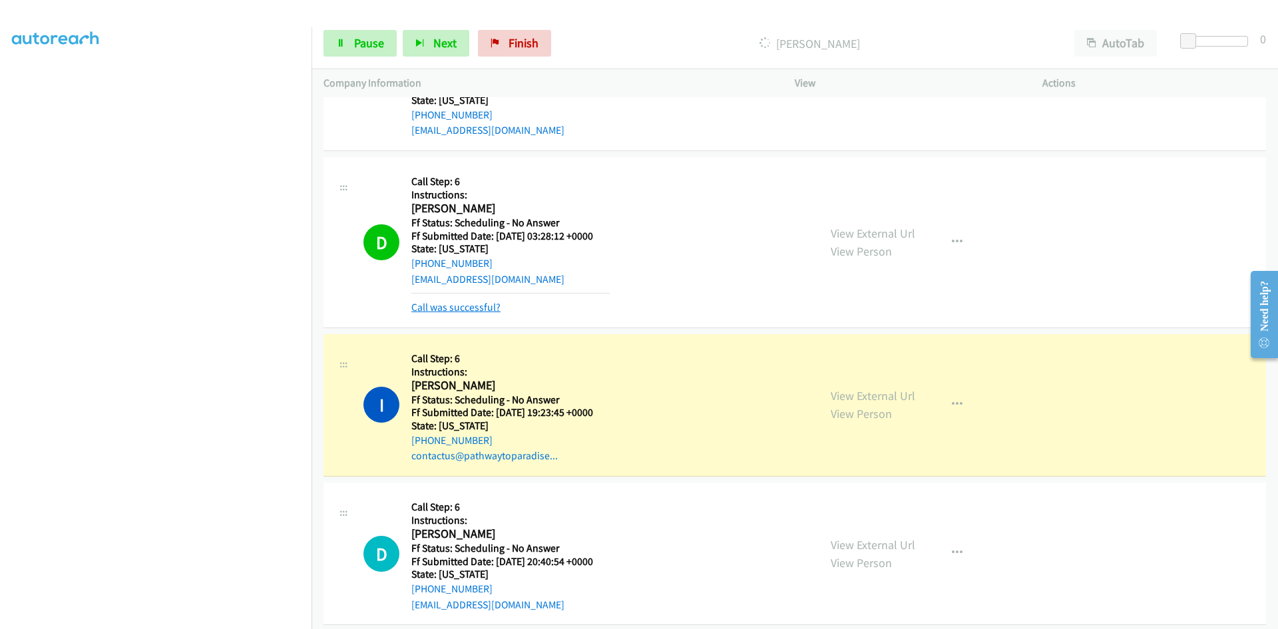
click at [467, 310] on link "Call was successful?" at bounding box center [455, 307] width 89 height 13
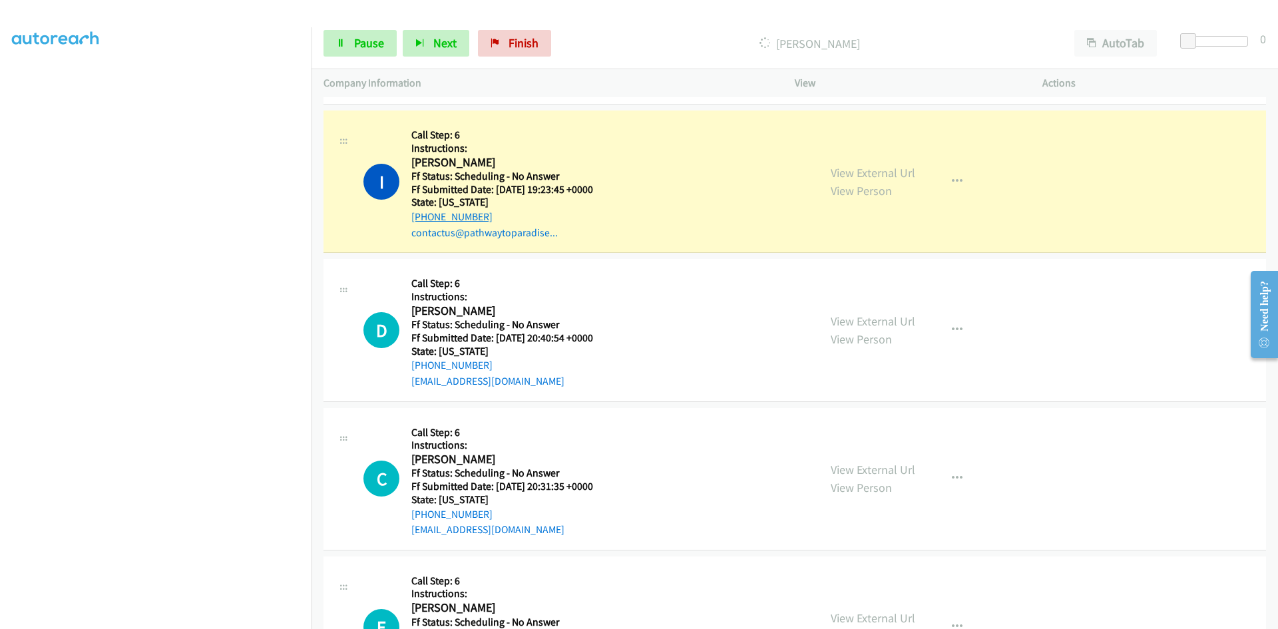
scroll to position [1331, 0]
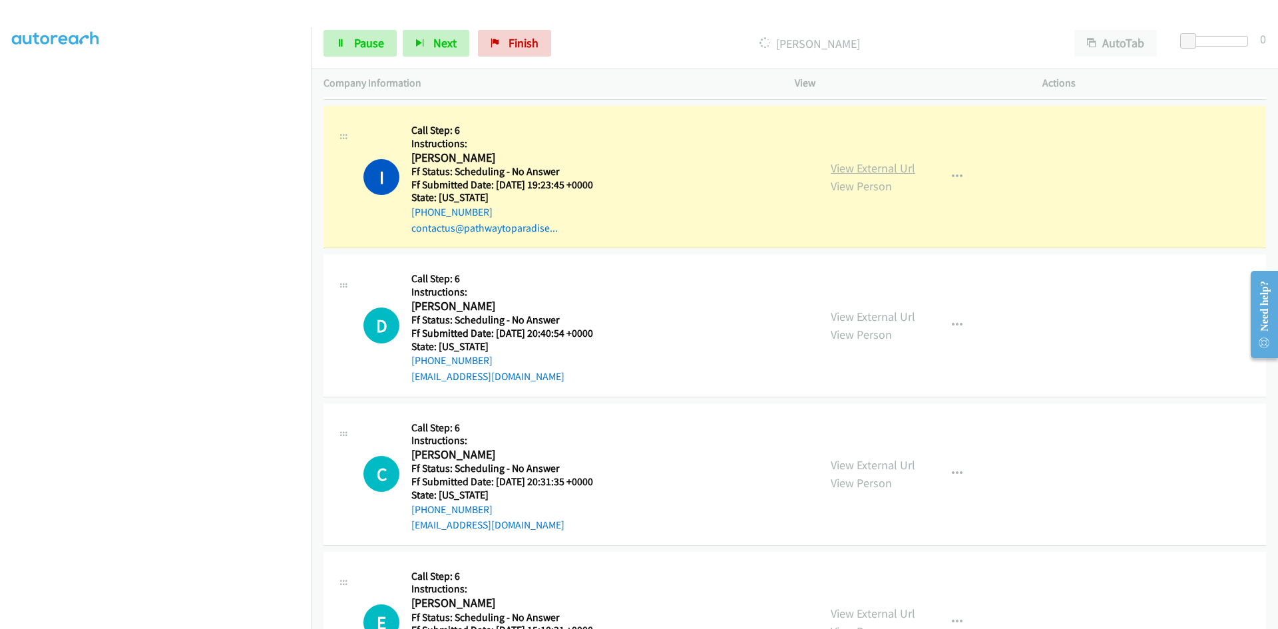
click at [899, 170] on link "View External Url" at bounding box center [873, 167] width 85 height 15
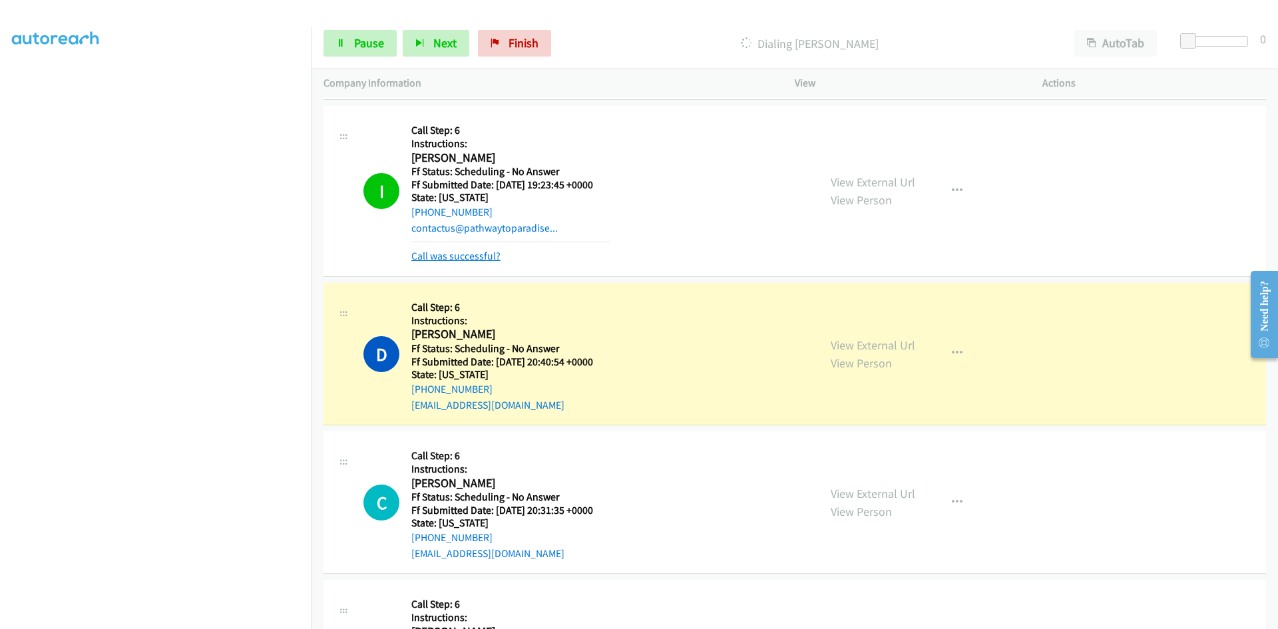
click at [457, 261] on link "Call was successful?" at bounding box center [455, 256] width 89 height 13
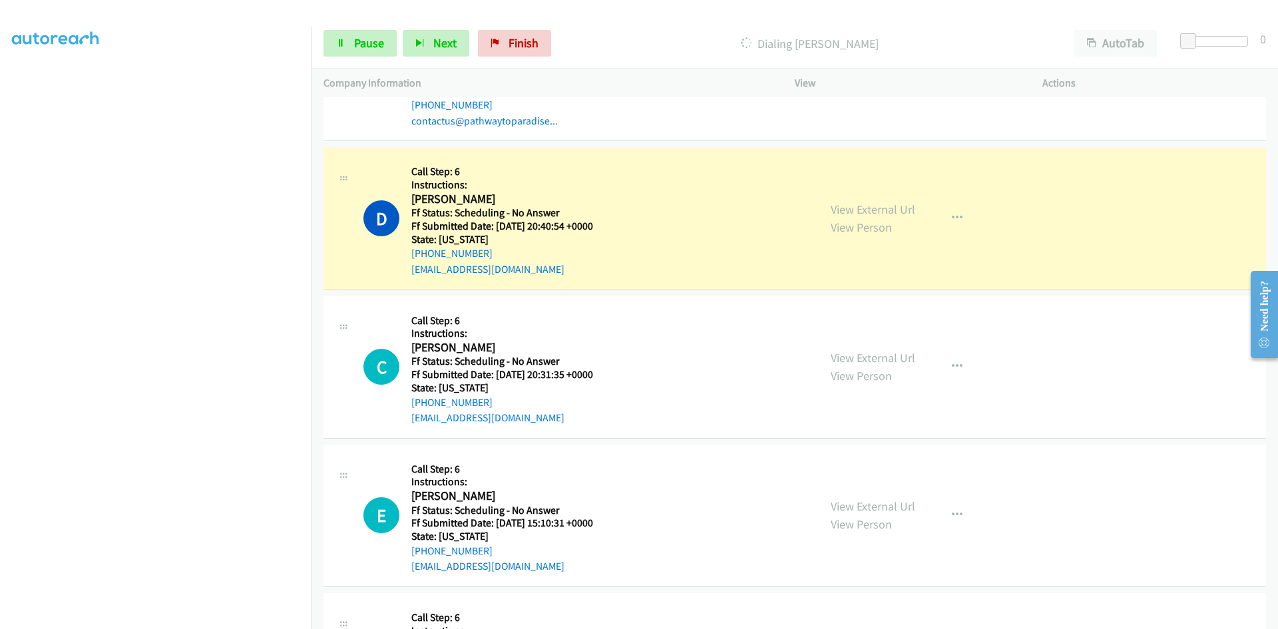
scroll to position [1465, 0]
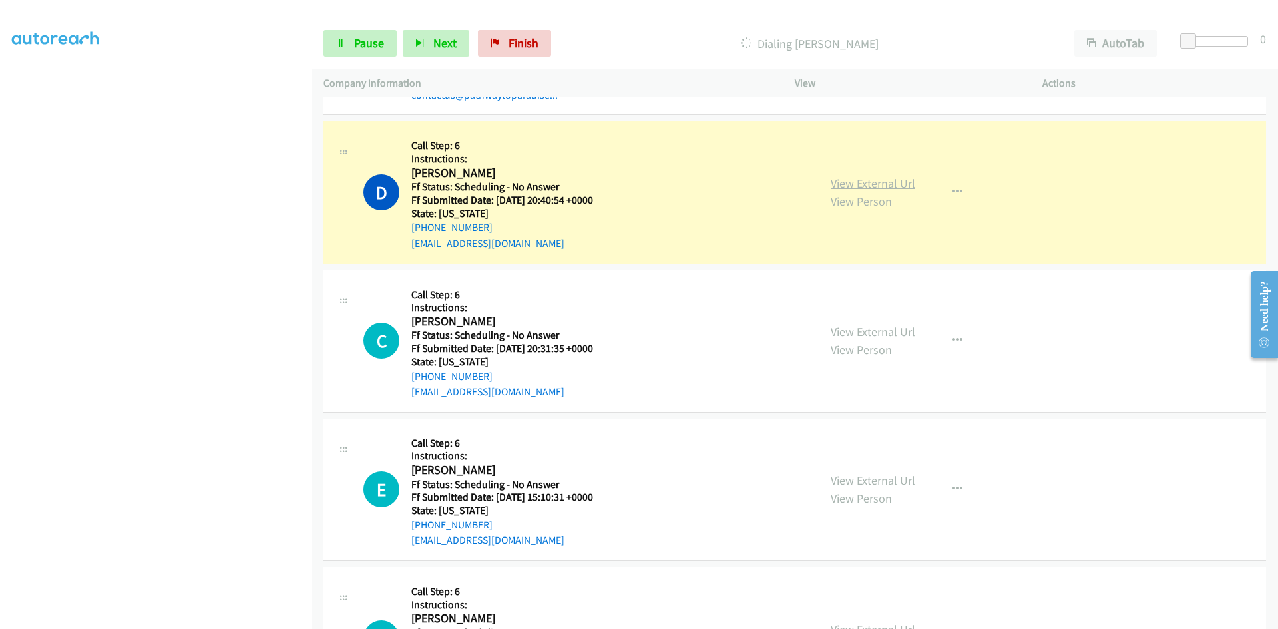
click at [845, 184] on link "View External Url" at bounding box center [873, 183] width 85 height 15
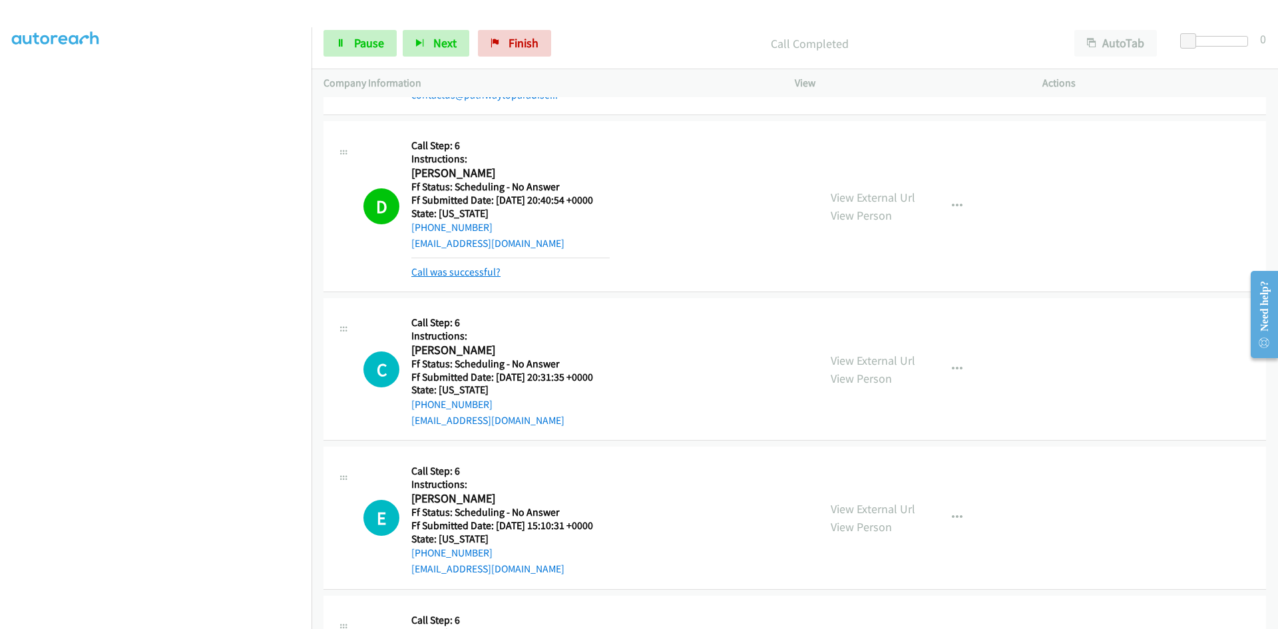
click at [478, 272] on link "Call was successful?" at bounding box center [455, 272] width 89 height 13
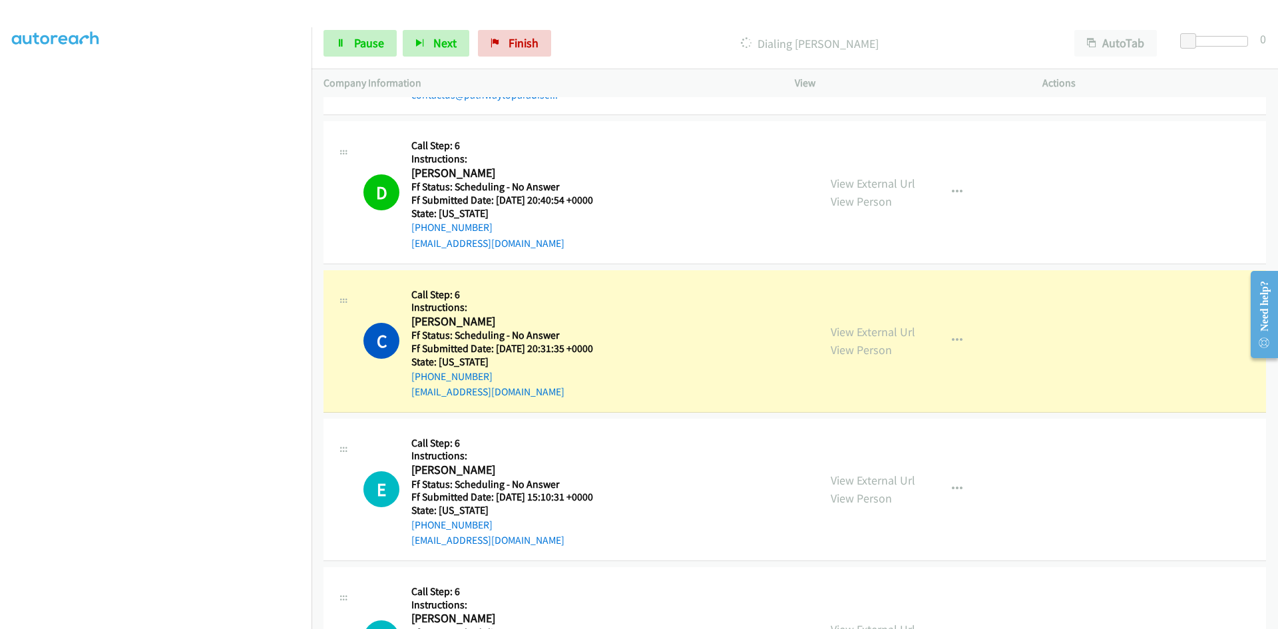
scroll to position [73, 0]
click at [873, 332] on link "View External Url" at bounding box center [873, 331] width 85 height 15
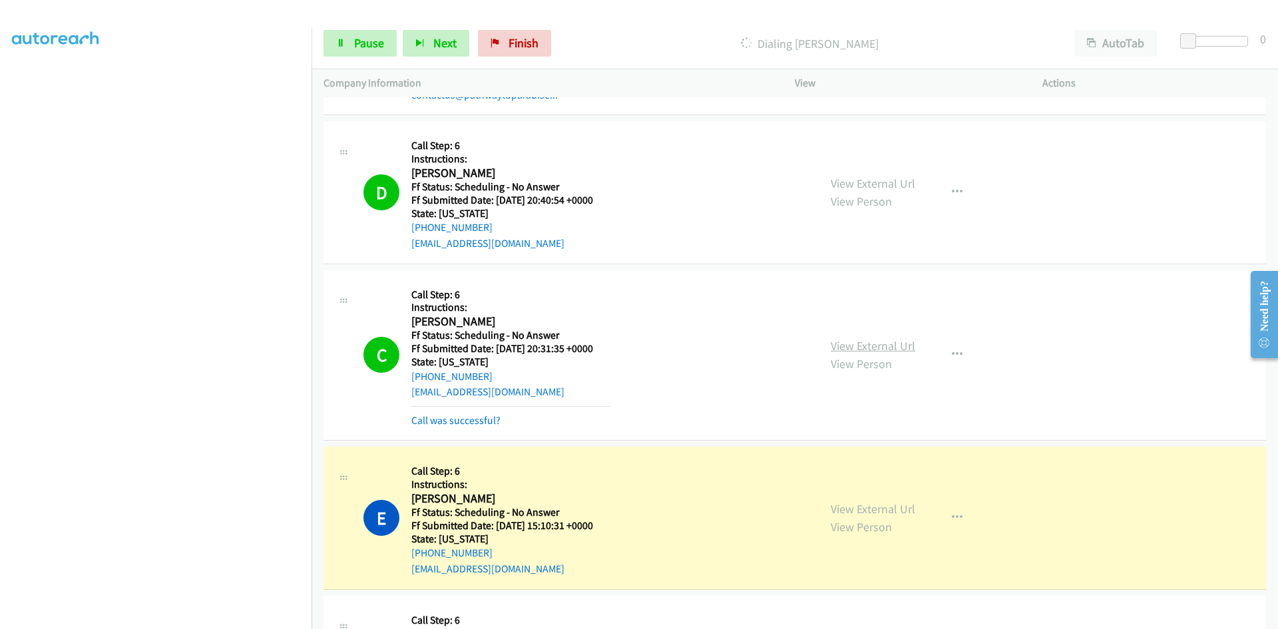
scroll to position [89, 0]
click at [479, 418] on link "Call was successful?" at bounding box center [455, 420] width 89 height 13
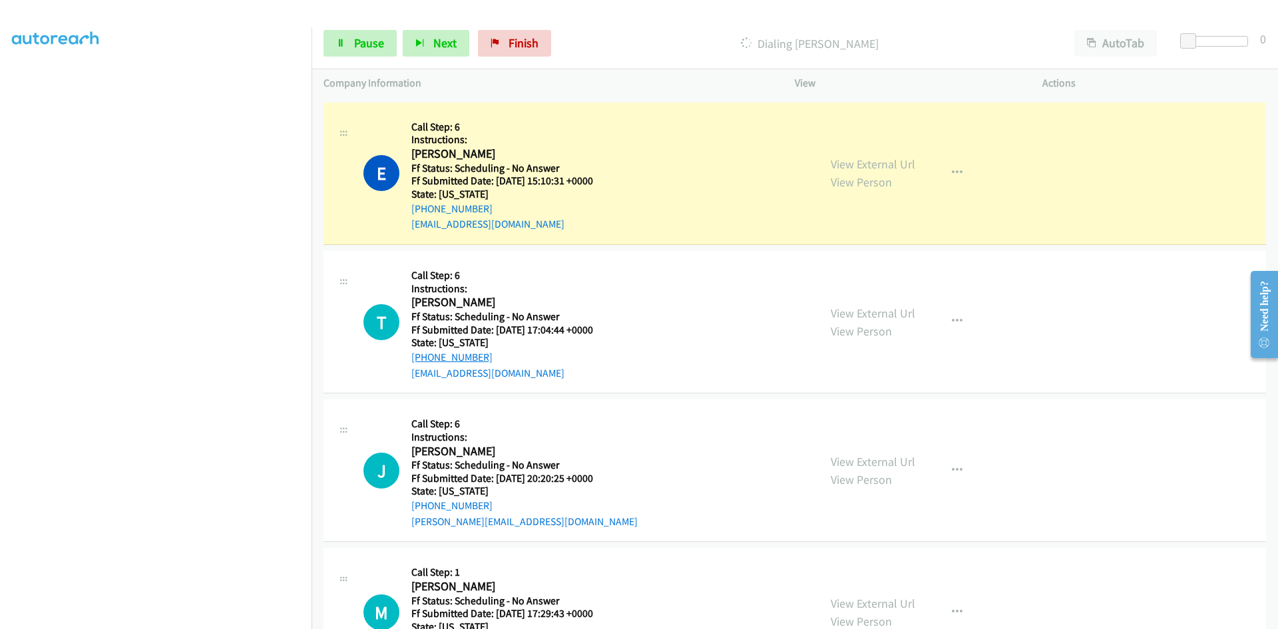
scroll to position [1797, 0]
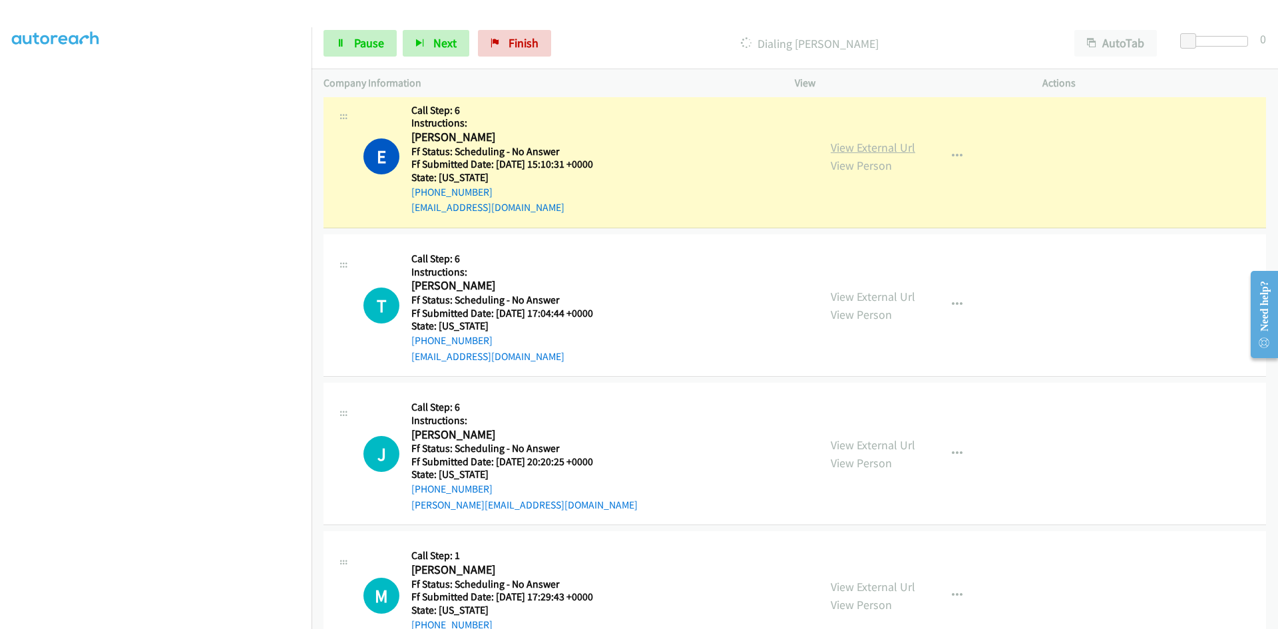
click at [844, 142] on link "View External Url" at bounding box center [873, 147] width 85 height 15
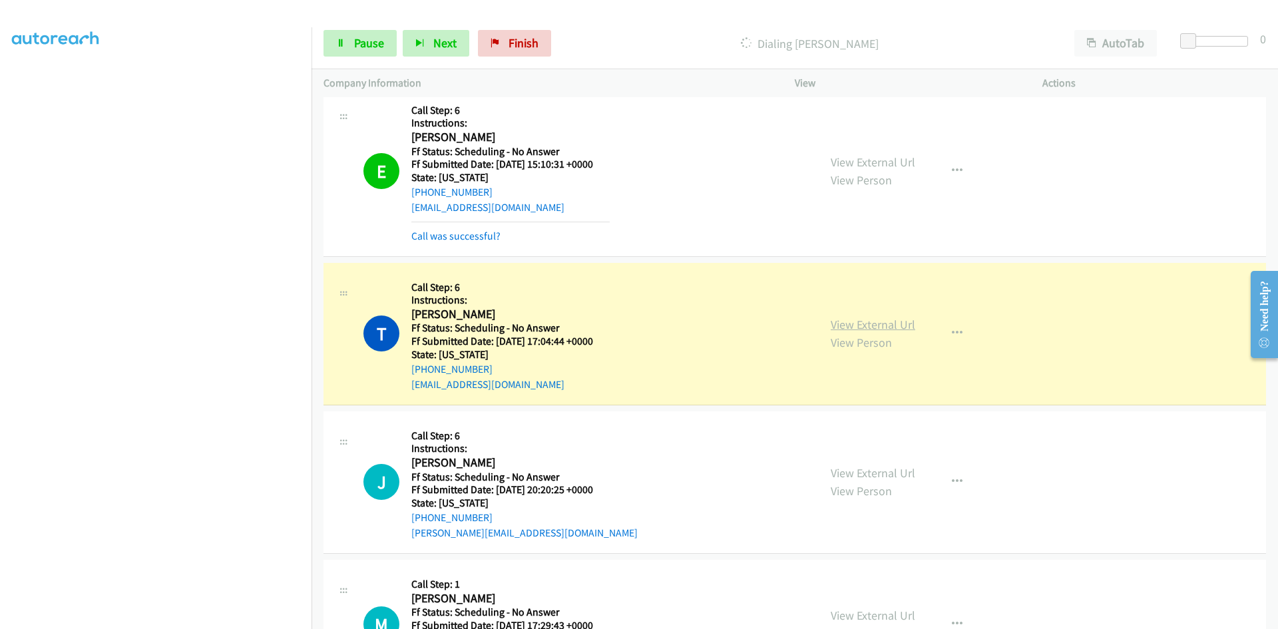
click at [881, 324] on link "View External Url" at bounding box center [873, 324] width 85 height 15
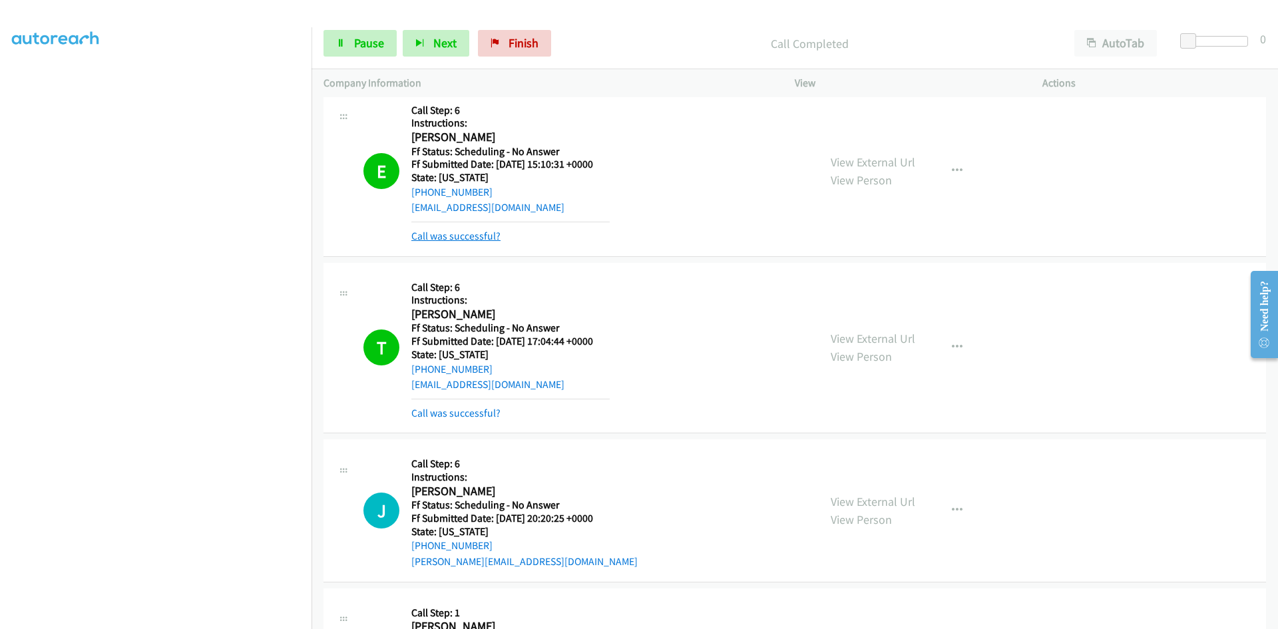
click at [487, 234] on link "Call was successful?" at bounding box center [455, 236] width 89 height 13
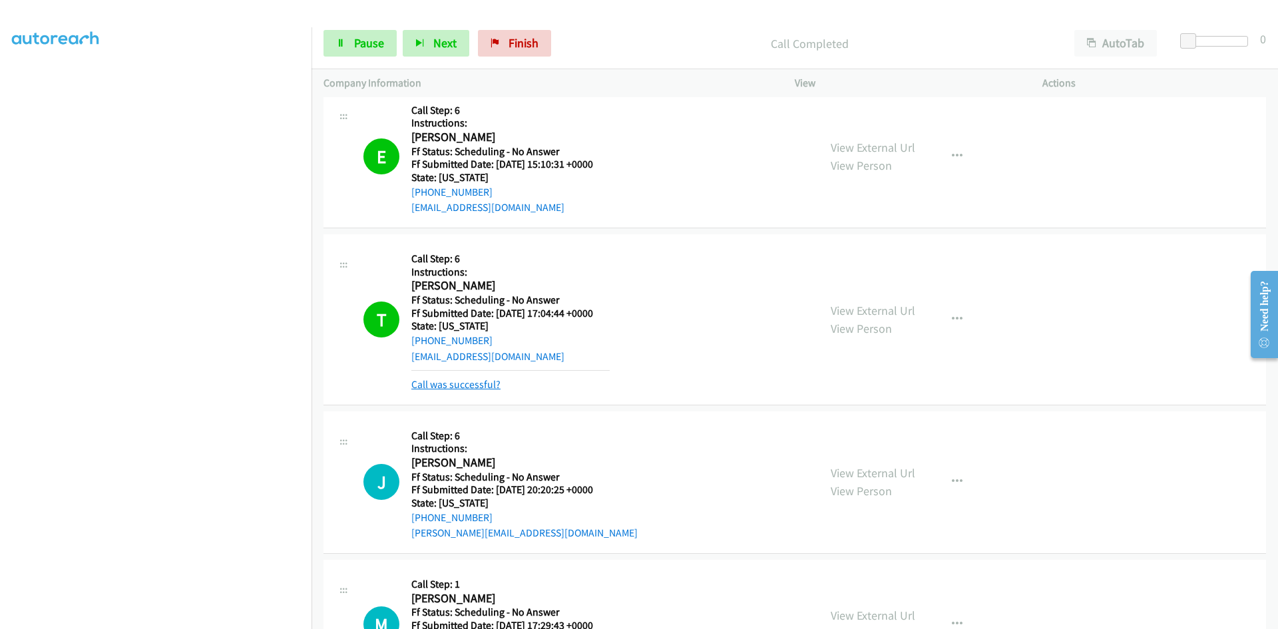
click at [477, 385] on link "Call was successful?" at bounding box center [455, 384] width 89 height 13
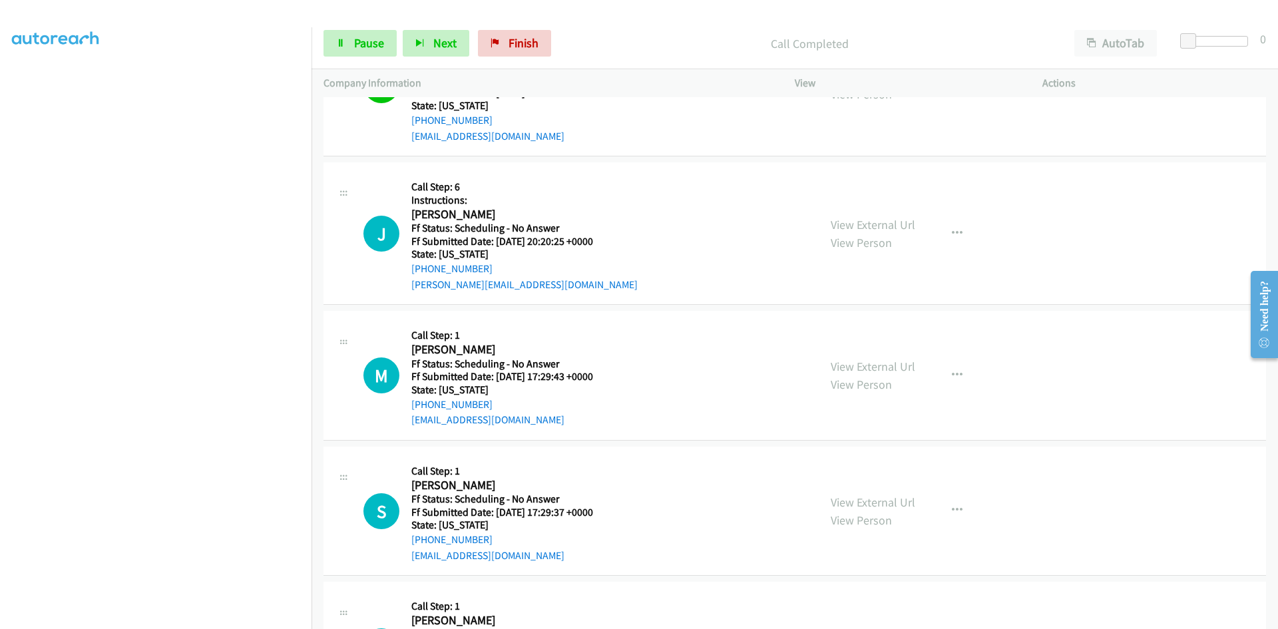
scroll to position [2064, 0]
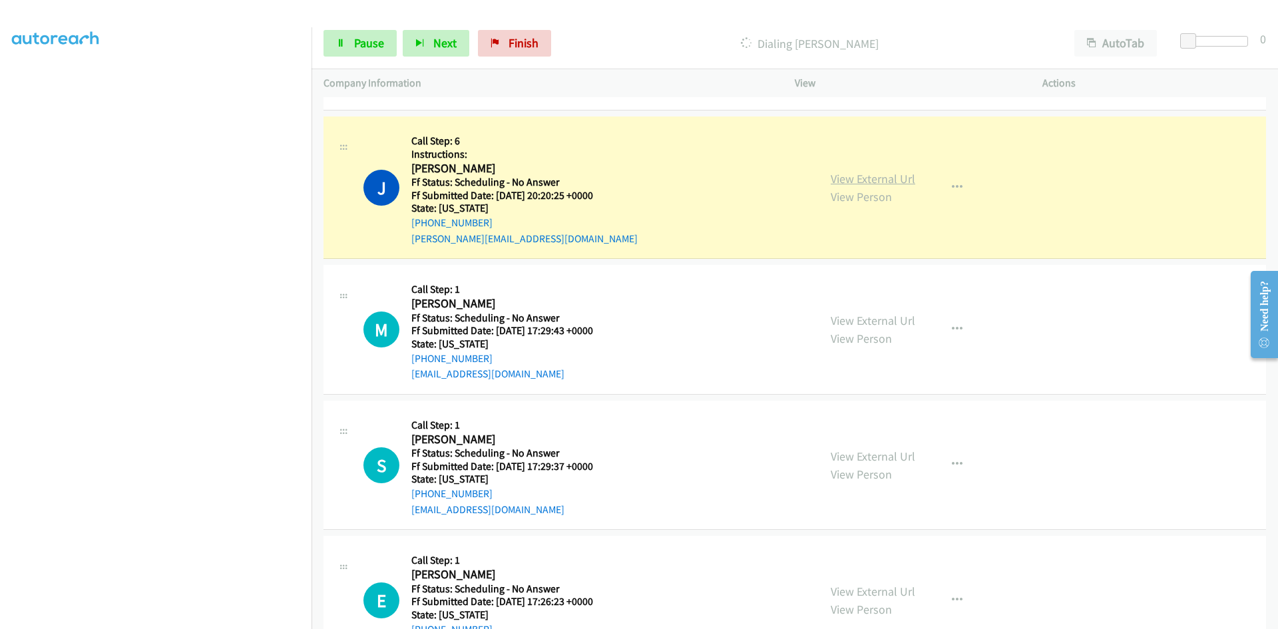
click at [908, 174] on link "View External Url" at bounding box center [873, 178] width 85 height 15
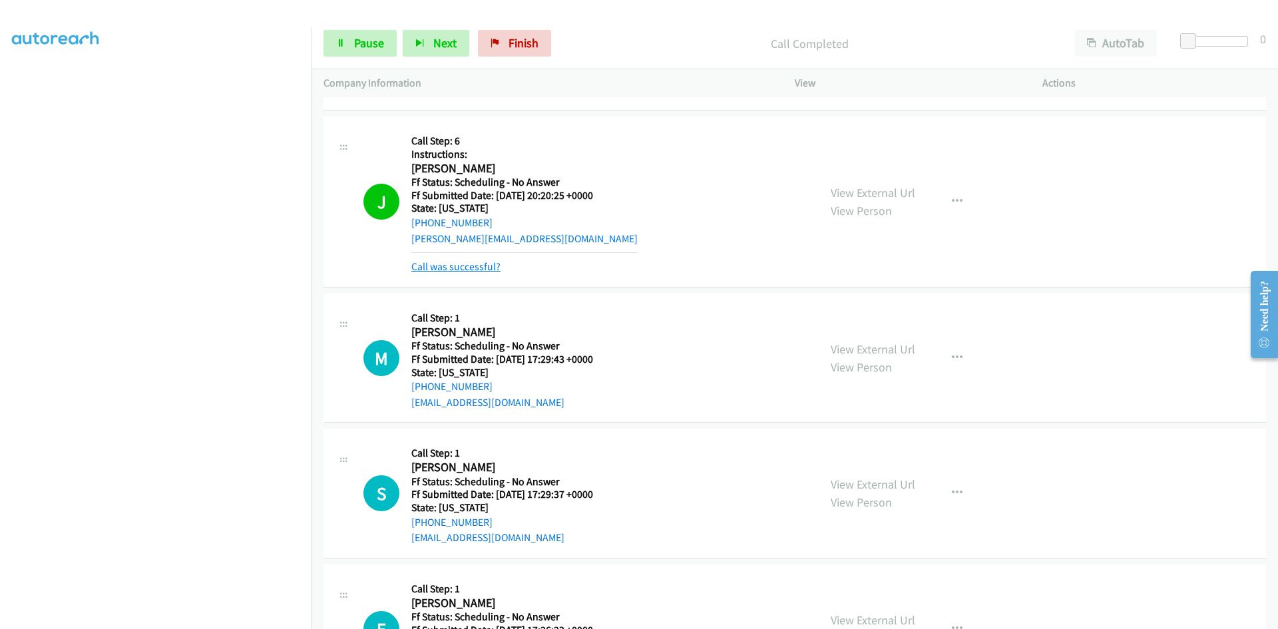
click at [461, 269] on link "Call was successful?" at bounding box center [455, 266] width 89 height 13
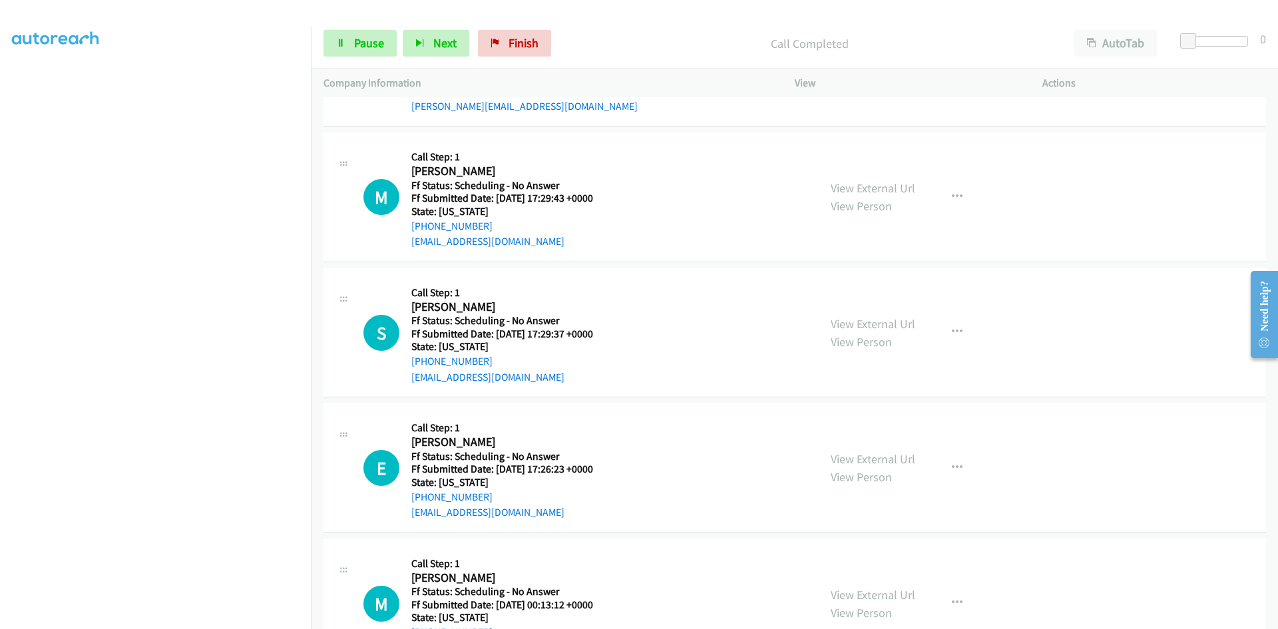
scroll to position [2197, 0]
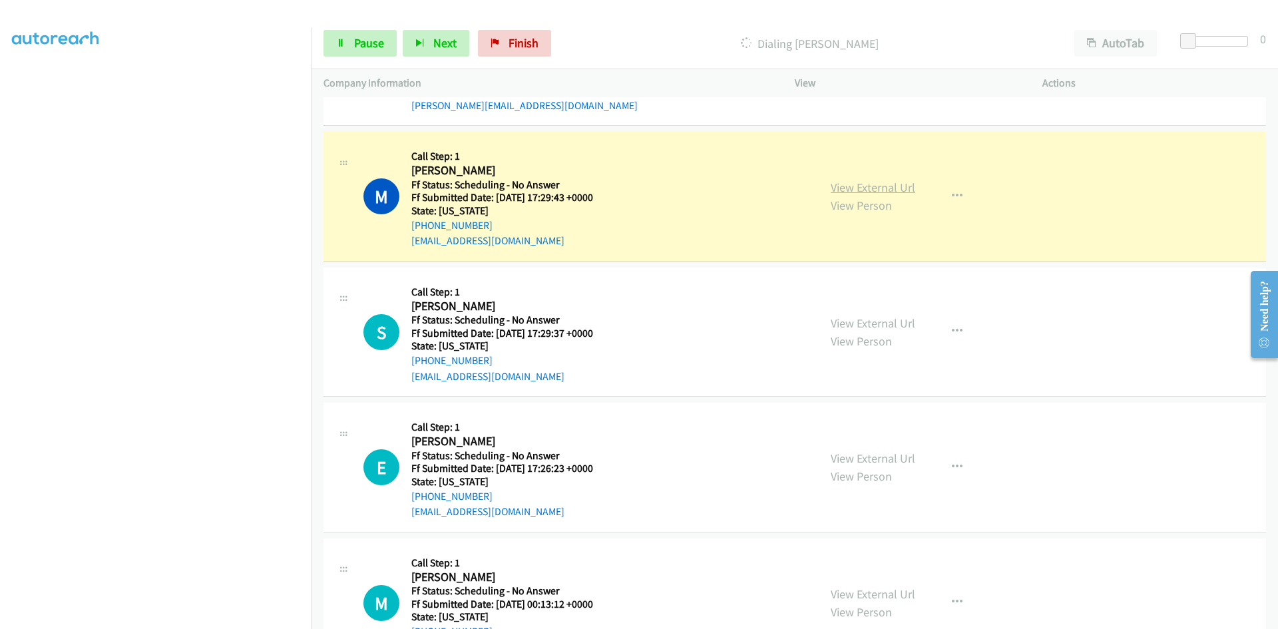
click at [867, 184] on link "View External Url" at bounding box center [873, 187] width 85 height 15
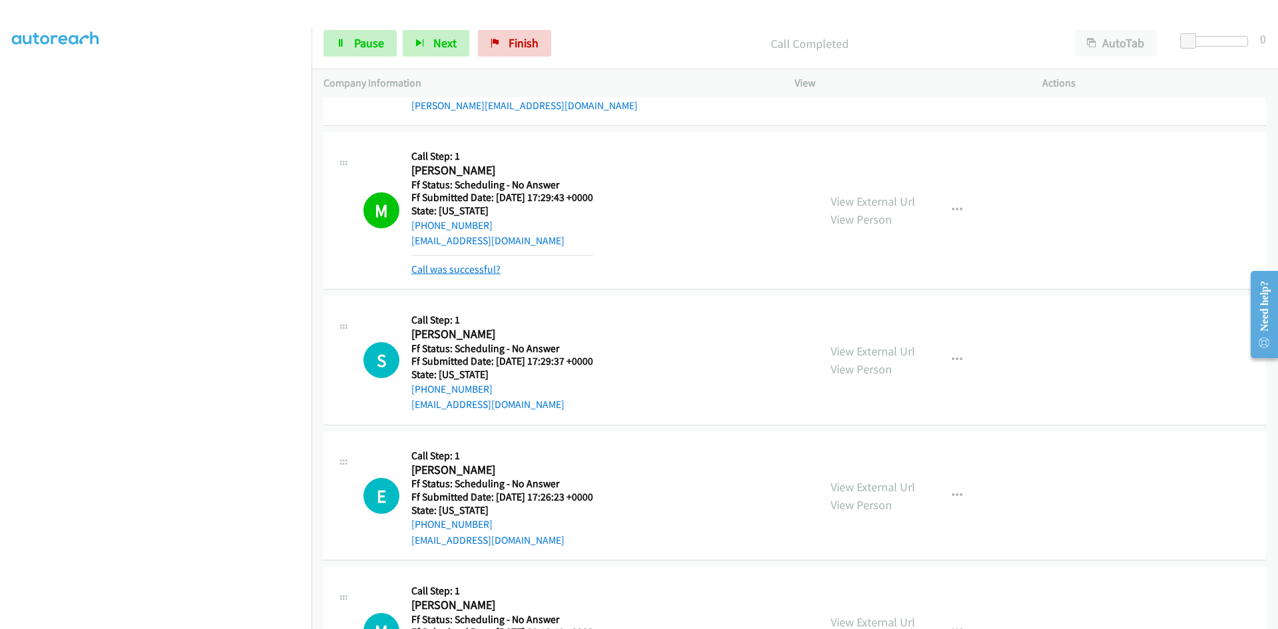
click at [472, 266] on link "Call was successful?" at bounding box center [455, 269] width 89 height 13
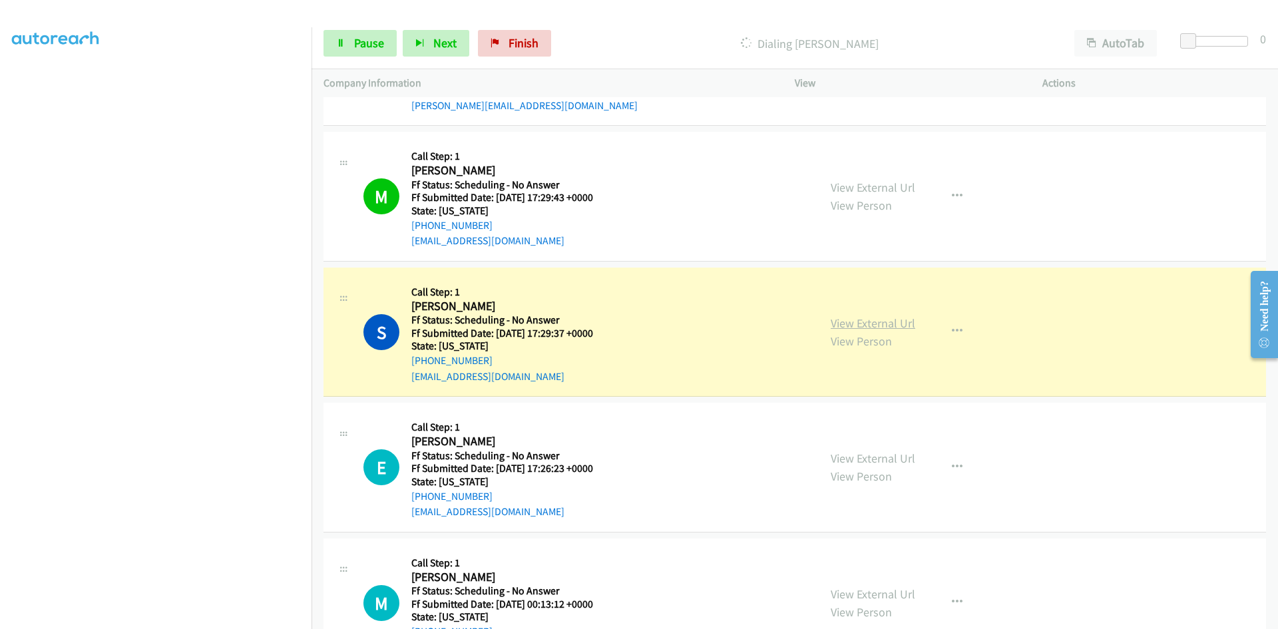
click at [875, 326] on link "View External Url" at bounding box center [873, 323] width 85 height 15
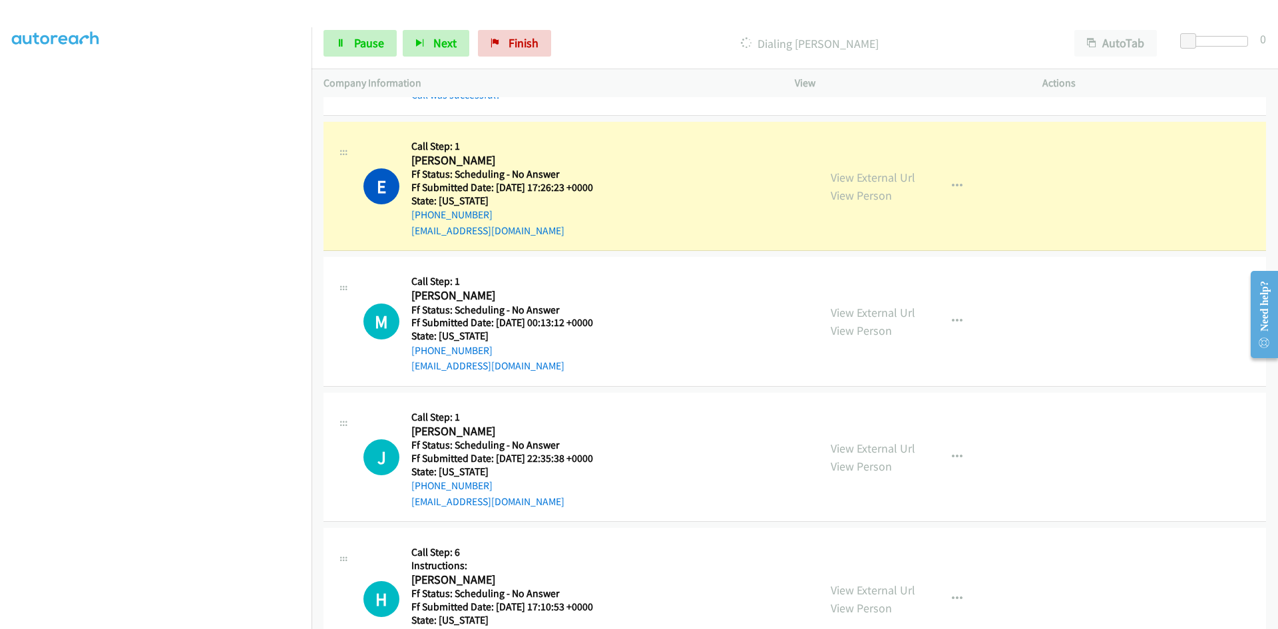
scroll to position [2530, 0]
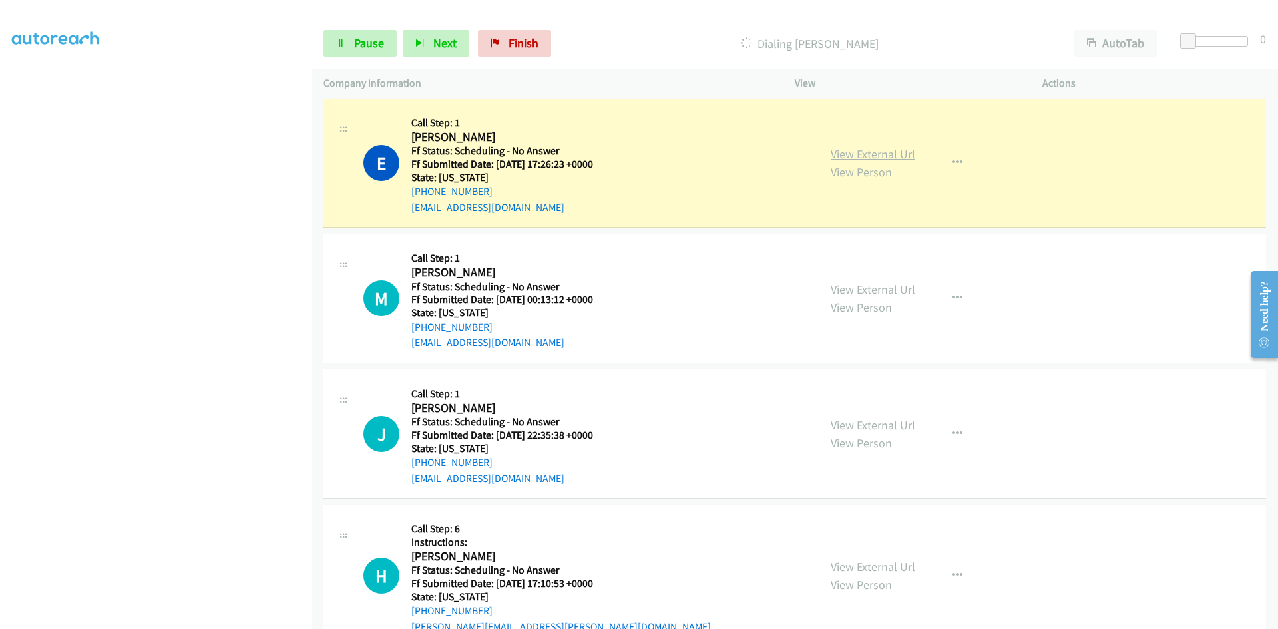
click at [901, 156] on link "View External Url" at bounding box center [873, 153] width 85 height 15
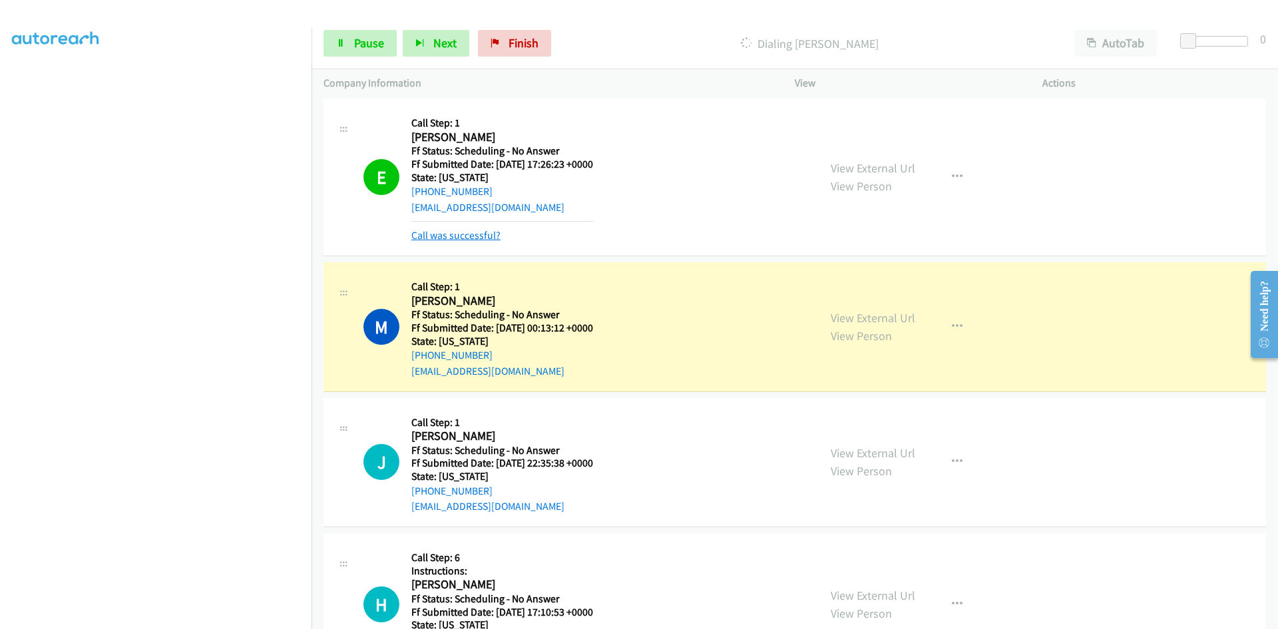
click at [480, 239] on link "Call was successful?" at bounding box center [455, 235] width 89 height 13
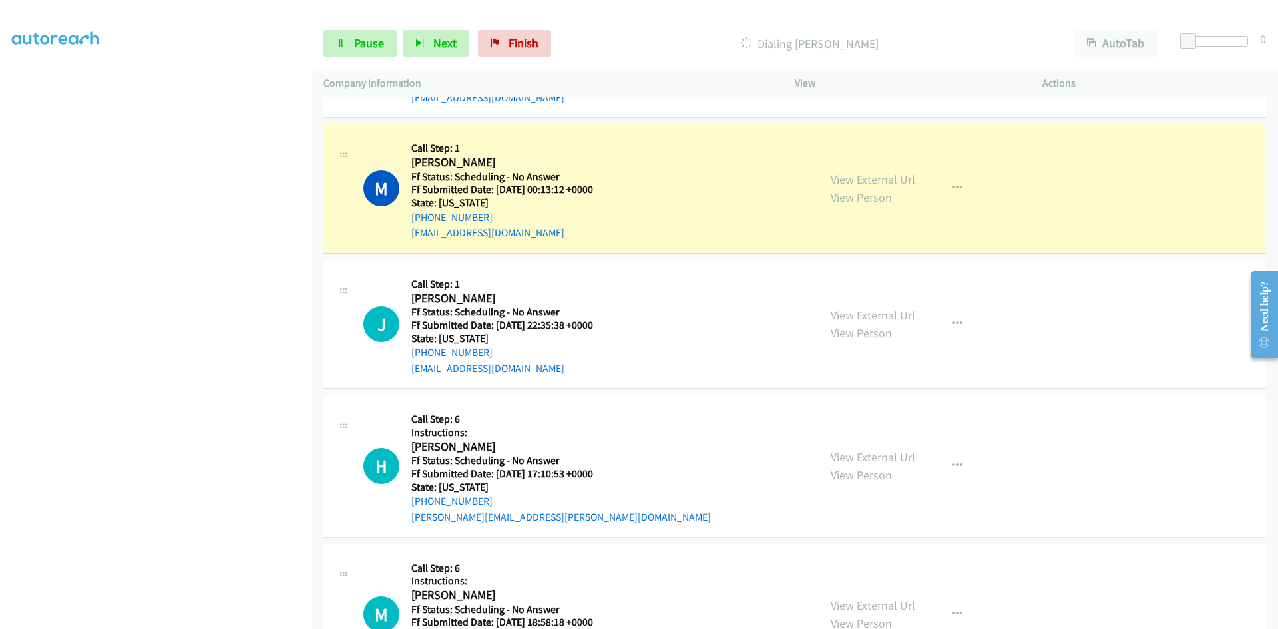
scroll to position [2663, 0]
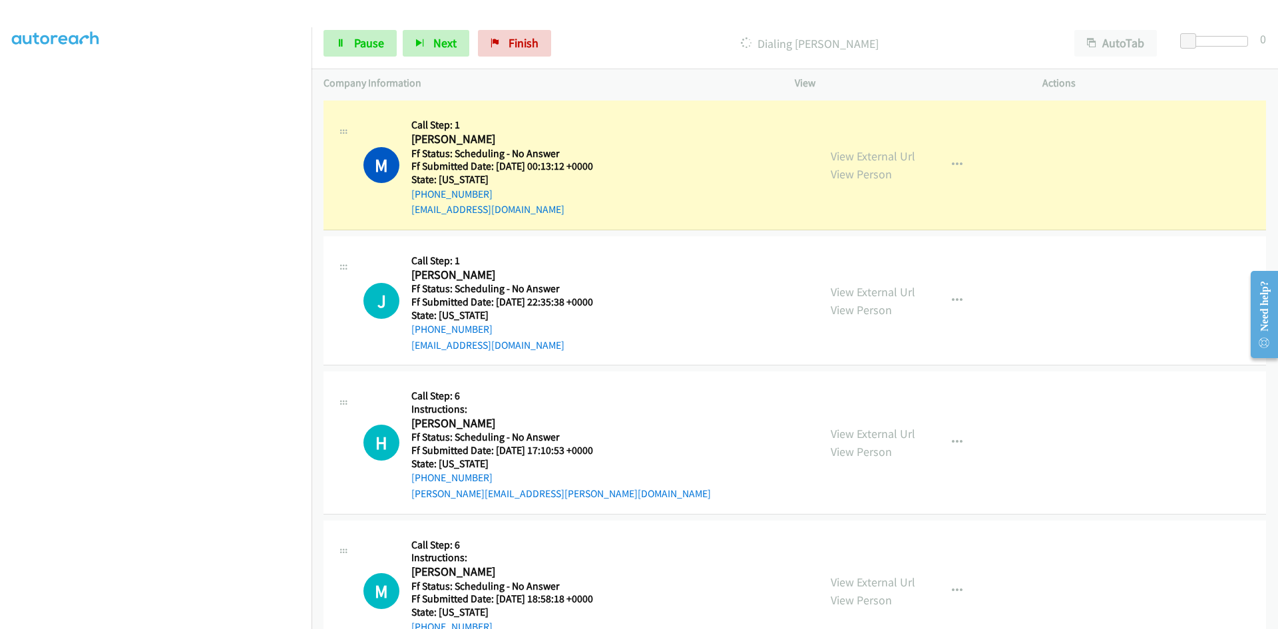
click at [913, 156] on div "View External Url View Person View External Url Email Schedule/Manage Callback …" at bounding box center [949, 165] width 260 height 105
click at [901, 156] on link "View External Url" at bounding box center [873, 155] width 85 height 15
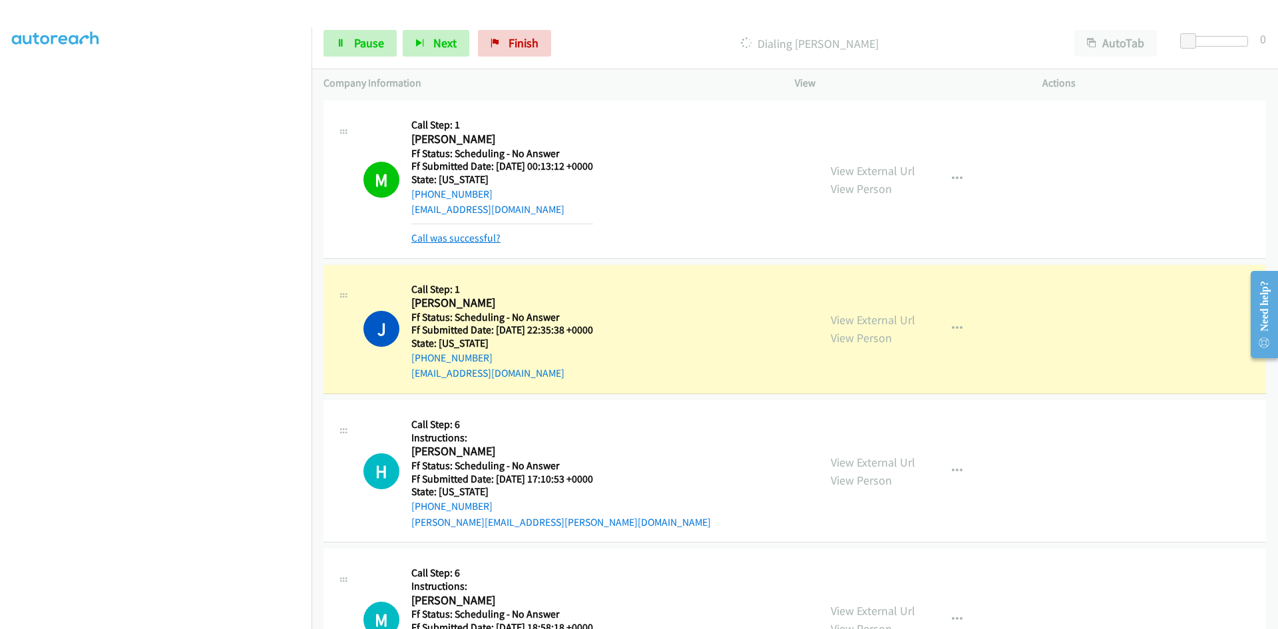
click at [492, 235] on link "Call was successful?" at bounding box center [455, 238] width 89 height 13
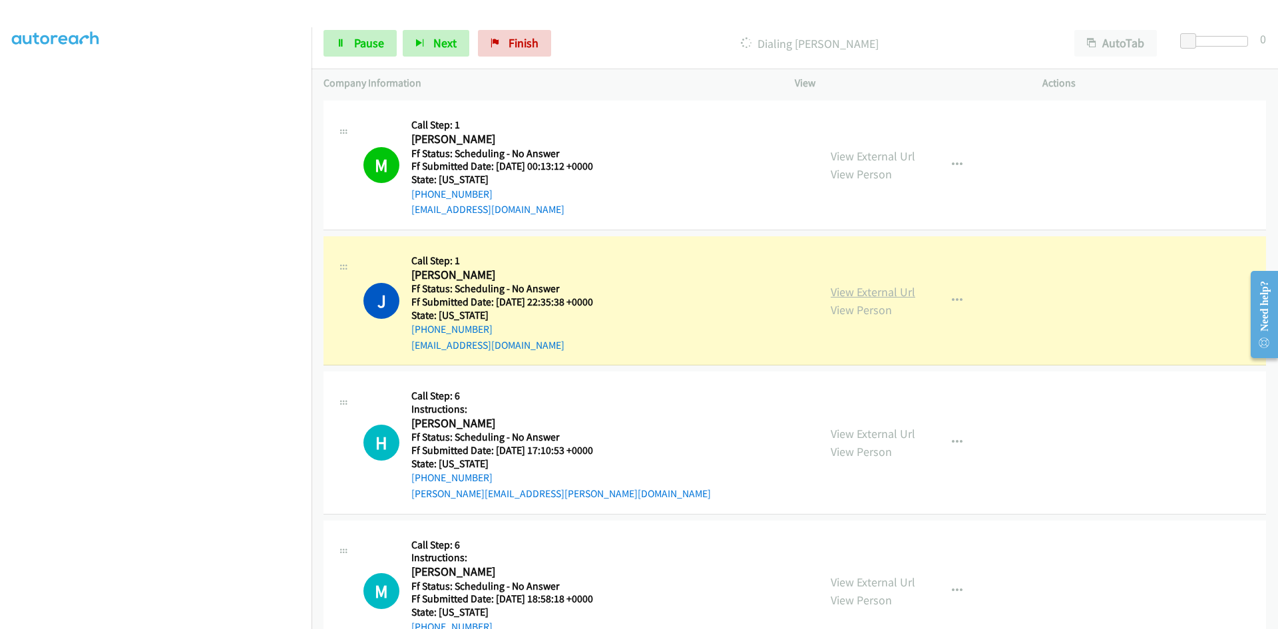
click at [831, 292] on link "View External Url" at bounding box center [873, 291] width 85 height 15
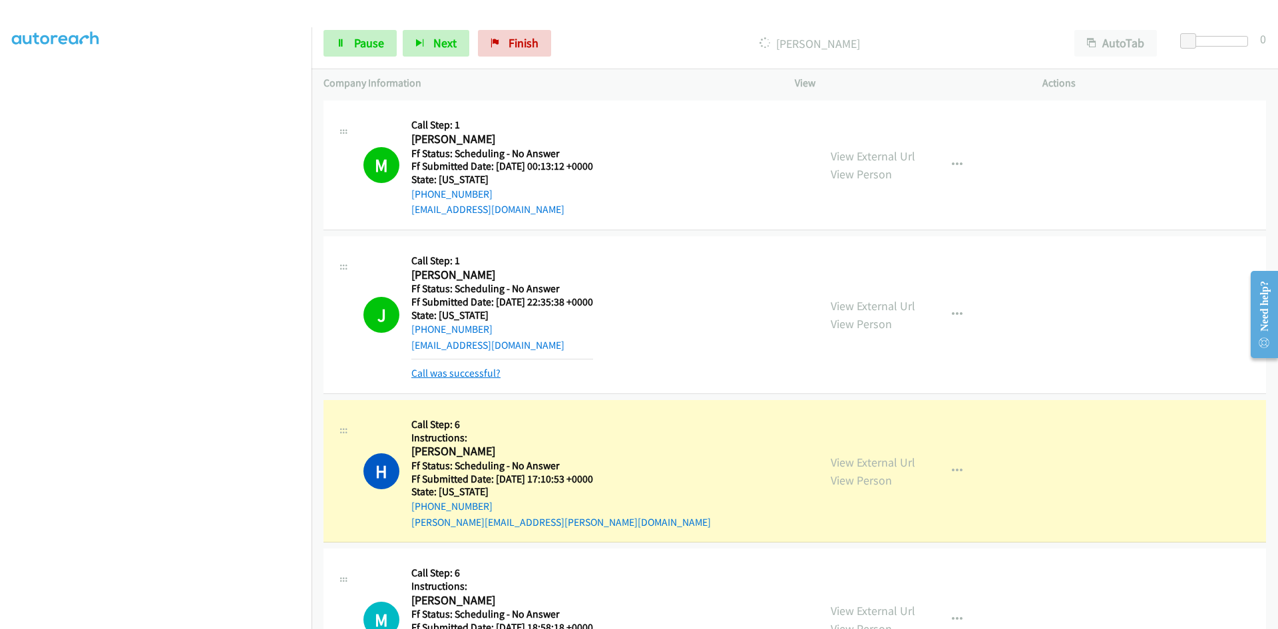
click at [428, 376] on link "Call was successful?" at bounding box center [455, 373] width 89 height 13
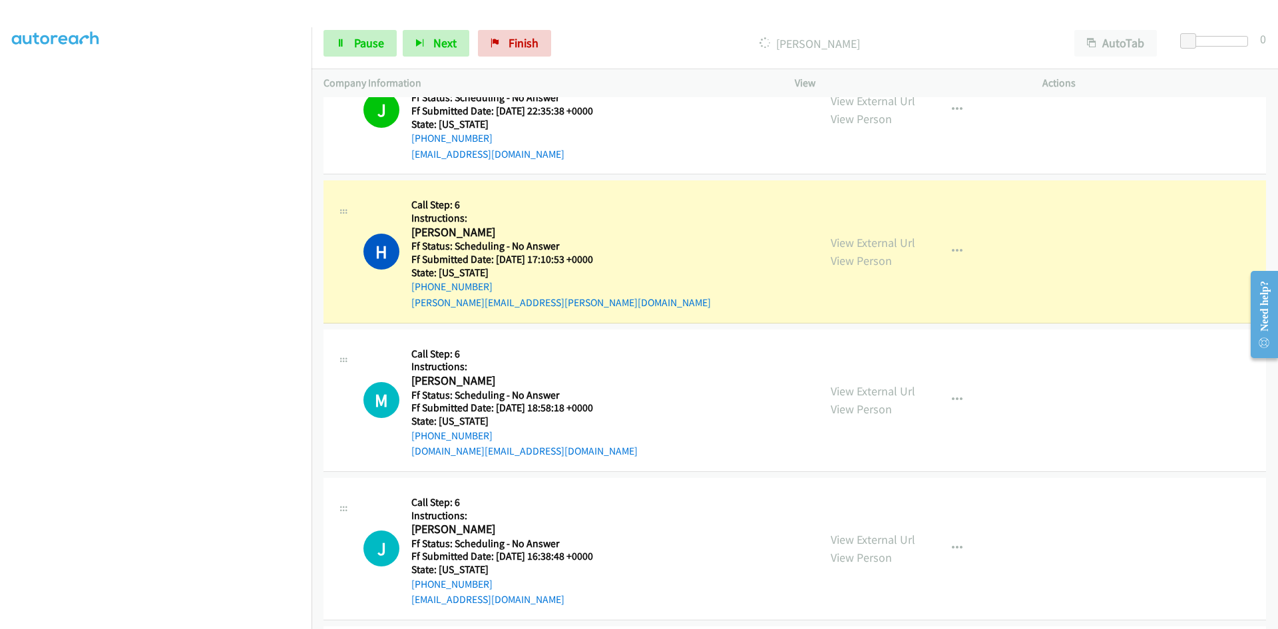
scroll to position [2929, 0]
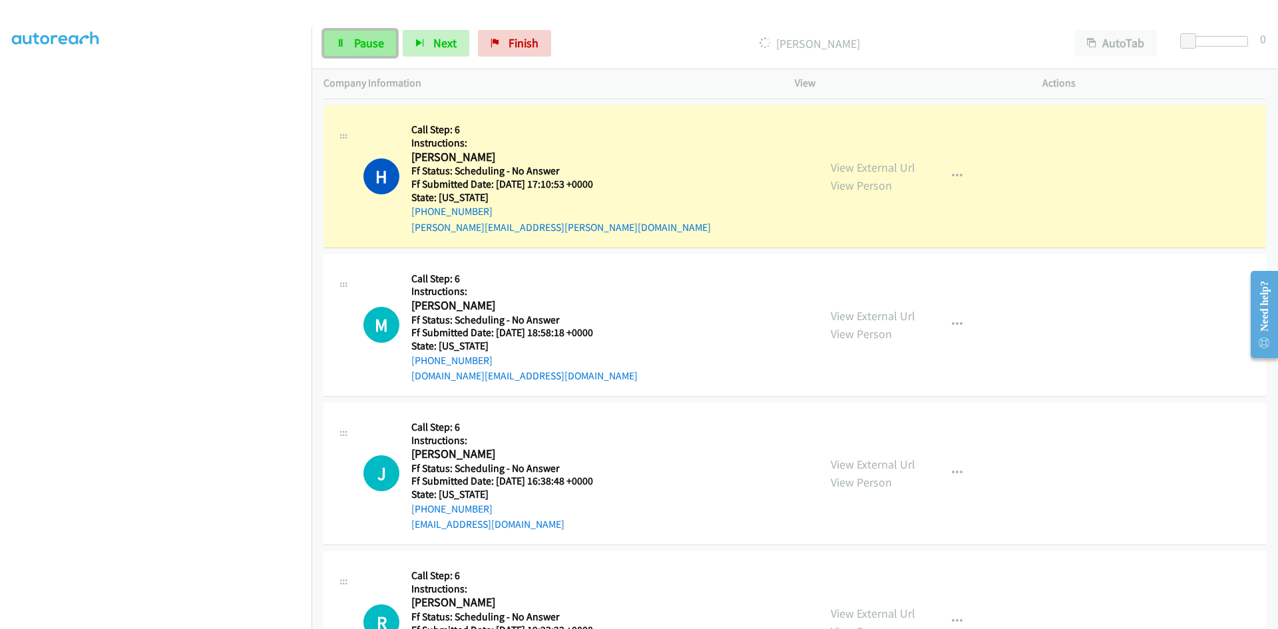
click at [380, 41] on span "Pause" at bounding box center [369, 42] width 30 height 15
click at [879, 168] on link "View External Url" at bounding box center [873, 167] width 85 height 15
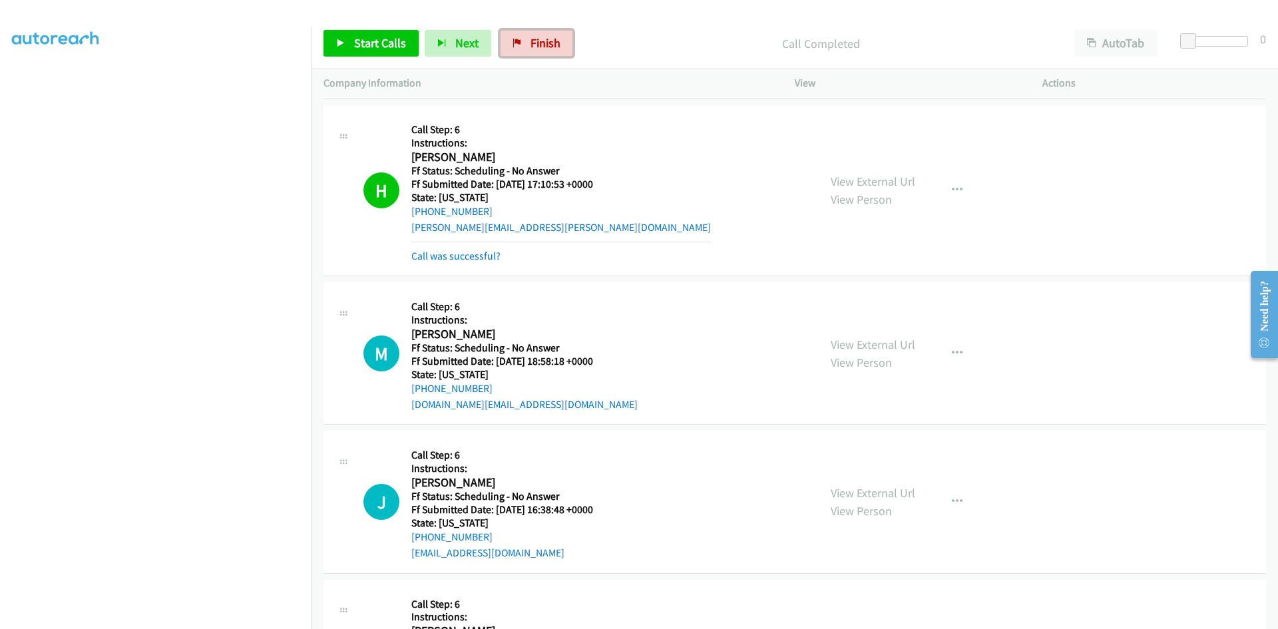
drag, startPoint x: 541, startPoint y: 52, endPoint x: 697, endPoint y: 71, distance: 156.9
click at [541, 52] on link "Finish" at bounding box center [536, 43] width 73 height 27
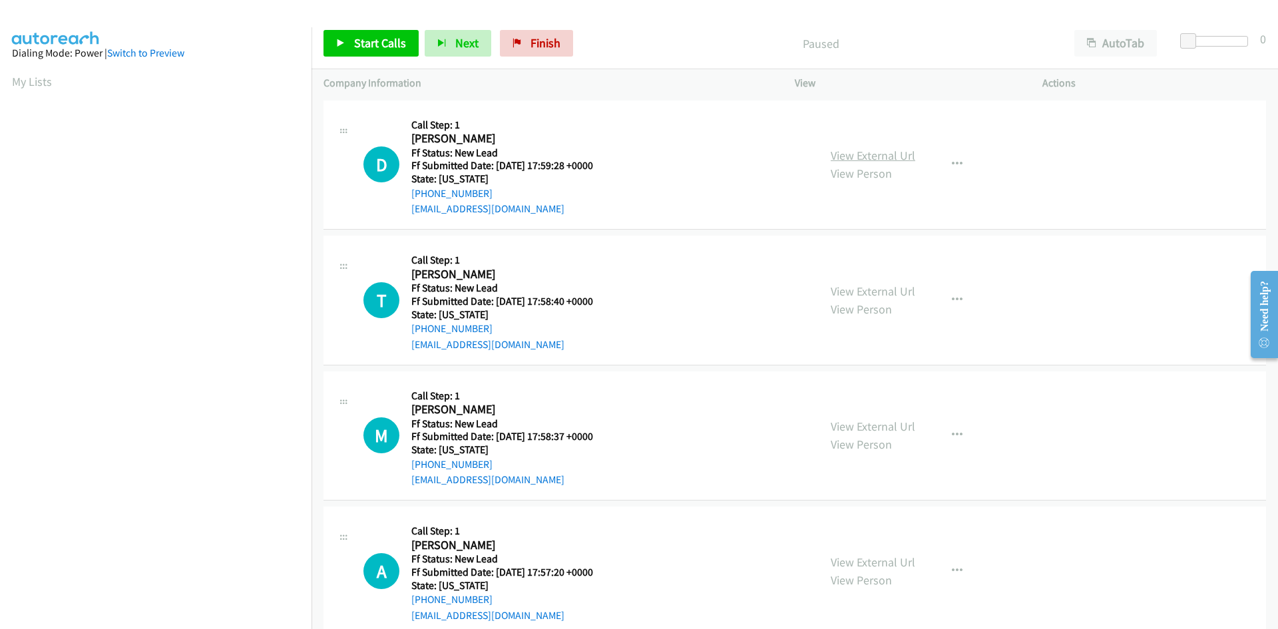
click at [906, 158] on link "View External Url" at bounding box center [873, 155] width 85 height 15
click at [516, 47] on icon at bounding box center [517, 43] width 9 height 9
